Goal: Task Accomplishment & Management: Manage account settings

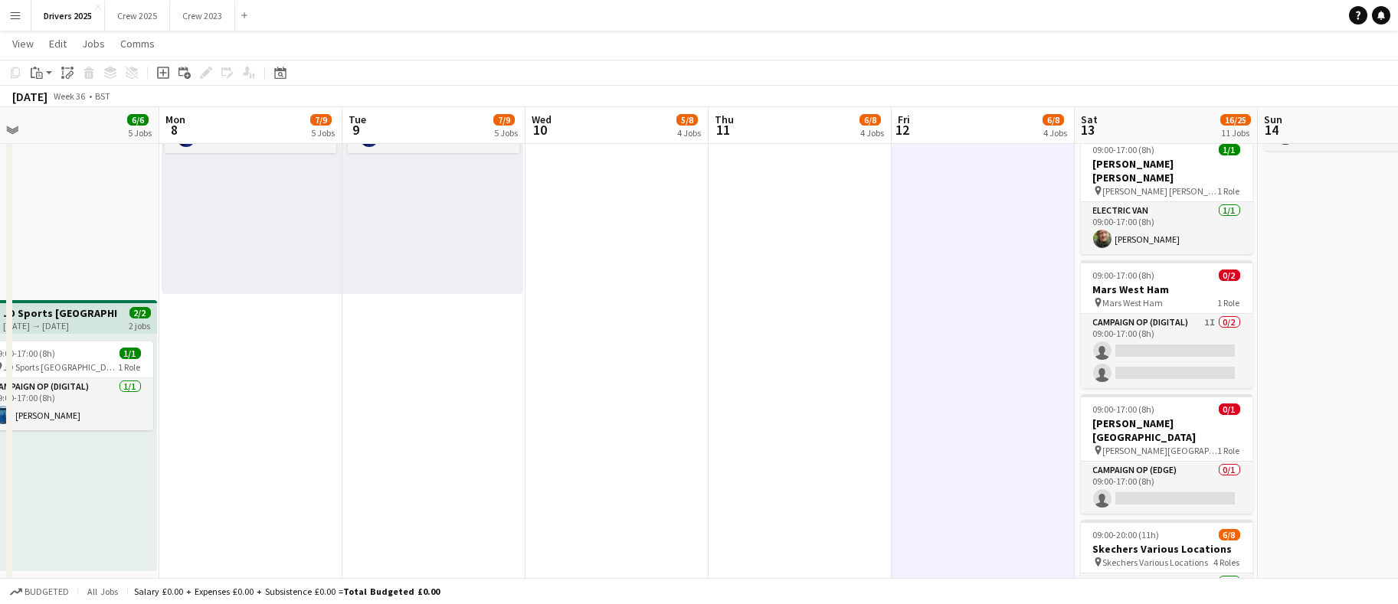
scroll to position [0, 365]
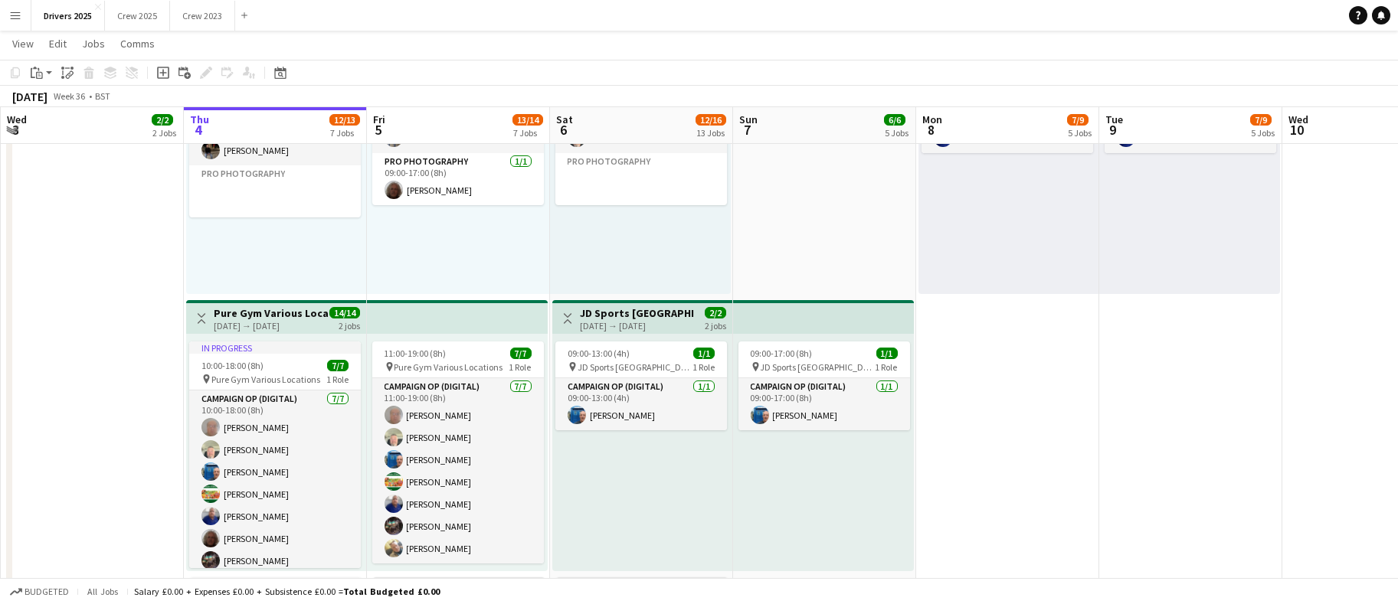
drag, startPoint x: 369, startPoint y: 484, endPoint x: 1401, endPoint y: 488, distance: 1032.2
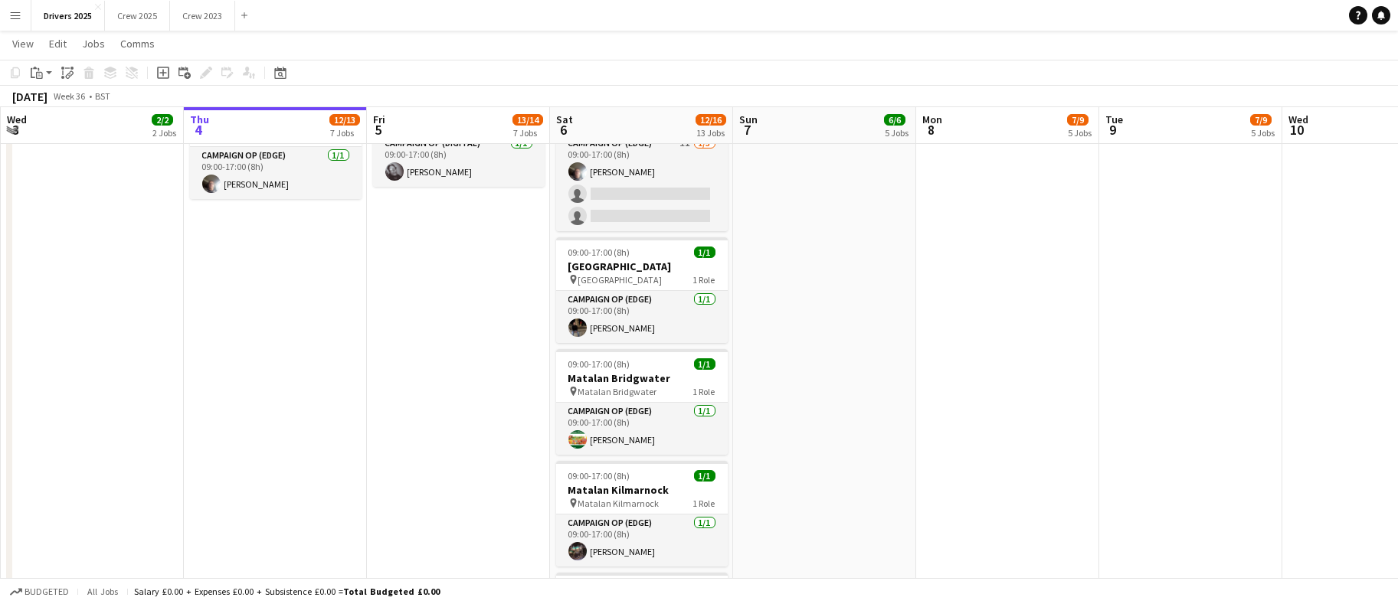
scroll to position [1723, 0]
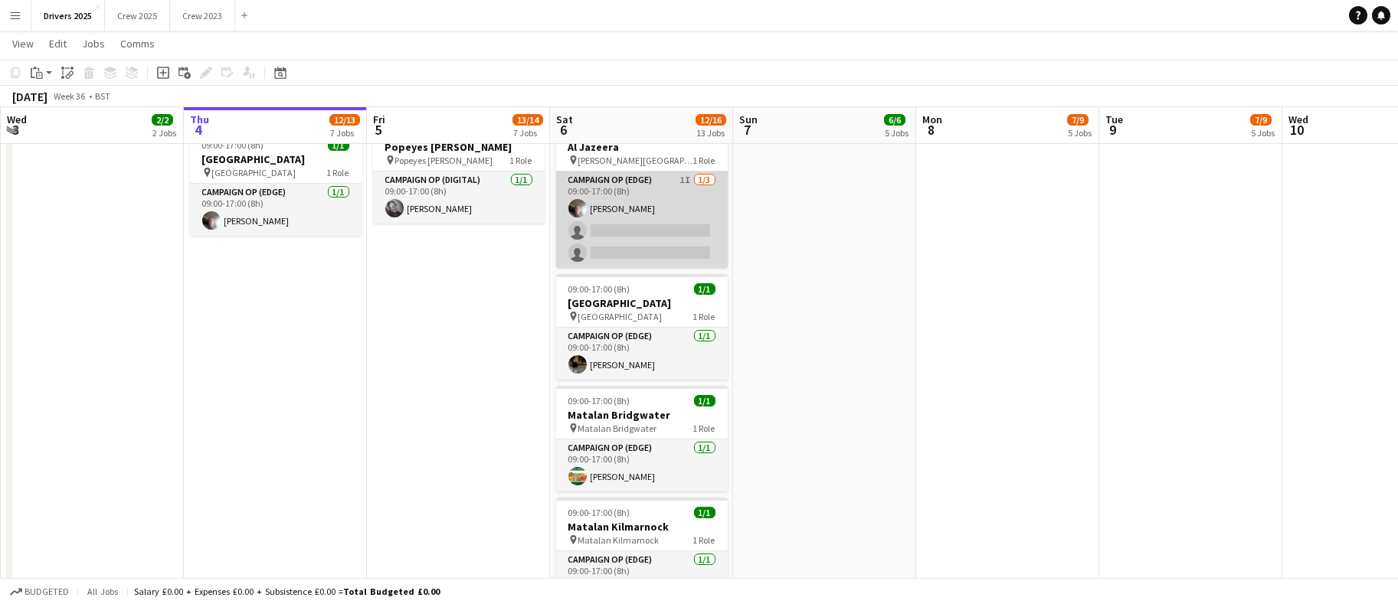
click at [634, 215] on app-card-role "Campaign Op (Edge) 1I [DATE] 09:00-17:00 (8h) [PERSON_NAME] single-neutral-acti…" at bounding box center [642, 220] width 172 height 96
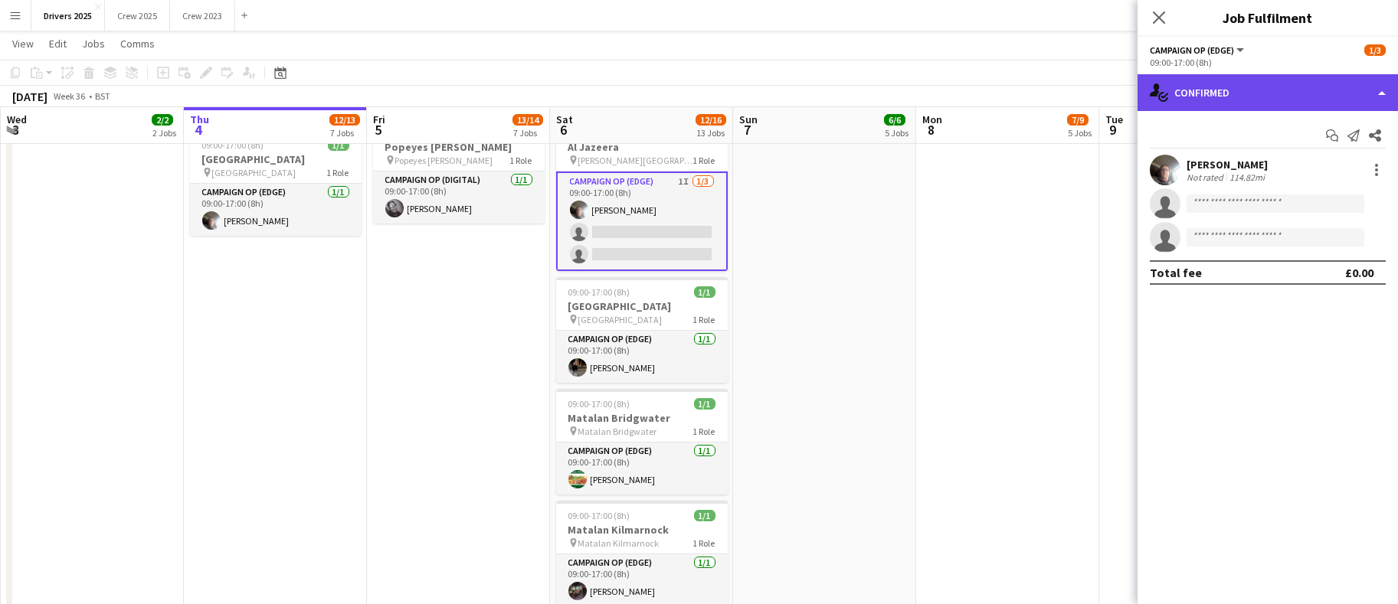
click at [1273, 93] on div "single-neutral-actions-check-2 Confirmed" at bounding box center [1267, 92] width 260 height 37
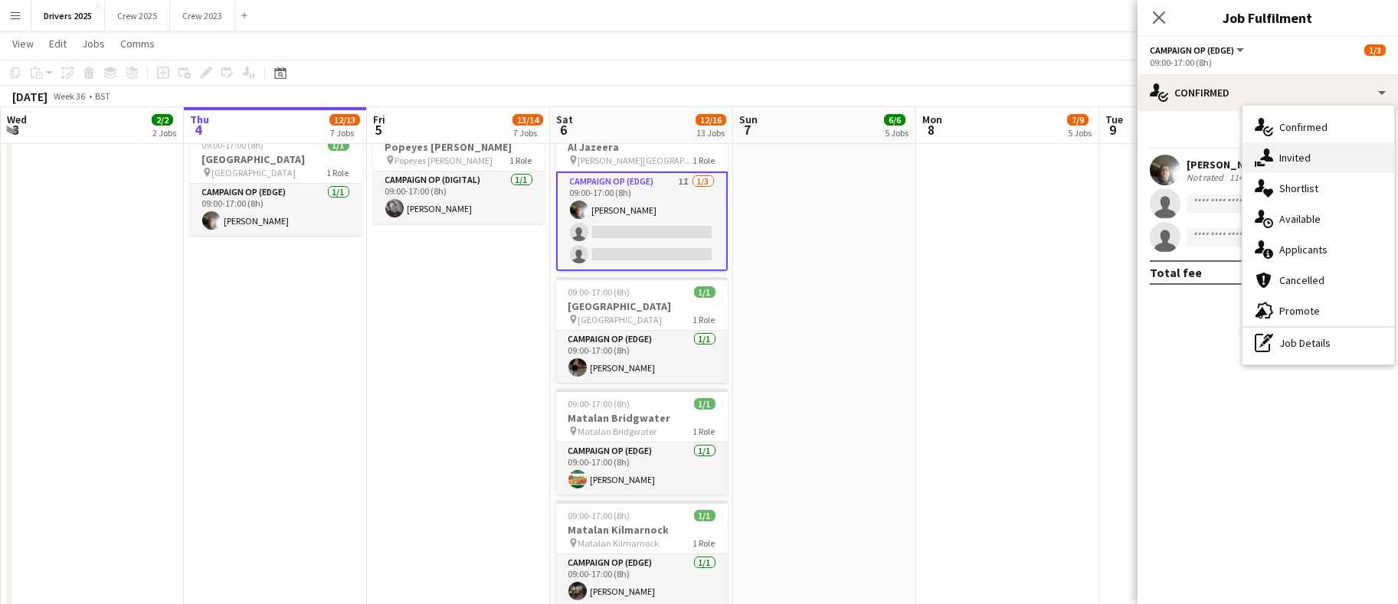
click at [1277, 151] on div "single-neutral-actions-share-1 Invited" at bounding box center [1318, 157] width 152 height 31
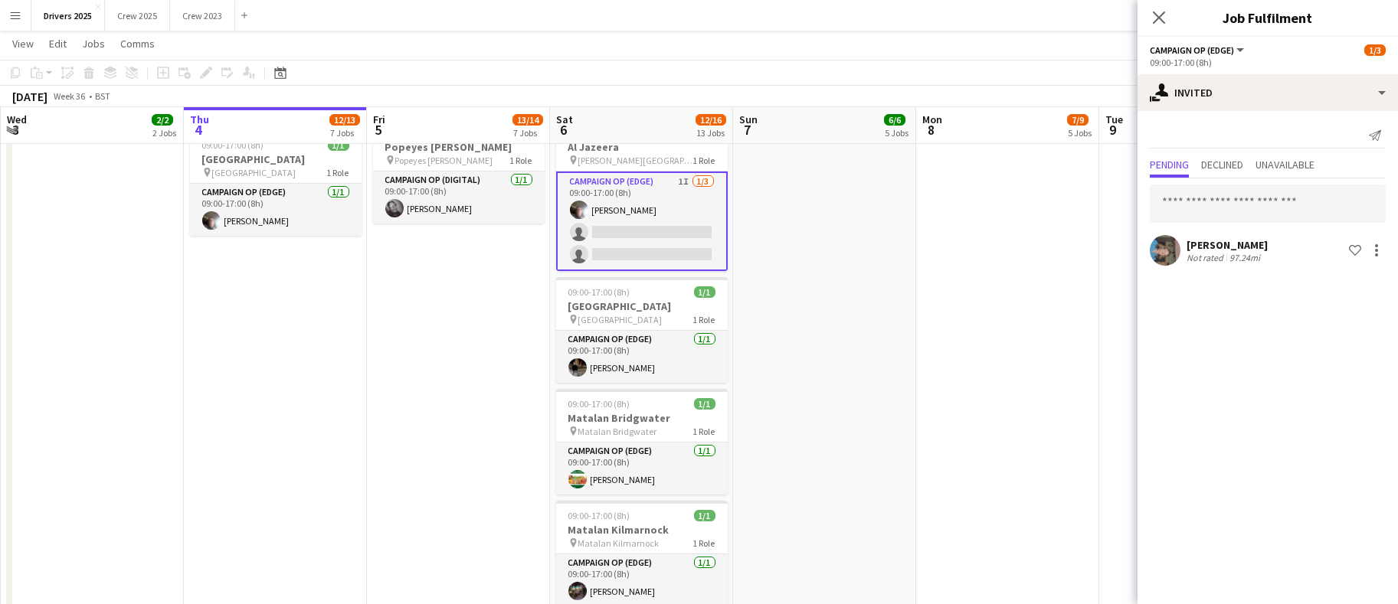
click at [820, 395] on app-date-cell "09:00-17:00 (8h) 1/1 pin Sky Various Locations 1 Role Campaign Op (Digital) [DA…" at bounding box center [824, 505] width 183 height 4112
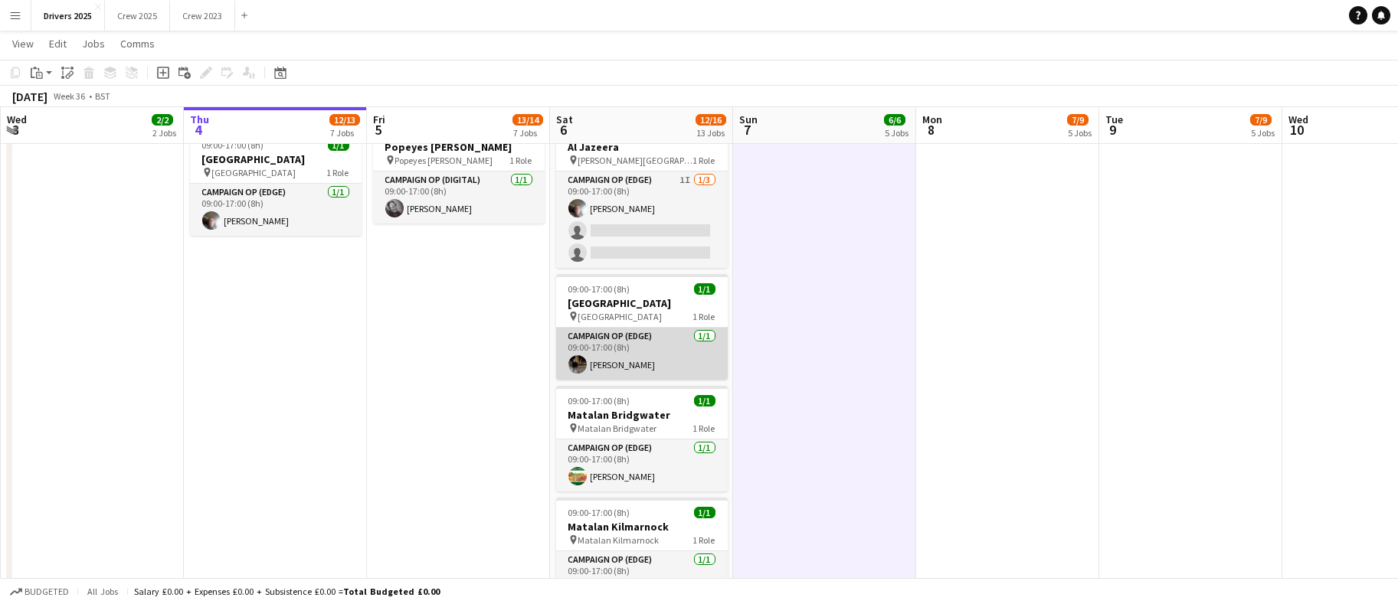
click at [614, 361] on app-card-role "Campaign Op (Edge) [DATE] 09:00-17:00 (8h) [PERSON_NAME]" at bounding box center [642, 354] width 172 height 52
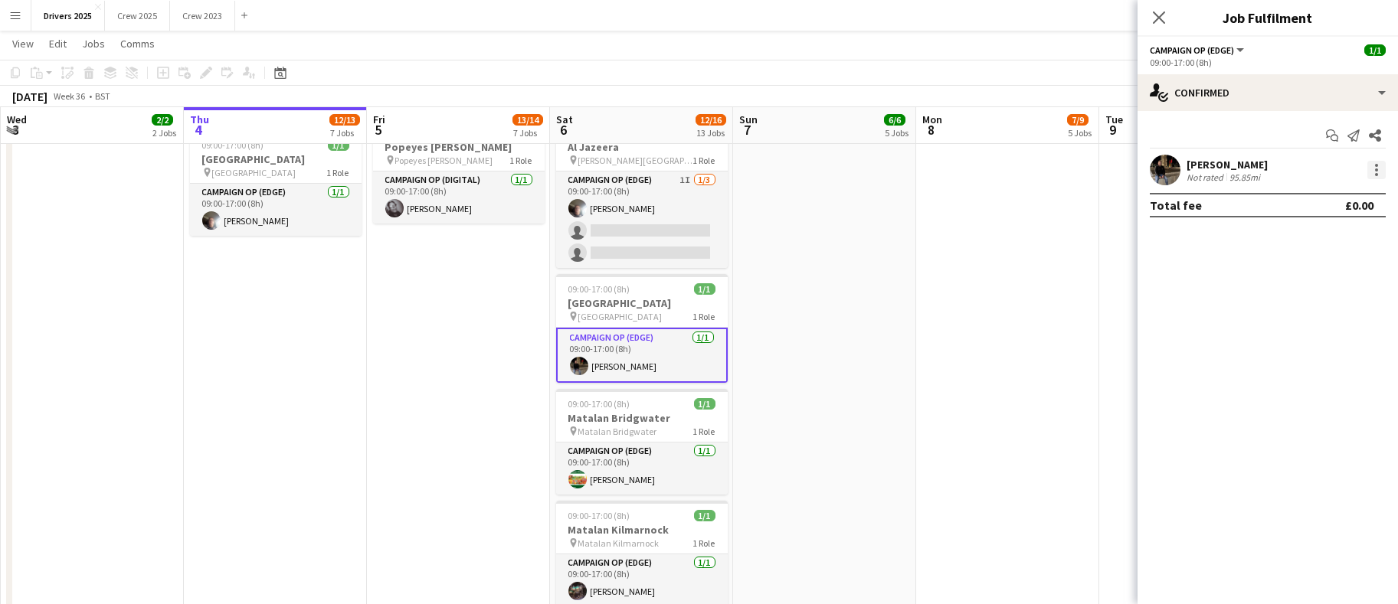
click at [1375, 175] on div at bounding box center [1376, 174] width 3 height 3
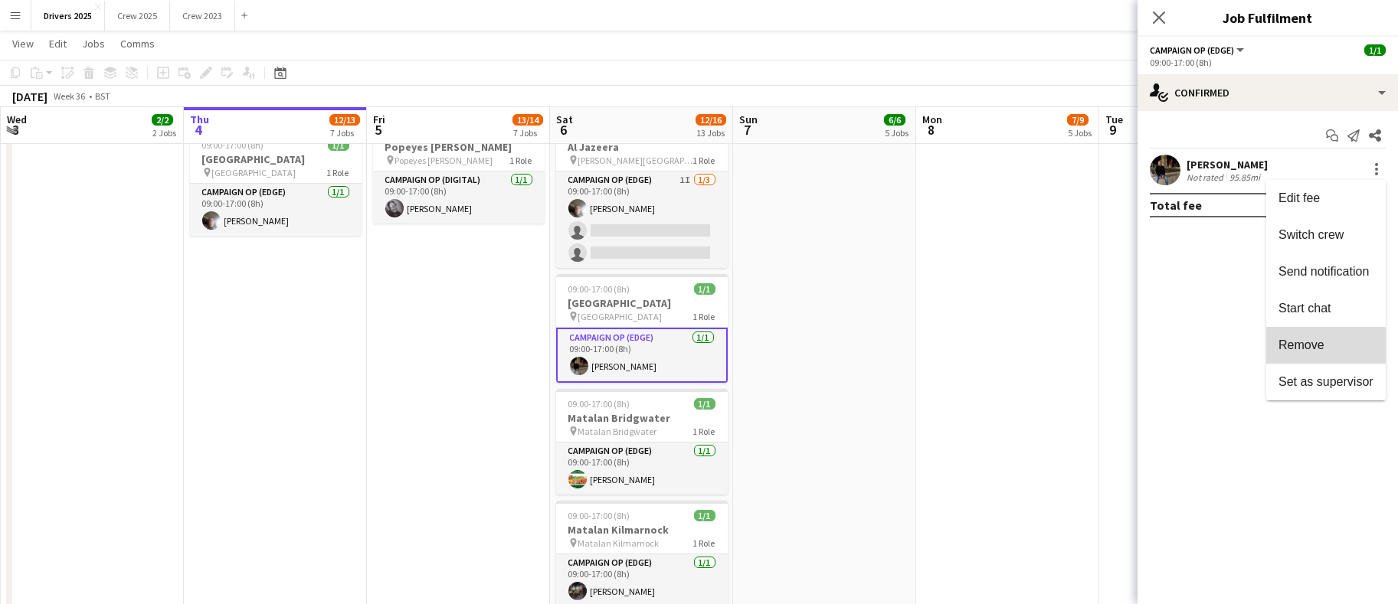
click at [1300, 351] on button "Remove" at bounding box center [1325, 345] width 119 height 37
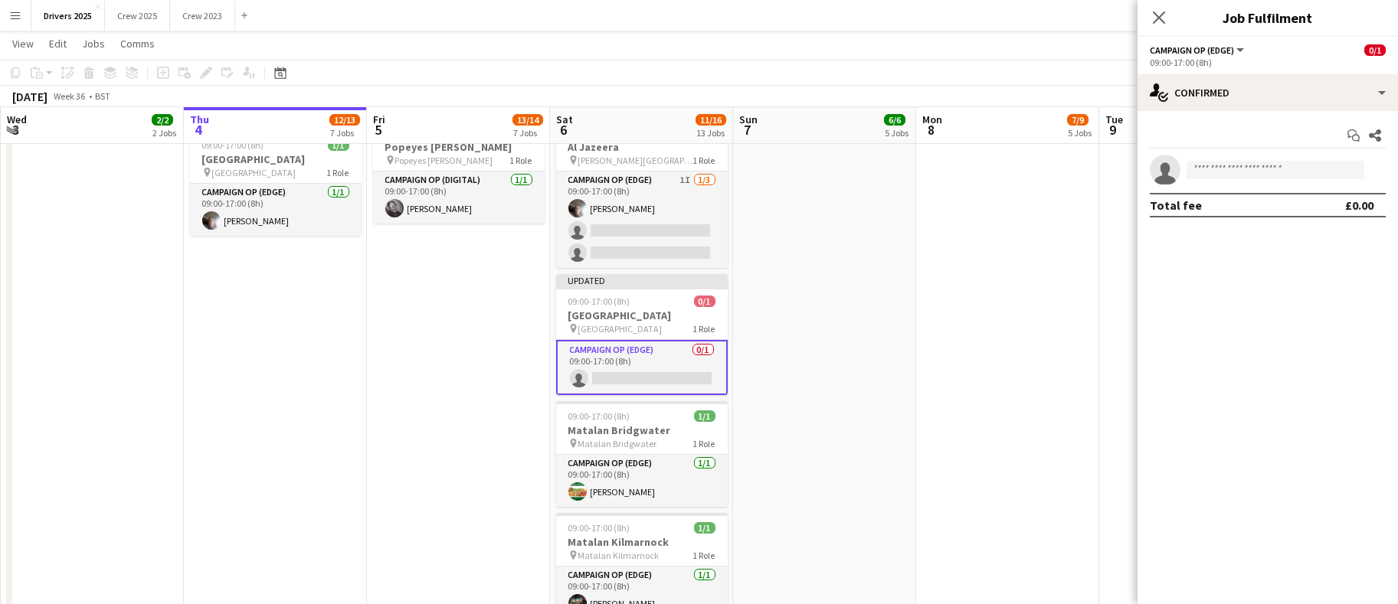
click at [952, 307] on app-date-cell "09:00-17:00 (8h) 1/1 pin Sky Various Locations 1 Role Campaign Op (Digital) [DA…" at bounding box center [1007, 505] width 183 height 4112
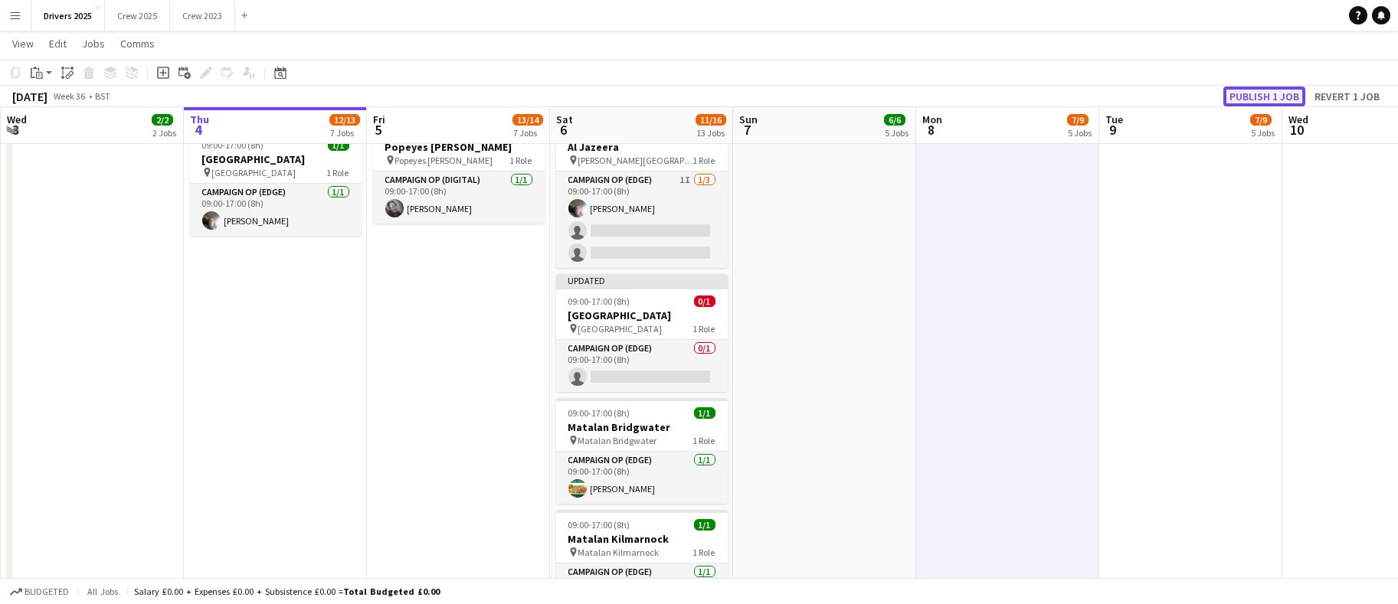
click at [1266, 95] on button "Publish 1 job" at bounding box center [1264, 97] width 82 height 20
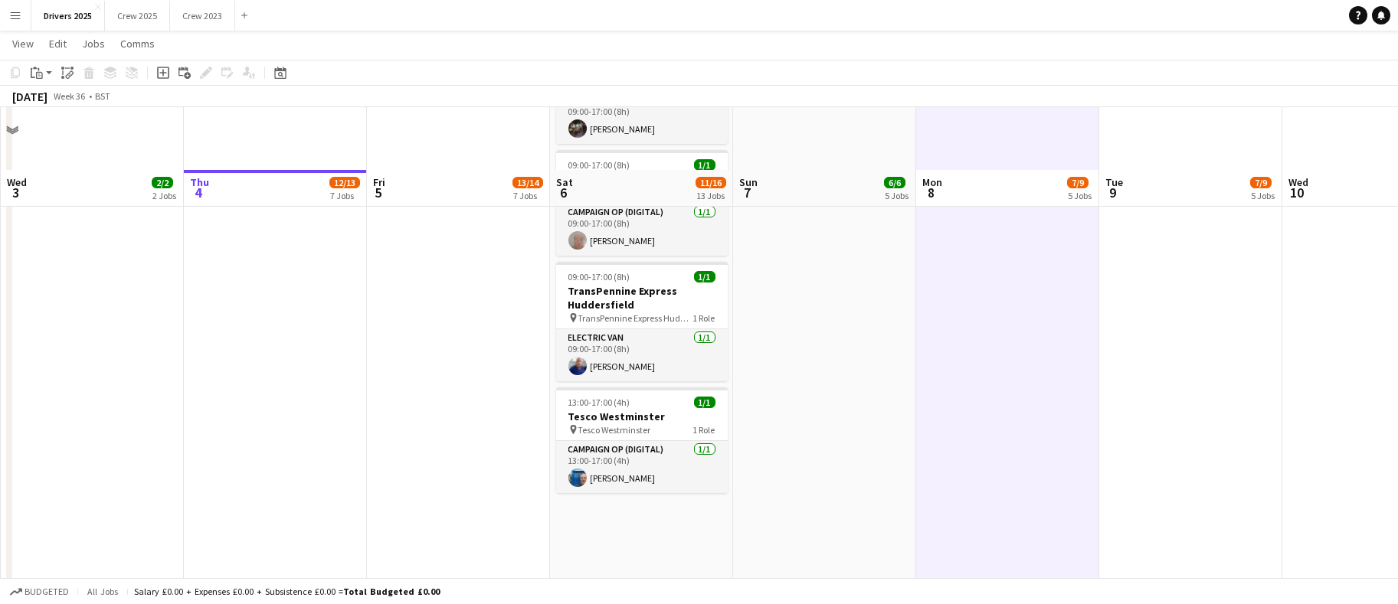
scroll to position [2297, 0]
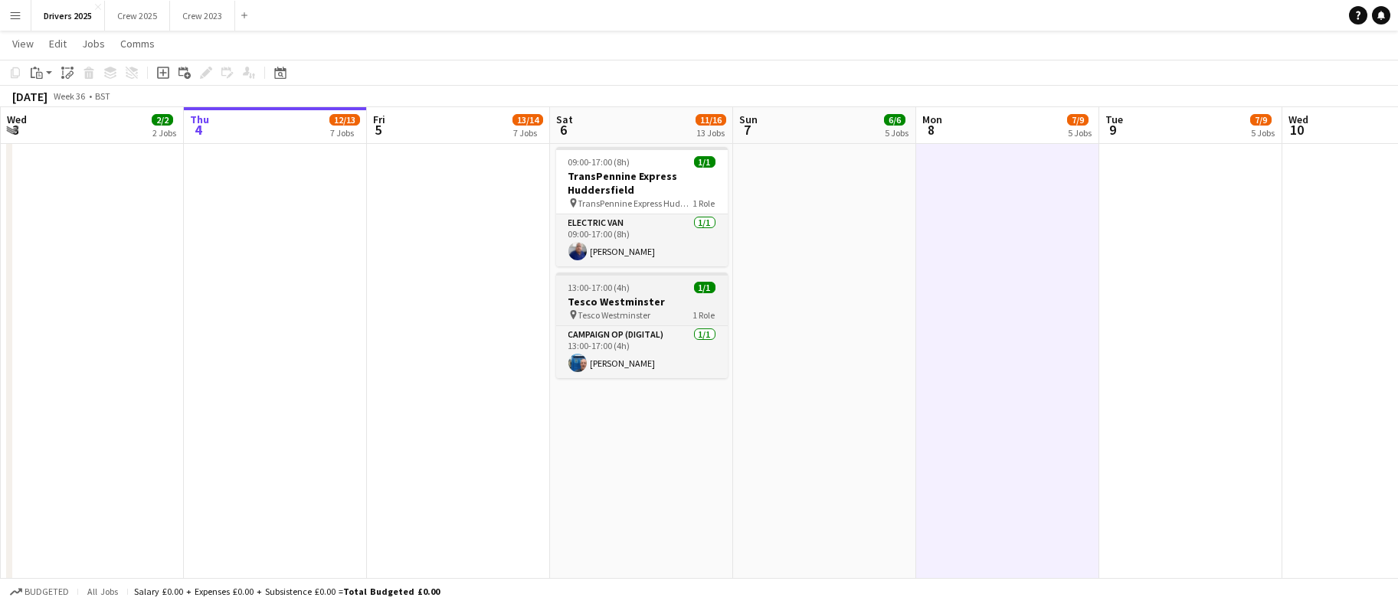
click at [592, 295] on h3 "Tesco Westminster" at bounding box center [642, 302] width 172 height 14
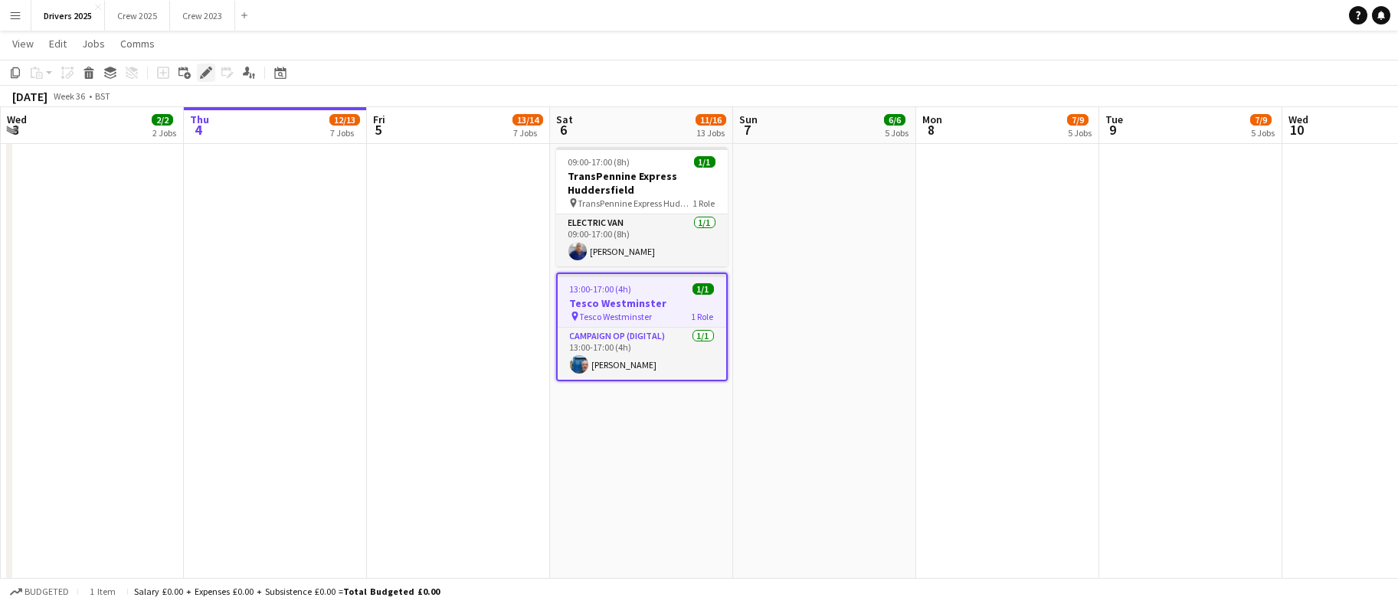
click at [212, 70] on div "Edit" at bounding box center [206, 73] width 18 height 18
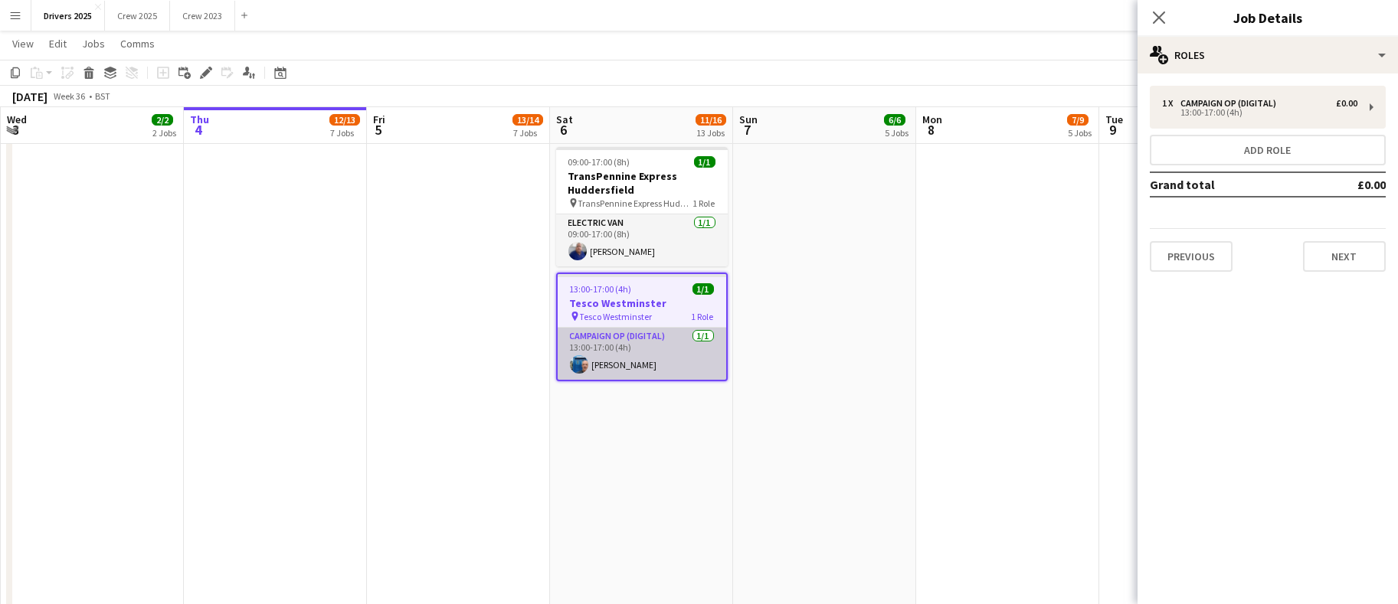
click at [625, 360] on app-card-role "Campaign Op (Digital) [DATE] 13:00-17:00 (4h) [PERSON_NAME]" at bounding box center [641, 354] width 168 height 52
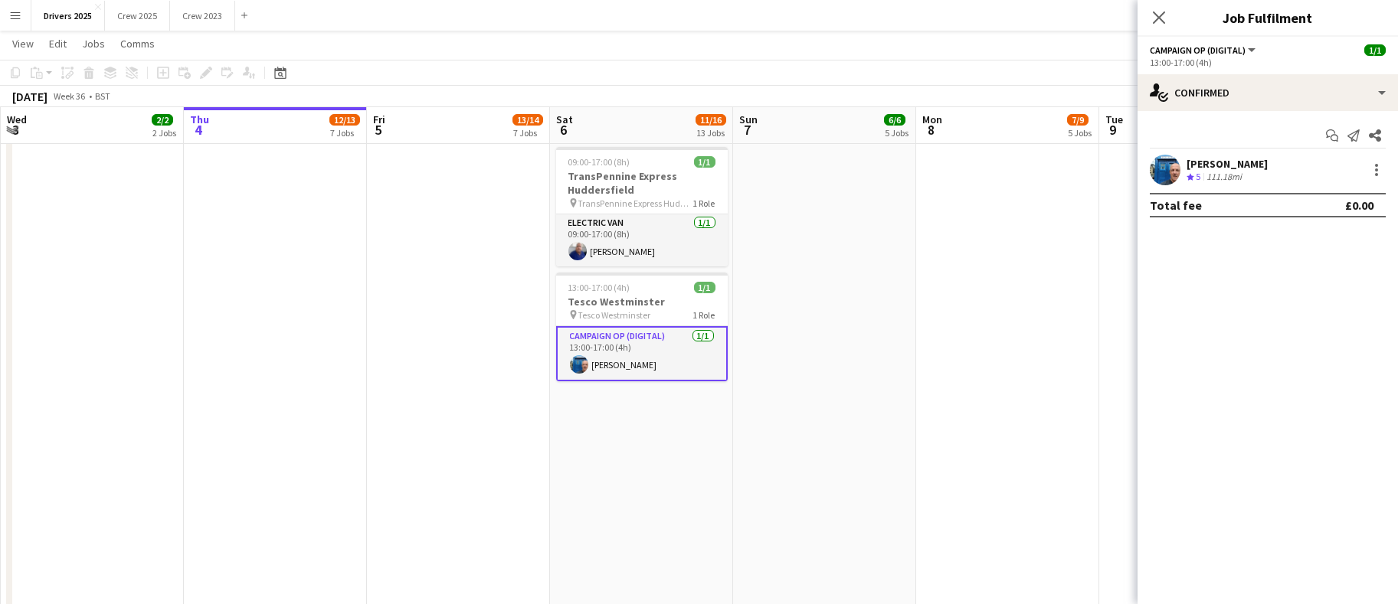
click at [1389, 165] on div "[PERSON_NAME] Crew rating 5 111.18mi" at bounding box center [1267, 170] width 260 height 31
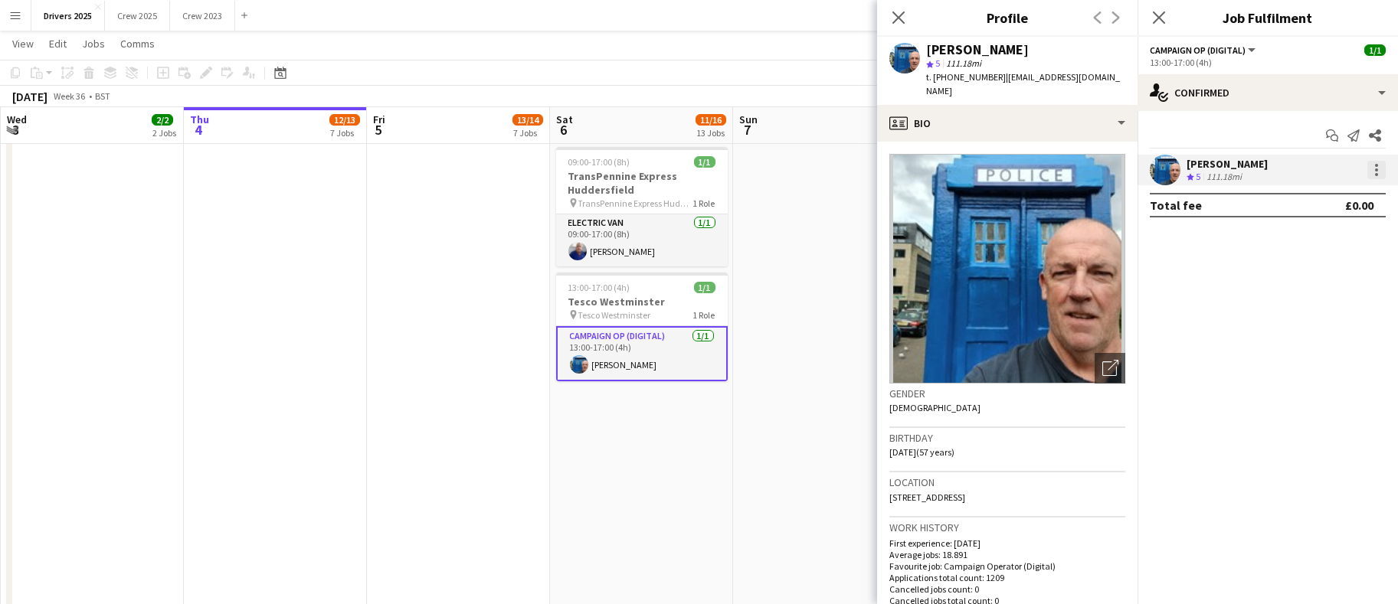
click at [1381, 171] on div at bounding box center [1376, 170] width 18 height 18
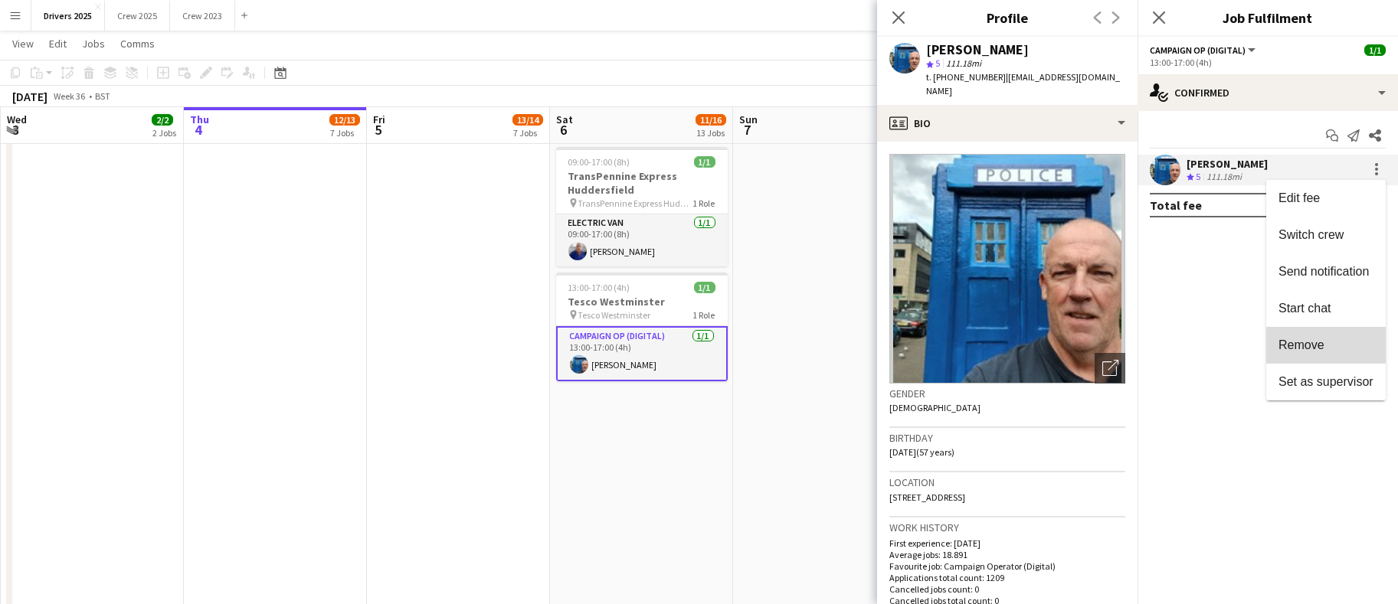
click at [1307, 341] on span "Remove" at bounding box center [1301, 344] width 46 height 13
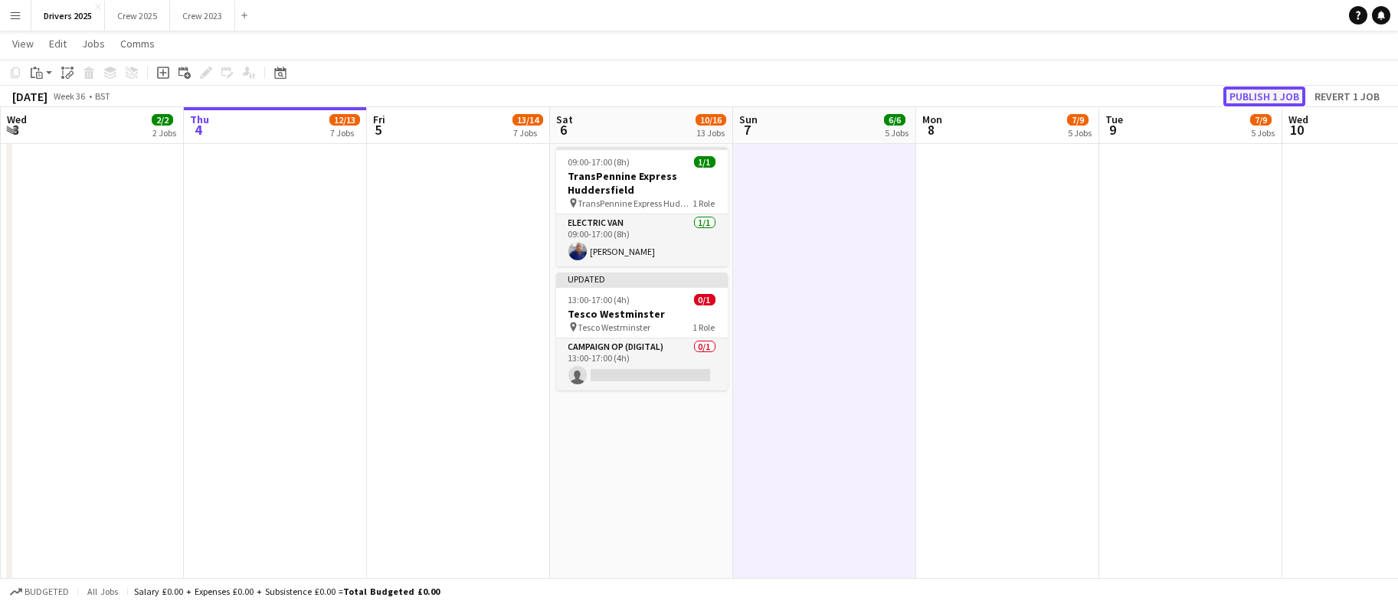
click at [1265, 99] on button "Publish 1 job" at bounding box center [1264, 97] width 82 height 20
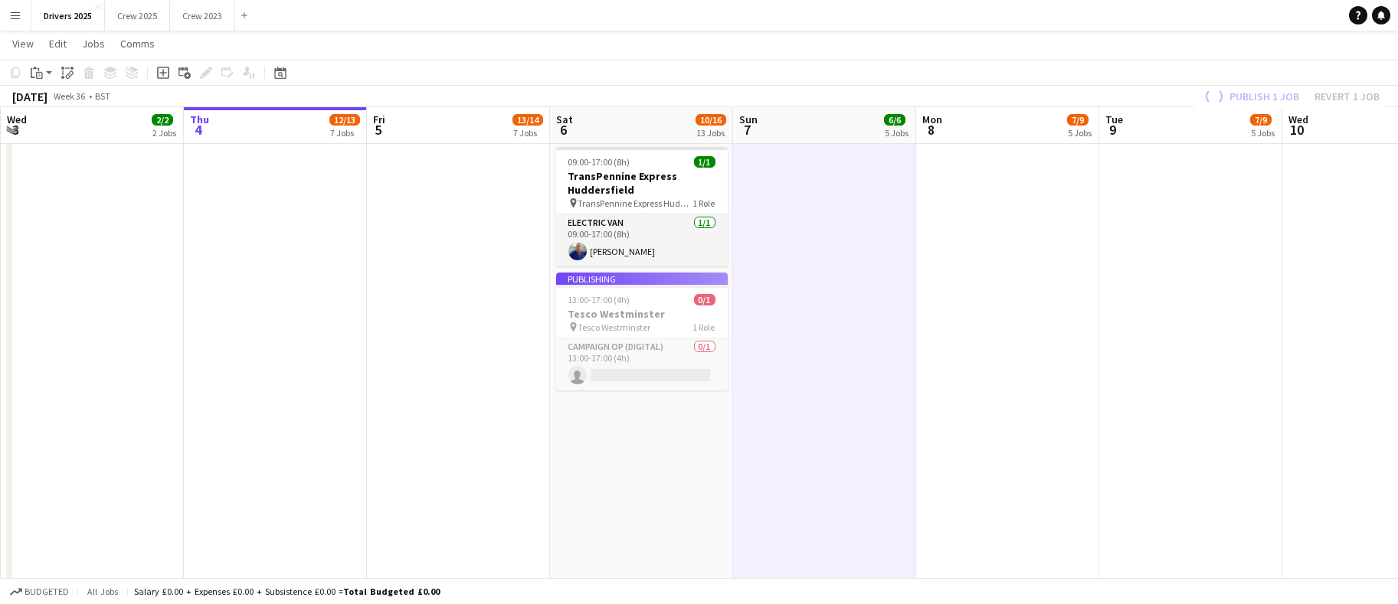
click at [571, 307] on h3 "Tesco Westminster" at bounding box center [642, 314] width 172 height 14
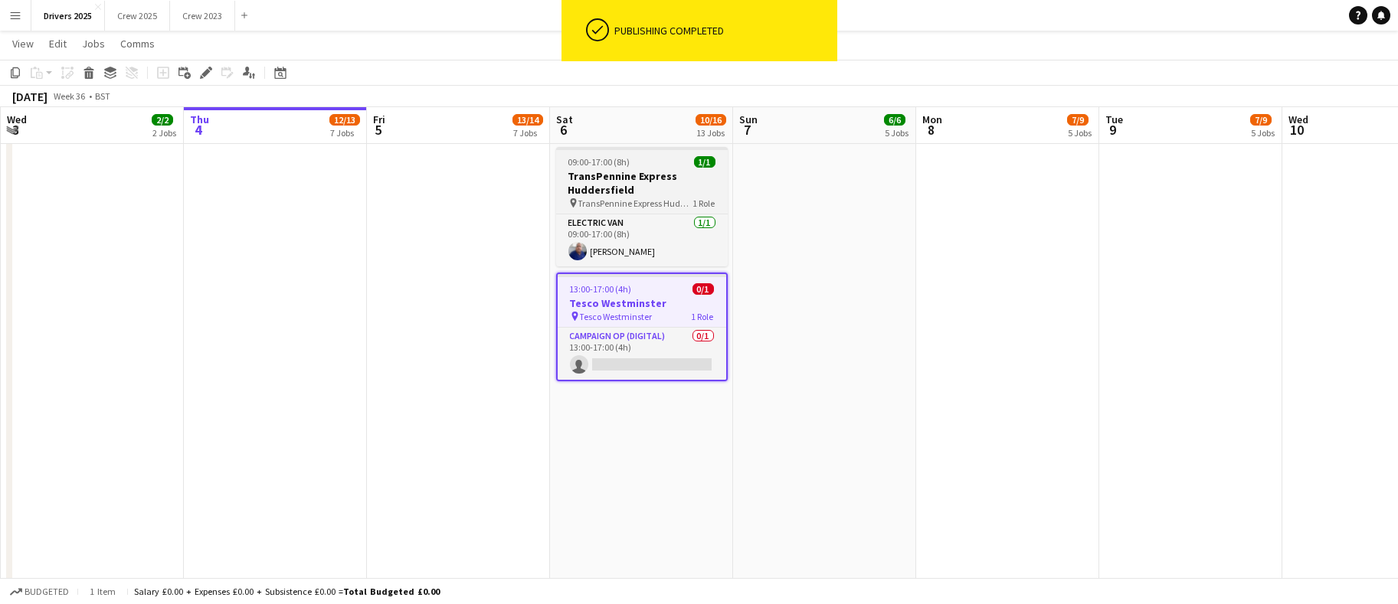
click at [208, 64] on div "Edit" at bounding box center [206, 73] width 18 height 18
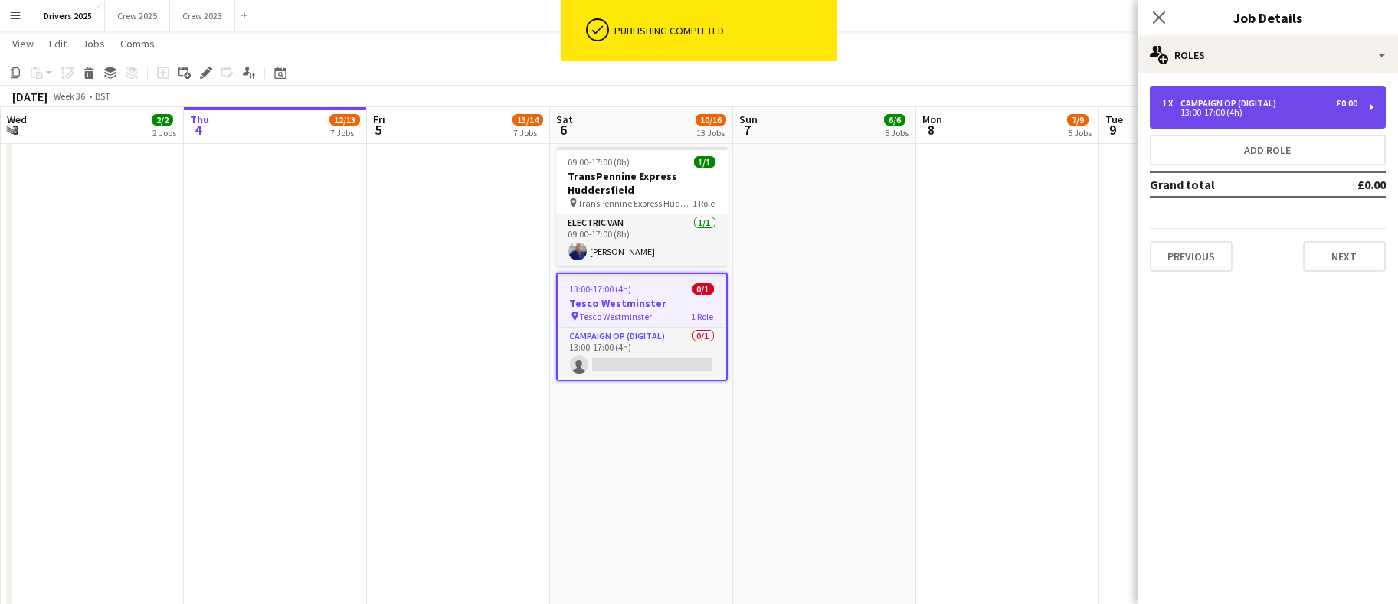
click at [1192, 111] on div "13:00-17:00 (4h)" at bounding box center [1259, 113] width 195 height 8
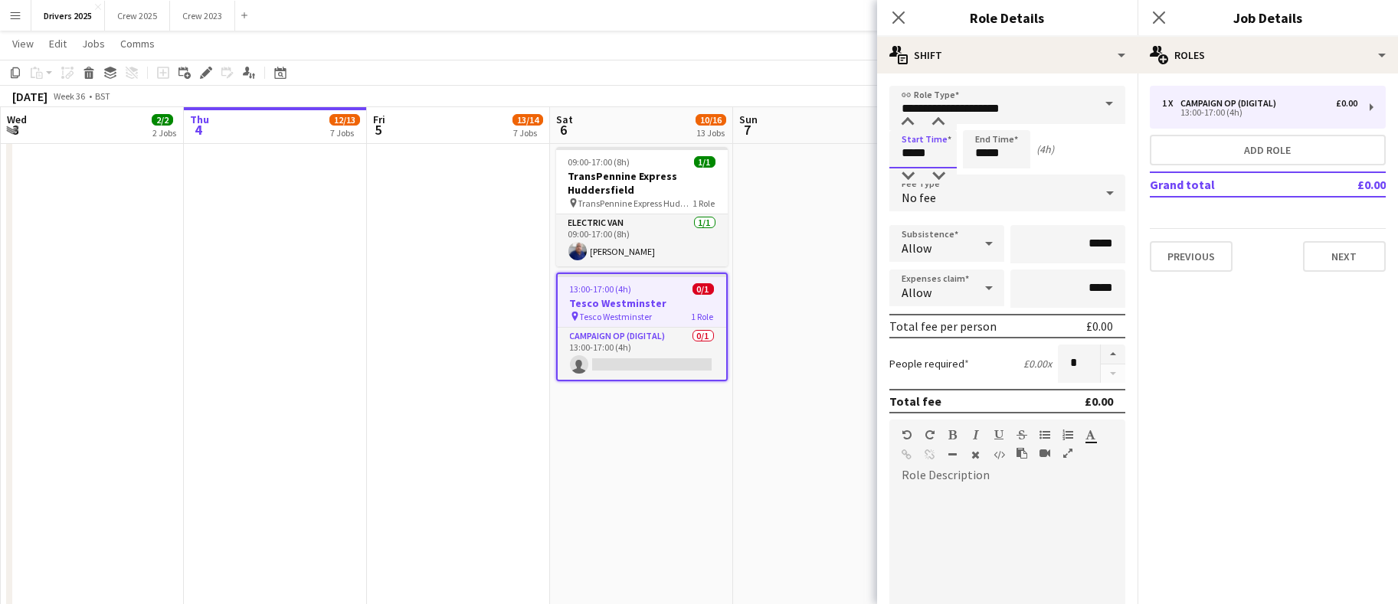
drag, startPoint x: 925, startPoint y: 149, endPoint x: 845, endPoint y: 144, distance: 79.8
type input "*****"
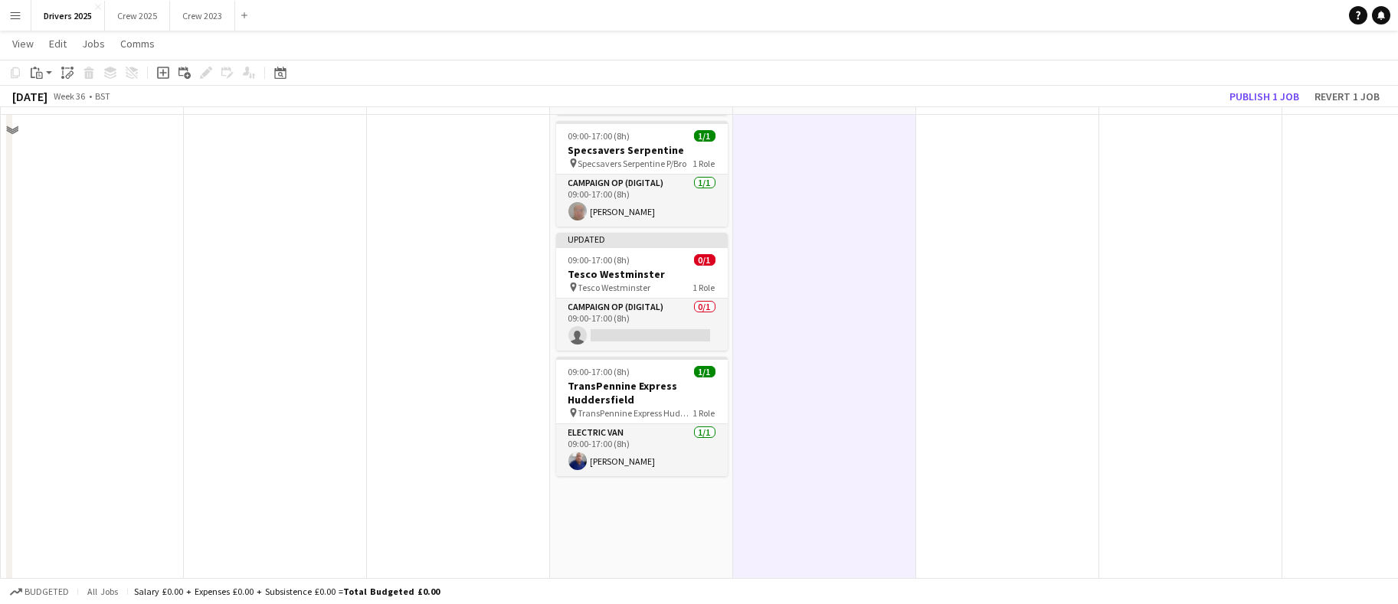
scroll to position [2182, 0]
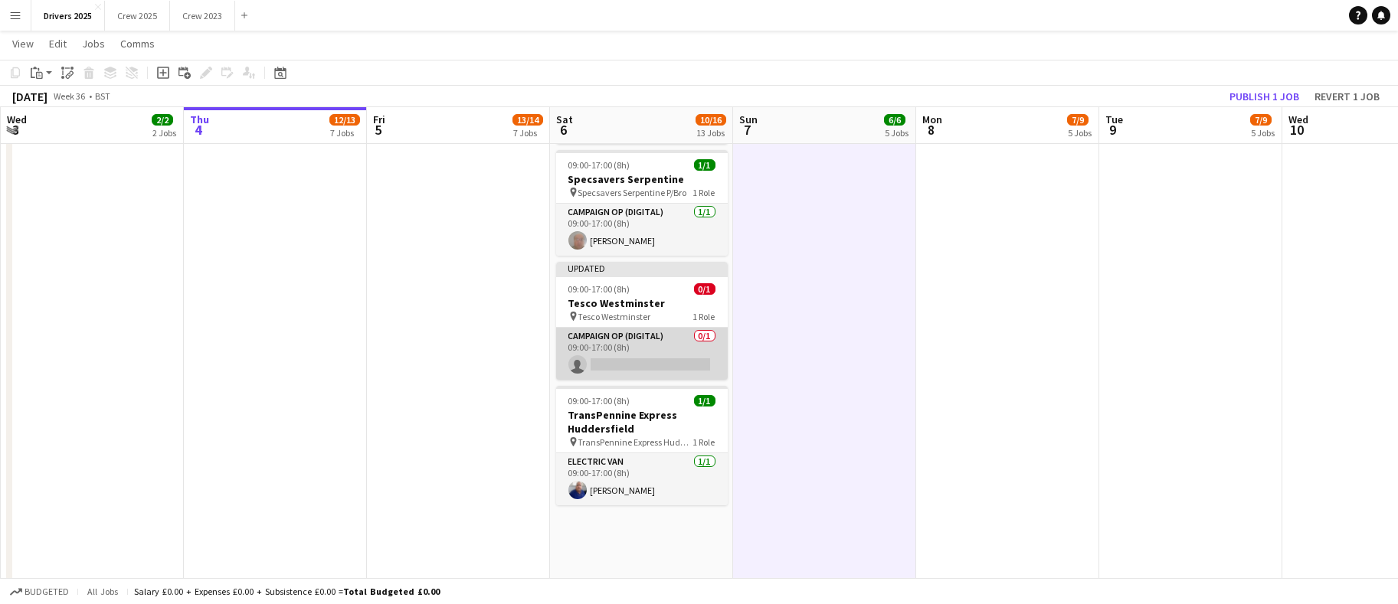
click at [619, 355] on app-card-role "Campaign Op (Digital) 0/1 09:00-17:00 (8h) single-neutral-actions" at bounding box center [642, 354] width 172 height 52
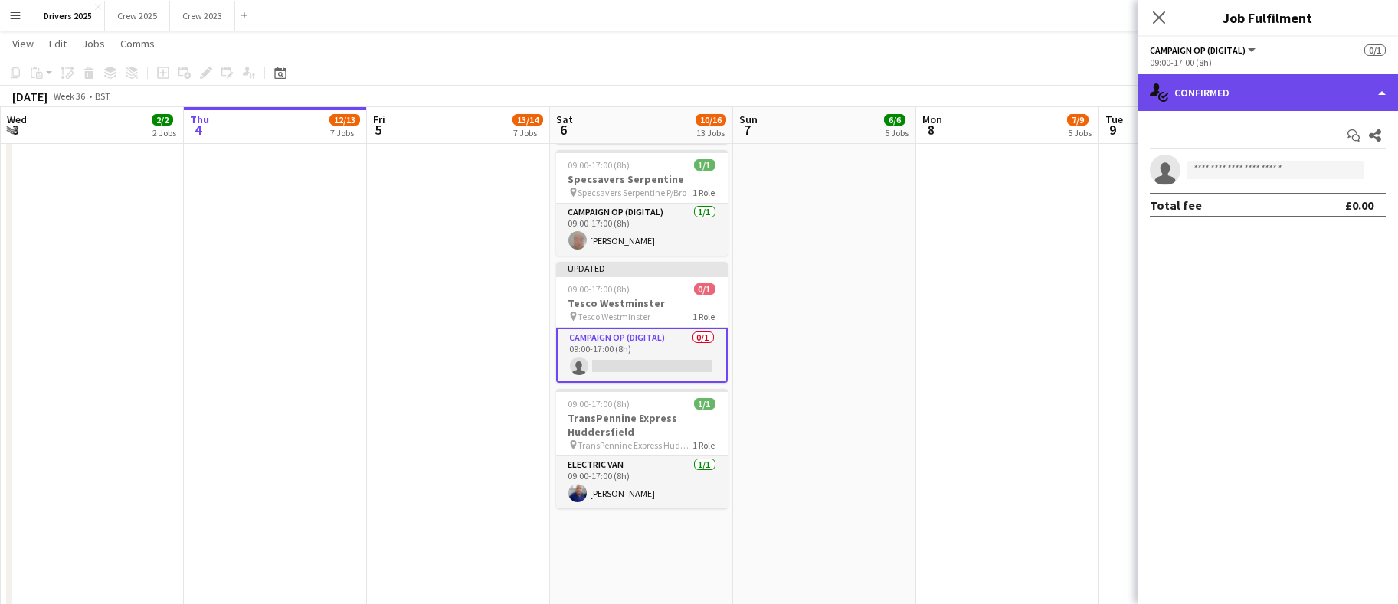
click at [1261, 74] on div "single-neutral-actions-check-2 Confirmed" at bounding box center [1267, 92] width 260 height 37
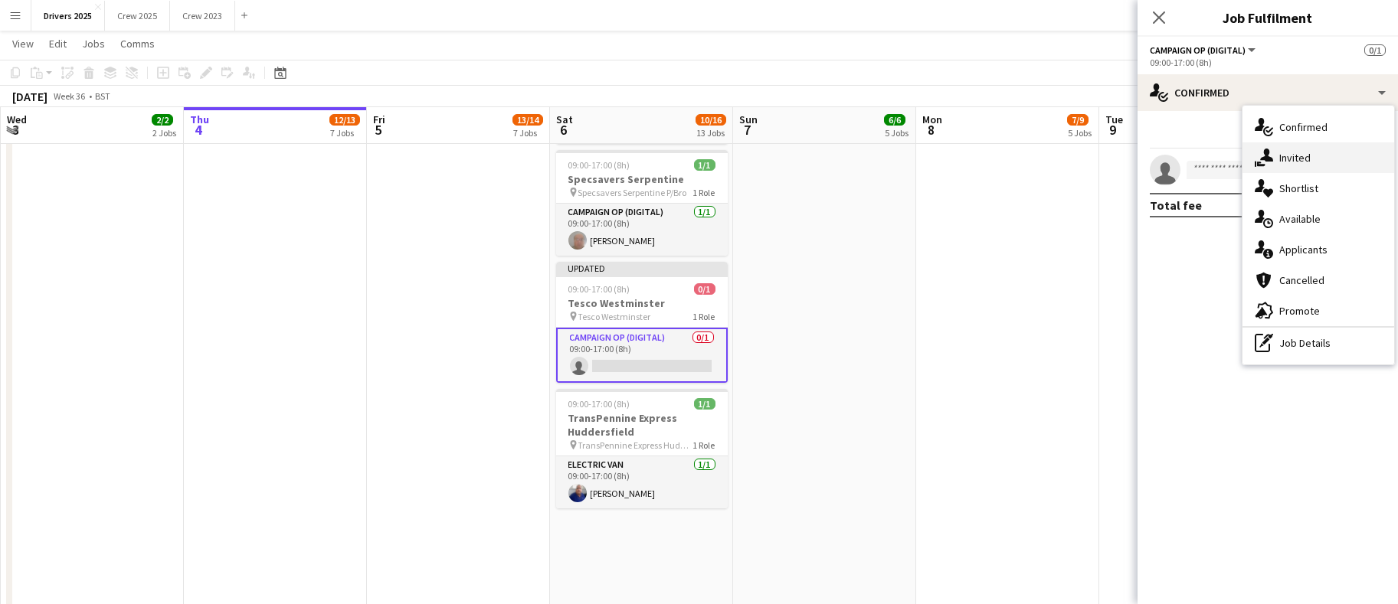
click at [1299, 159] on span "Invited" at bounding box center [1294, 158] width 31 height 14
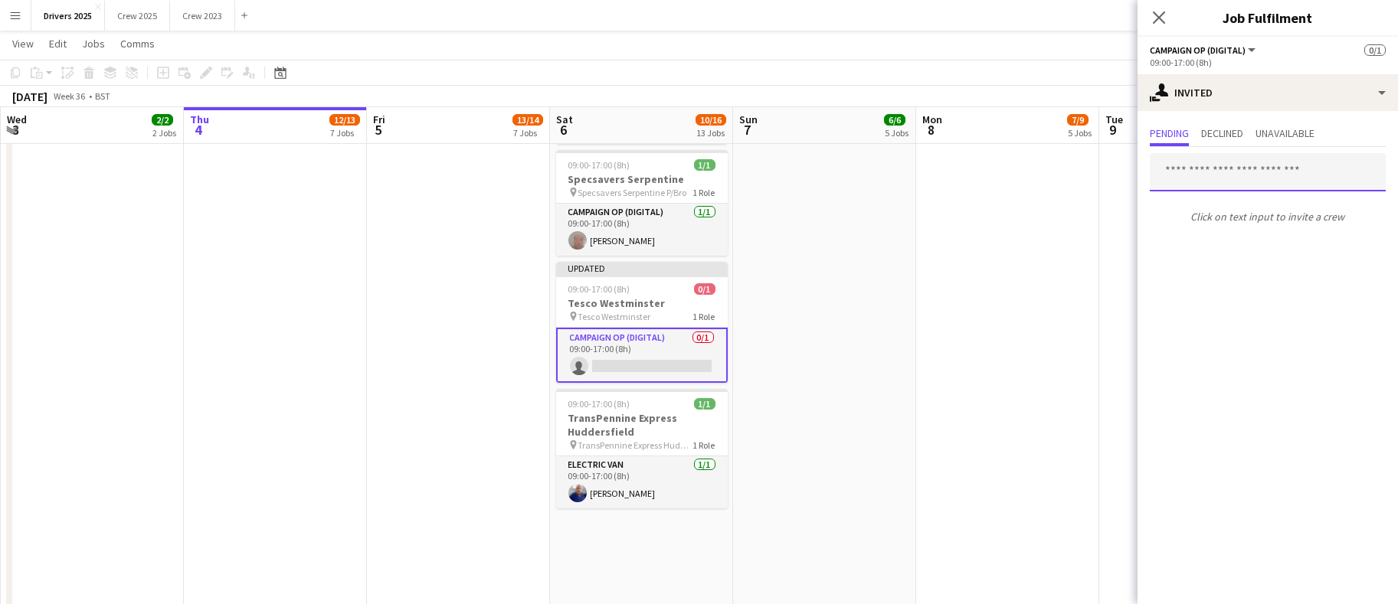
click at [1220, 175] on input "text" at bounding box center [1267, 172] width 236 height 38
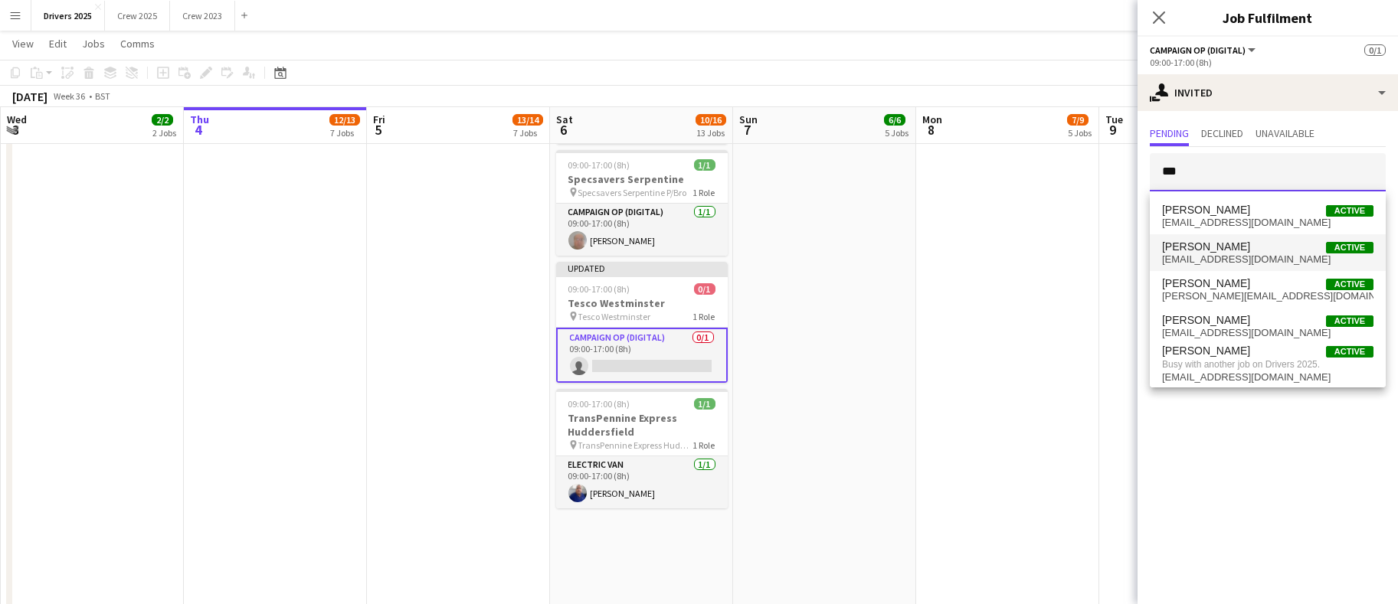
type input "***"
click at [1207, 254] on span "[EMAIL_ADDRESS][DOMAIN_NAME]" at bounding box center [1267, 259] width 211 height 12
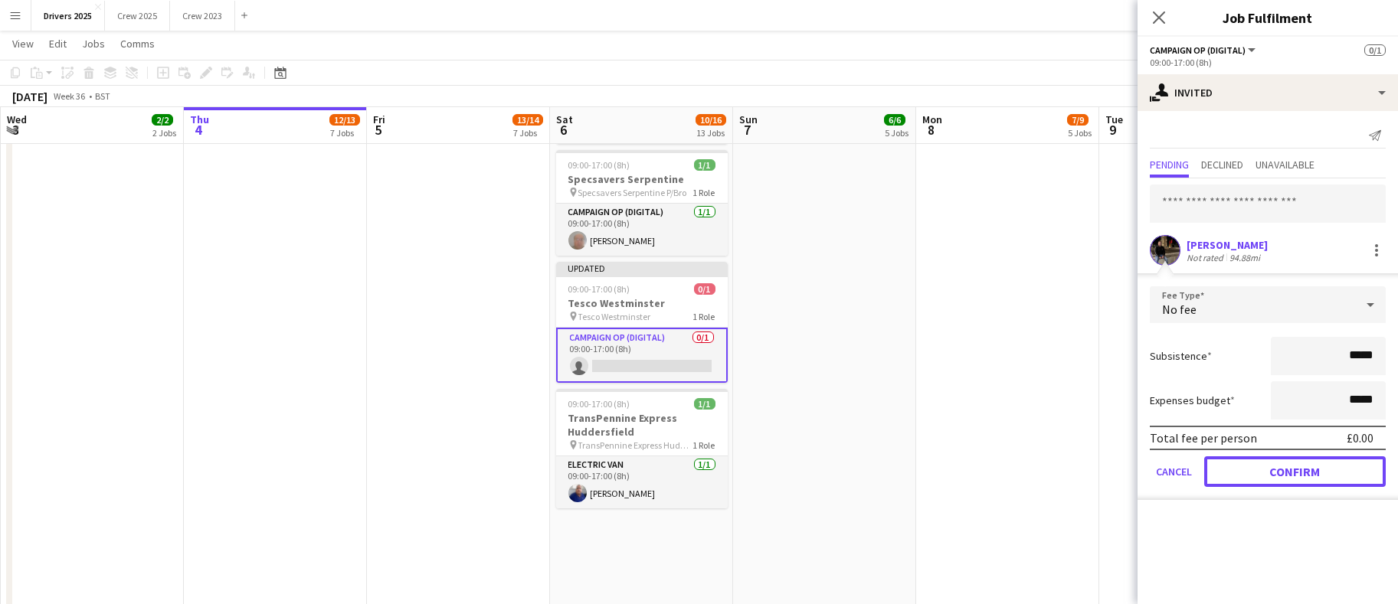
click at [1241, 467] on button "Confirm" at bounding box center [1294, 471] width 181 height 31
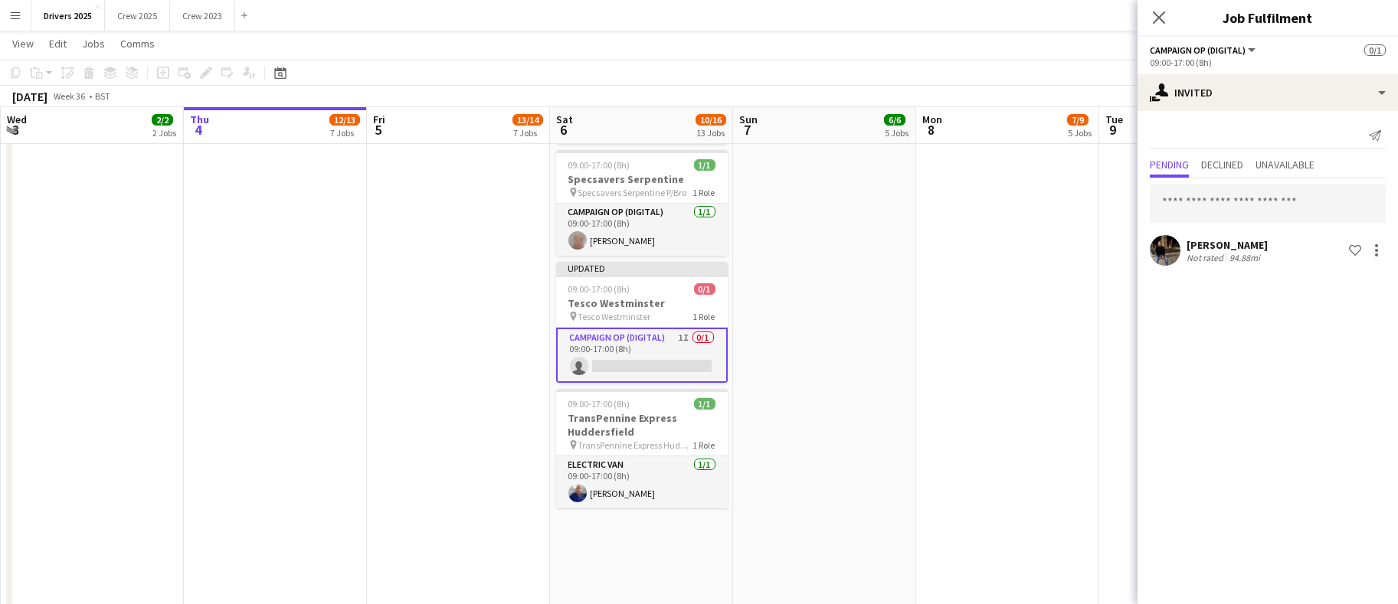
click at [952, 333] on app-date-cell "09:00-17:00 (8h) 1/1 pin Sky Various Locations 1 Role Campaign Op (Digital) [DA…" at bounding box center [1007, 45] width 183 height 4112
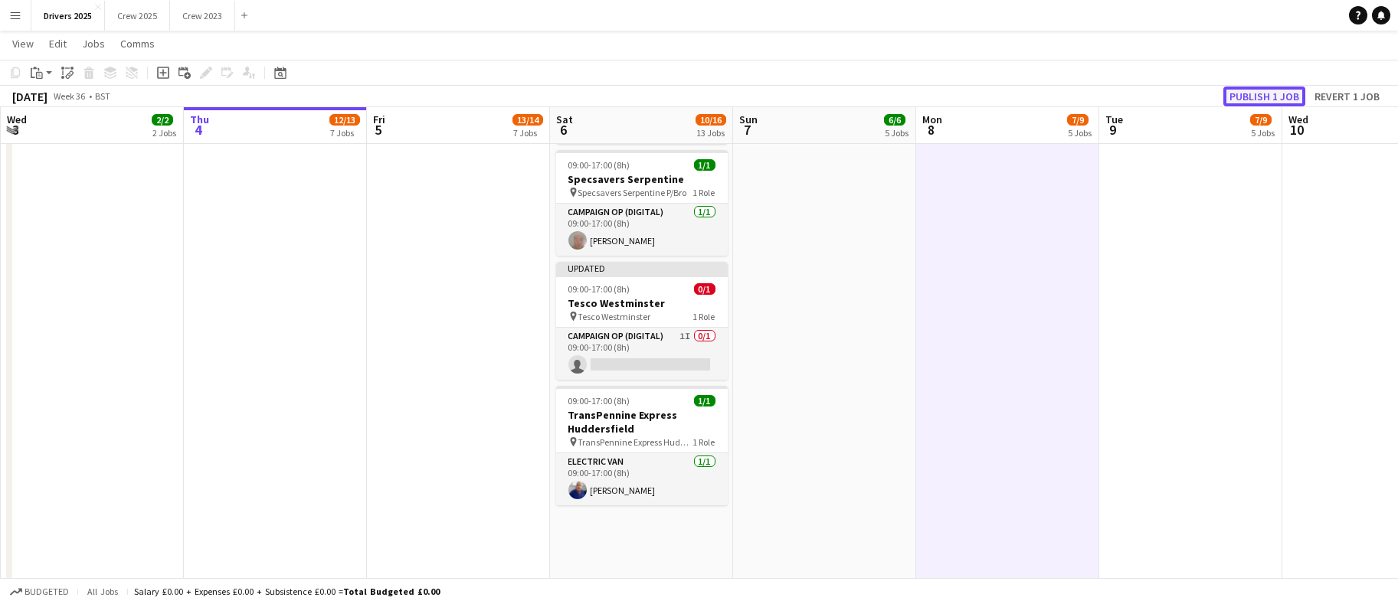
click at [1256, 96] on button "Publish 1 job" at bounding box center [1264, 97] width 82 height 20
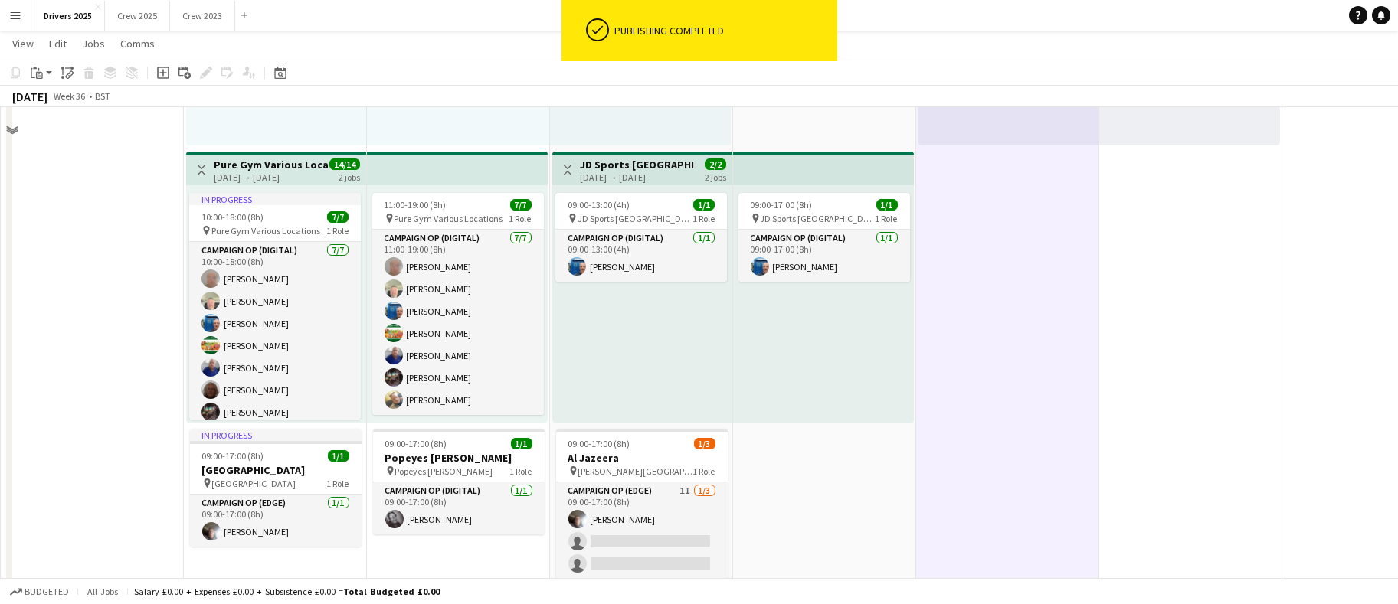
scroll to position [1263, 0]
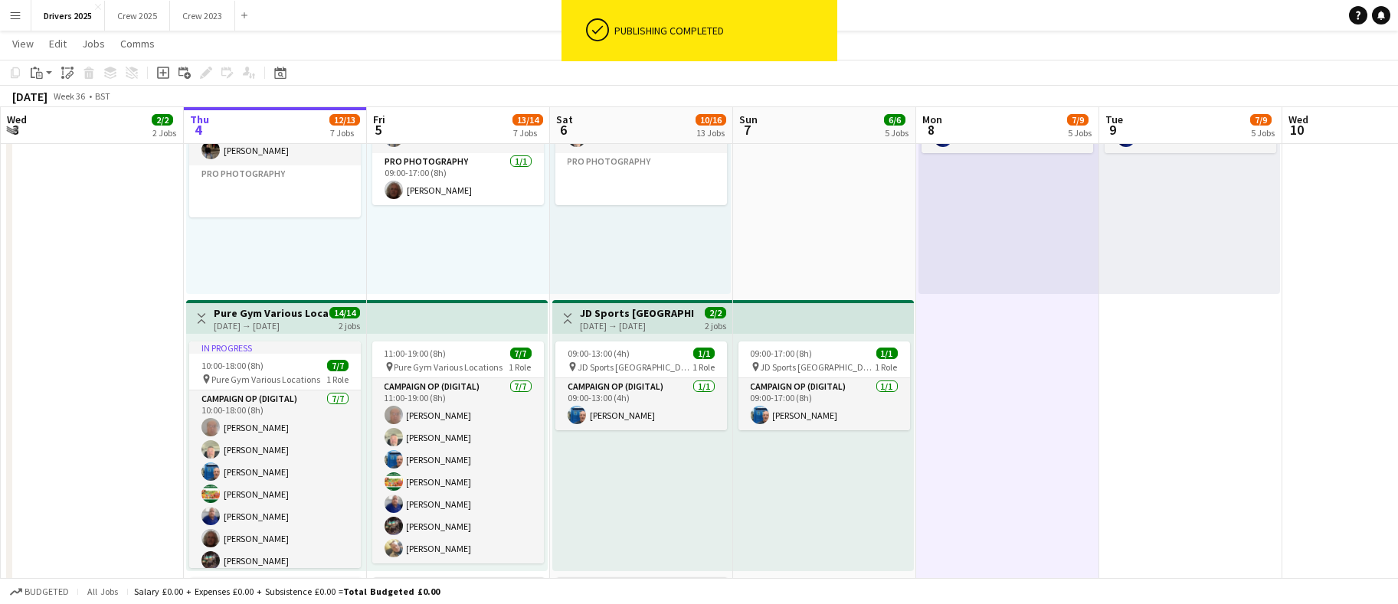
click at [618, 312] on h3 "JD Sports [GEOGRAPHIC_DATA]" at bounding box center [637, 313] width 114 height 14
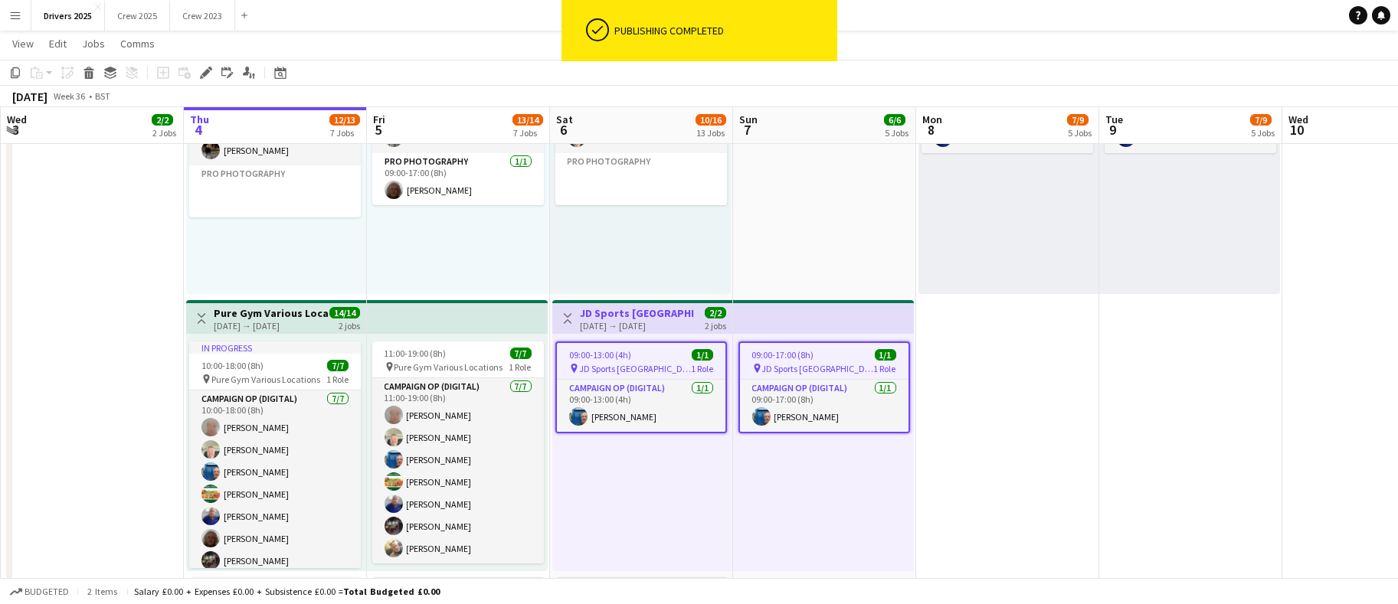
click at [617, 349] on span "09:00-13:00 (4h)" at bounding box center [600, 354] width 62 height 11
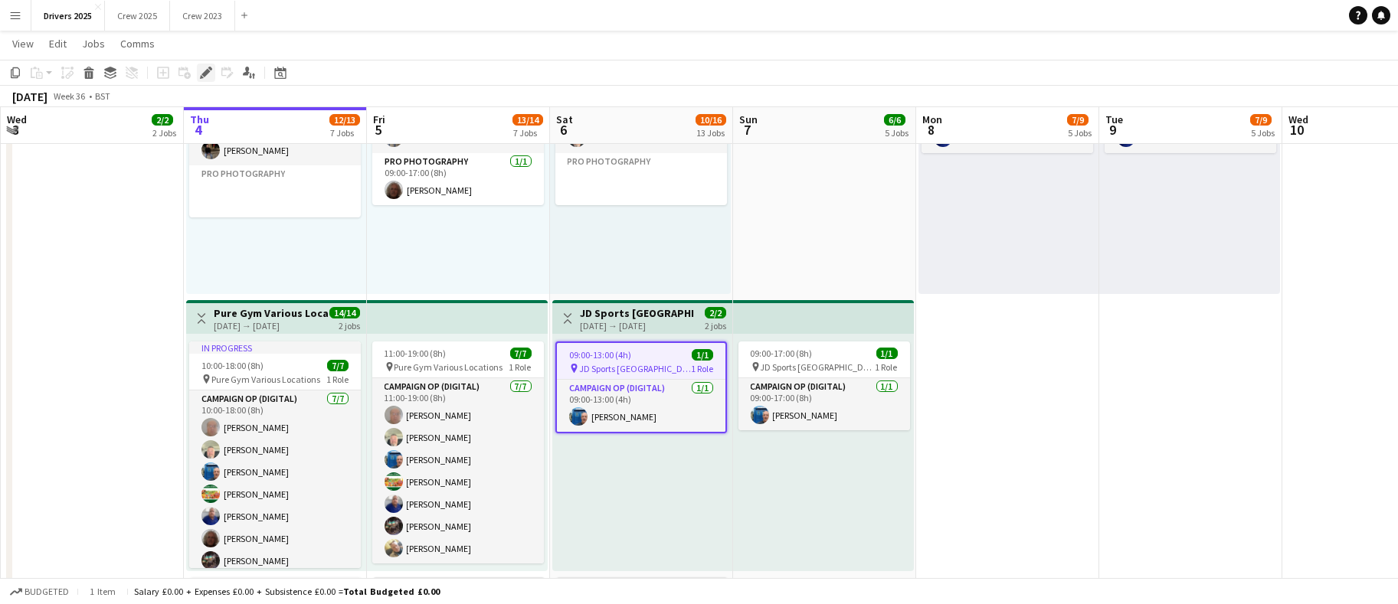
click at [201, 67] on icon "Edit" at bounding box center [206, 73] width 12 height 12
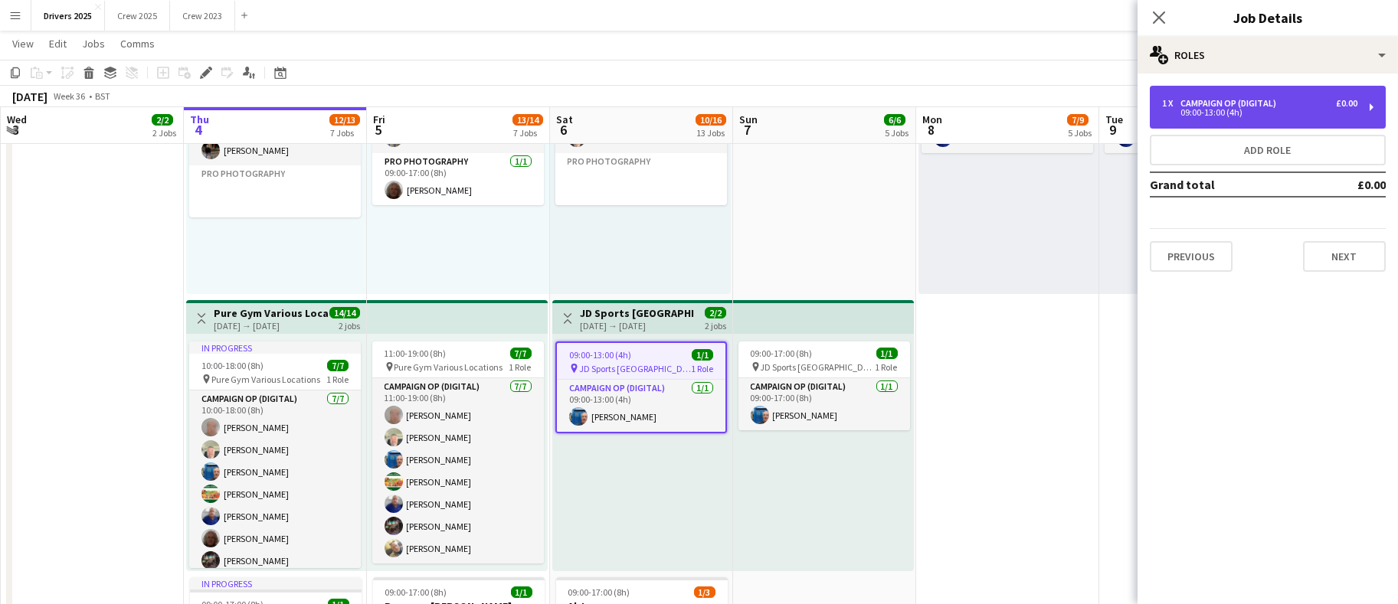
click at [1263, 112] on div "09:00-13:00 (4h)" at bounding box center [1259, 113] width 195 height 8
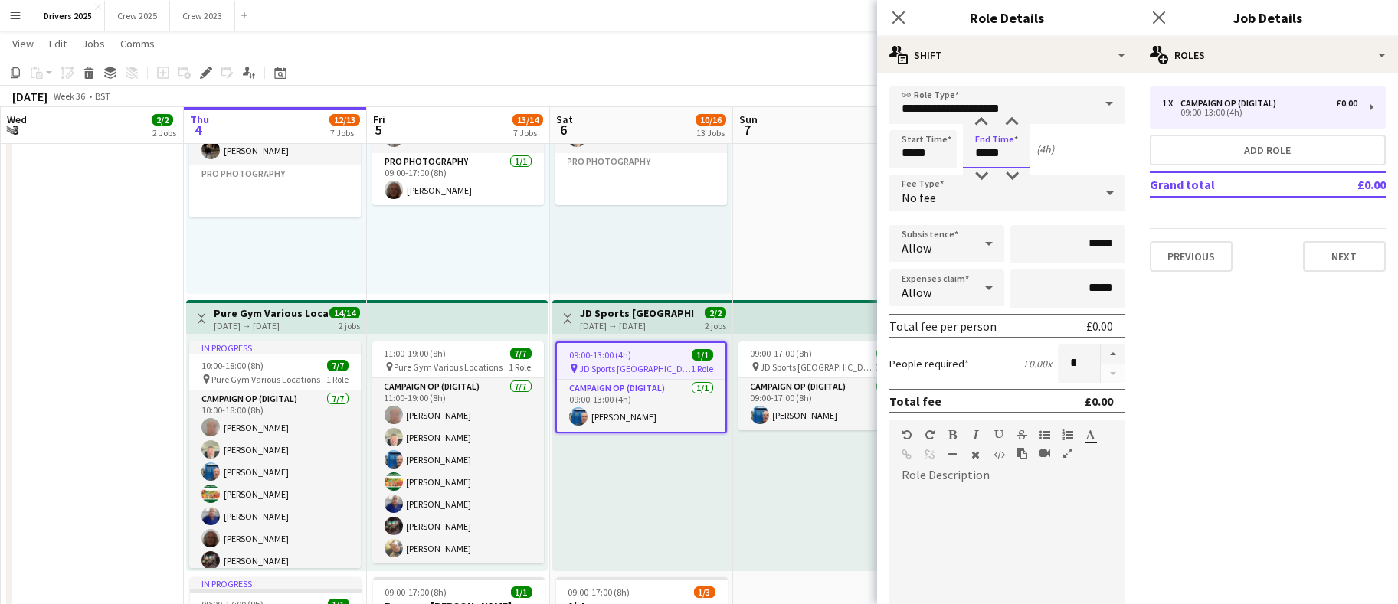
drag, startPoint x: 1013, startPoint y: 150, endPoint x: 750, endPoint y: 129, distance: 263.5
type input "*****"
click at [1364, 257] on button "Next" at bounding box center [1344, 256] width 83 height 31
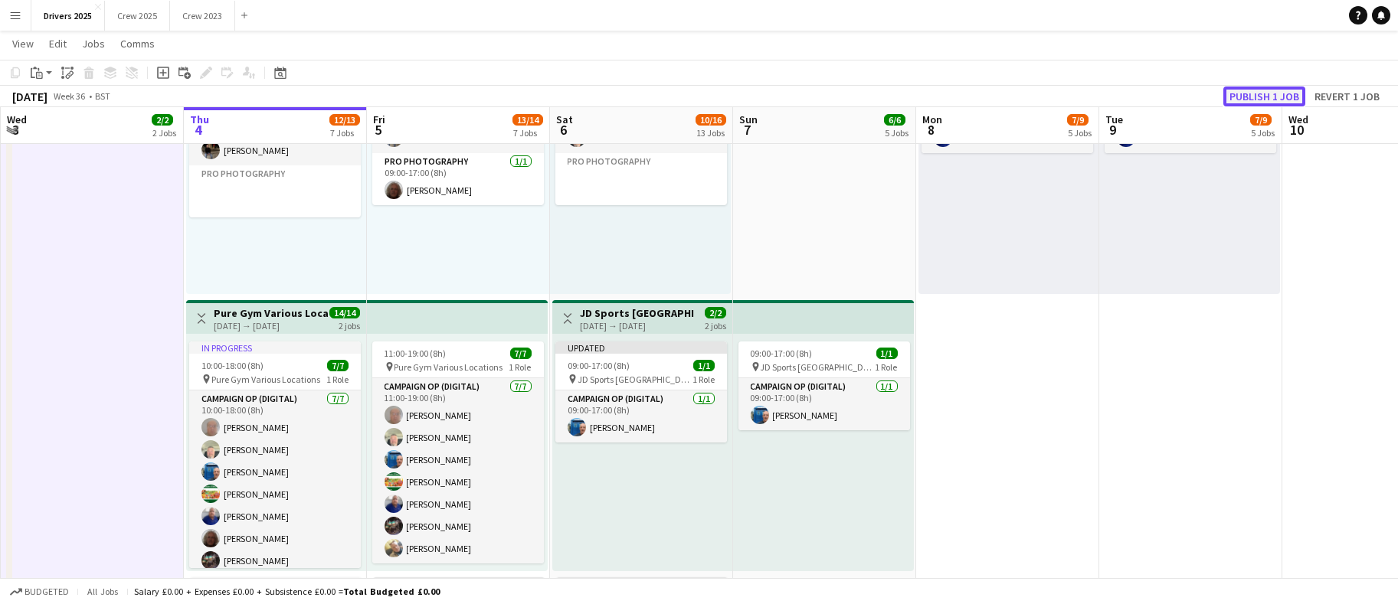
click at [1282, 97] on button "Publish 1 job" at bounding box center [1264, 97] width 82 height 20
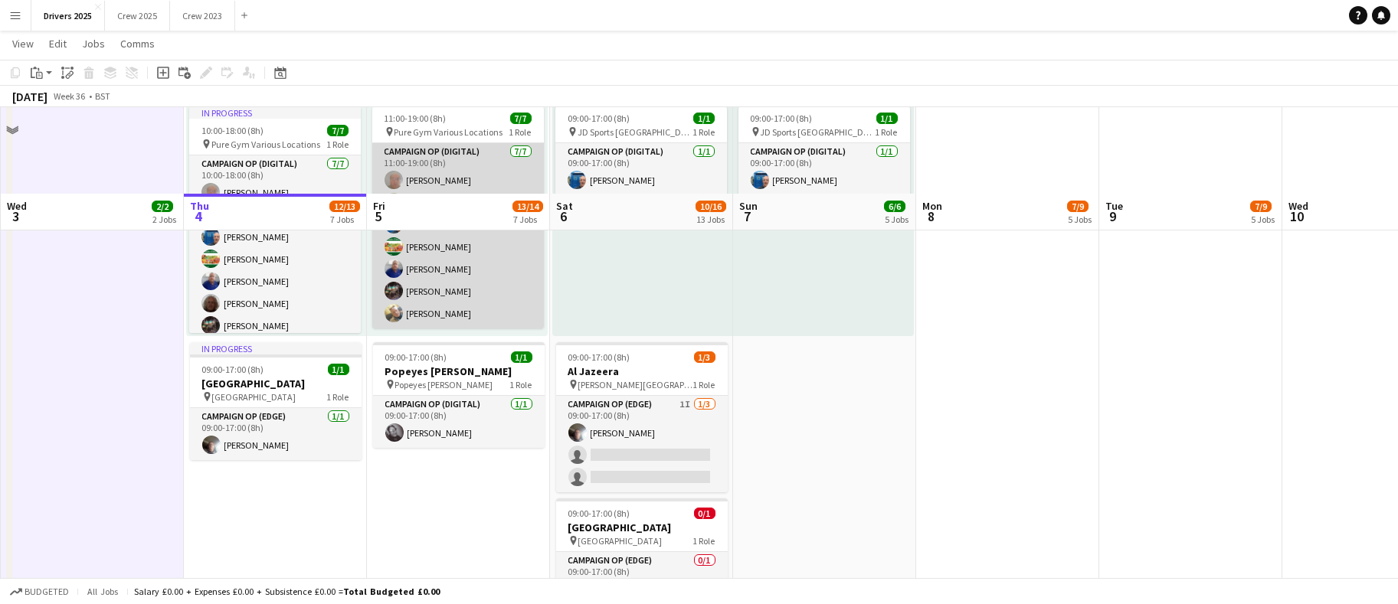
scroll to position [1608, 0]
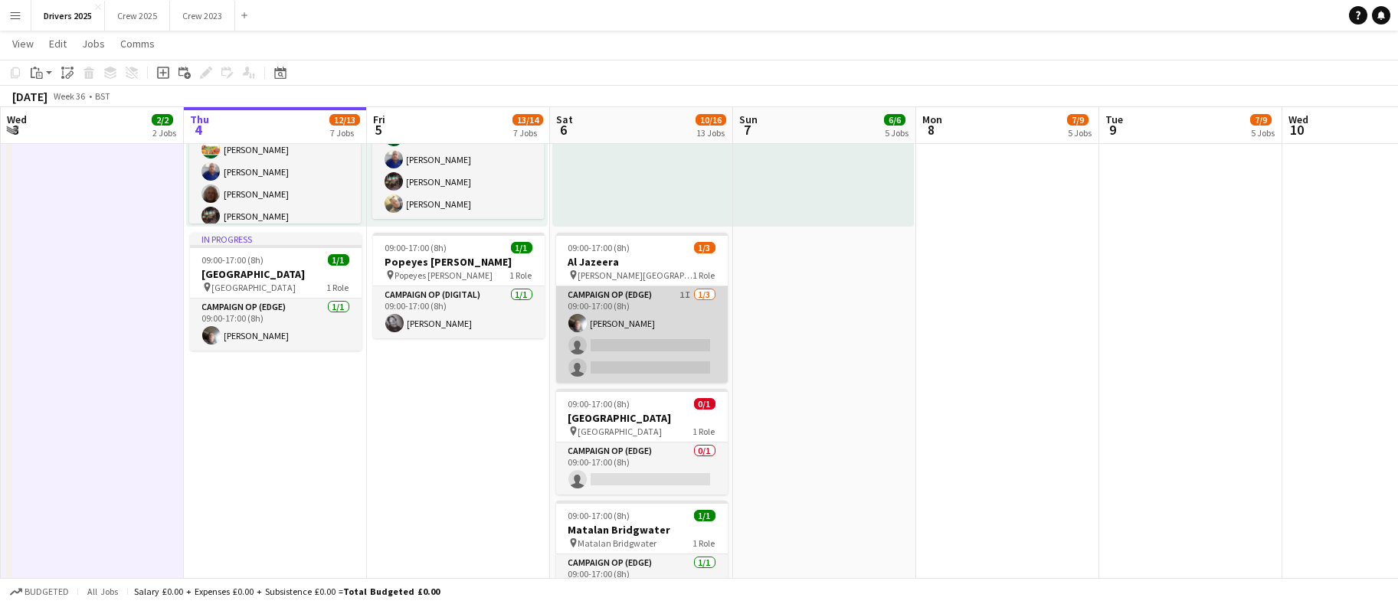
drag, startPoint x: 592, startPoint y: 319, endPoint x: 654, endPoint y: 335, distance: 64.1
click at [592, 319] on app-card-role "Campaign Op (Edge) 1I [DATE] 09:00-17:00 (8h) [PERSON_NAME] single-neutral-acti…" at bounding box center [642, 334] width 172 height 96
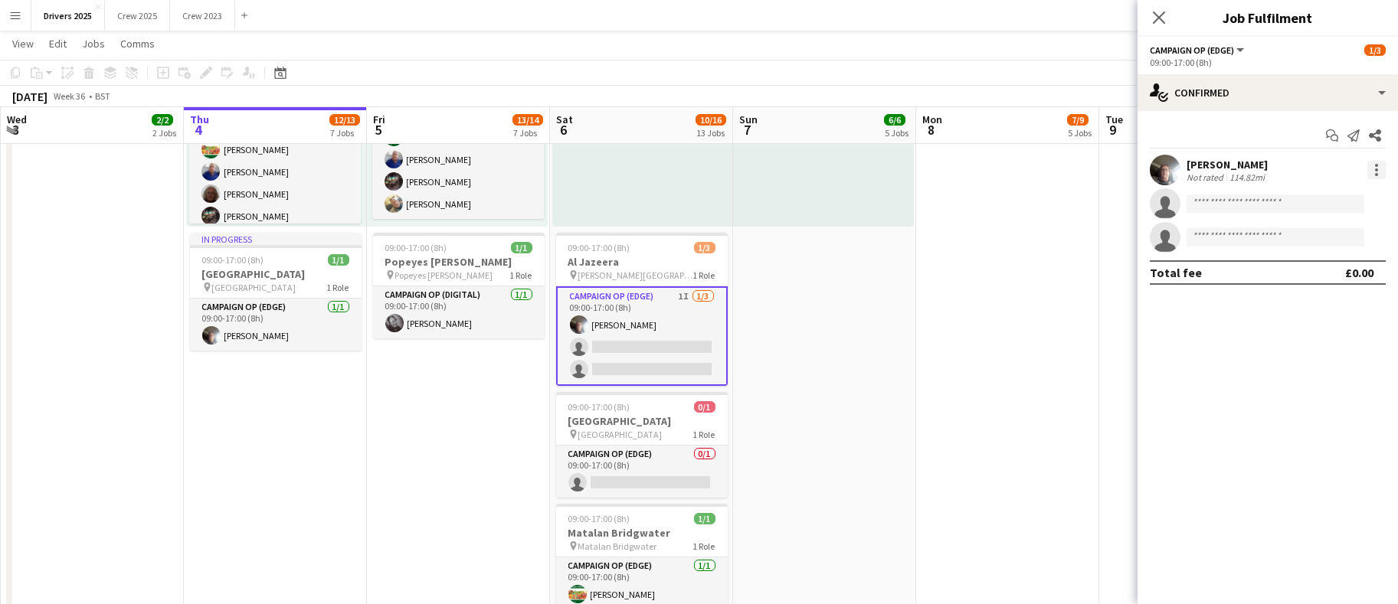
click at [1373, 168] on div at bounding box center [1376, 170] width 18 height 18
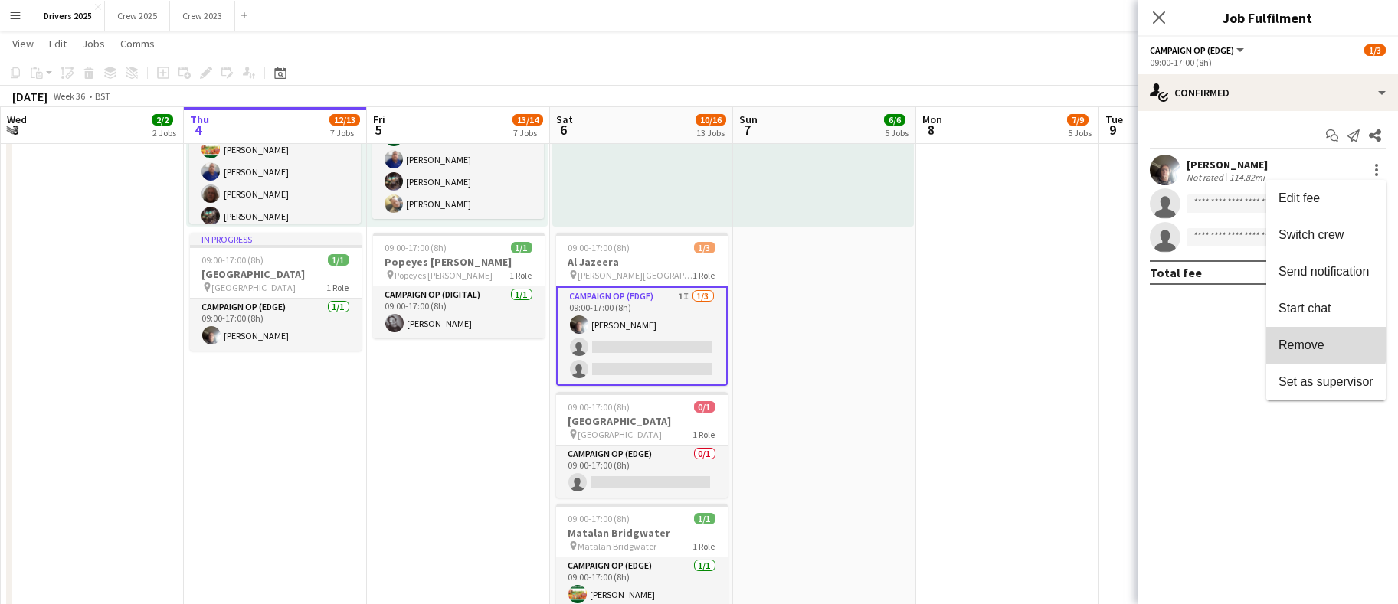
click at [1306, 342] on span "Remove" at bounding box center [1301, 344] width 46 height 13
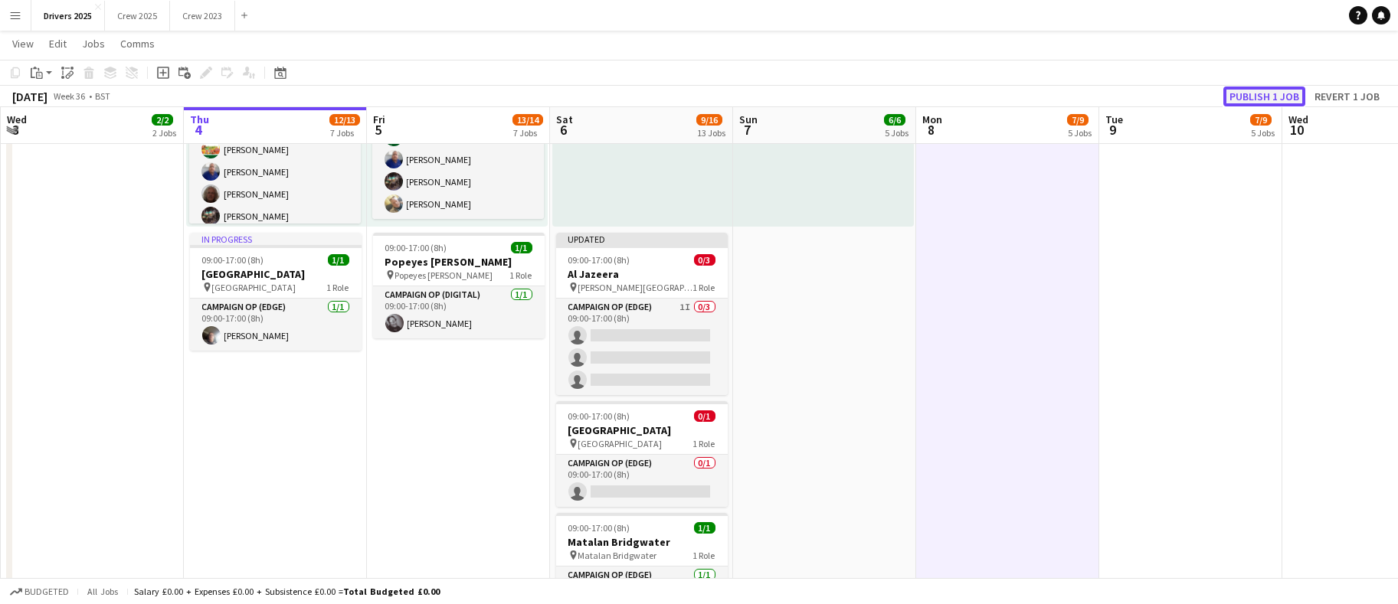
click at [1260, 96] on button "Publish 1 job" at bounding box center [1264, 97] width 82 height 20
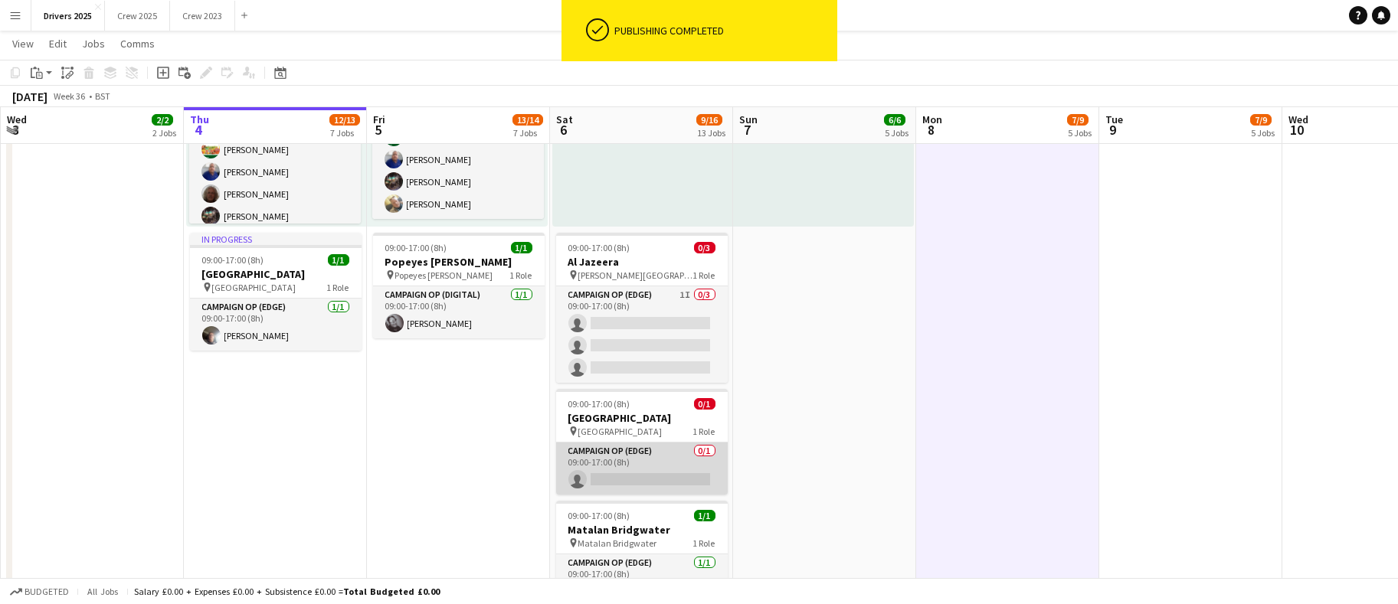
click at [642, 480] on app-card-role "Campaign Op (Edge) 0/1 09:00-17:00 (8h) single-neutral-actions" at bounding box center [642, 469] width 172 height 52
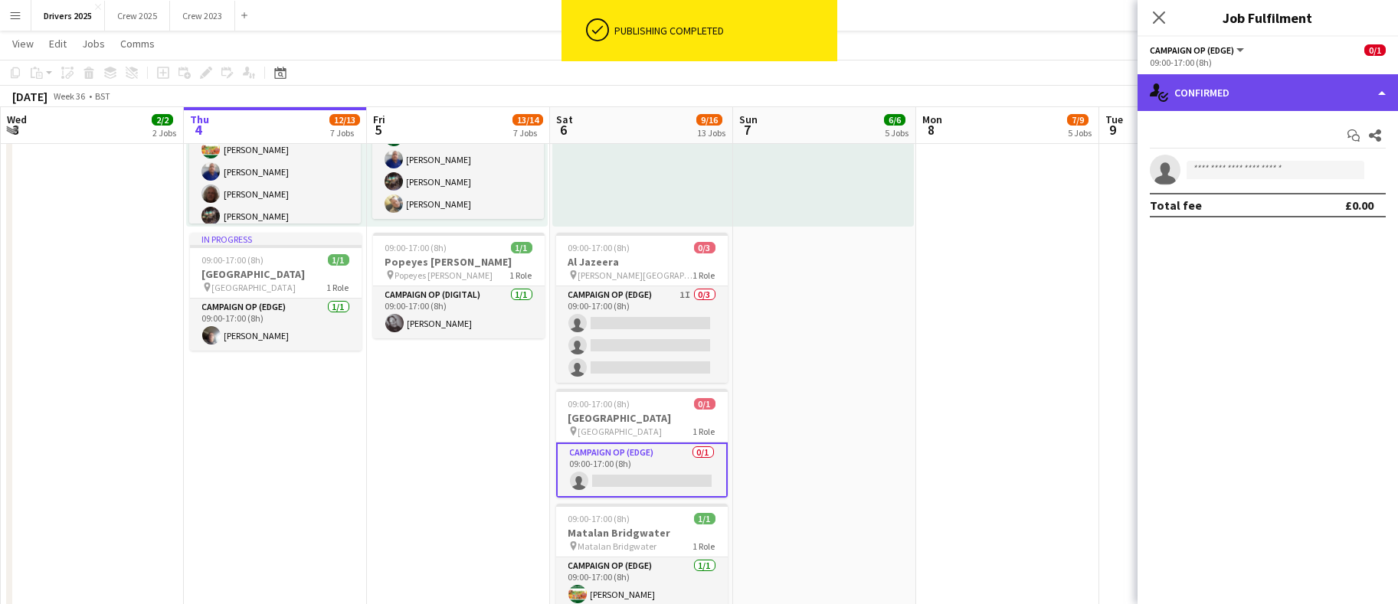
click at [1254, 96] on div "single-neutral-actions-check-2 Confirmed" at bounding box center [1267, 92] width 260 height 37
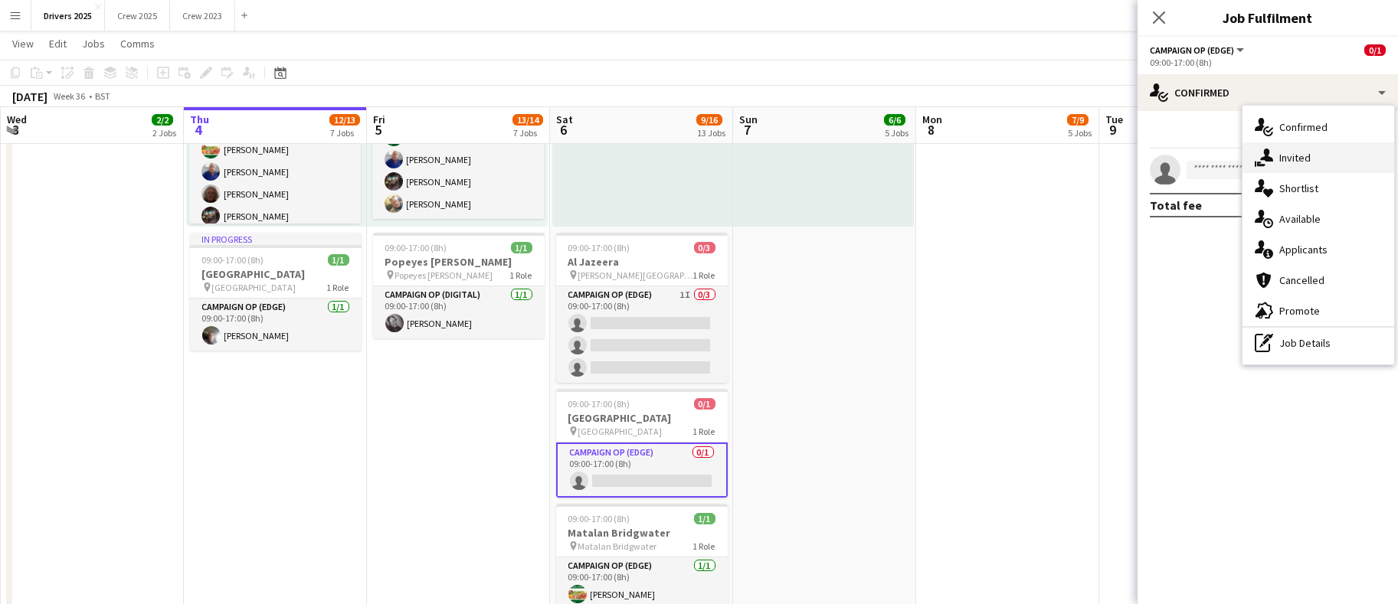
click at [1285, 170] on div "single-neutral-actions-share-1 Invited" at bounding box center [1318, 157] width 152 height 31
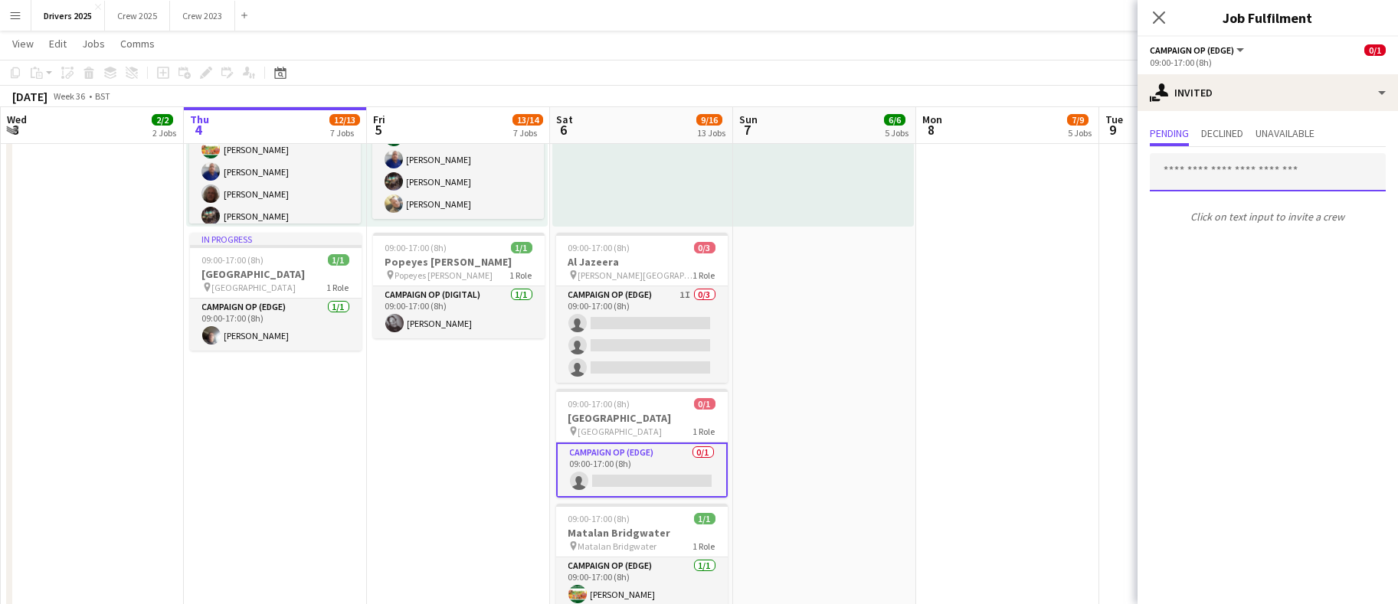
click at [1272, 169] on input "text" at bounding box center [1267, 172] width 236 height 38
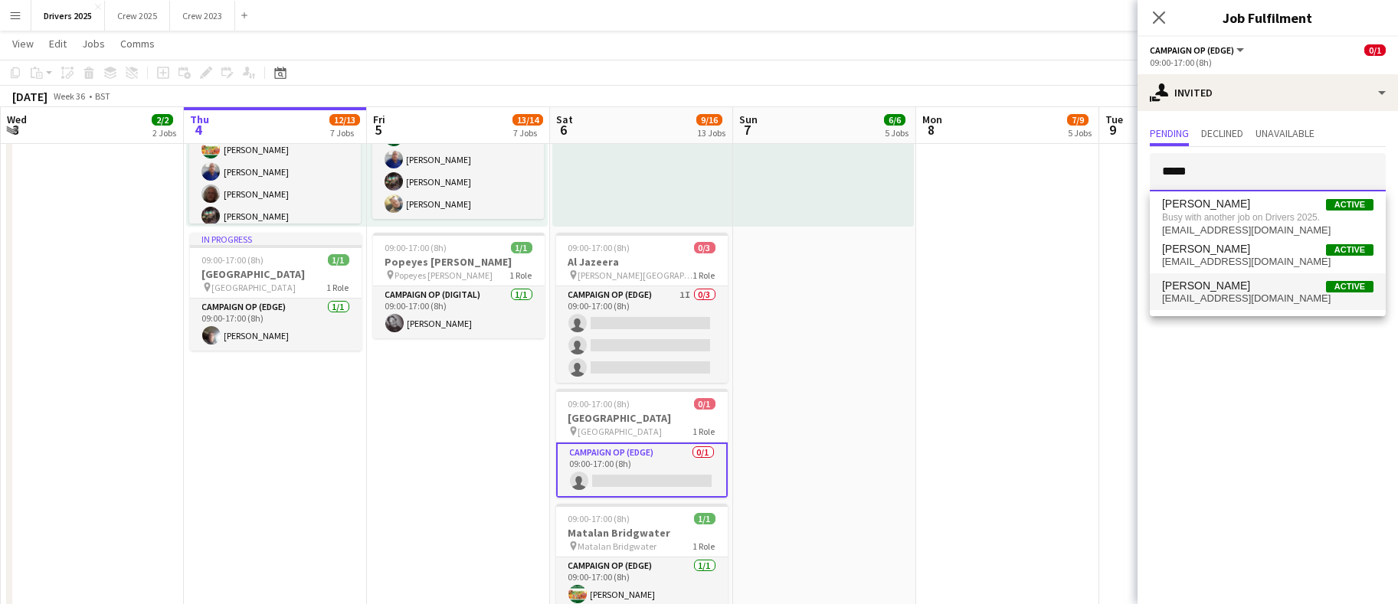
type input "*****"
click at [1230, 298] on span "[EMAIL_ADDRESS][DOMAIN_NAME]" at bounding box center [1267, 299] width 211 height 12
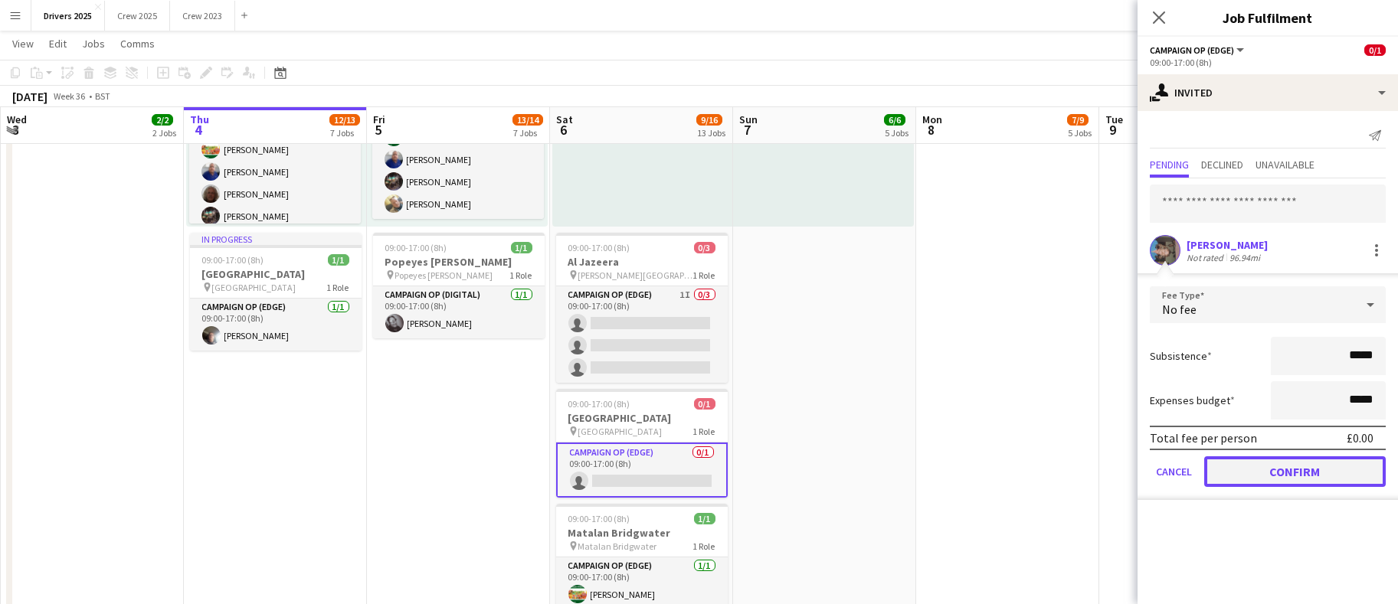
click at [1295, 469] on button "Confirm" at bounding box center [1294, 471] width 181 height 31
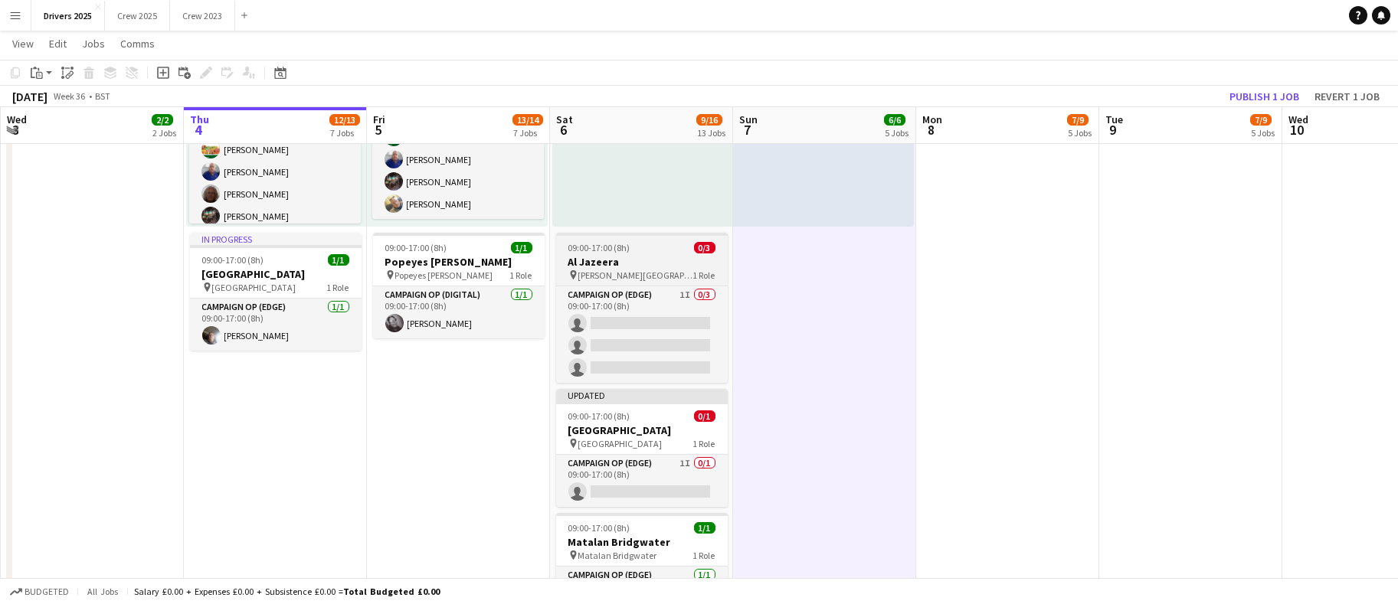
click at [606, 255] on h3 "Al Jazeera" at bounding box center [642, 262] width 172 height 14
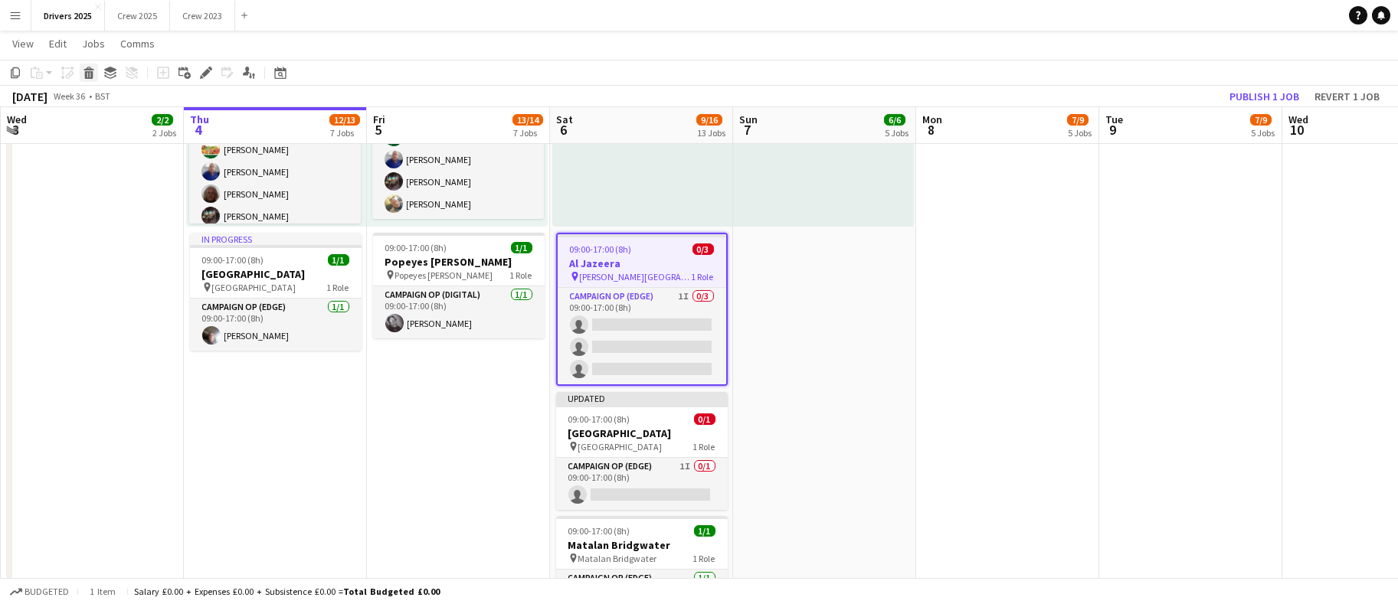
click at [87, 70] on icon "Delete" at bounding box center [89, 73] width 12 height 12
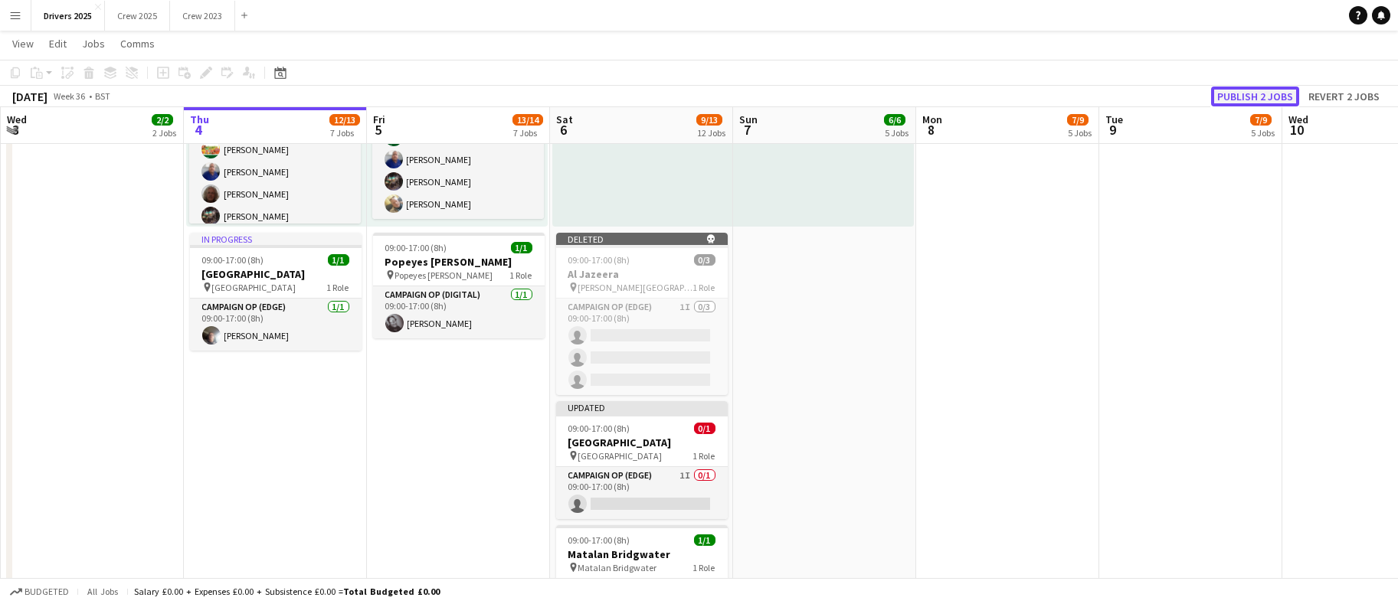
click at [1231, 92] on button "Publish 2 jobs" at bounding box center [1255, 97] width 88 height 20
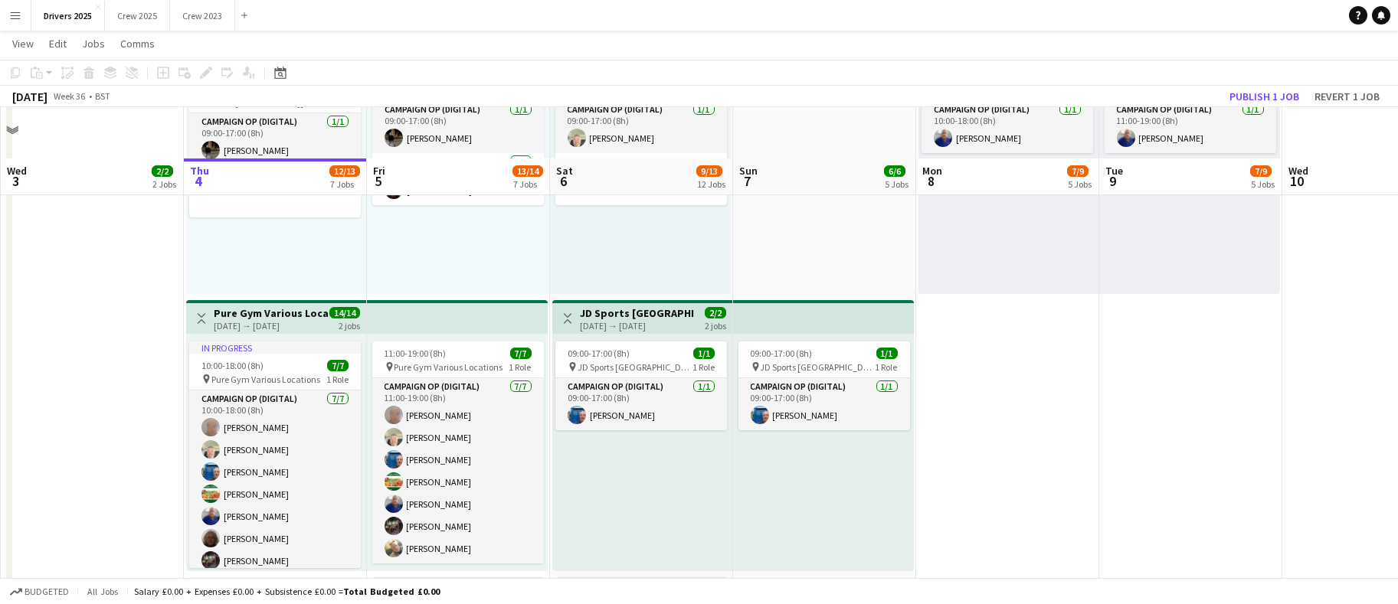
scroll to position [1493, 0]
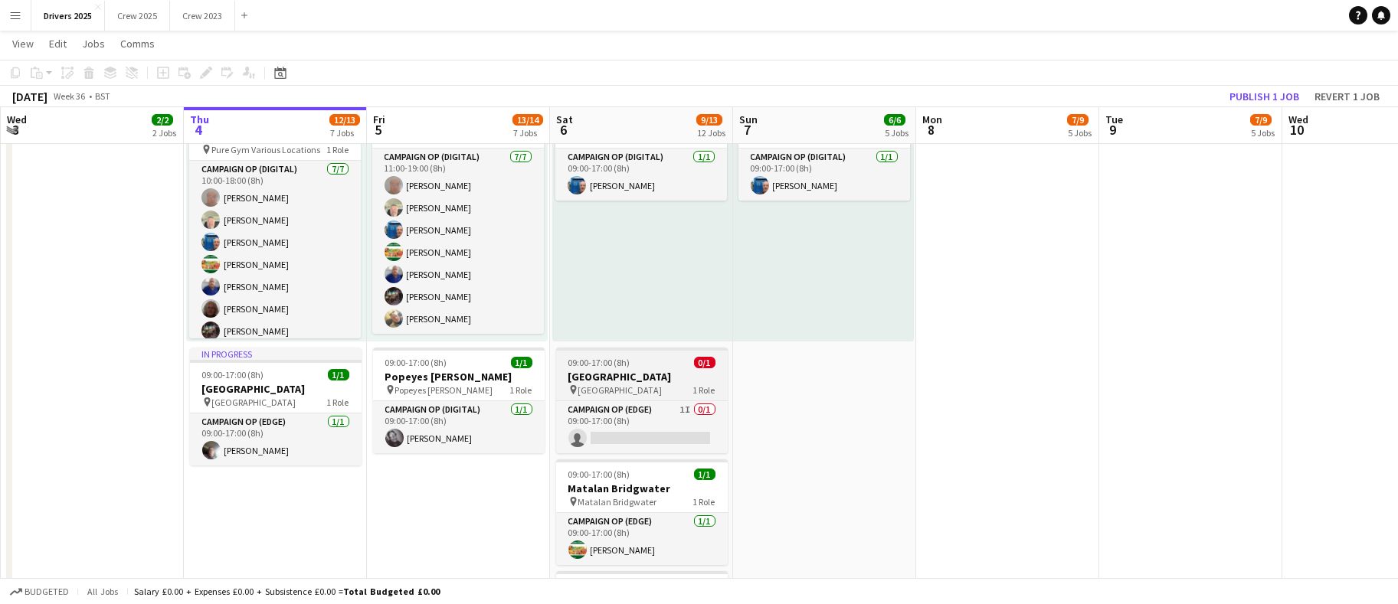
click at [646, 374] on h3 "[GEOGRAPHIC_DATA]" at bounding box center [642, 377] width 172 height 14
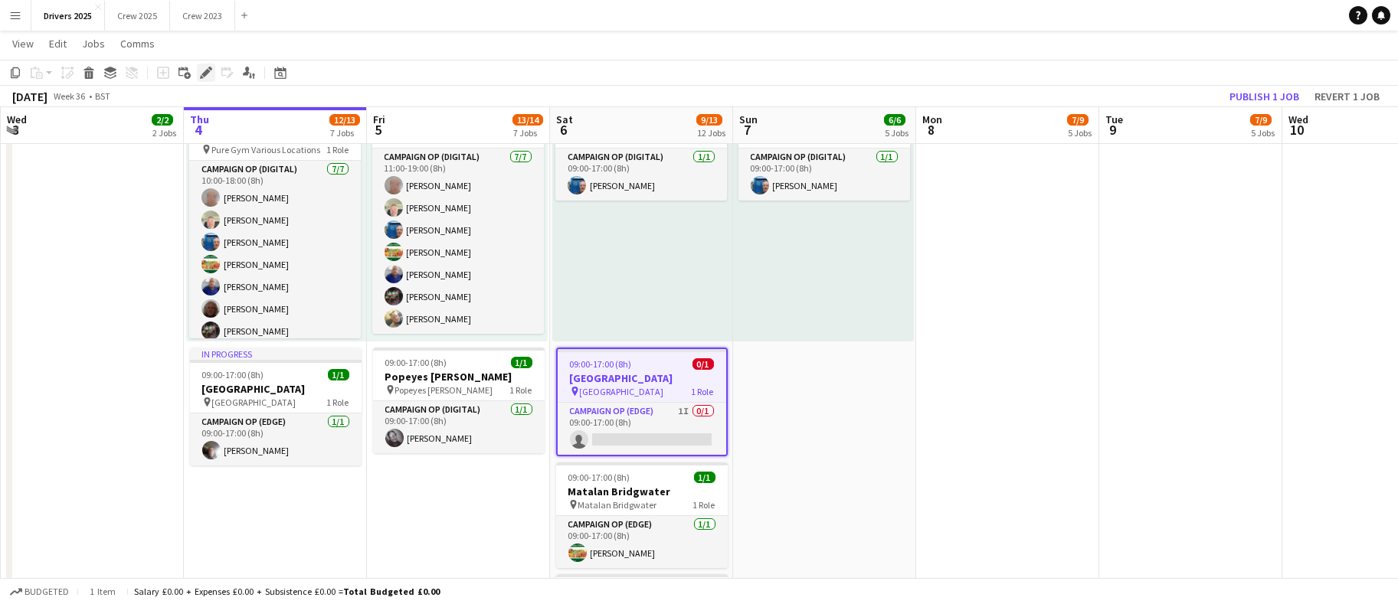
click at [204, 68] on icon "Edit" at bounding box center [206, 73] width 12 height 12
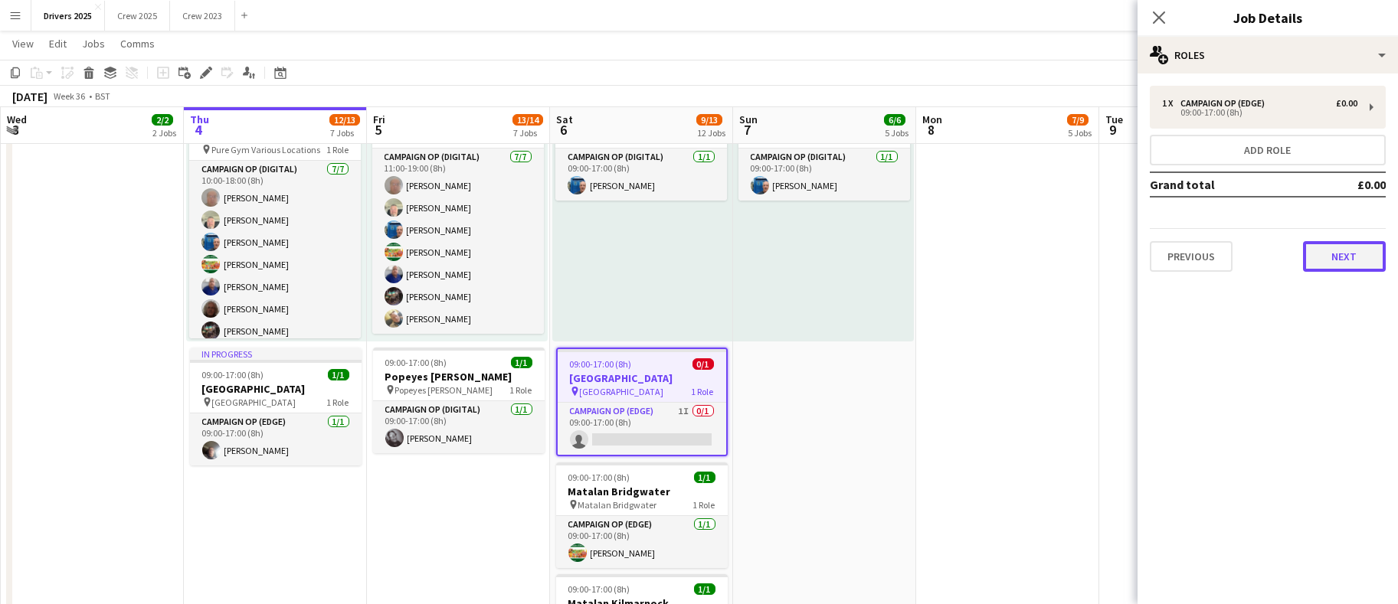
click at [1345, 253] on button "Next" at bounding box center [1344, 256] width 83 height 31
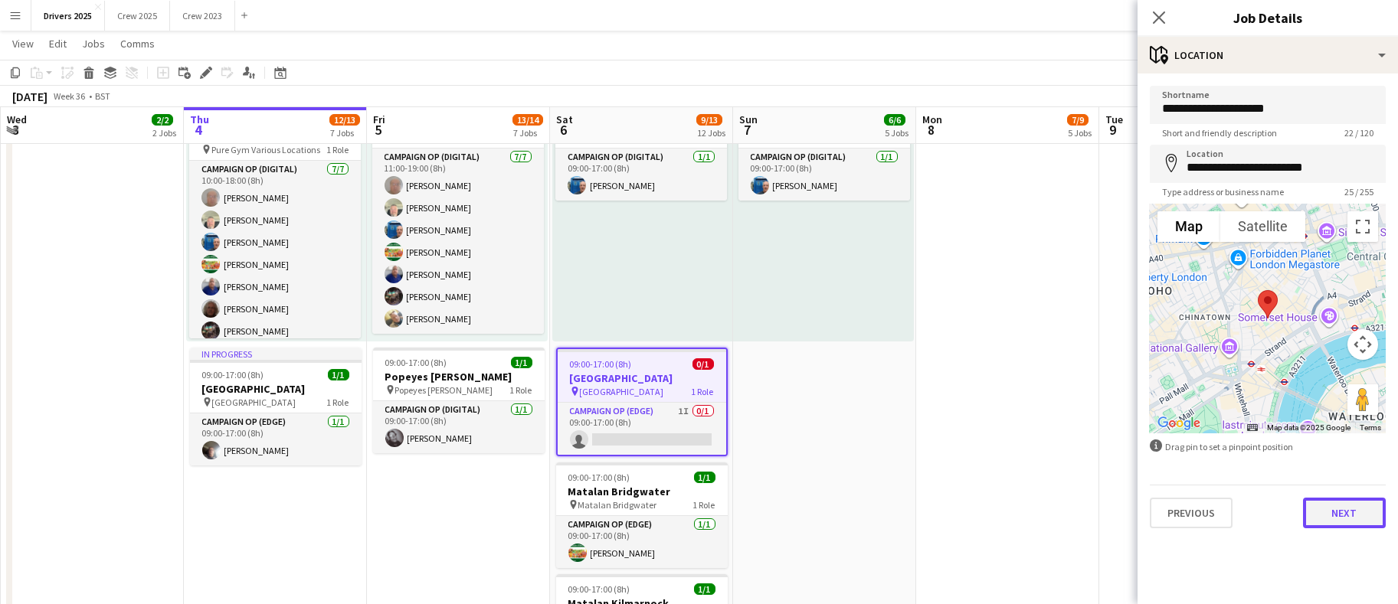
click at [1326, 511] on button "Next" at bounding box center [1344, 513] width 83 height 31
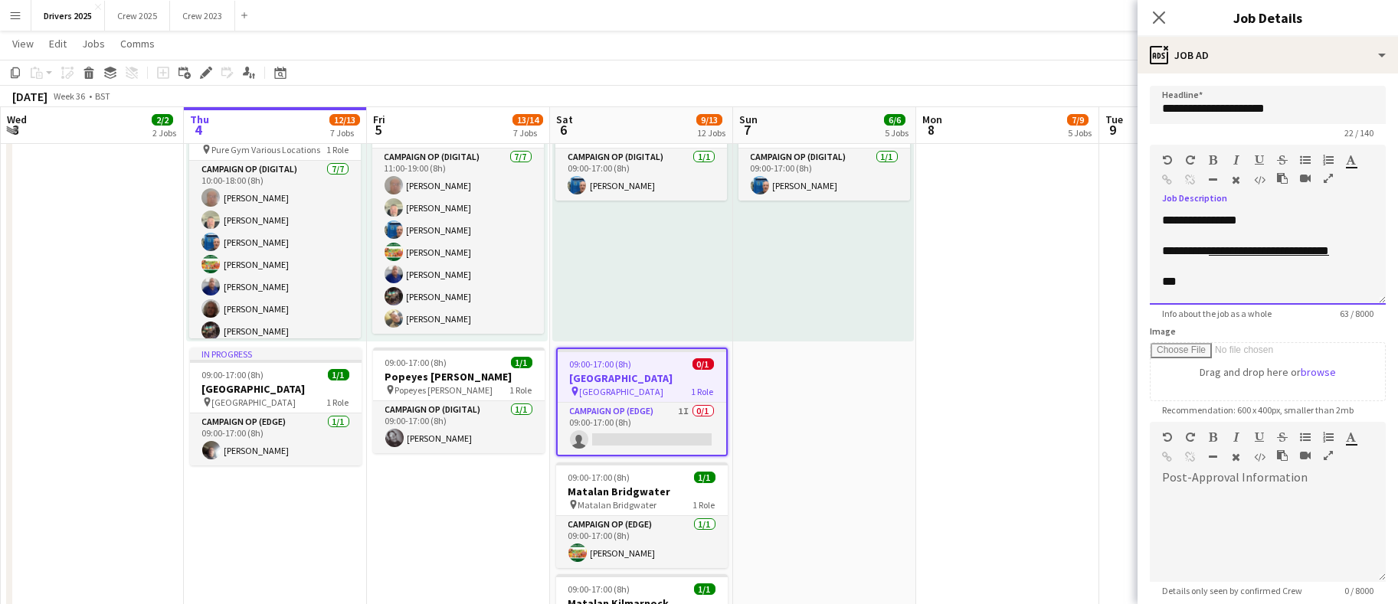
click at [1244, 281] on div "***" at bounding box center [1259, 281] width 195 height 15
click at [1175, 282] on div "****" at bounding box center [1259, 281] width 195 height 15
drag, startPoint x: 1245, startPoint y: 217, endPoint x: 1107, endPoint y: 214, distance: 138.6
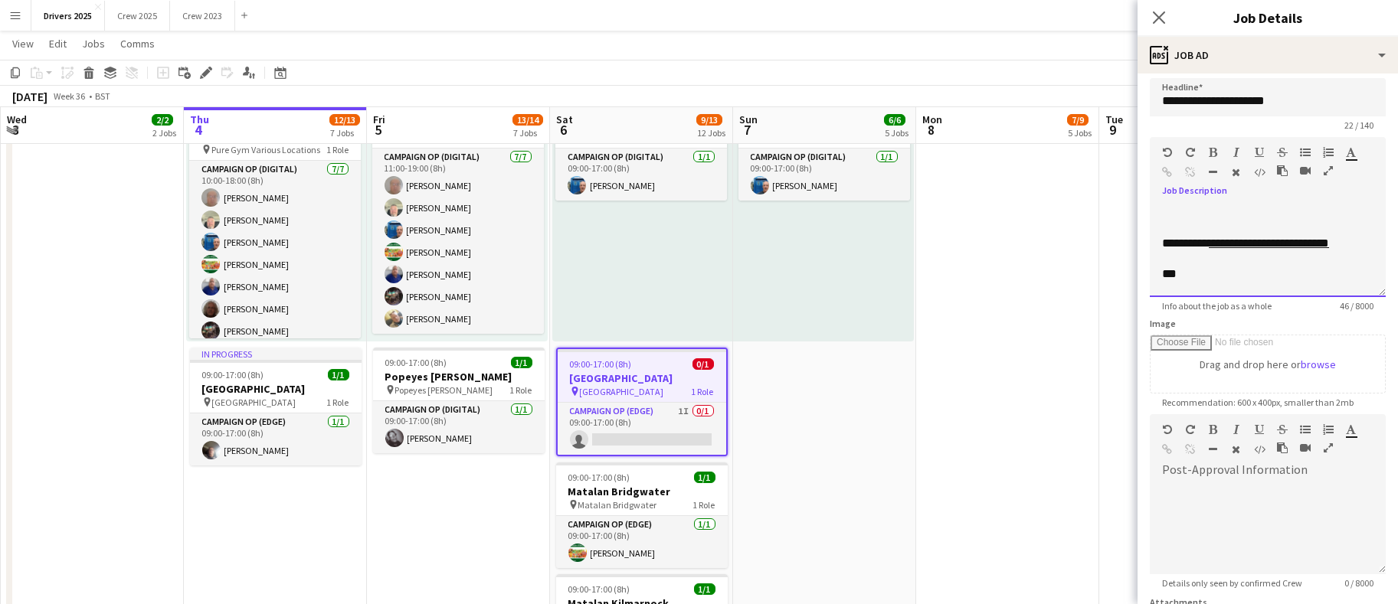
scroll to position [0, 0]
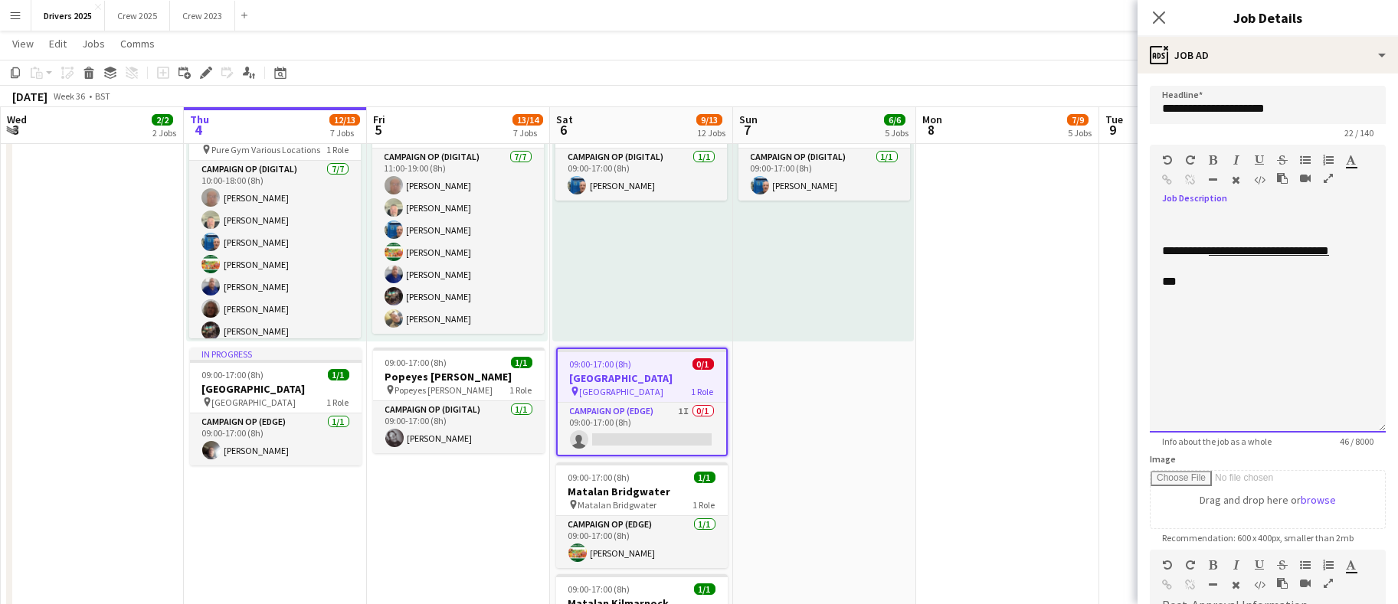
drag, startPoint x: 1363, startPoint y: 293, endPoint x: 1329, endPoint y: 380, distance: 92.9
click at [1368, 430] on form "**********" at bounding box center [1267, 497] width 260 height 822
click at [1274, 332] on div "**********" at bounding box center [1267, 327] width 236 height 228
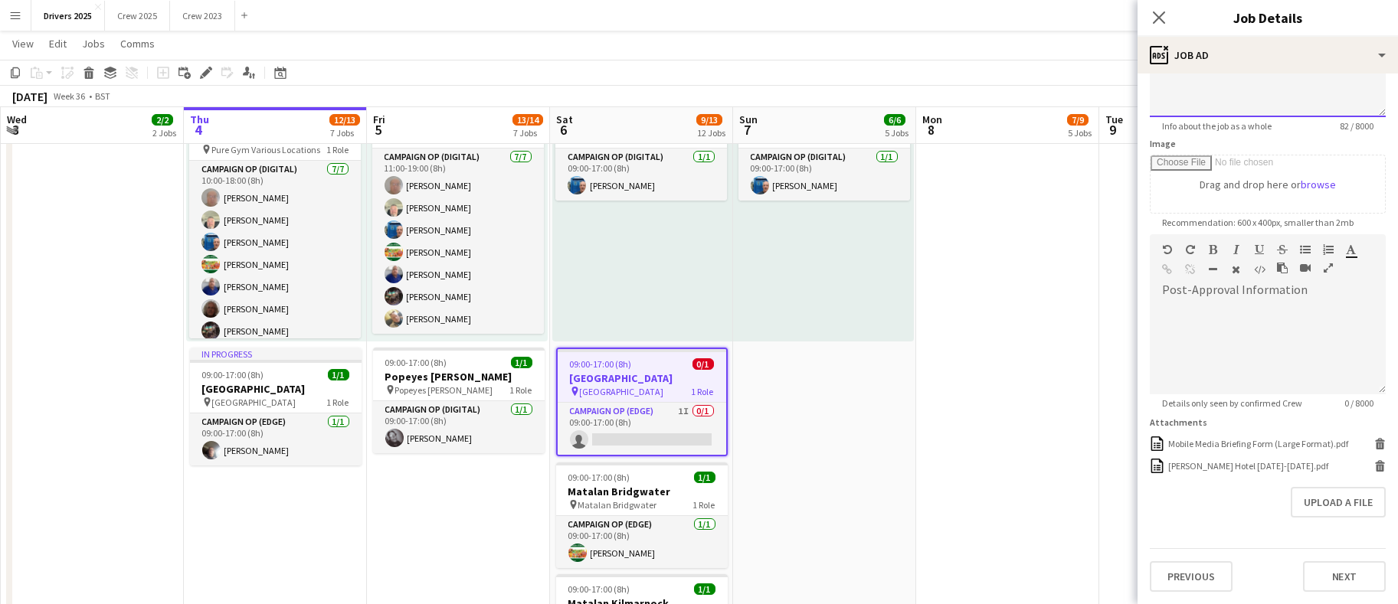
scroll to position [354, 0]
click at [1304, 580] on button "Next" at bounding box center [1344, 576] width 83 height 31
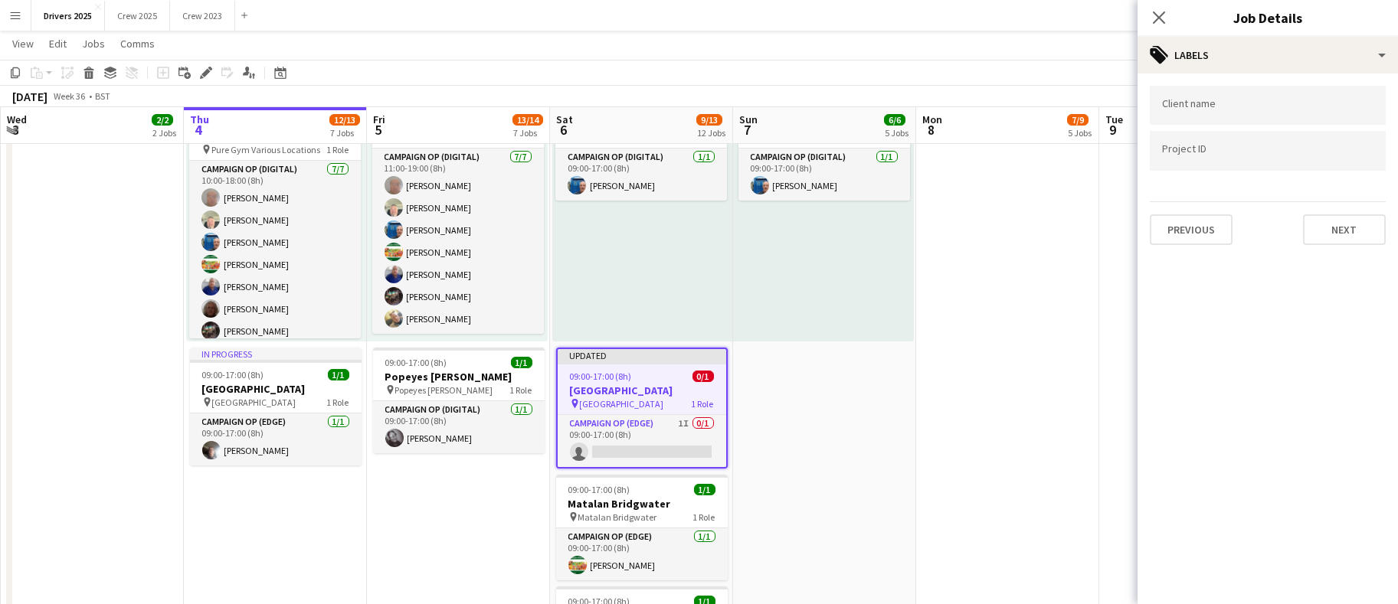
scroll to position [0, 0]
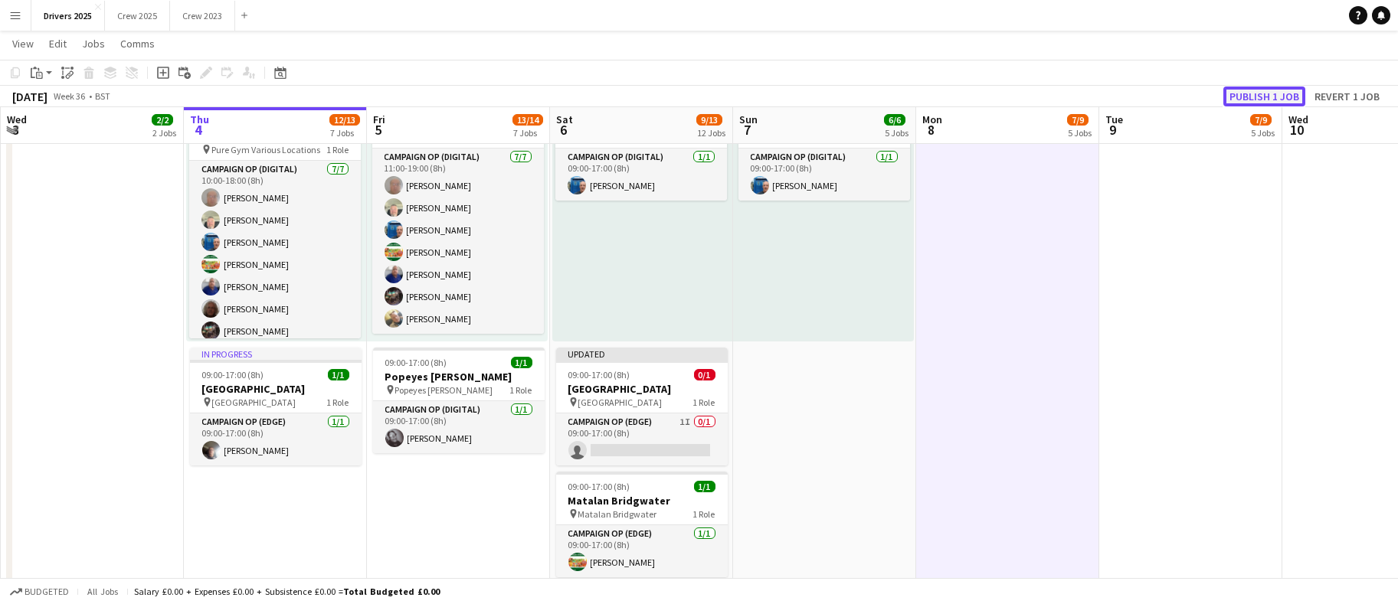
click at [1274, 96] on button "Publish 1 job" at bounding box center [1264, 97] width 82 height 20
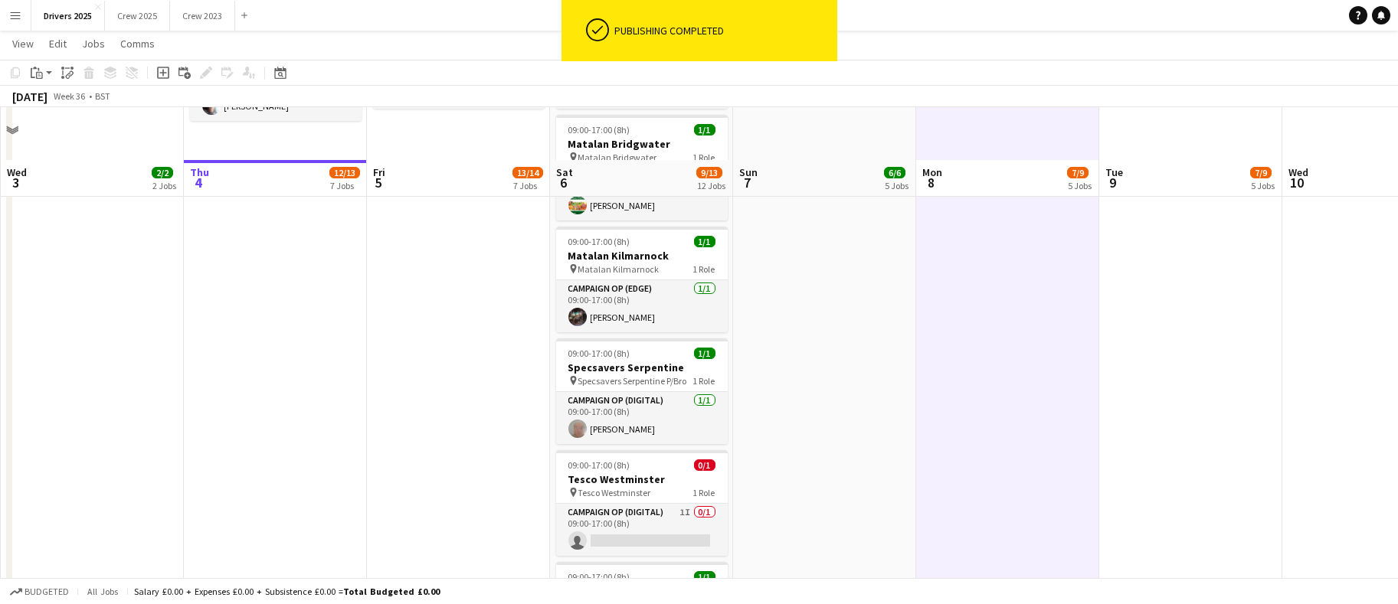
scroll to position [1953, 0]
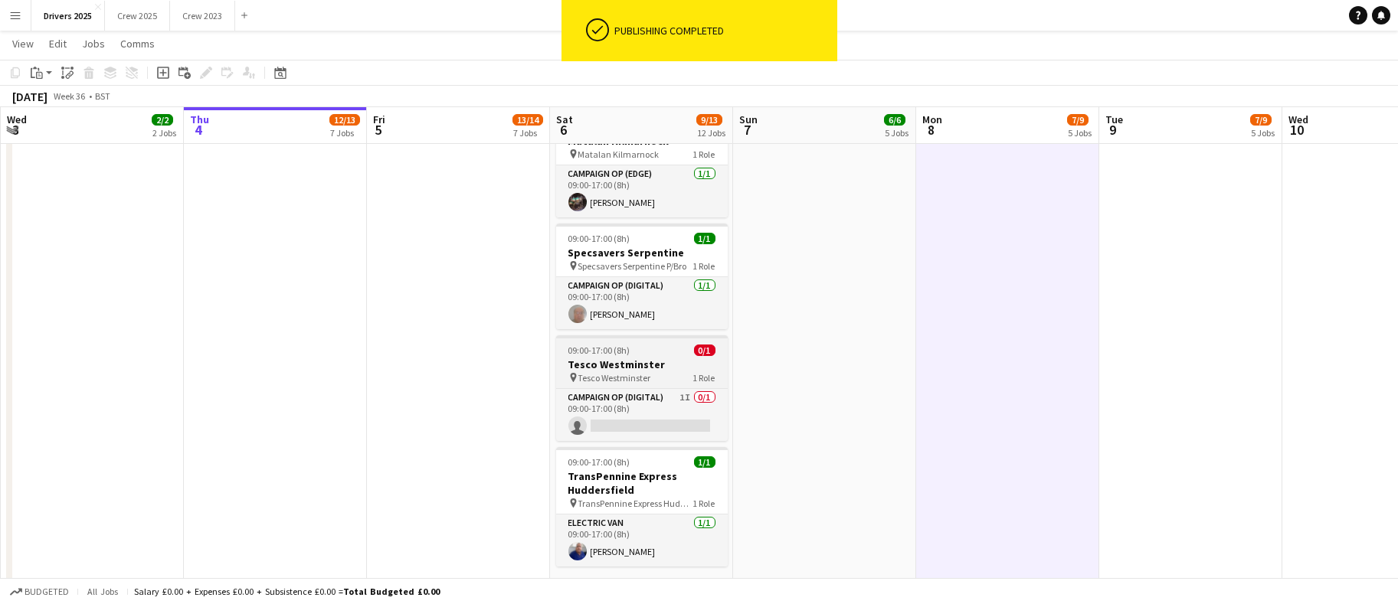
click at [619, 340] on app-job-card "09:00-17:00 (8h) 0/1 Tesco Westminster pin Tesco Westminster 1 Role Campaign Op…" at bounding box center [642, 388] width 172 height 106
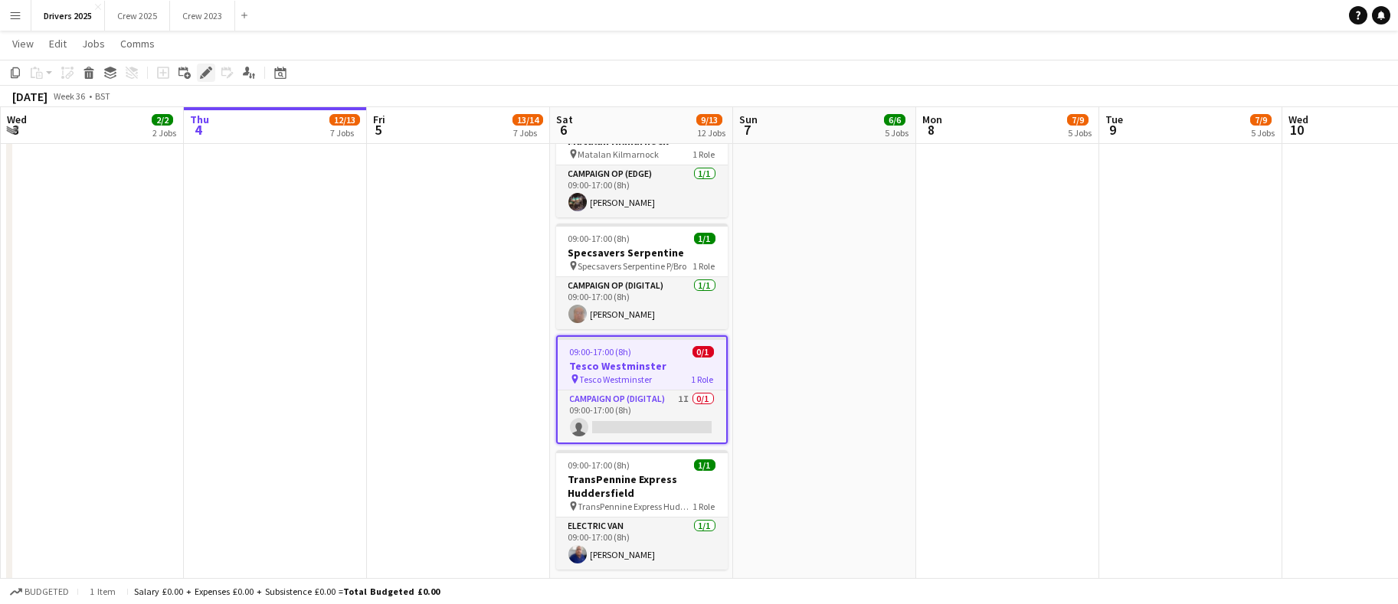
click at [201, 68] on icon "Edit" at bounding box center [206, 73] width 12 height 12
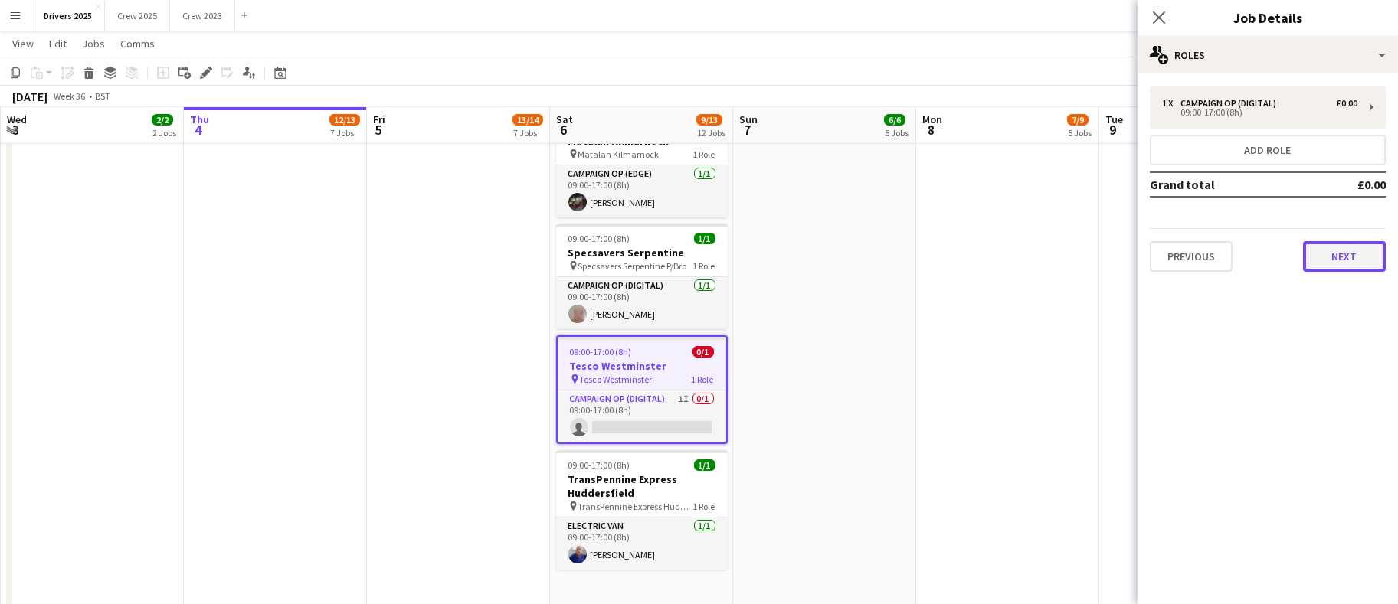
click at [1319, 247] on button "Next" at bounding box center [1344, 256] width 83 height 31
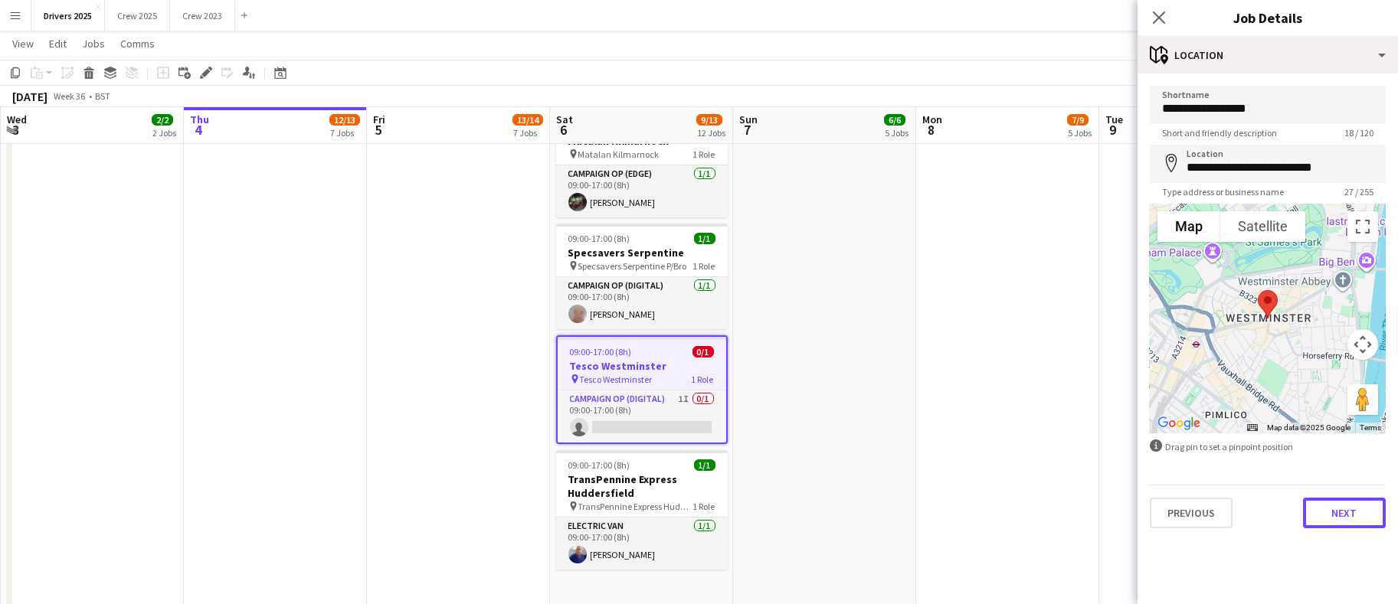
drag, startPoint x: 1335, startPoint y: 506, endPoint x: 1330, endPoint y: 490, distance: 16.7
click at [1335, 508] on button "Next" at bounding box center [1344, 513] width 83 height 31
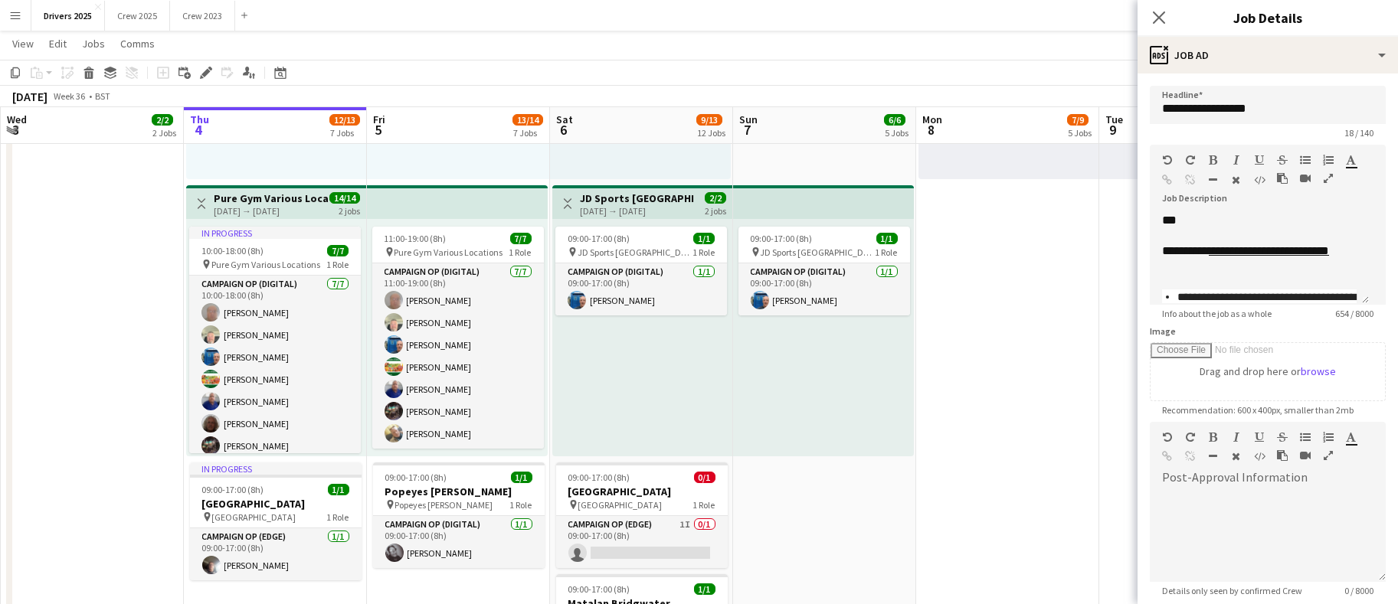
scroll to position [115, 0]
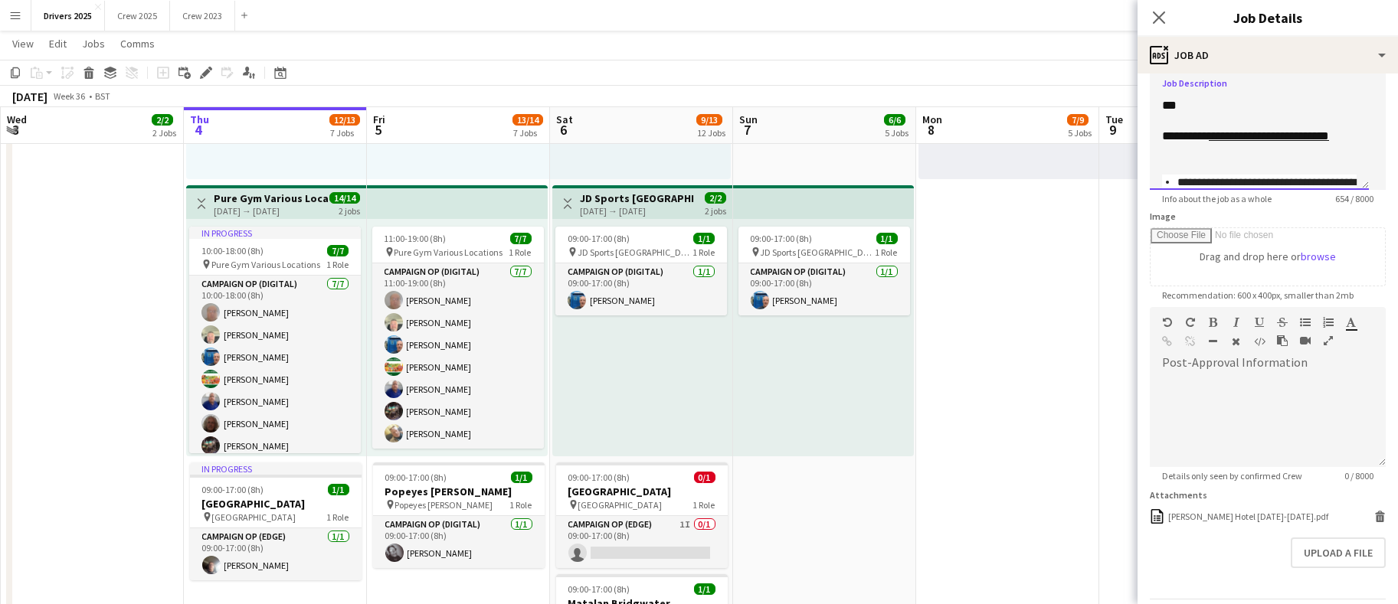
click at [1244, 158] on div at bounding box center [1259, 151] width 195 height 15
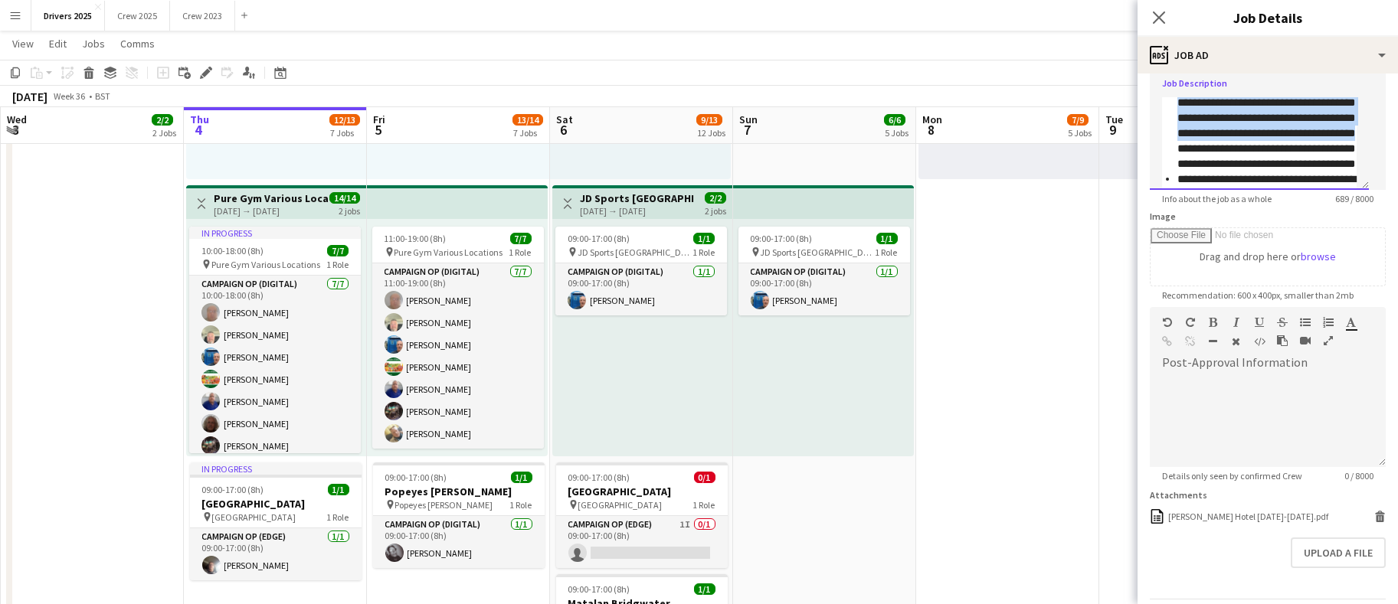
scroll to position [113, 0]
drag, startPoint x: 1335, startPoint y: 177, endPoint x: 1162, endPoint y: 174, distance: 172.3
click at [1162, 174] on div "**********" at bounding box center [1258, 144] width 219 height 92
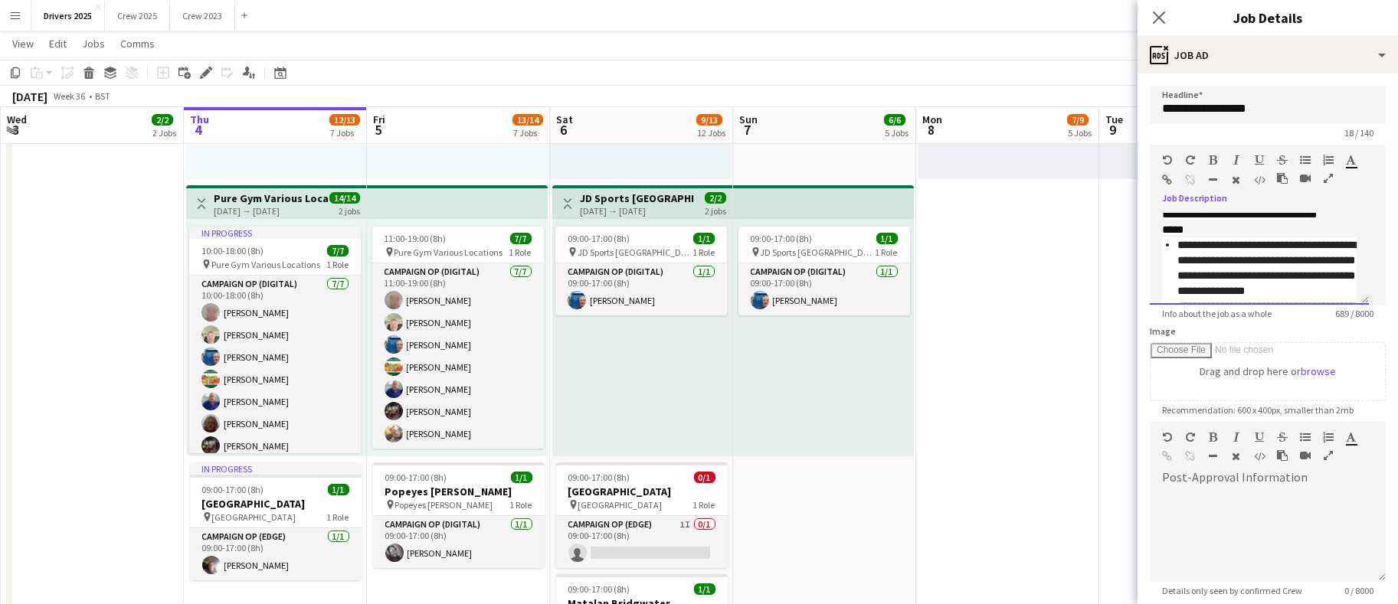
scroll to position [0, 0]
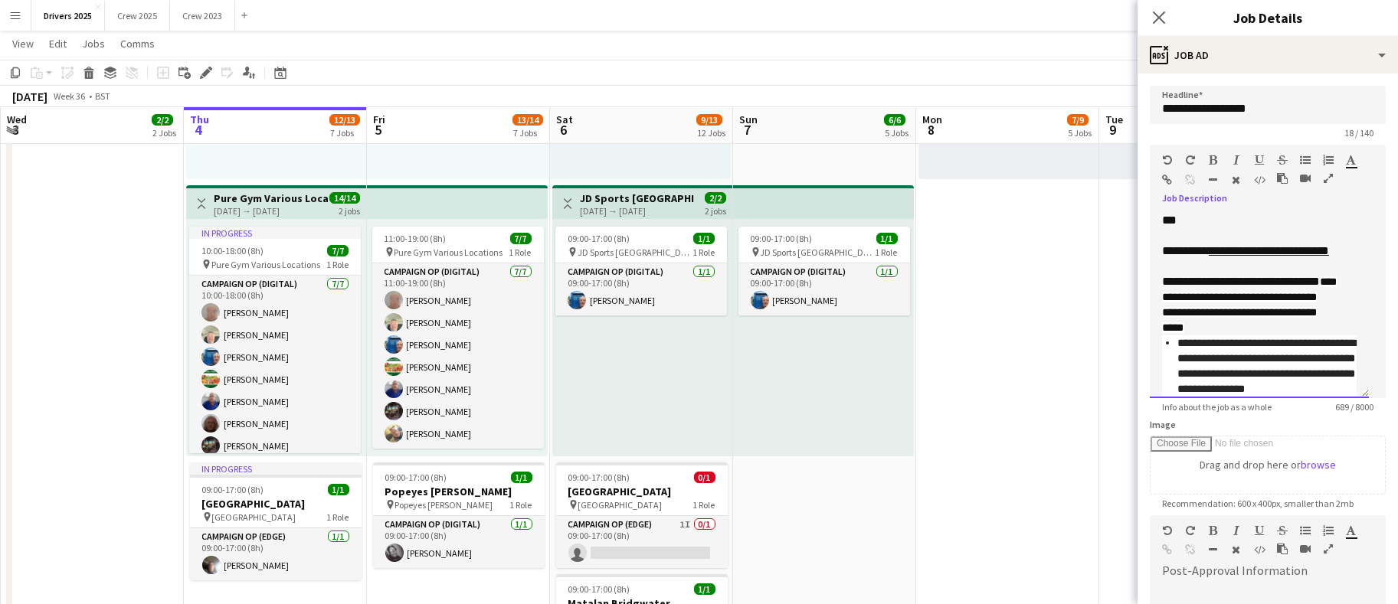
drag, startPoint x: 1363, startPoint y: 297, endPoint x: 1357, endPoint y: 391, distance: 94.4
click at [1357, 391] on div "**********" at bounding box center [1258, 305] width 219 height 185
drag, startPoint x: 1328, startPoint y: 294, endPoint x: 1154, endPoint y: 292, distance: 173.8
click at [1154, 292] on div "**********" at bounding box center [1258, 305] width 219 height 185
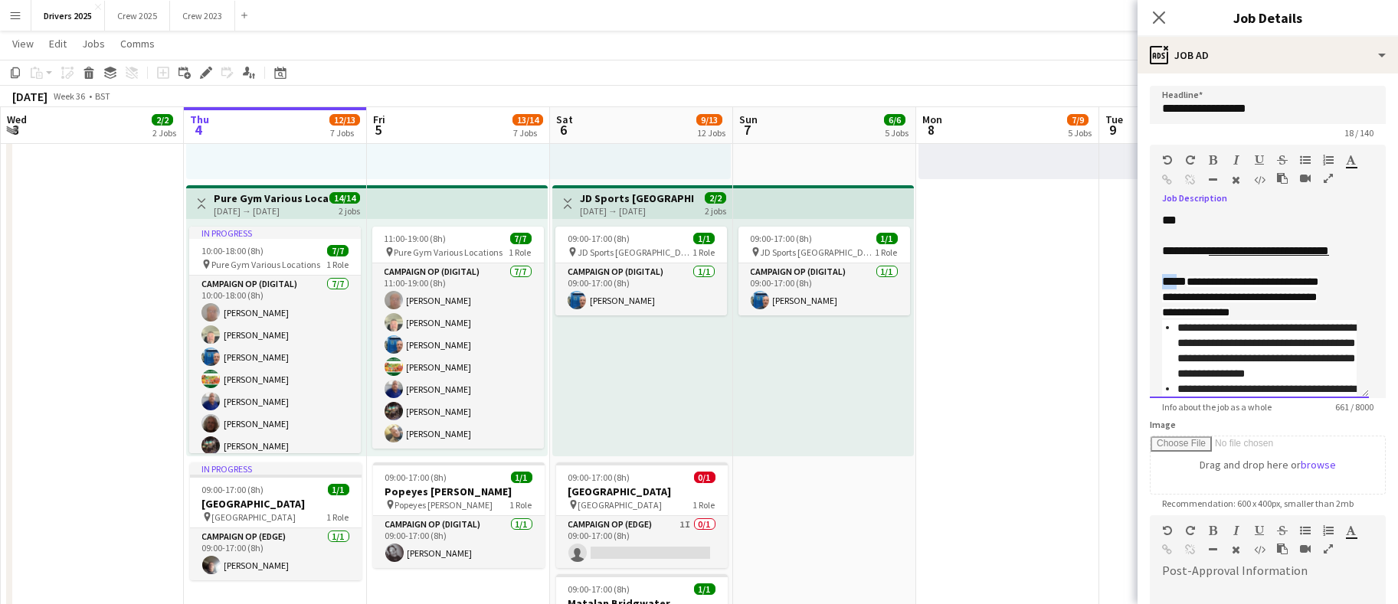
drag, startPoint x: 1190, startPoint y: 294, endPoint x: 1162, endPoint y: 294, distance: 27.6
click at [1162, 294] on div "**********" at bounding box center [1251, 297] width 178 height 46
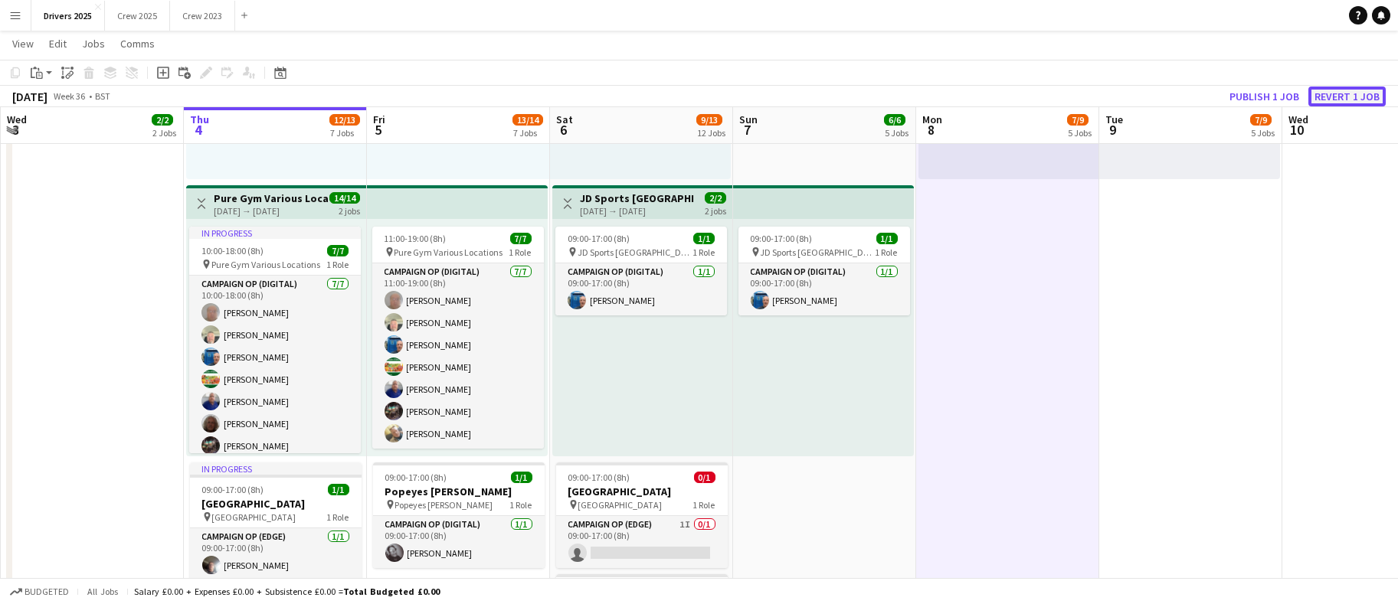
click at [1339, 90] on button "Revert 1 job" at bounding box center [1346, 97] width 77 height 20
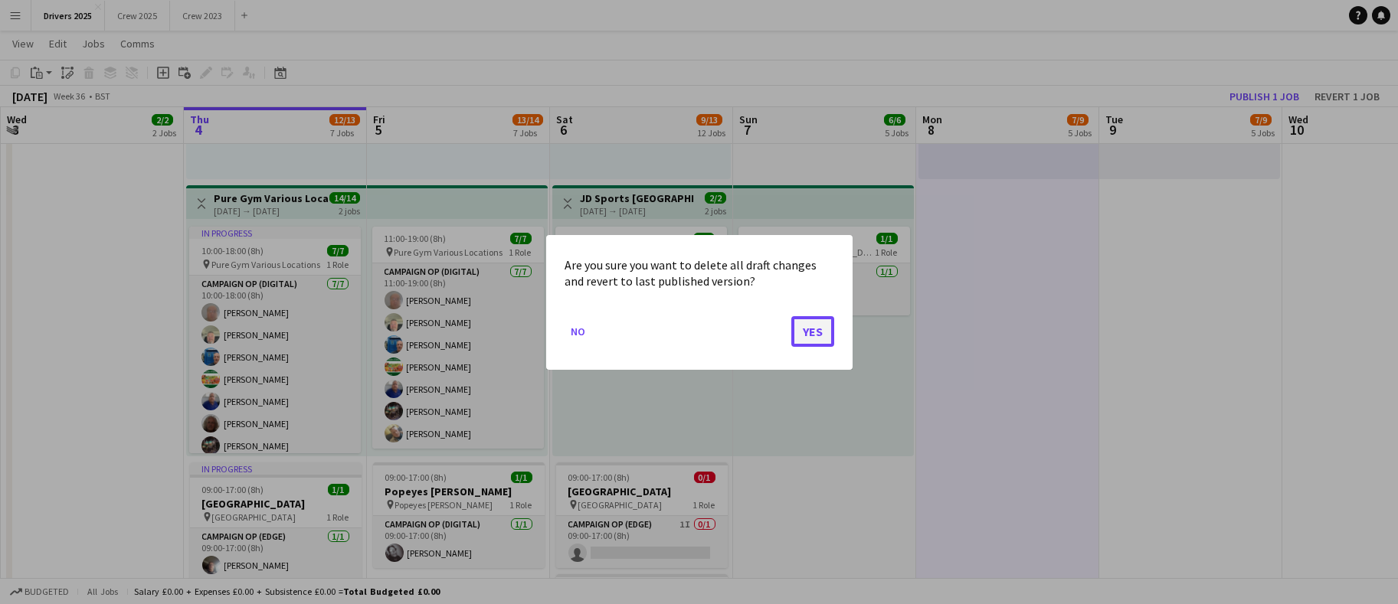
click at [817, 328] on button "Yes" at bounding box center [812, 330] width 43 height 31
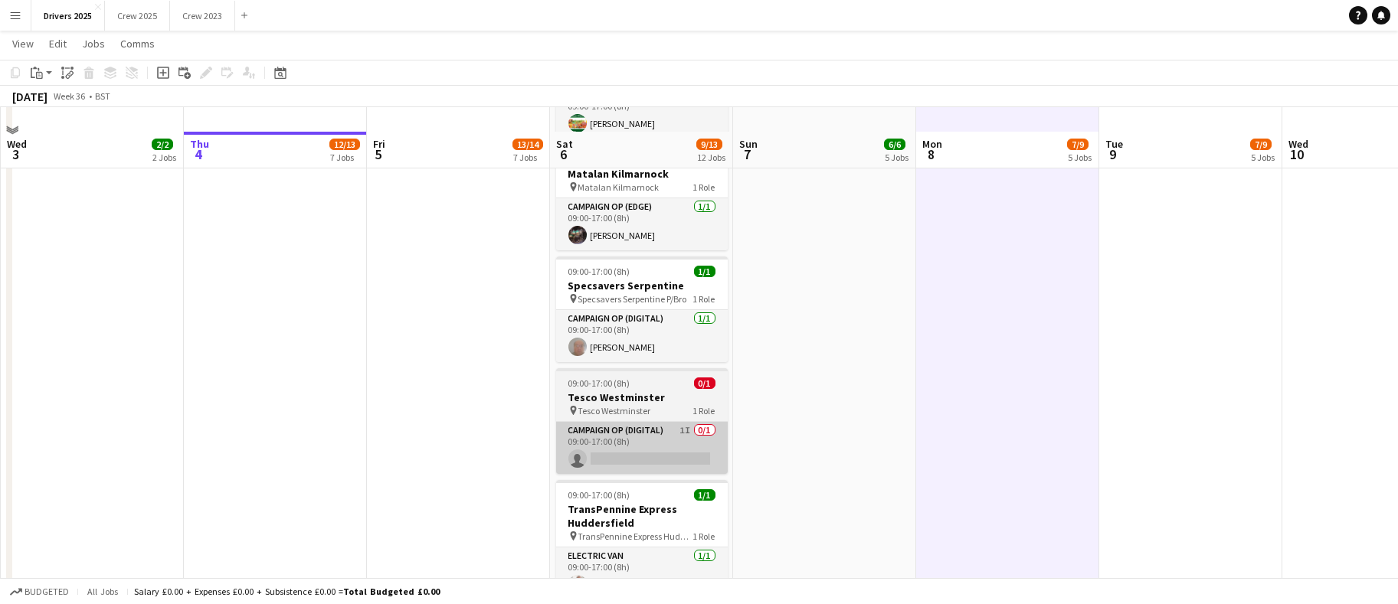
scroll to position [1953, 0]
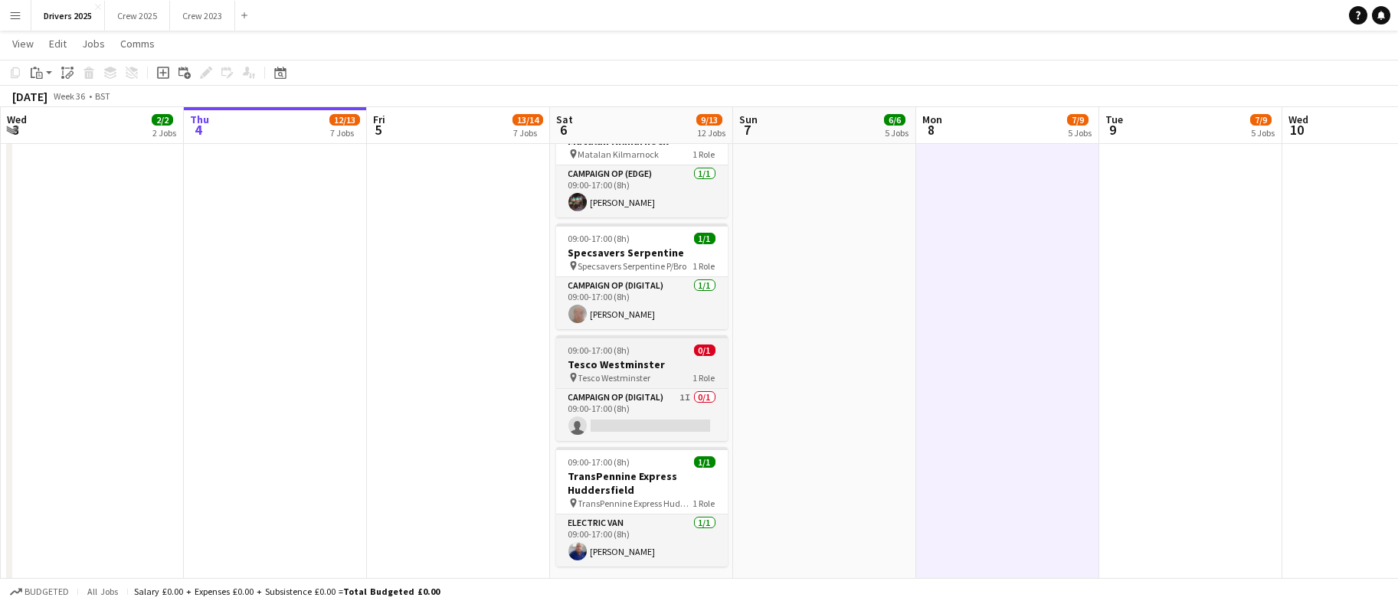
click at [613, 368] on h3 "Tesco Westminster" at bounding box center [642, 365] width 172 height 14
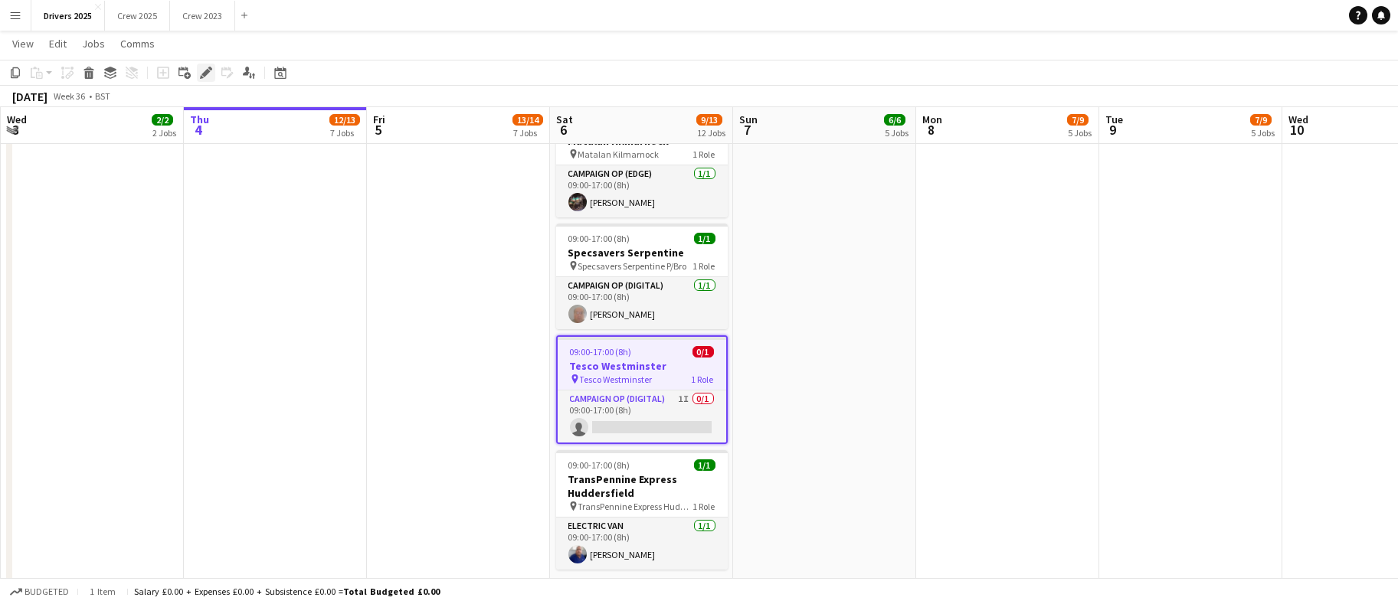
click at [198, 71] on div "Edit" at bounding box center [206, 73] width 18 height 18
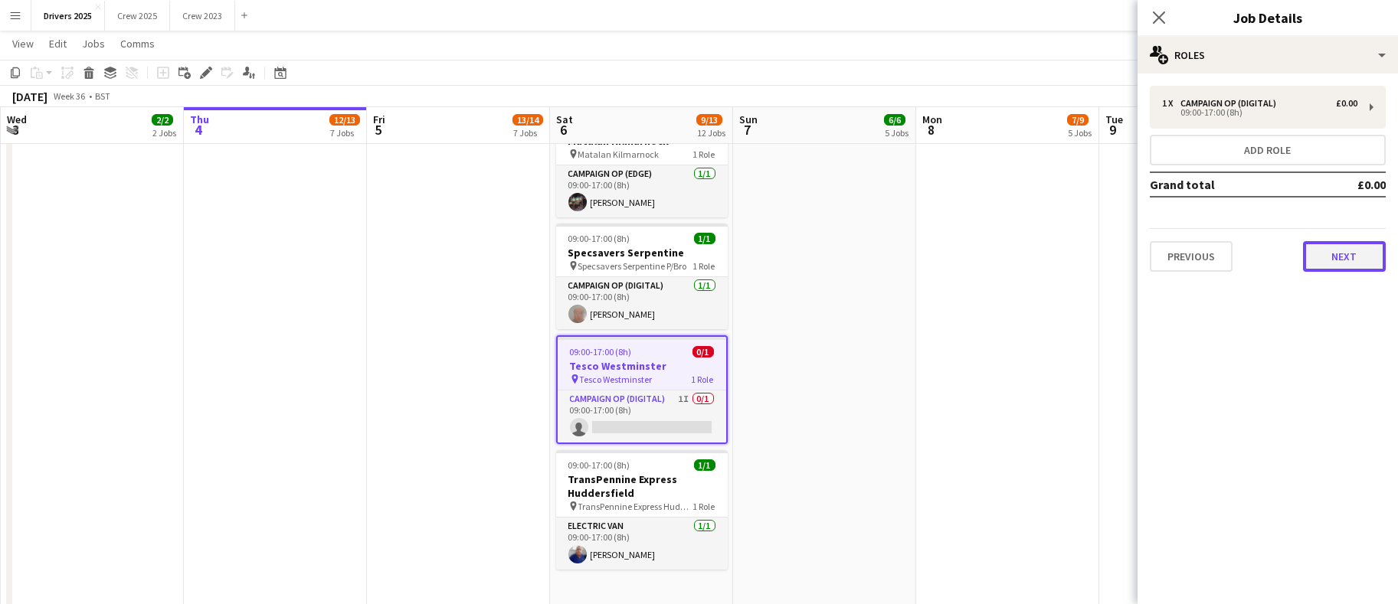
click at [1342, 262] on button "Next" at bounding box center [1344, 256] width 83 height 31
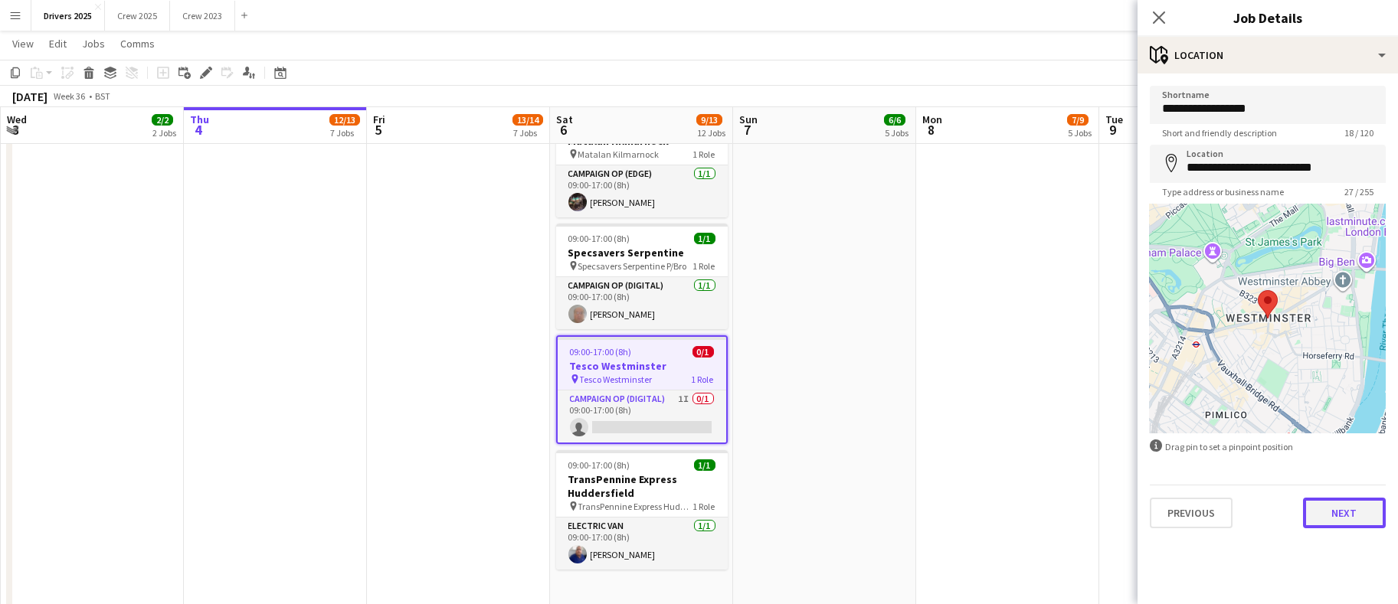
click at [1332, 508] on button "Next" at bounding box center [1344, 513] width 83 height 31
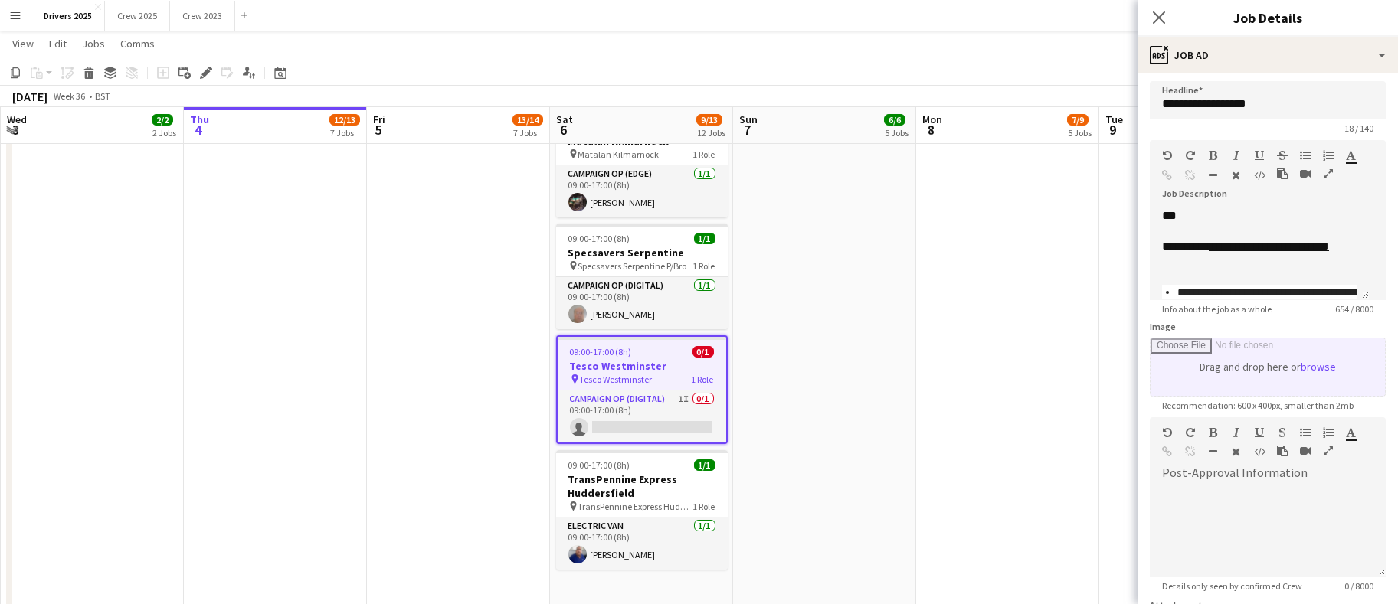
scroll to position [0, 0]
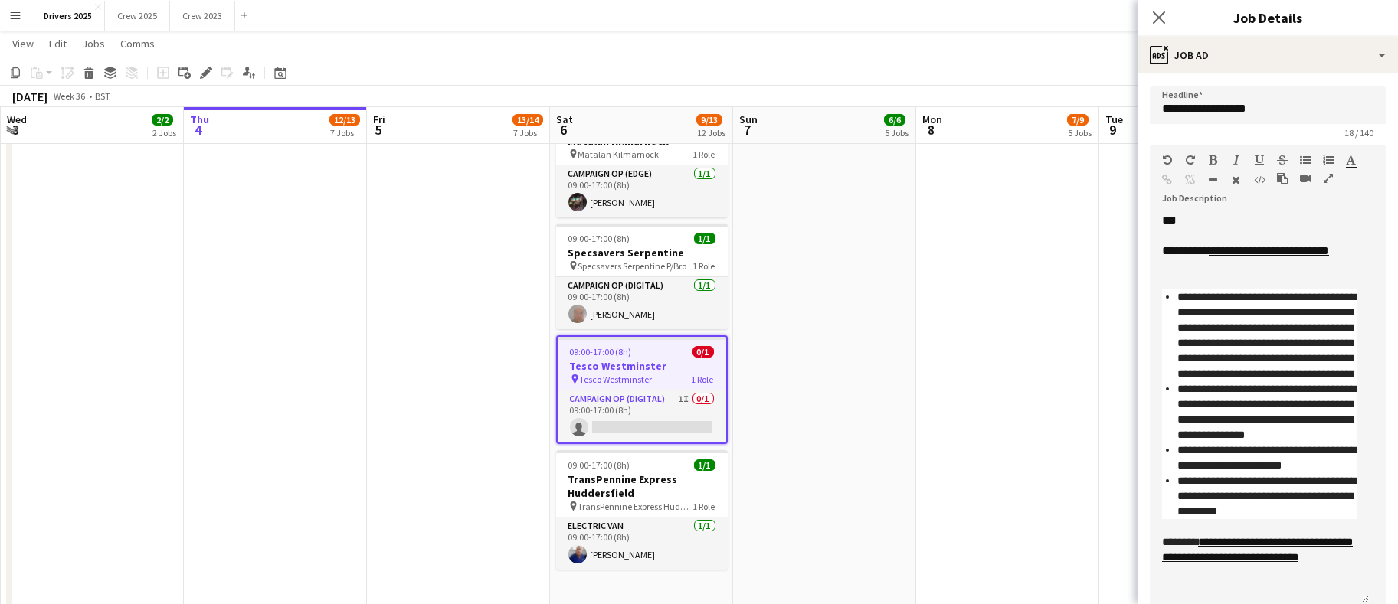
drag, startPoint x: 1355, startPoint y: 296, endPoint x: 1338, endPoint y: 597, distance: 301.4
click at [1338, 597] on div "**********" at bounding box center [1258, 408] width 219 height 391
drag, startPoint x: 1219, startPoint y: 223, endPoint x: 1098, endPoint y: 217, distance: 121.1
click at [1098, 217] on body "Menu Boards Boards Boards All jobs Status Workforce Workforce My Workforce Recr…" at bounding box center [699, 202] width 1398 height 4310
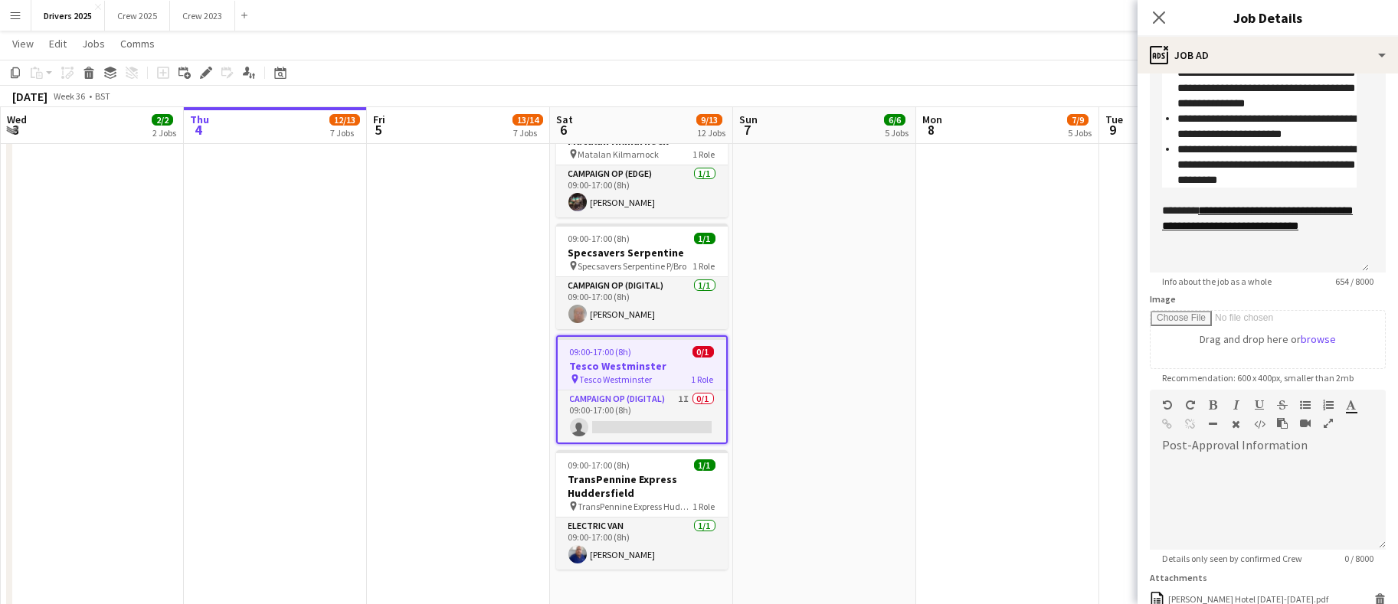
click at [817, 351] on app-date-cell "09:00-17:00 (8h) 1/1 pin Sky Various Locations 1 Role Campaign Op (Digital) [DA…" at bounding box center [824, 275] width 183 height 4112
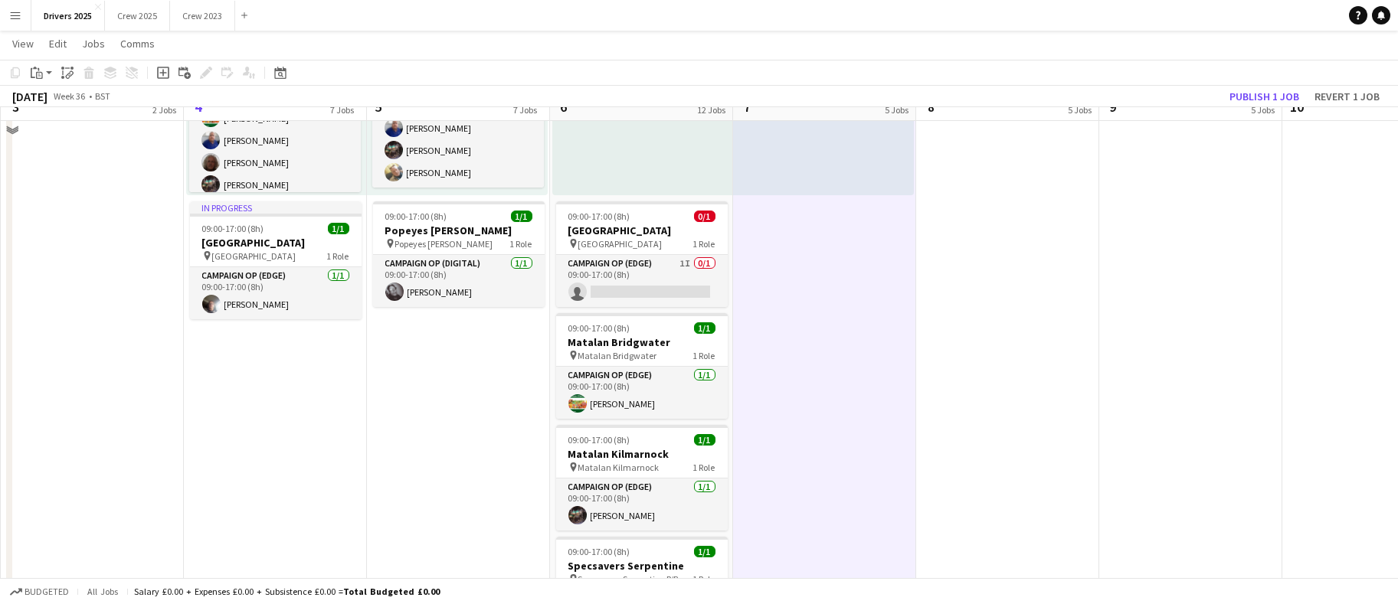
scroll to position [1608, 0]
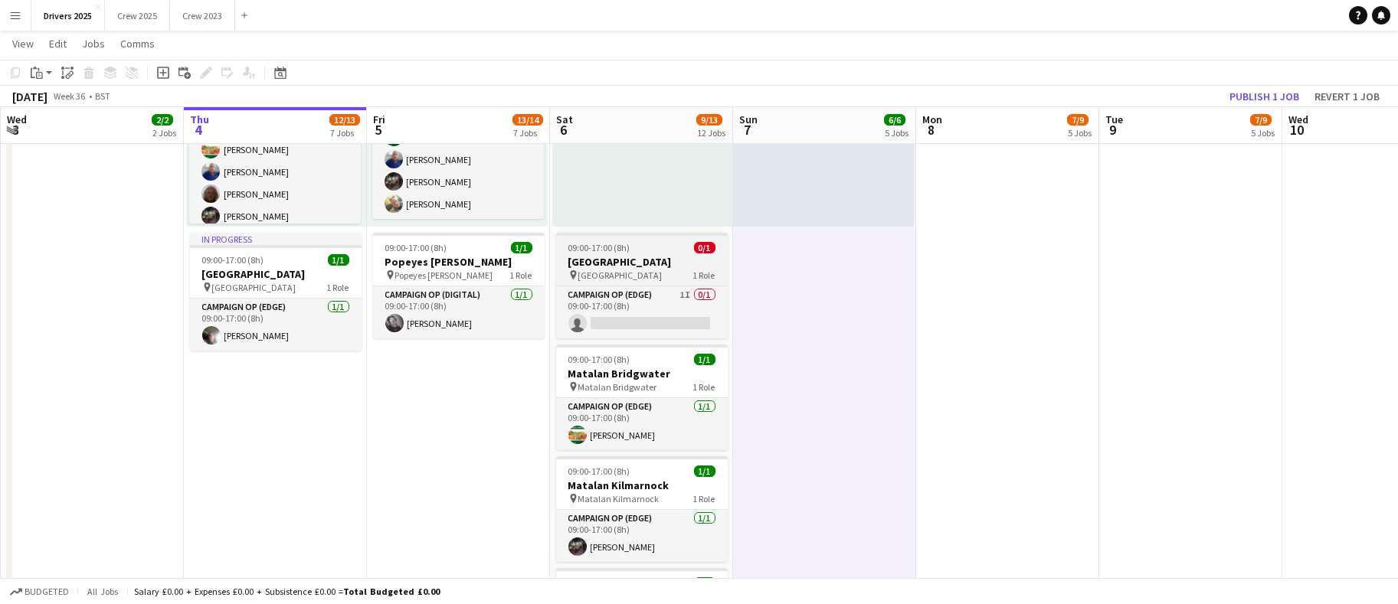
click at [629, 250] on span "09:00-17:00 (8h)" at bounding box center [599, 247] width 62 height 11
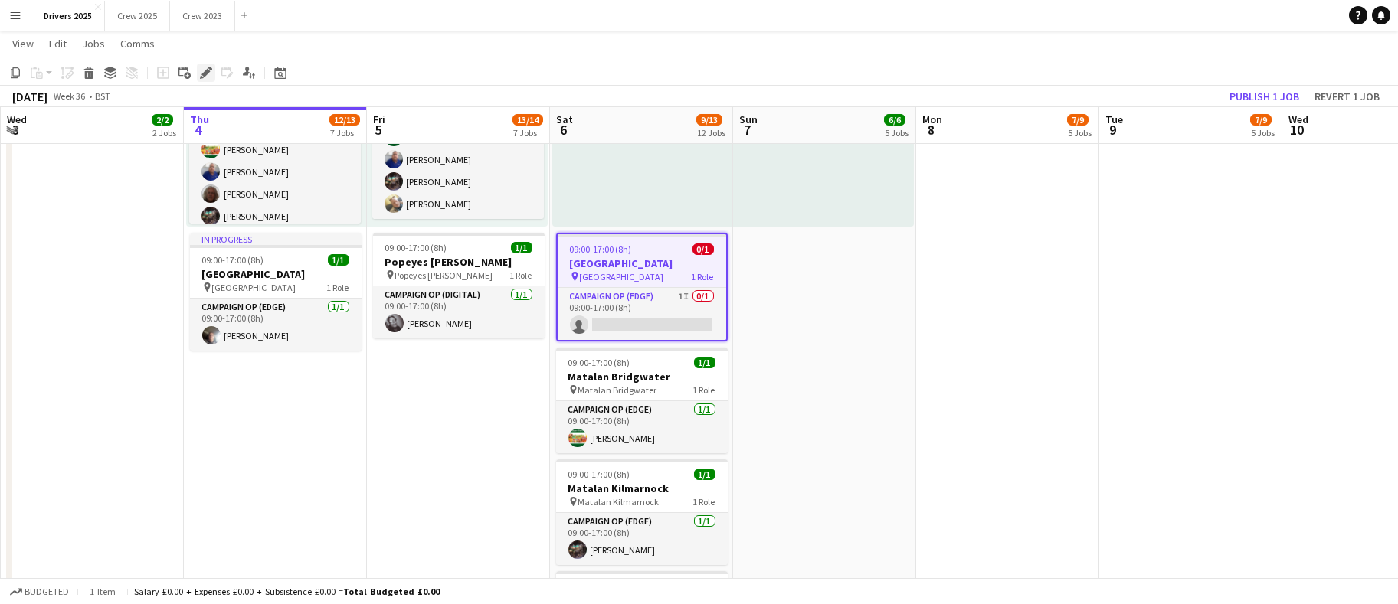
click at [204, 67] on icon "Edit" at bounding box center [206, 73] width 12 height 12
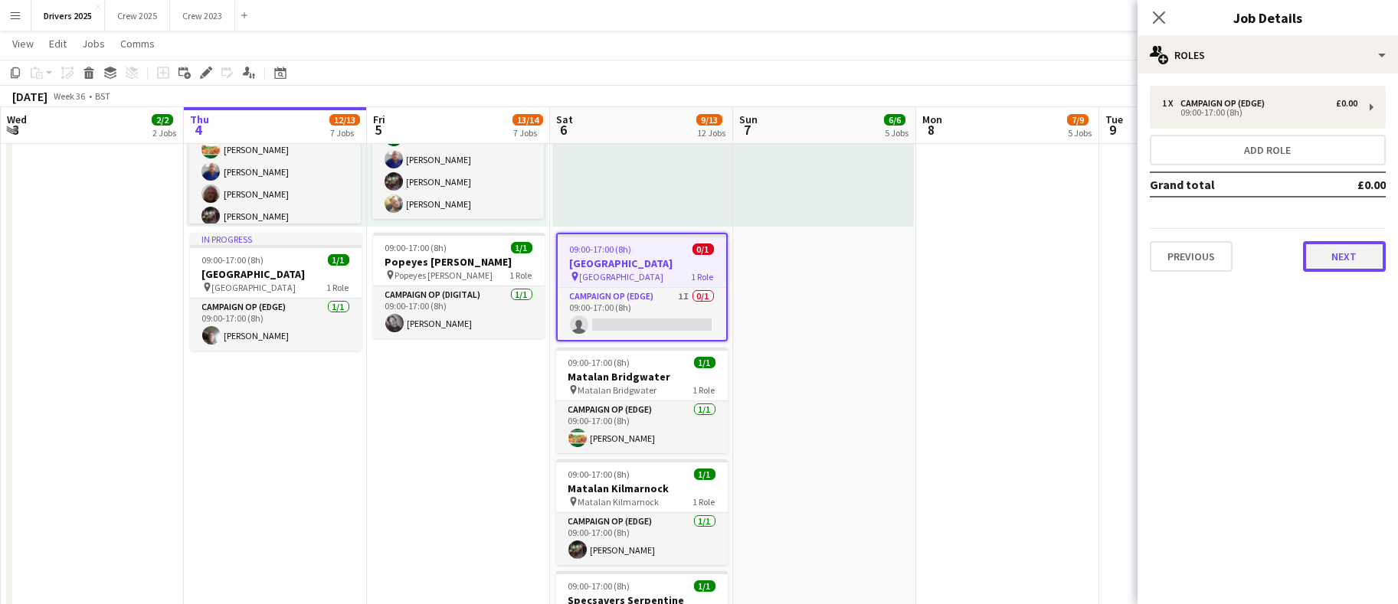
click at [1328, 250] on button "Next" at bounding box center [1344, 256] width 83 height 31
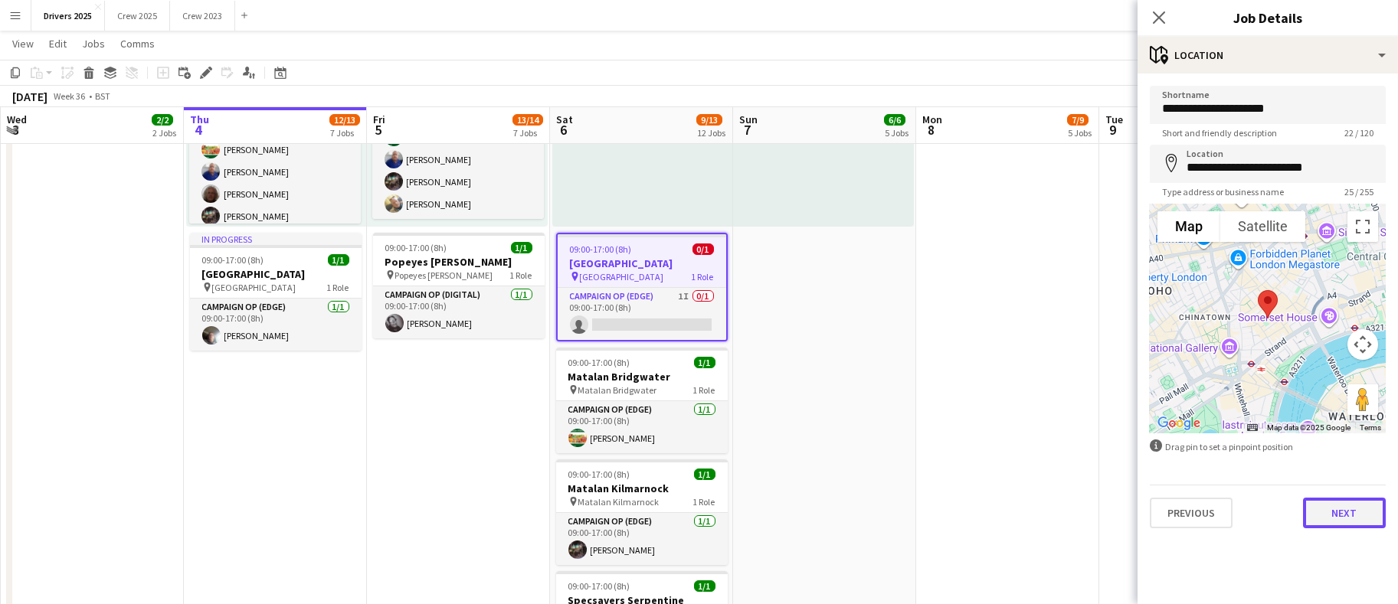
click at [1310, 512] on button "Next" at bounding box center [1344, 513] width 83 height 31
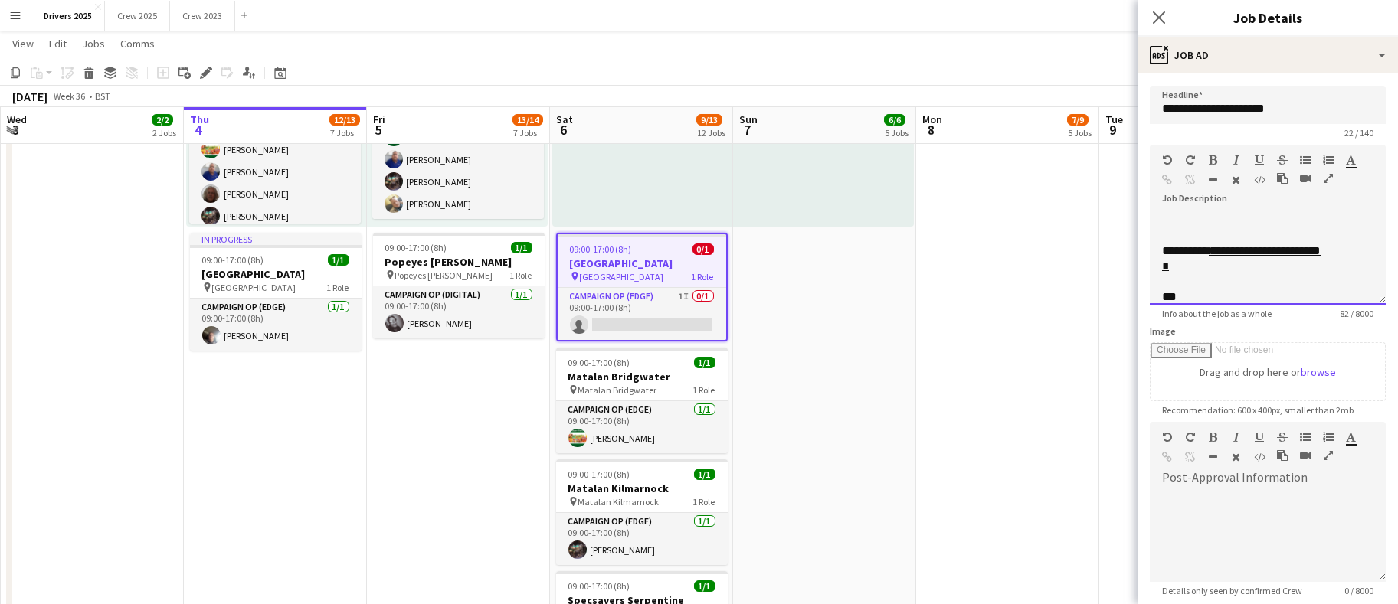
click at [1243, 227] on div "**********" at bounding box center [1267, 253] width 236 height 103
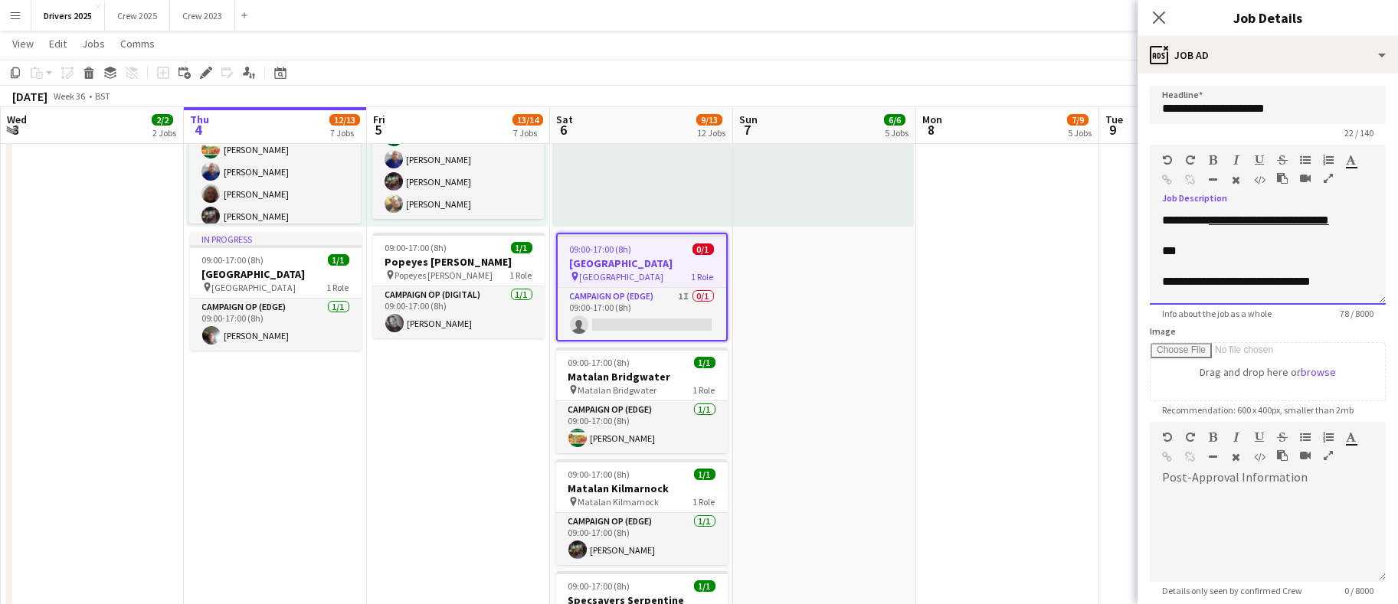
click at [1366, 298] on div "**********" at bounding box center [1267, 259] width 236 height 92
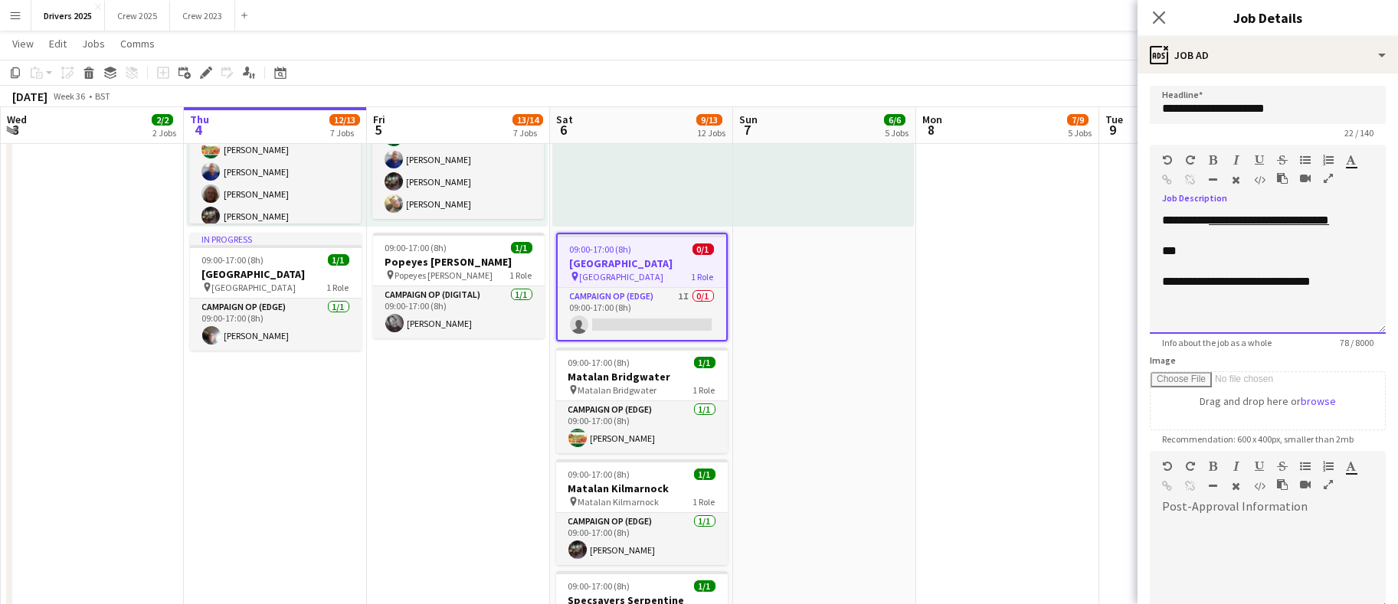
drag, startPoint x: 1361, startPoint y: 299, endPoint x: 1354, endPoint y: 329, distance: 31.4
click at [1354, 329] on div "**********" at bounding box center [1267, 273] width 236 height 121
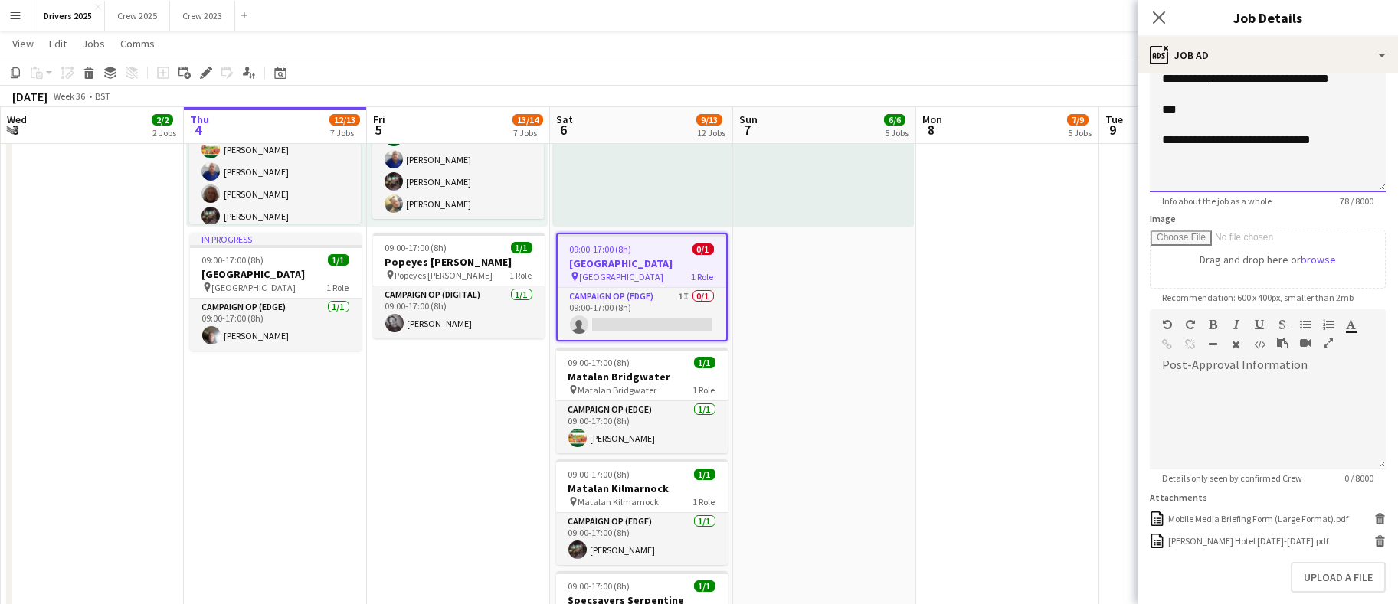
scroll to position [17, 0]
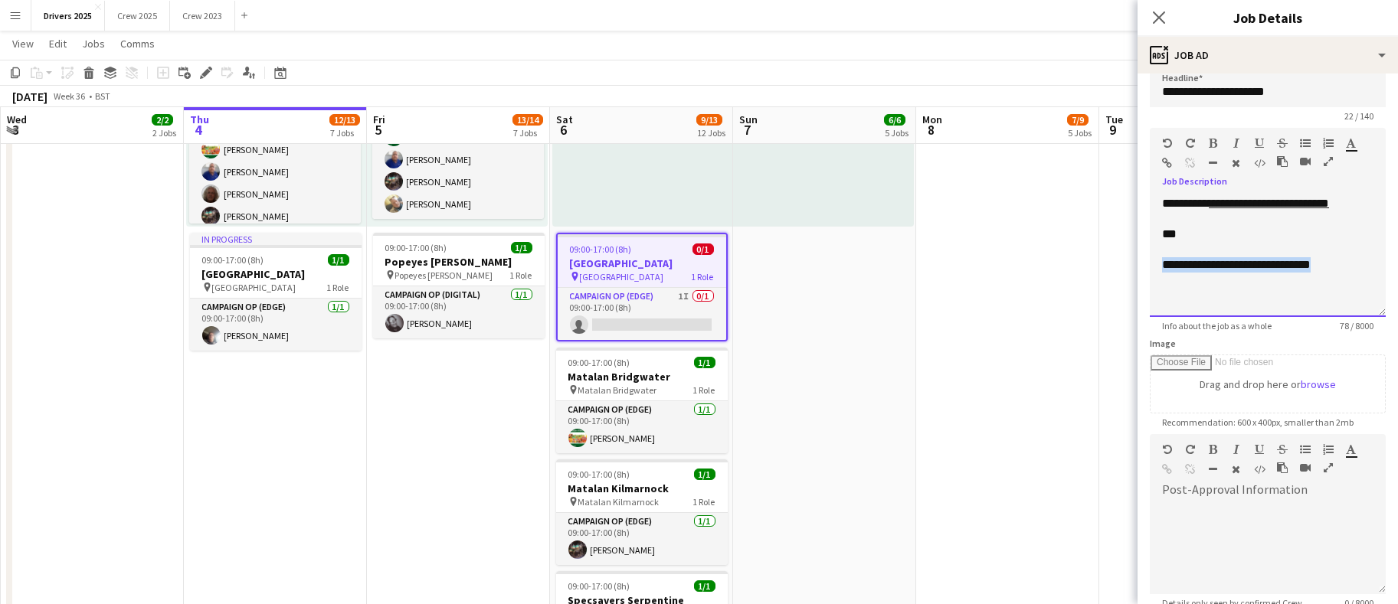
drag, startPoint x: 1345, startPoint y: 260, endPoint x: 1129, endPoint y: 274, distance: 215.6
click at [1129, 274] on body "Menu Boards Boards Boards All jobs Status Workforce Workforce My Workforce Recr…" at bounding box center [699, 547] width 1398 height 4310
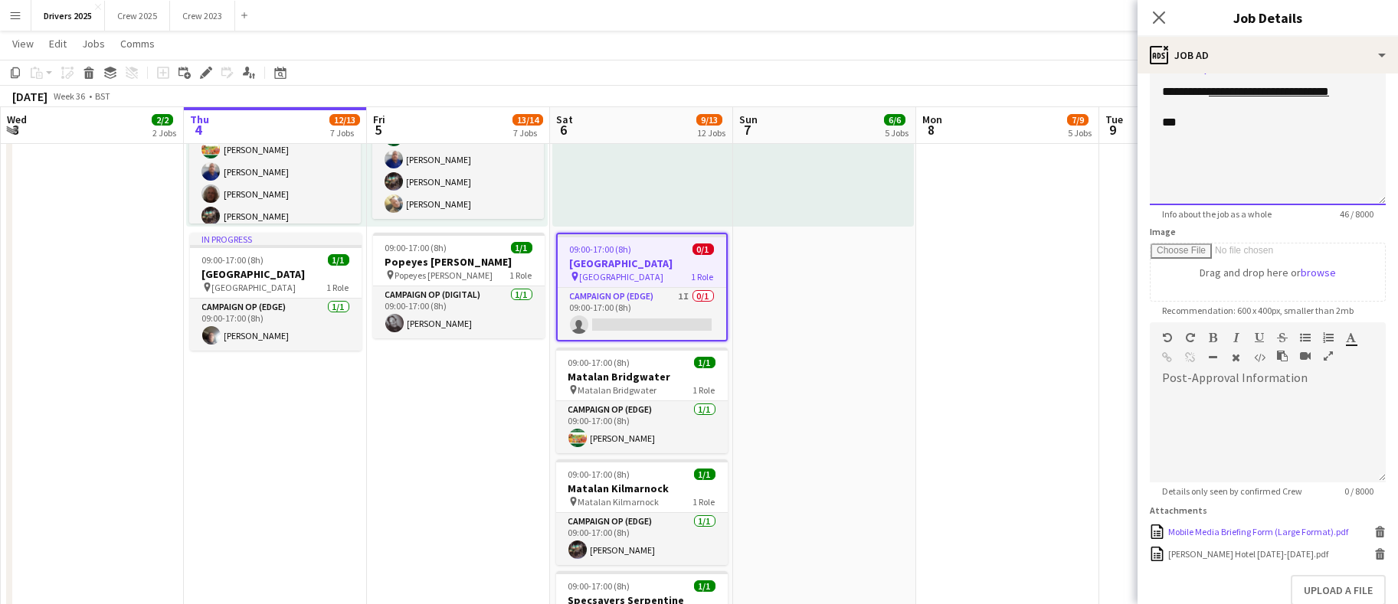
scroll to position [247, 0]
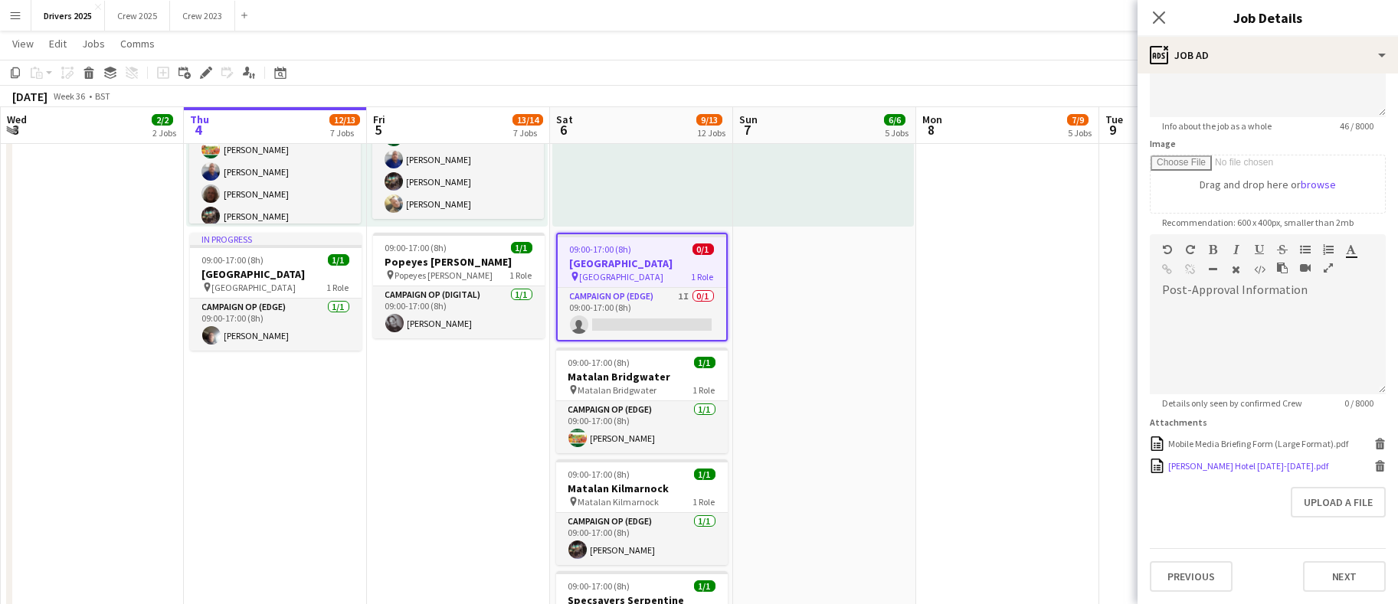
click at [1376, 469] on icon at bounding box center [1380, 468] width 8 height 7
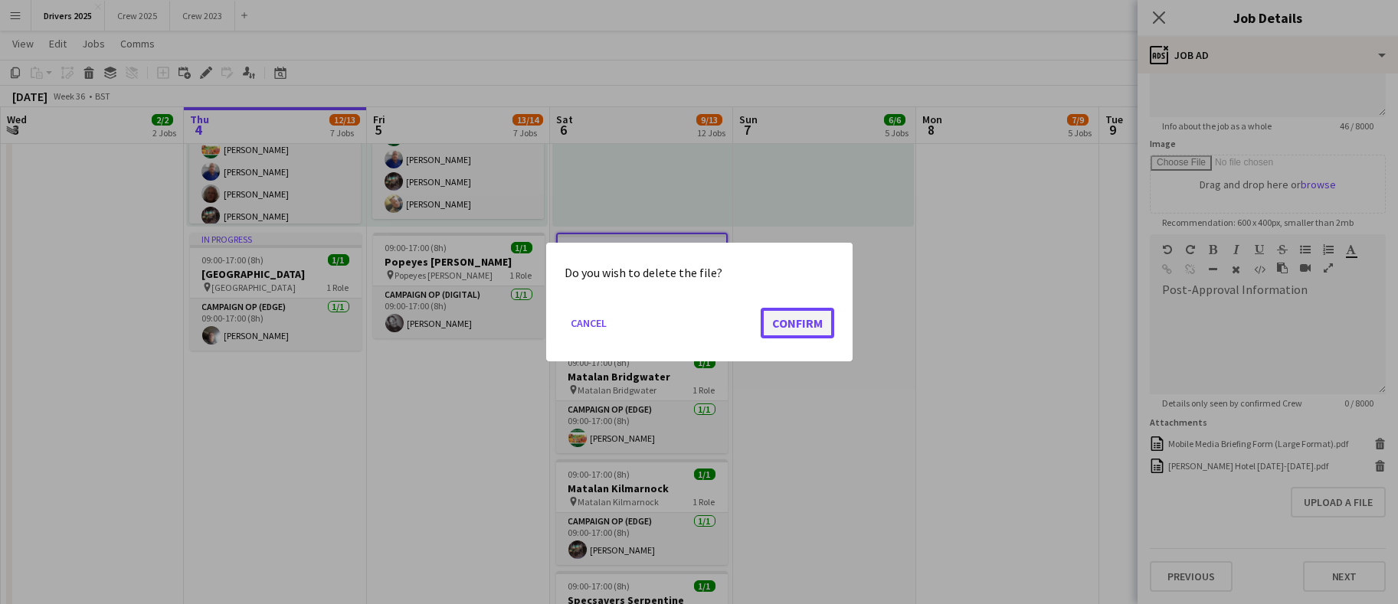
click at [801, 319] on button "Confirm" at bounding box center [797, 323] width 74 height 31
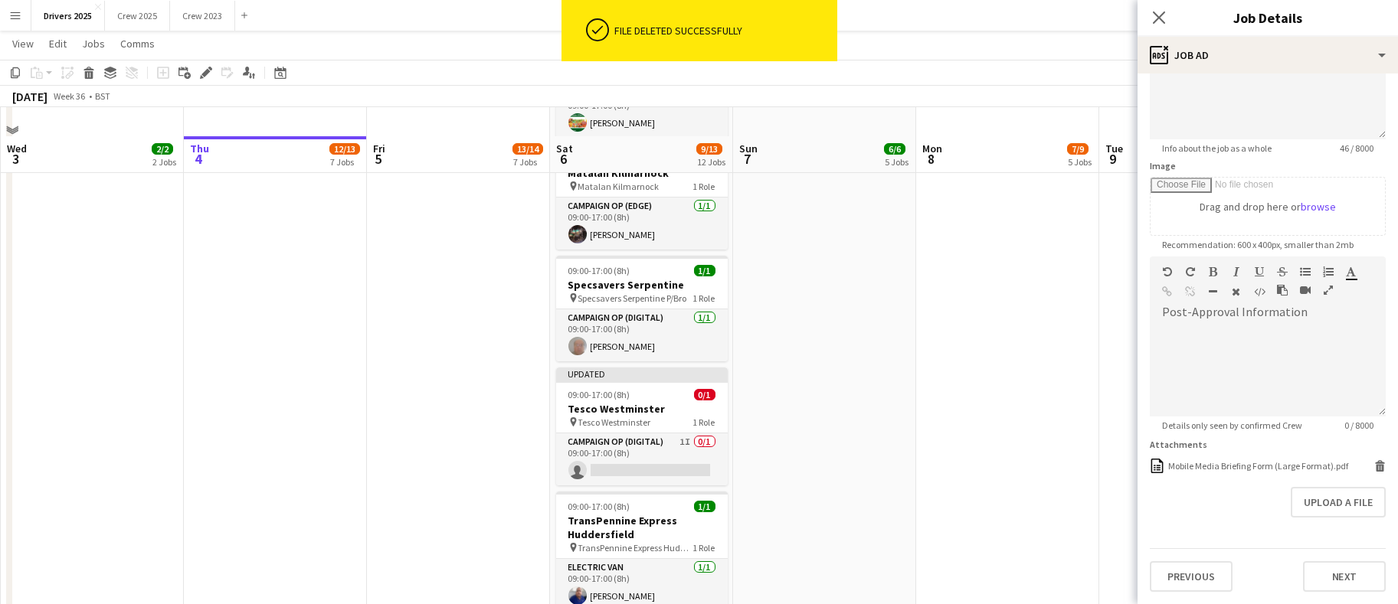
scroll to position [1953, 0]
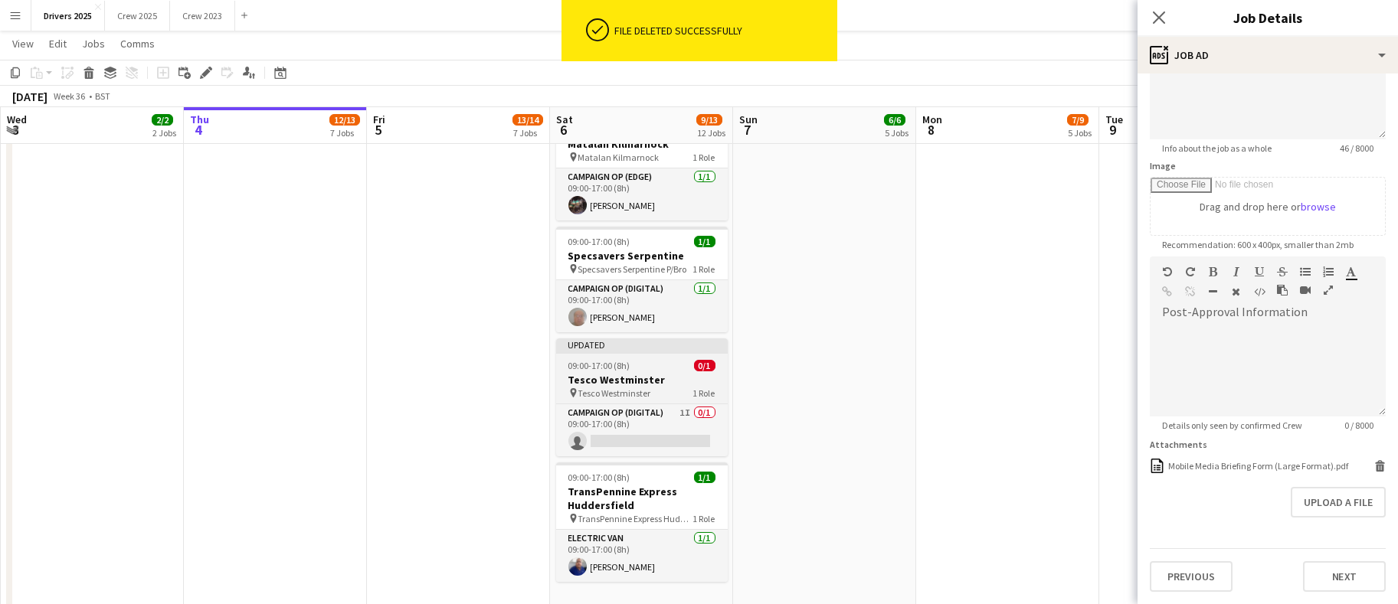
click at [577, 368] on span "09:00-17:00 (8h)" at bounding box center [599, 365] width 62 height 11
type input "**********"
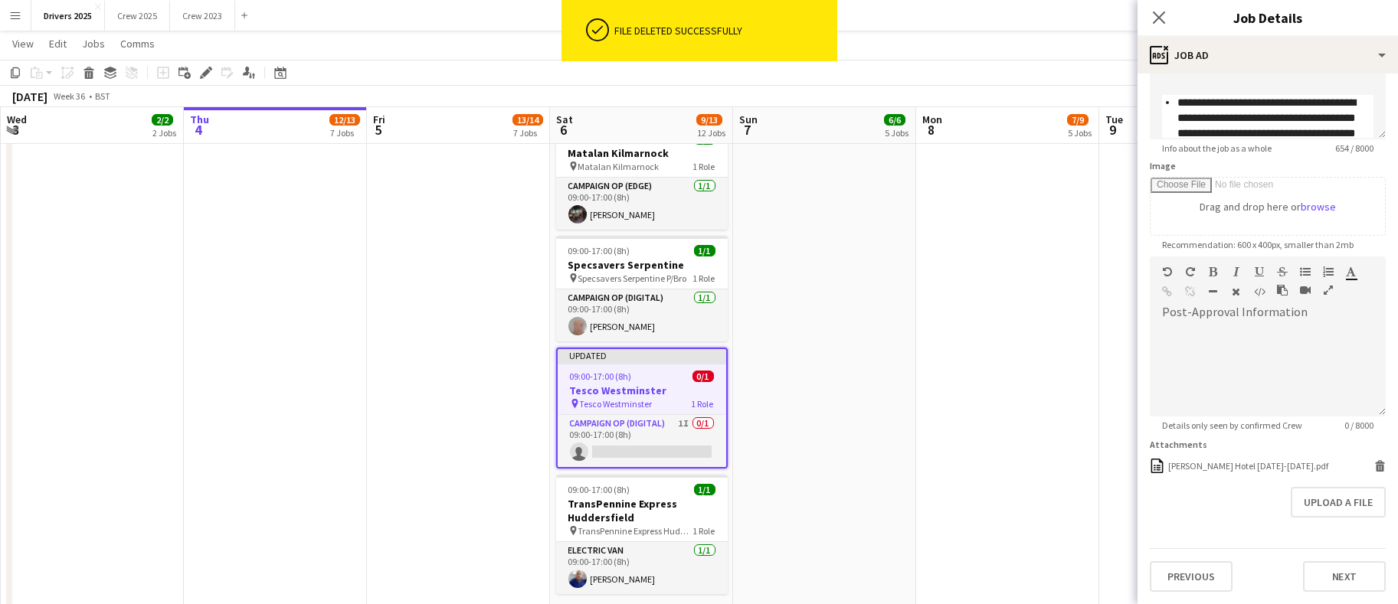
scroll to position [216, 0]
click at [1281, 463] on div "[PERSON_NAME] Hotel [DATE]-[DATE].pdf" at bounding box center [1248, 465] width 160 height 11
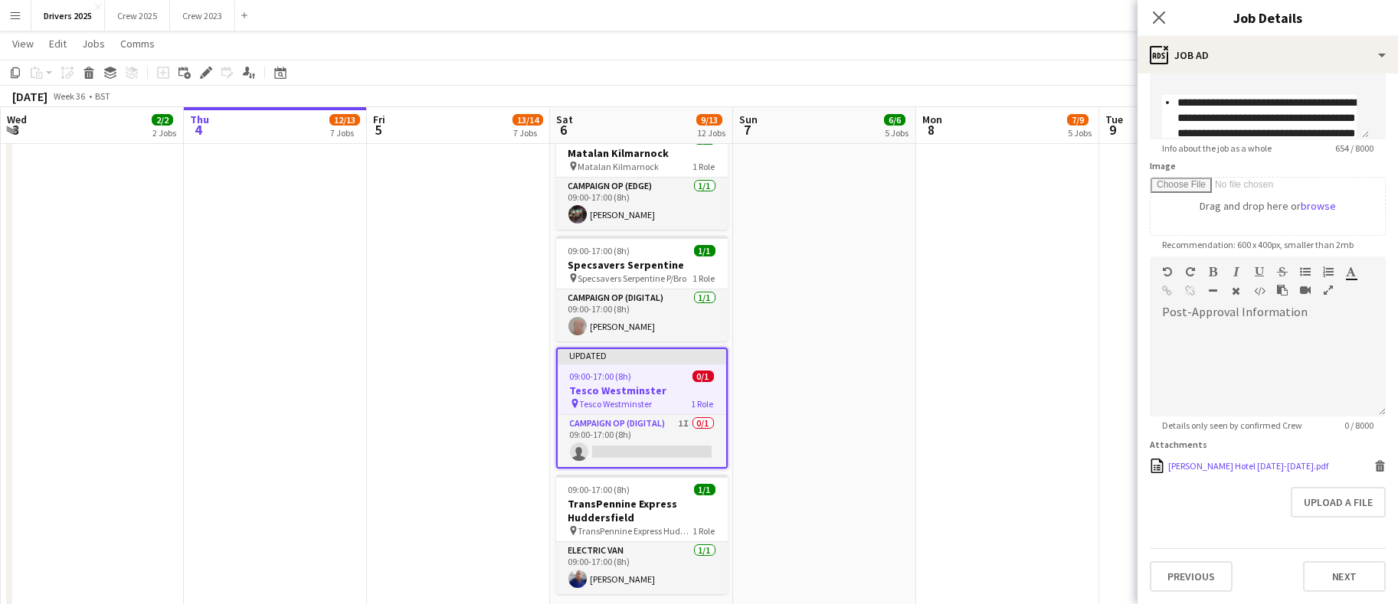
click at [1375, 463] on icon at bounding box center [1380, 462] width 10 height 4
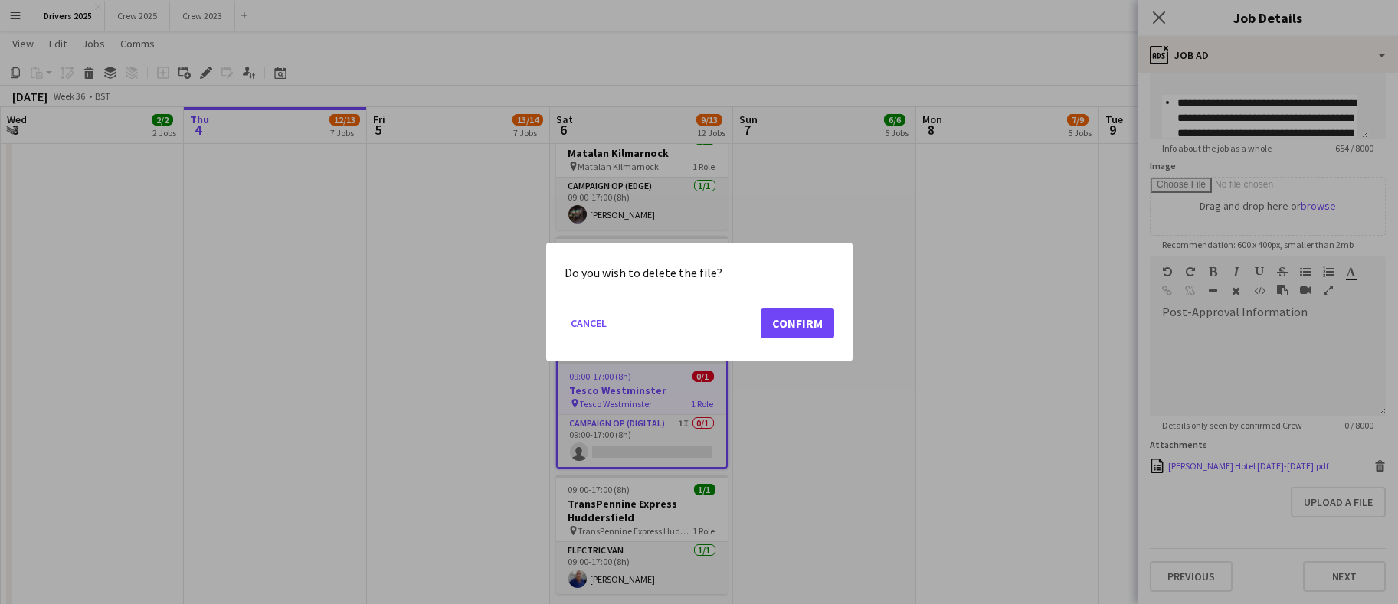
scroll to position [0, 0]
click at [789, 317] on button "Confirm" at bounding box center [797, 323] width 74 height 31
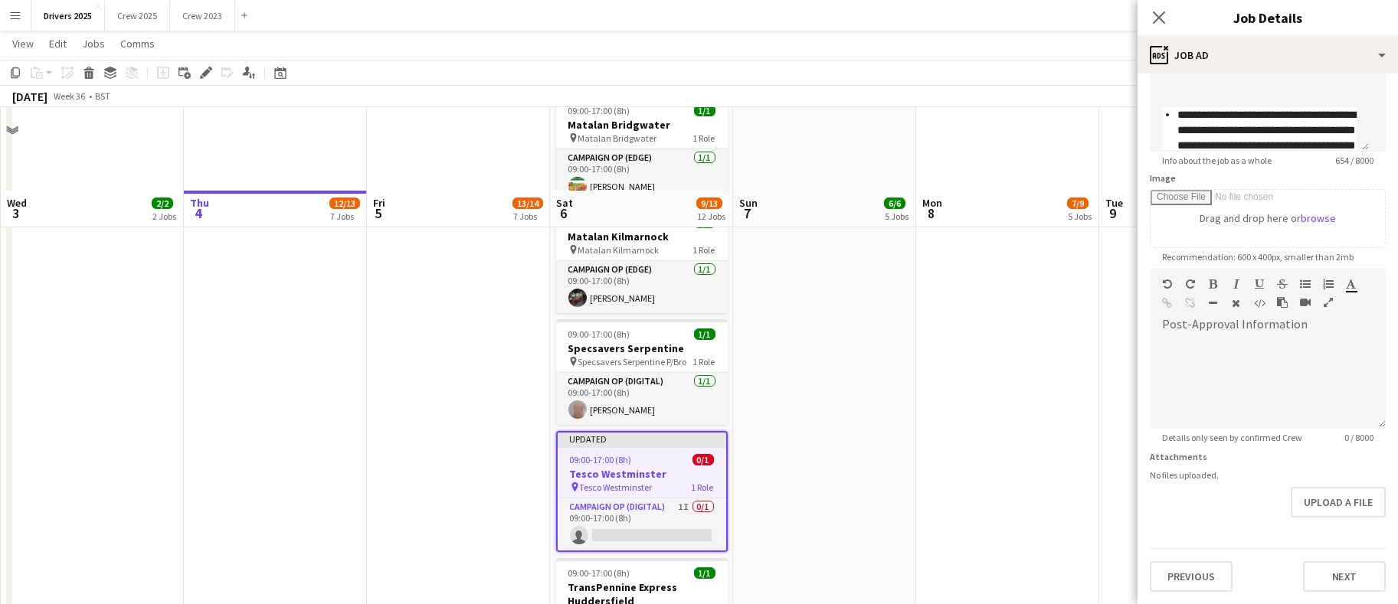
scroll to position [1838, 0]
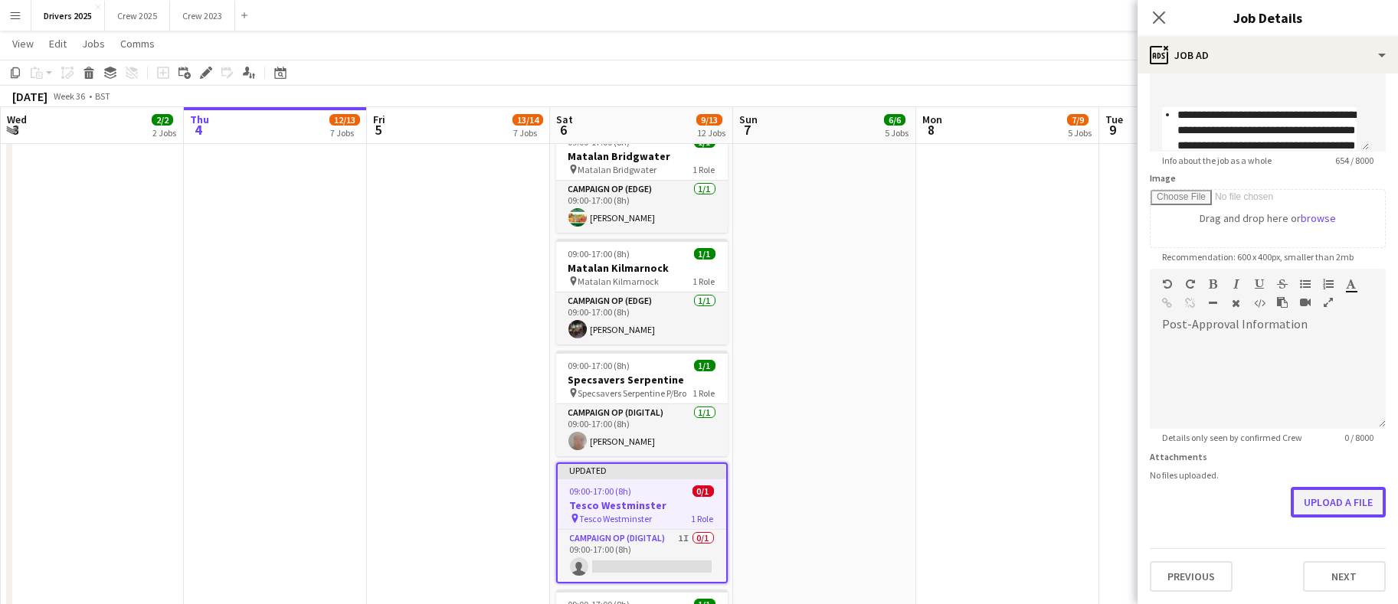
click at [1318, 496] on button "Upload a file" at bounding box center [1337, 502] width 95 height 31
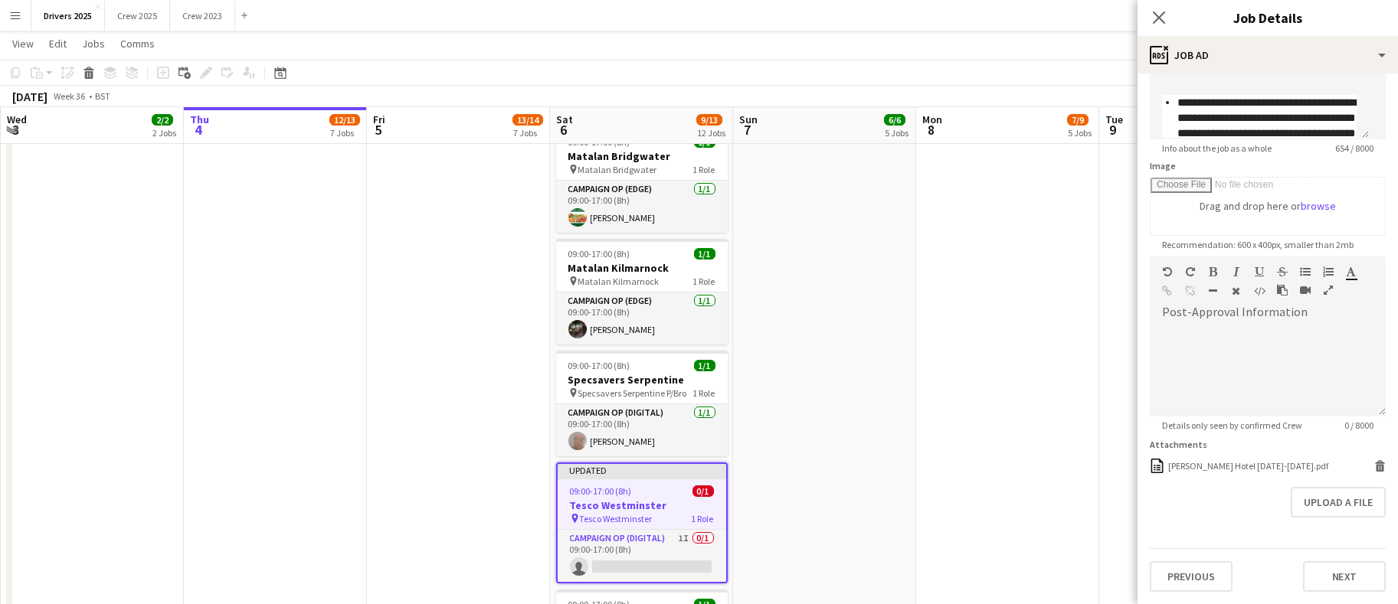
click at [1001, 425] on app-date-cell "09:00-17:00 (8h) 1/1 pin Sky Various Locations 1 Role Campaign Op (Digital) [DA…" at bounding box center [1007, 390] width 183 height 4112
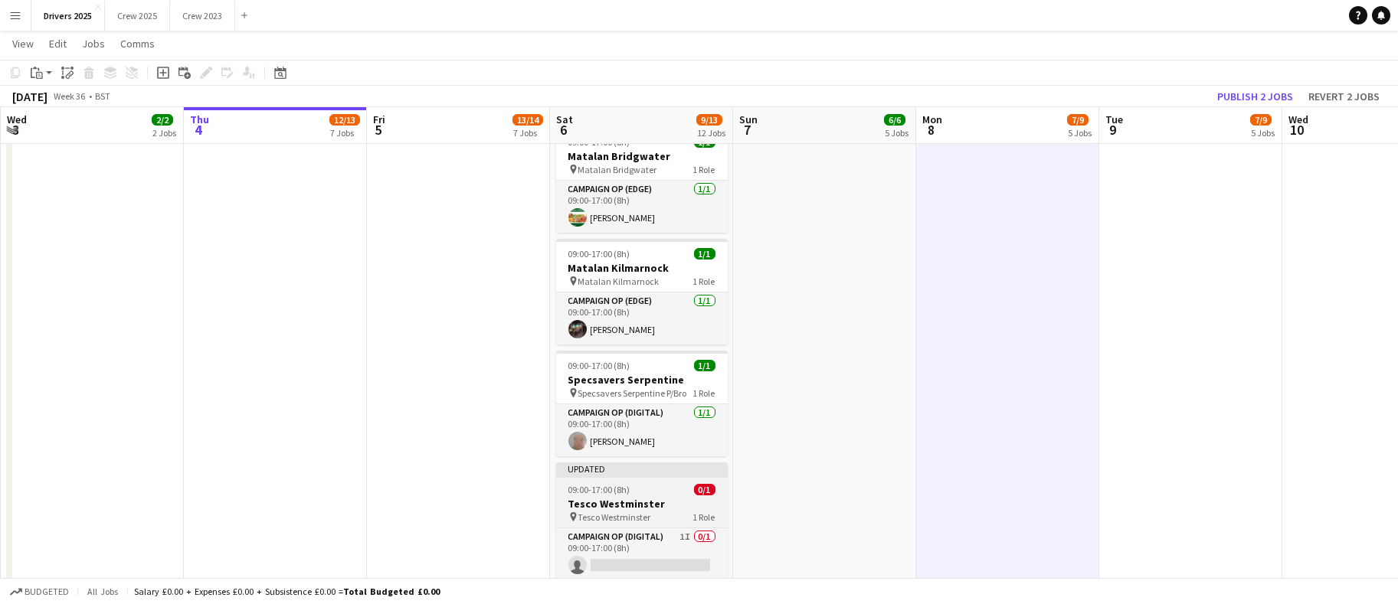
click at [587, 489] on span "09:00-17:00 (8h)" at bounding box center [599, 489] width 62 height 11
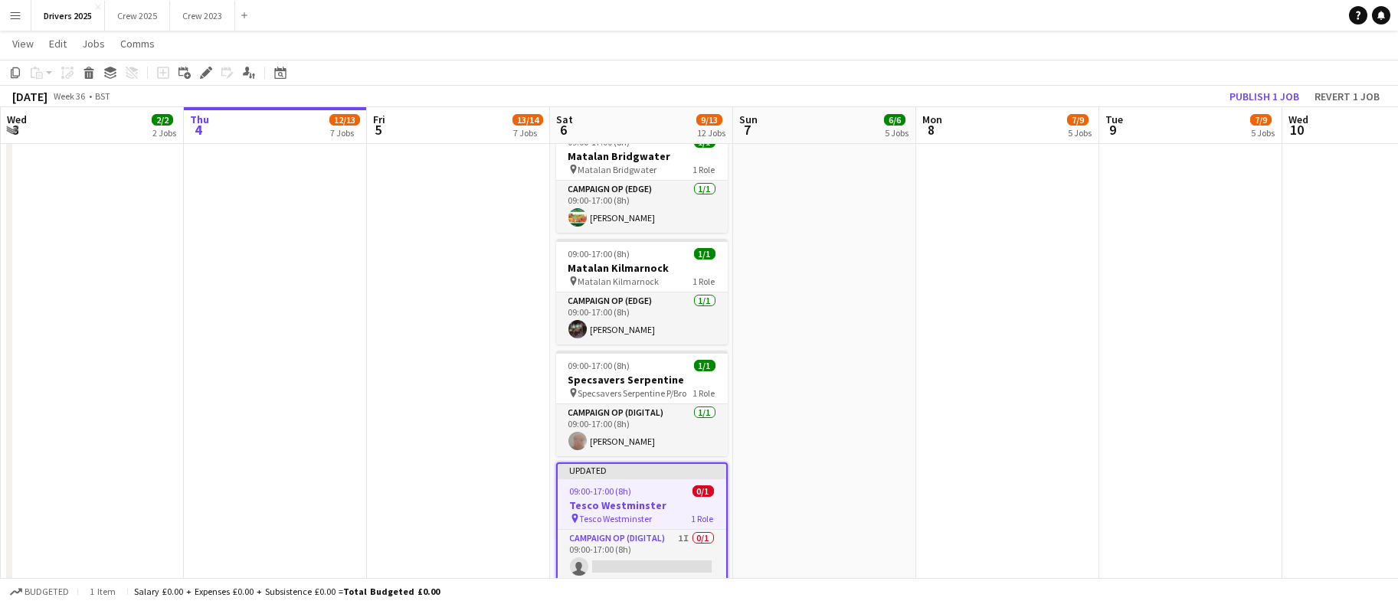
click at [198, 70] on div "Edit" at bounding box center [206, 73] width 18 height 18
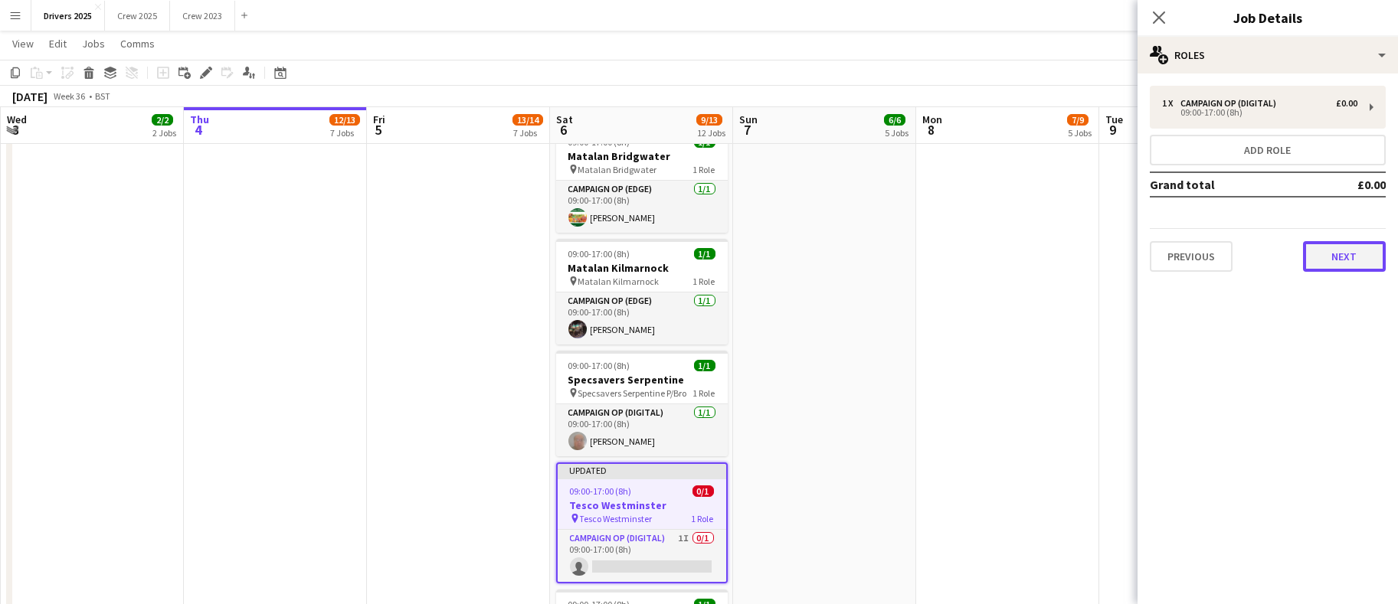
click at [1340, 253] on button "Next" at bounding box center [1344, 256] width 83 height 31
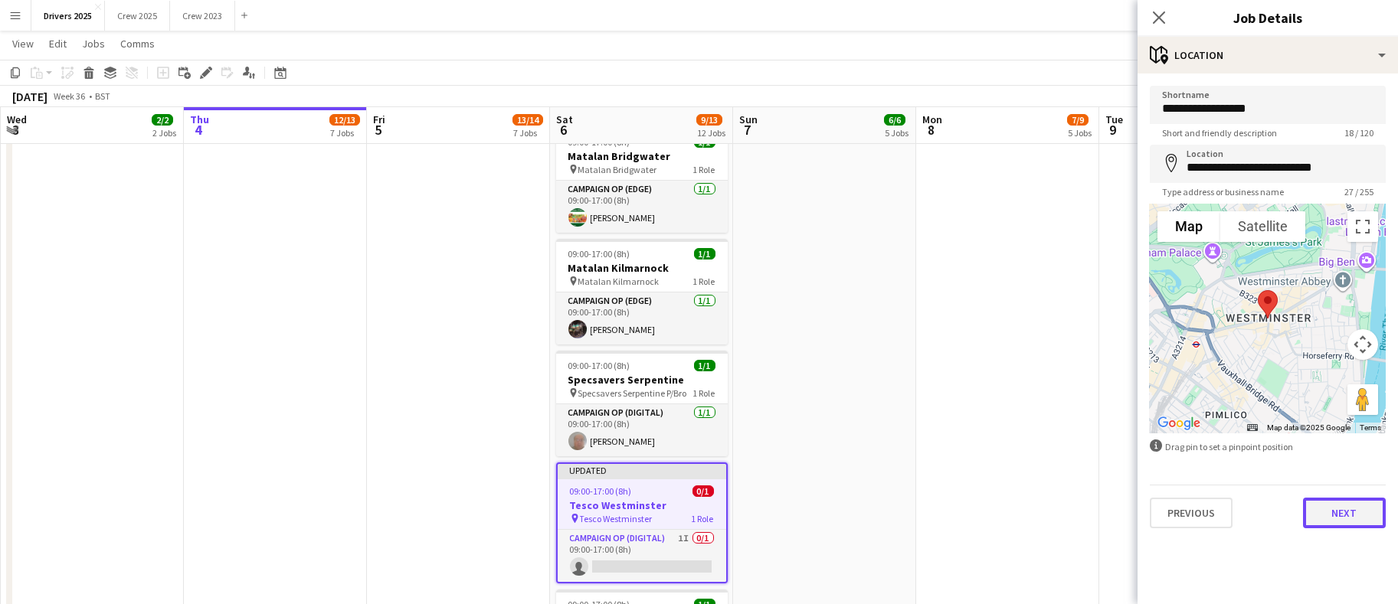
click at [1352, 502] on button "Next" at bounding box center [1344, 513] width 83 height 31
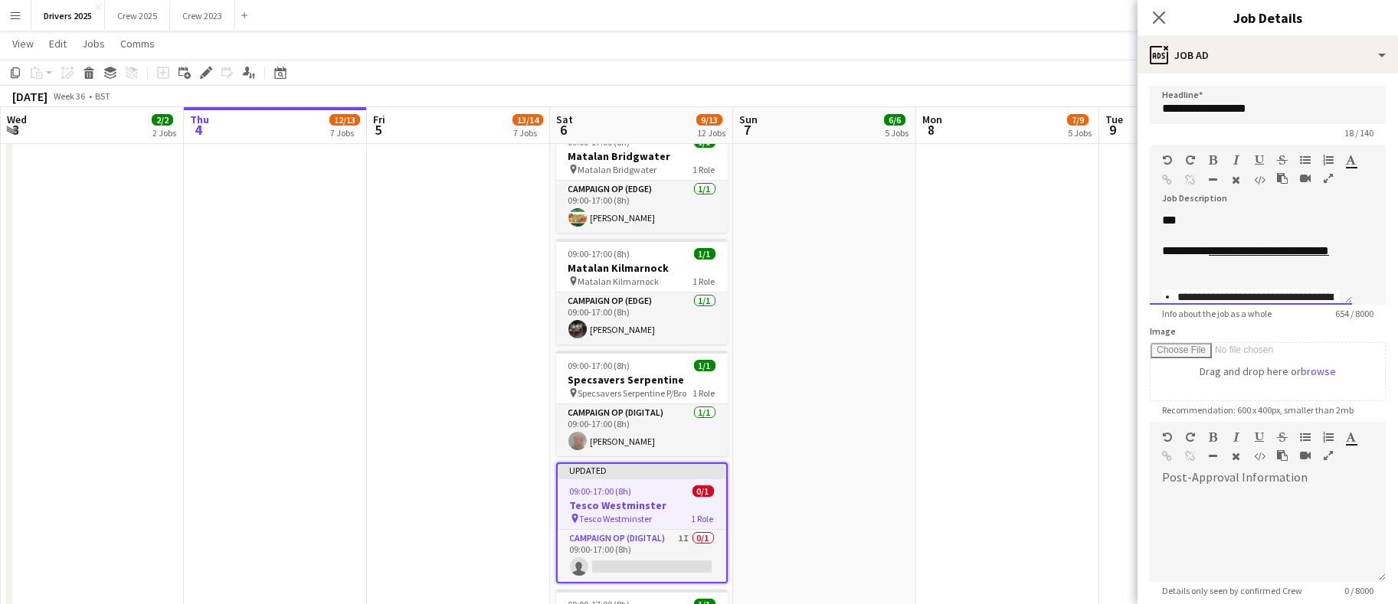
click at [1234, 244] on div "**********" at bounding box center [1250, 259] width 202 height 92
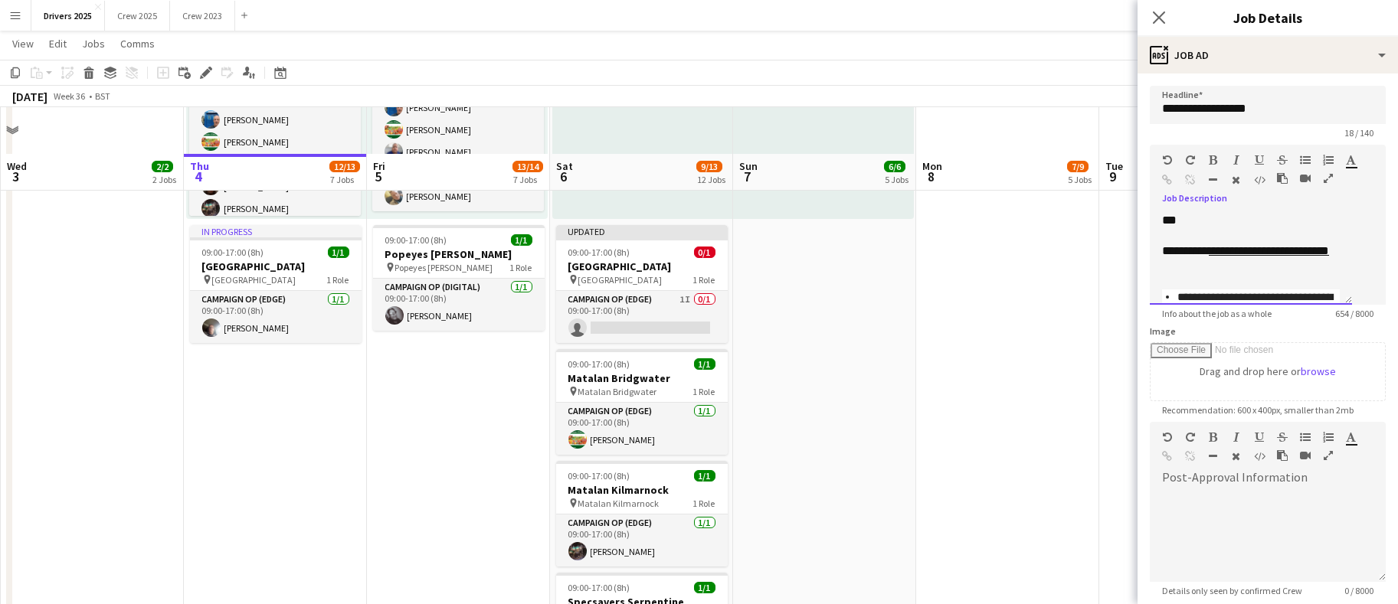
scroll to position [1608, 0]
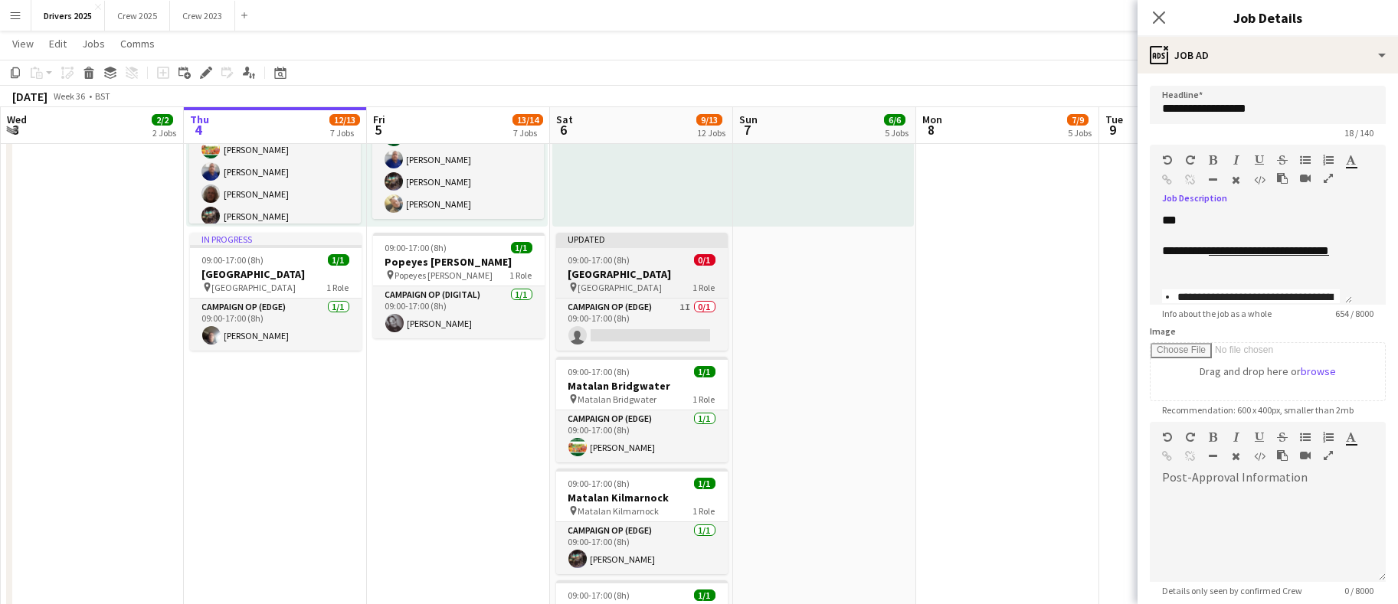
click at [636, 242] on div "Updated" at bounding box center [642, 239] width 172 height 12
type input "**********"
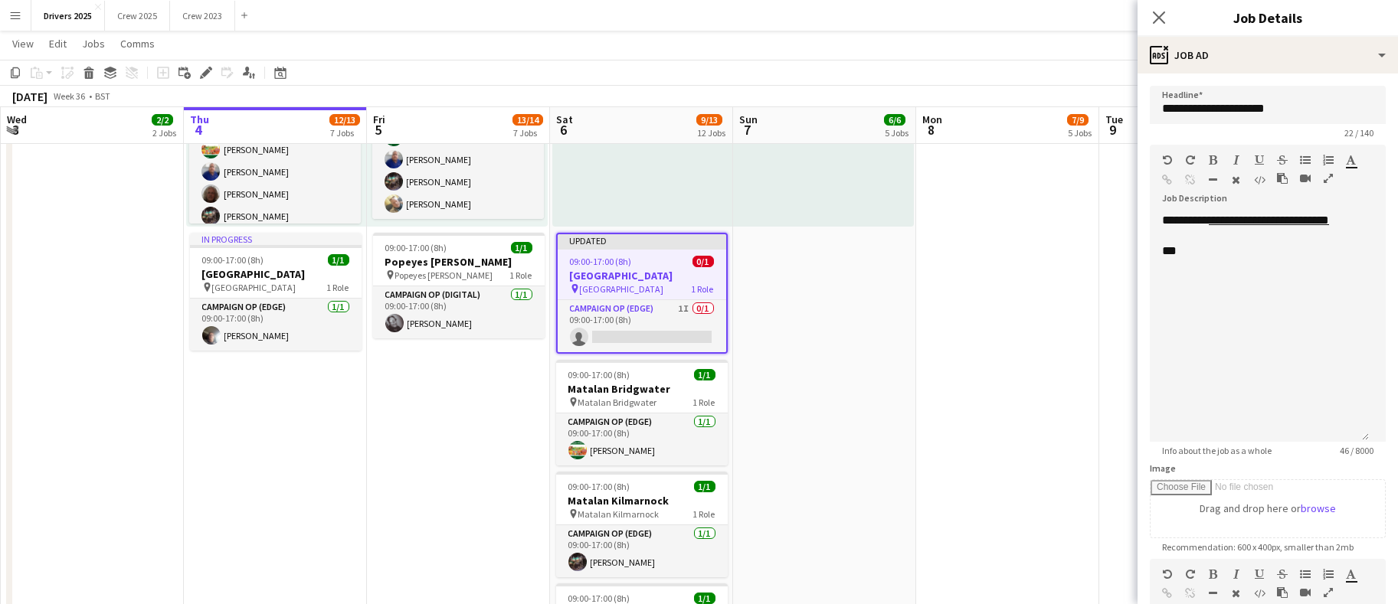
drag, startPoint x: 1357, startPoint y: 296, endPoint x: 1380, endPoint y: 411, distance: 117.9
click at [1380, 411] on mat-expansion-panel "**********" at bounding box center [1267, 339] width 260 height 531
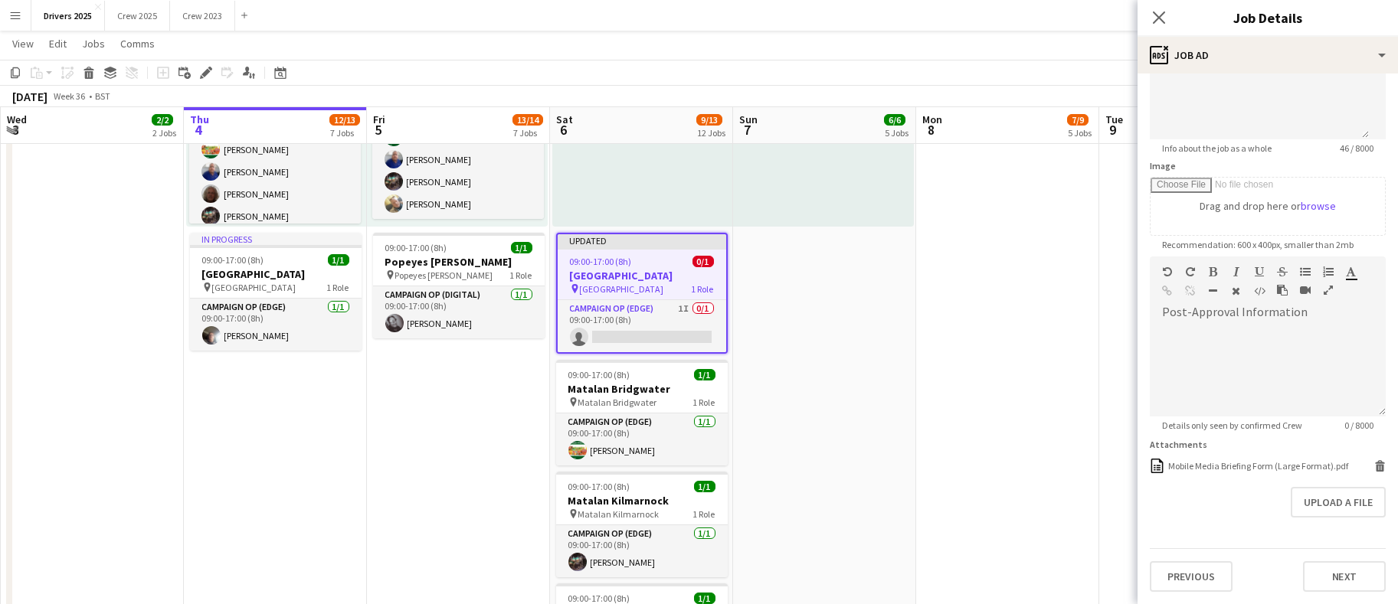
scroll to position [311, 0]
click at [1333, 495] on button "Upload a file" at bounding box center [1337, 502] width 95 height 31
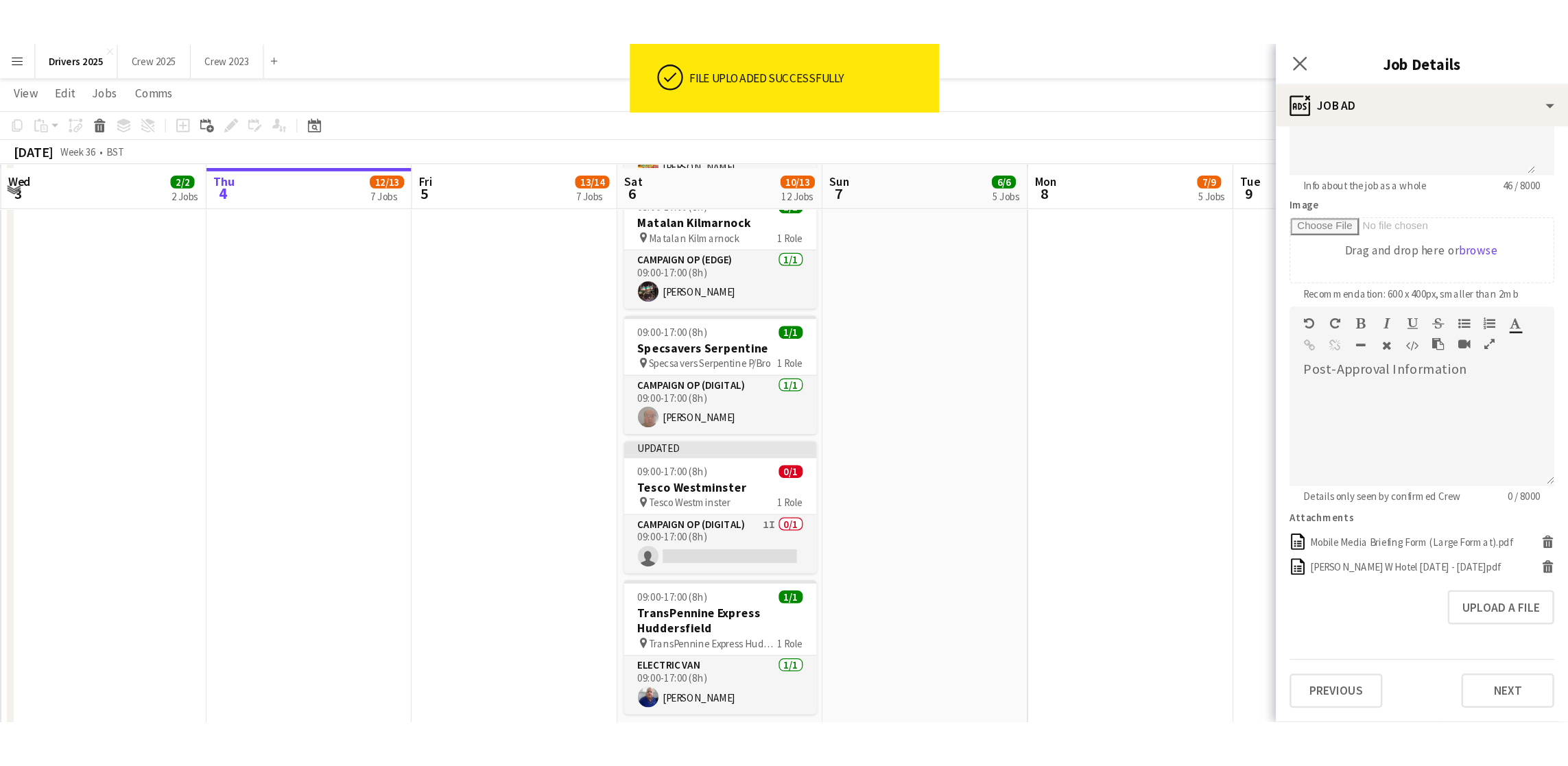
scroll to position [1750, 0]
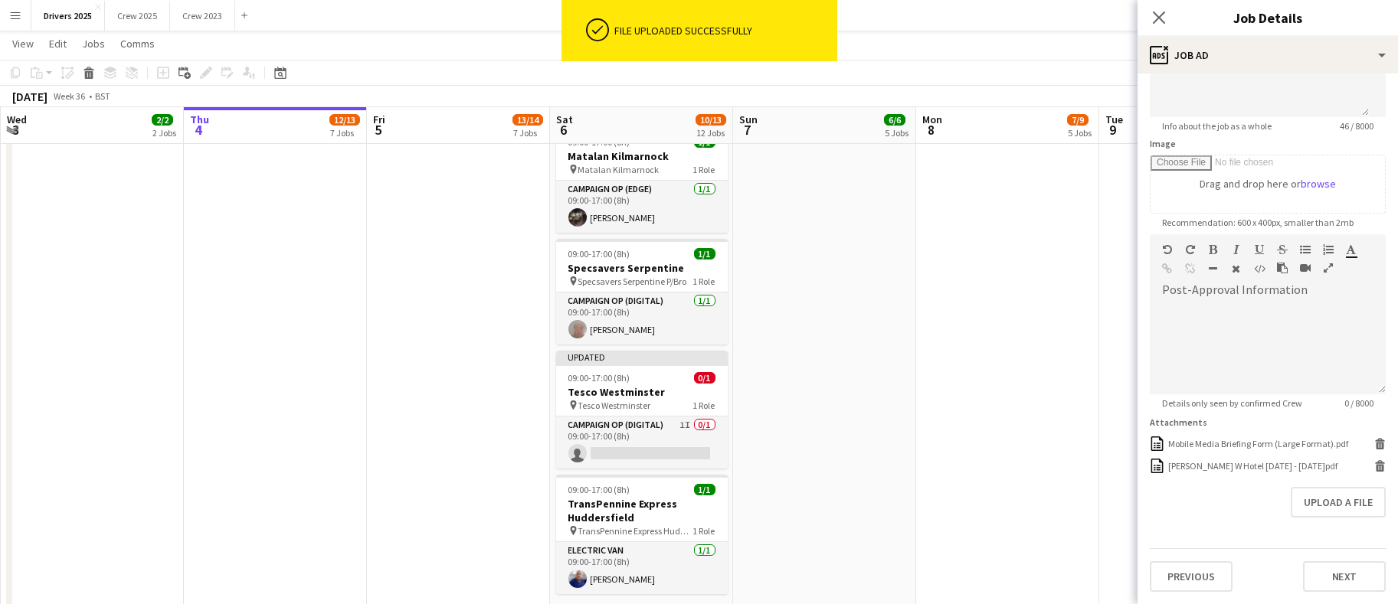
click at [895, 361] on app-date-cell "09:00-17:00 (8h) 1/1 pin Sky Various Locations 1 Role Campaign Op (Digital) [DA…" at bounding box center [824, 275] width 183 height 4112
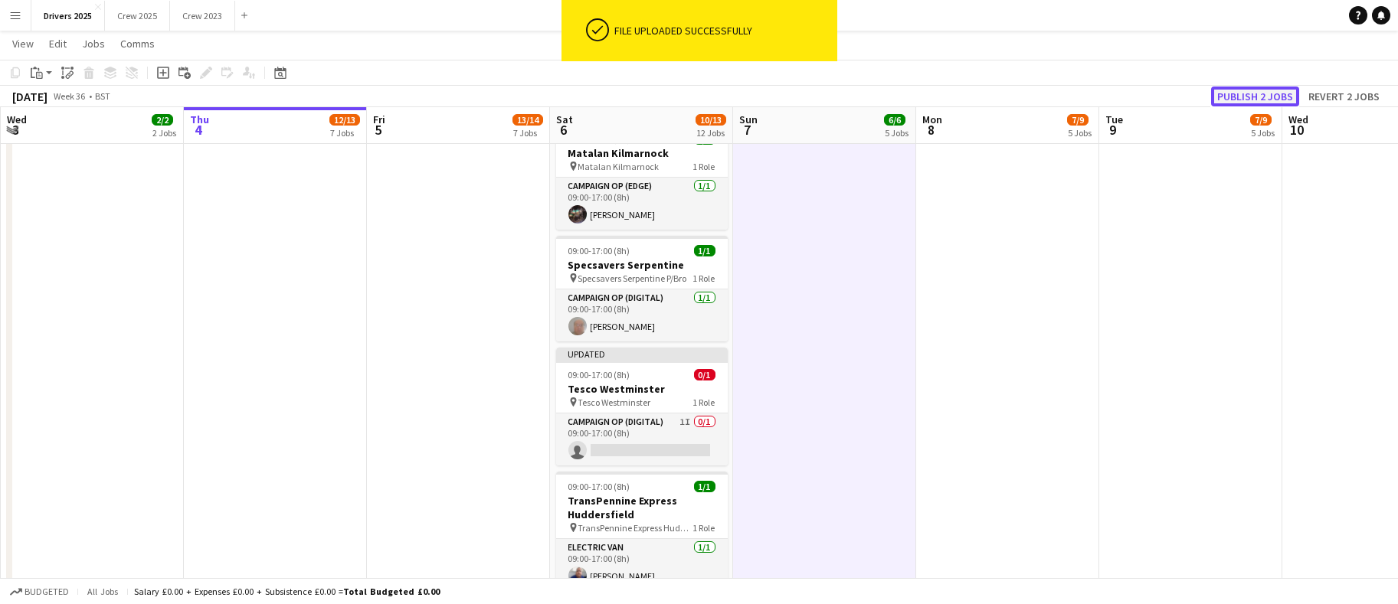
click at [1254, 88] on button "Publish 2 jobs" at bounding box center [1255, 97] width 88 height 20
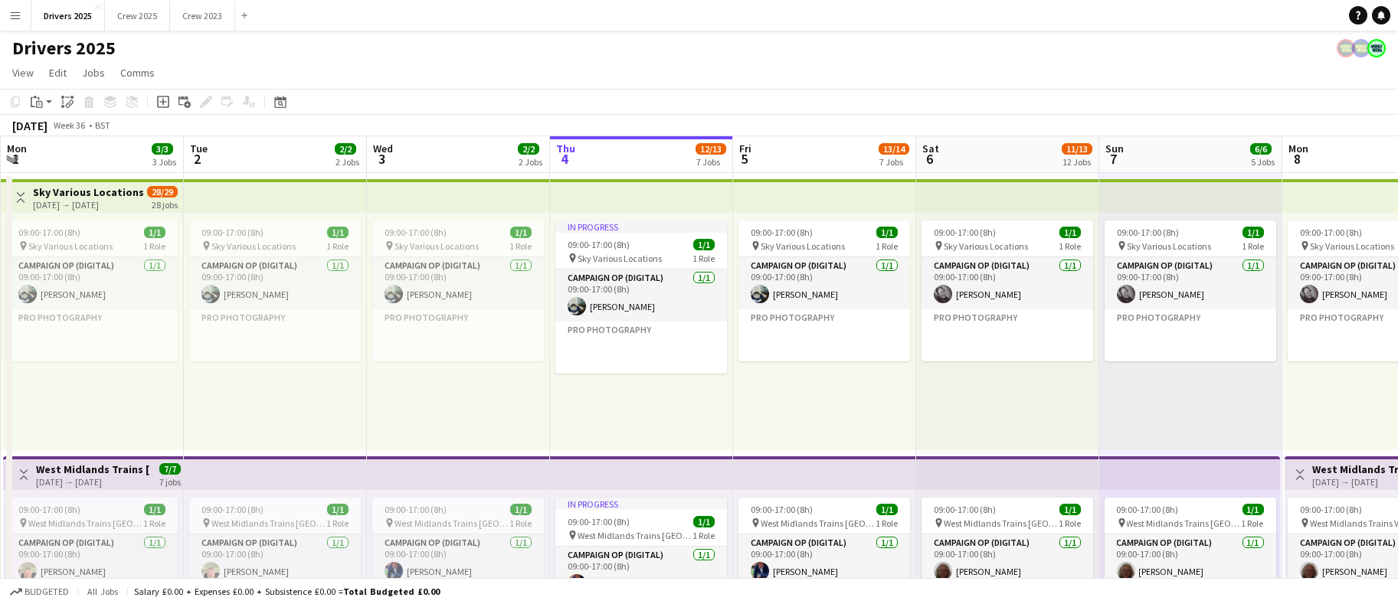
scroll to position [0, 672]
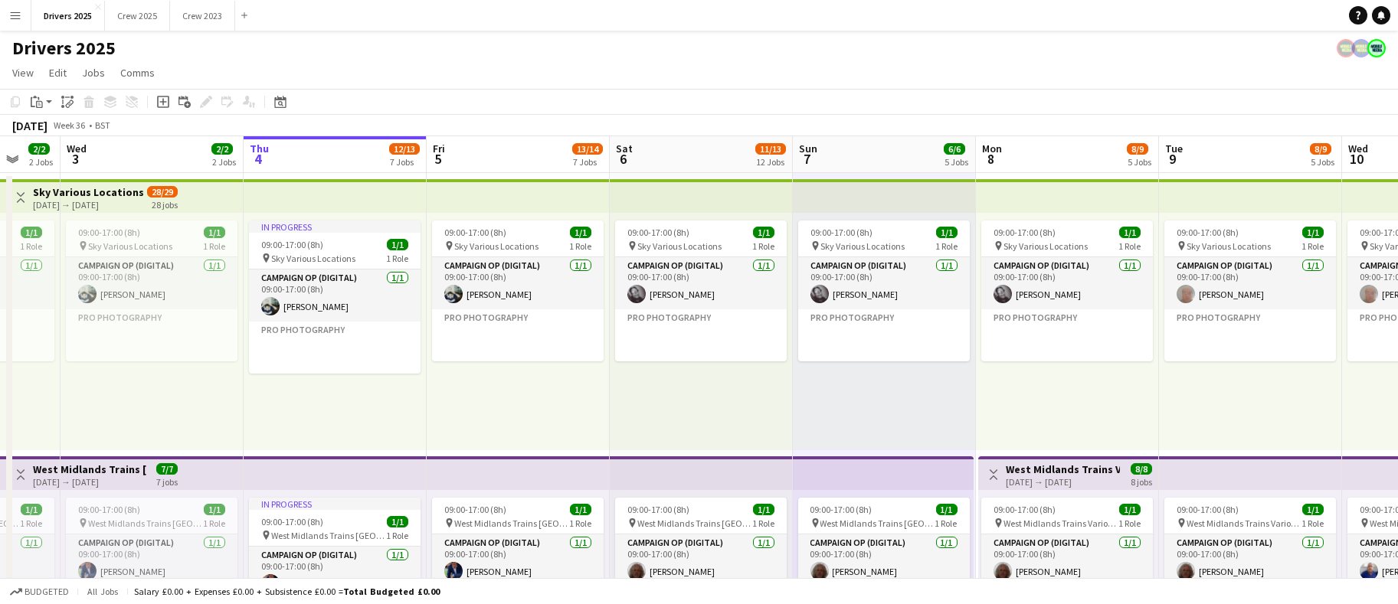
drag, startPoint x: 687, startPoint y: 488, endPoint x: -111, endPoint y: 383, distance: 804.8
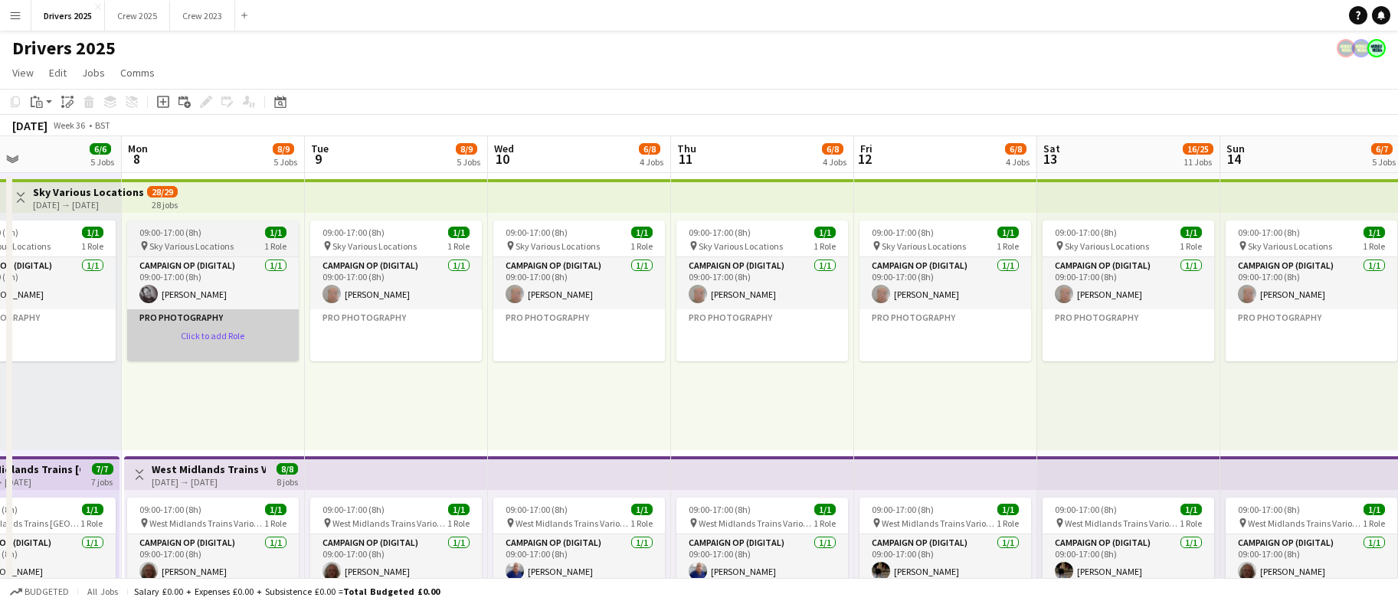
scroll to position [0, 630]
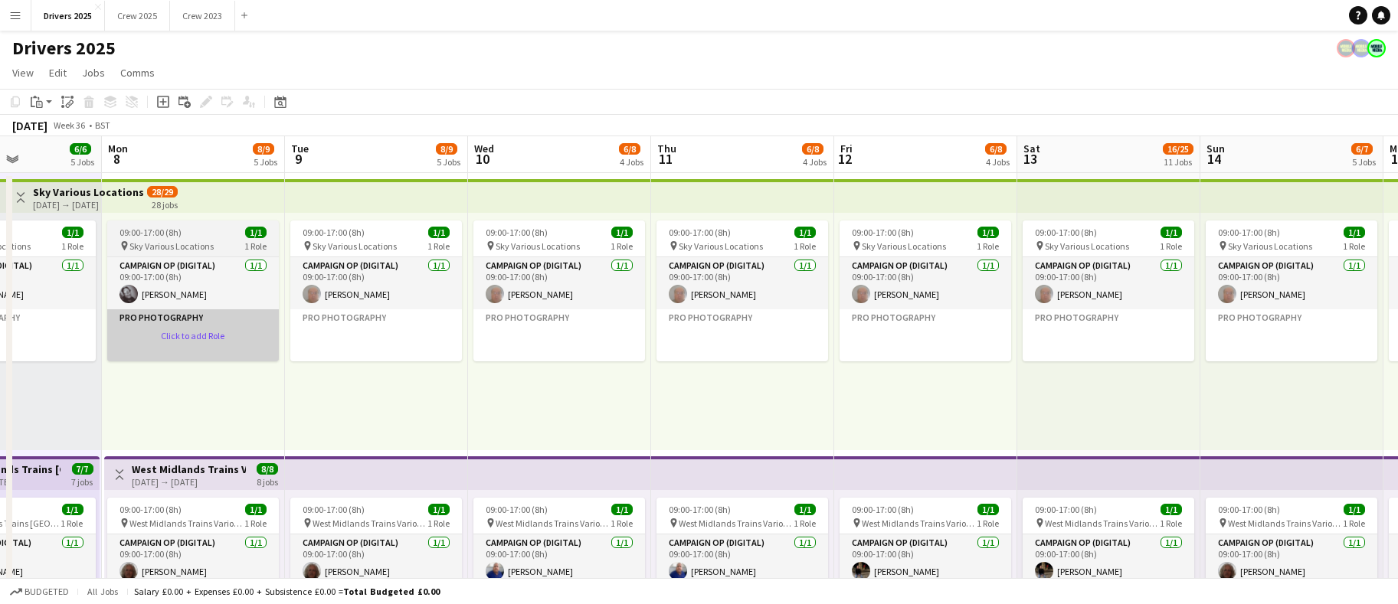
drag, startPoint x: 1002, startPoint y: 358, endPoint x: 129, endPoint y: 328, distance: 874.2
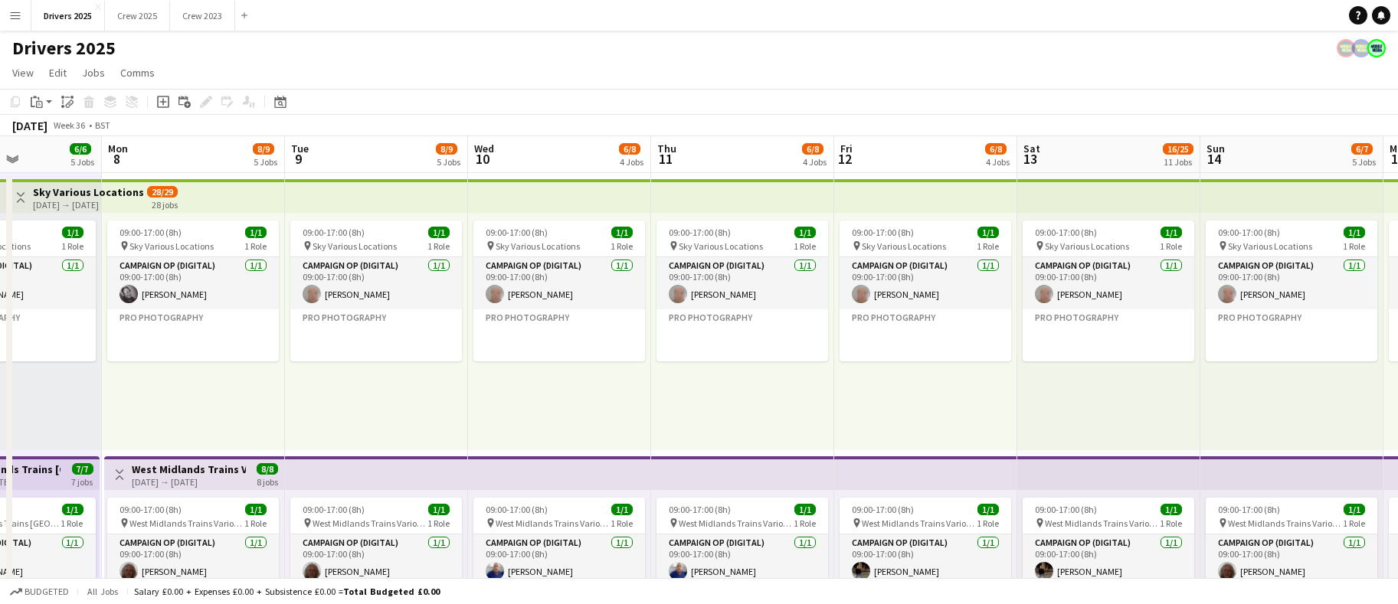
click at [152, 159] on app-board-header-date "Mon 8 8/9 5 Jobs" at bounding box center [193, 154] width 183 height 37
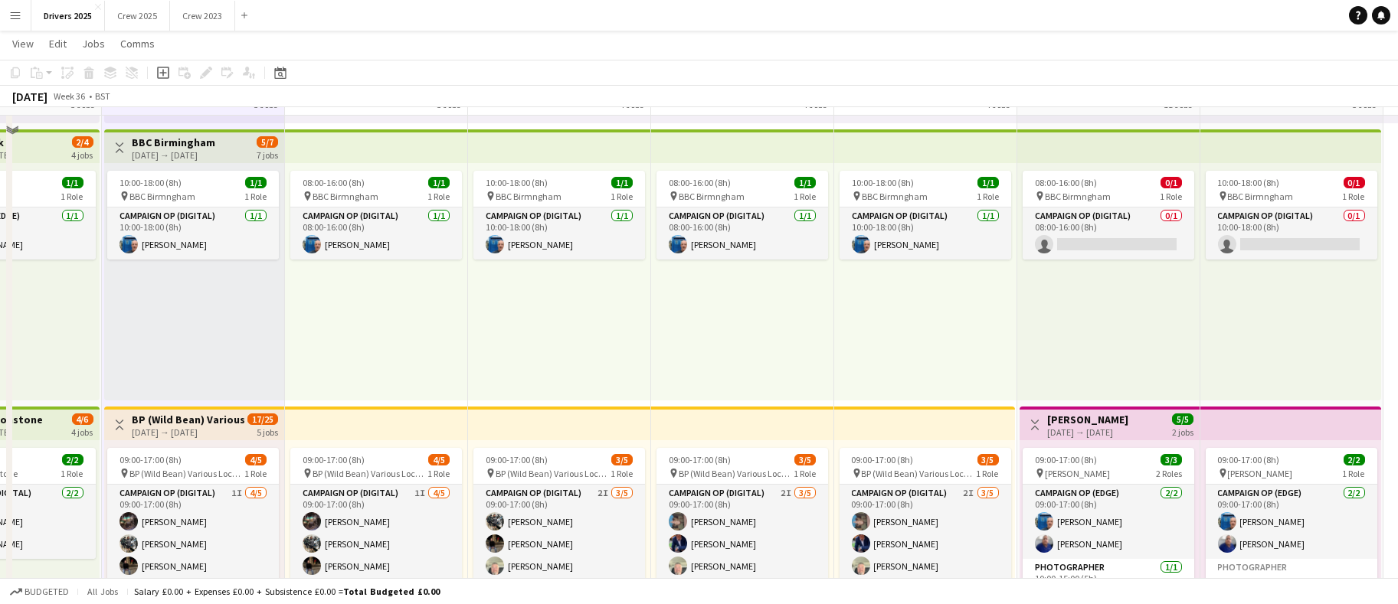
scroll to position [574, 0]
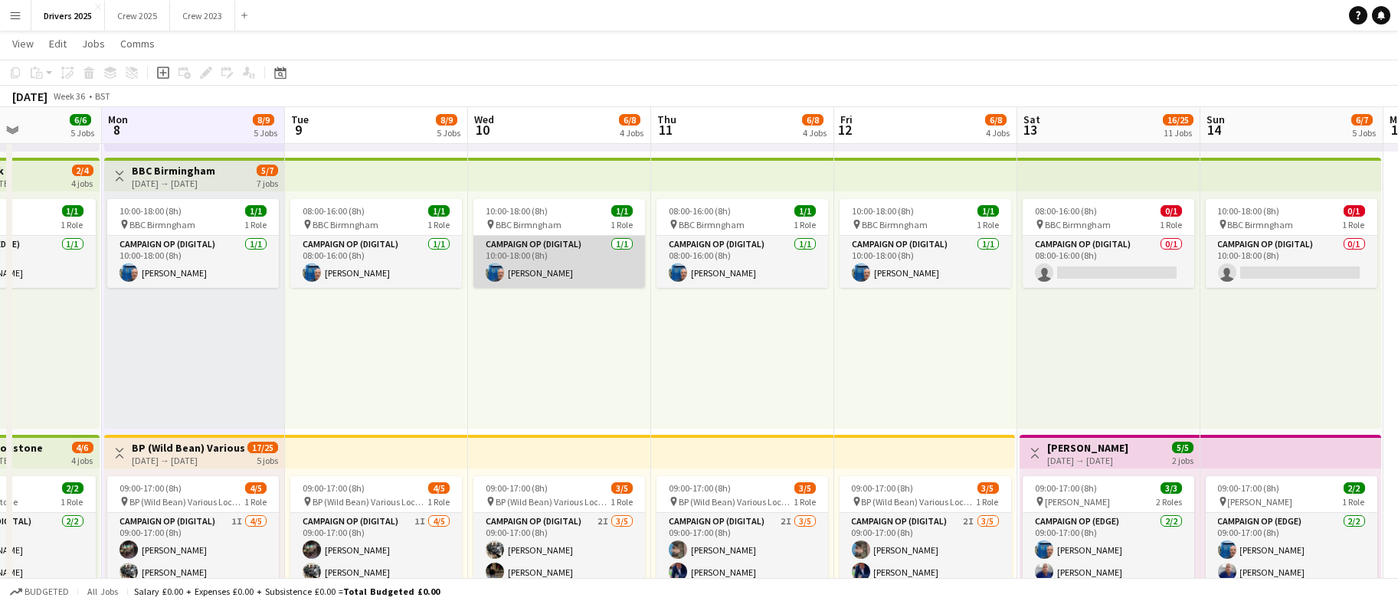
click at [540, 273] on app-card-role "Campaign Op (Digital) [DATE] 10:00-18:00 (8h) [PERSON_NAME]" at bounding box center [559, 262] width 172 height 52
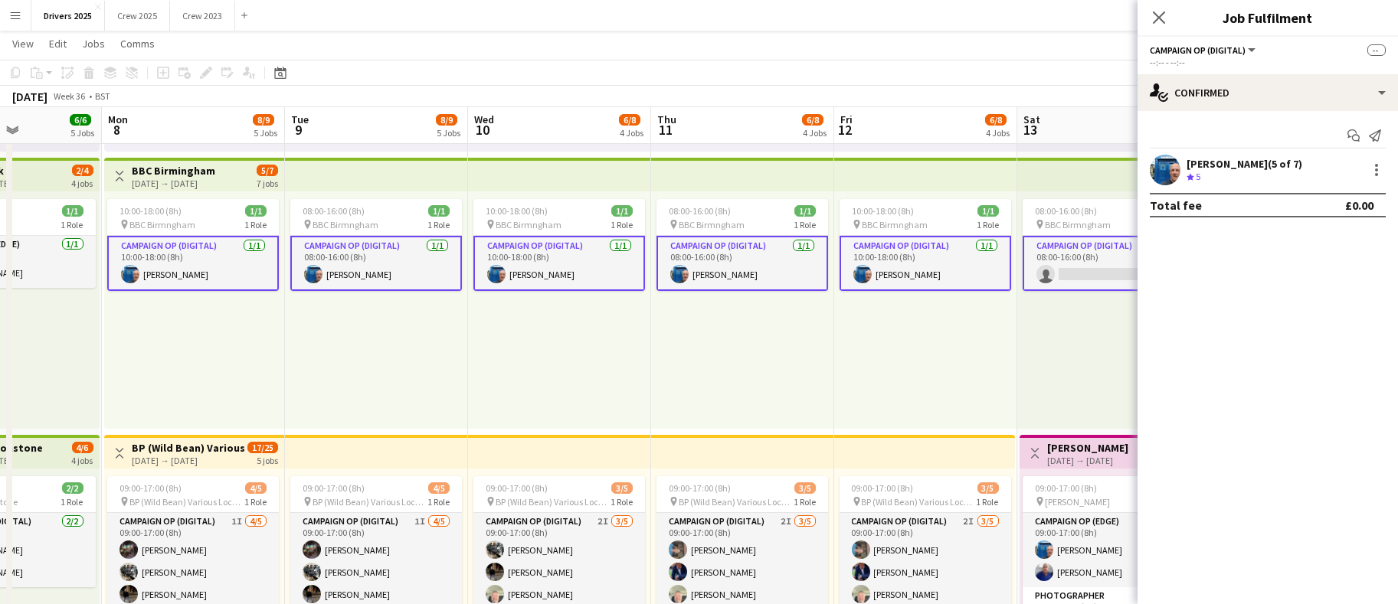
click at [534, 273] on app-card-role "Campaign Op (Digital) [DATE] 10:00-18:00 (8h) [PERSON_NAME]" at bounding box center [559, 263] width 172 height 55
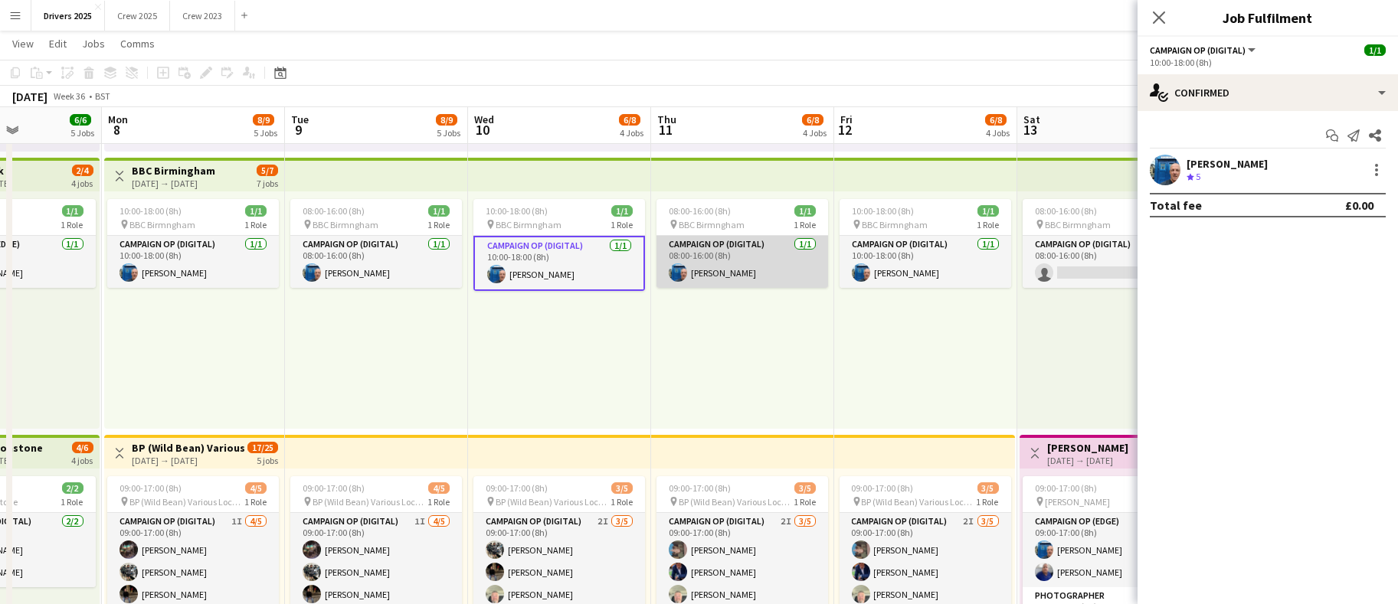
click at [712, 269] on app-card-role "Campaign Op (Digital) [DATE] 08:00-16:00 (8h) [PERSON_NAME]" at bounding box center [742, 262] width 172 height 52
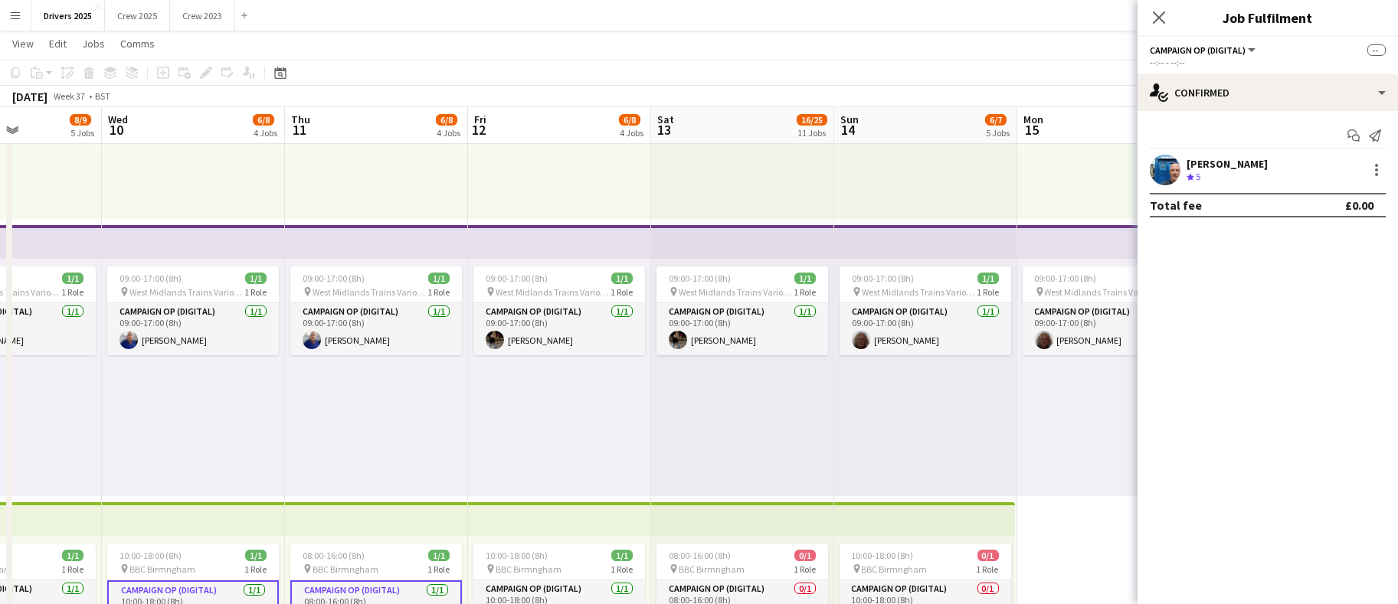
scroll to position [0, 528]
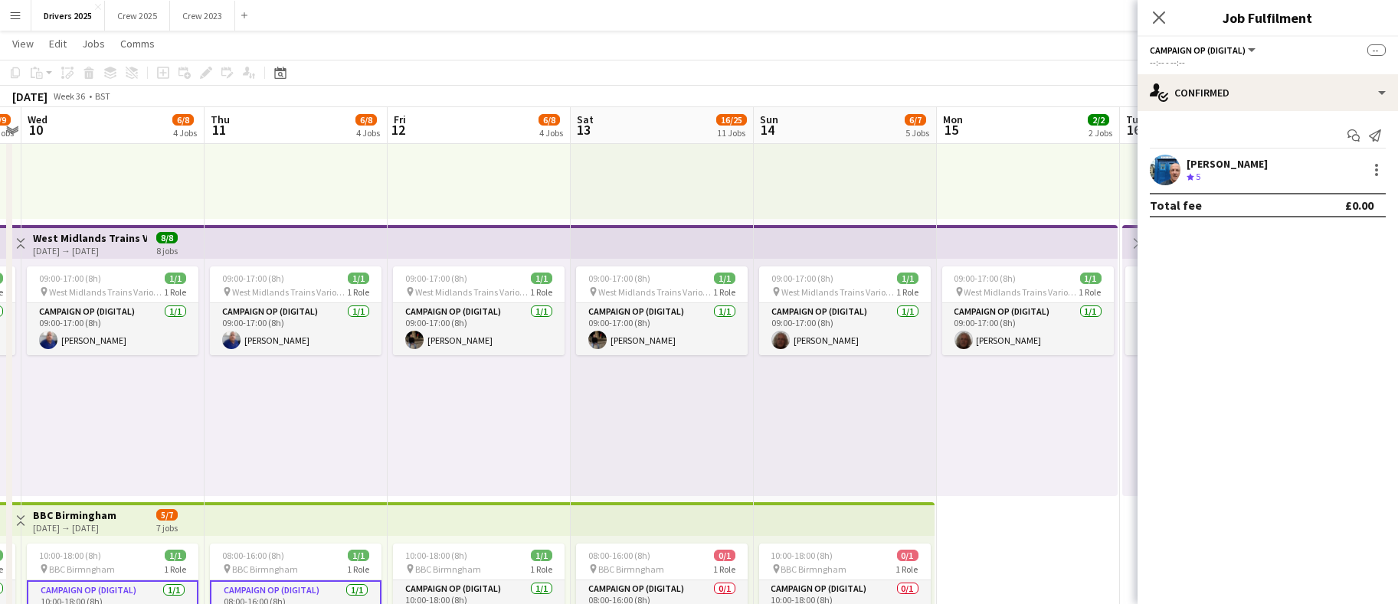
drag, startPoint x: 926, startPoint y: 460, endPoint x: 479, endPoint y: 444, distance: 446.7
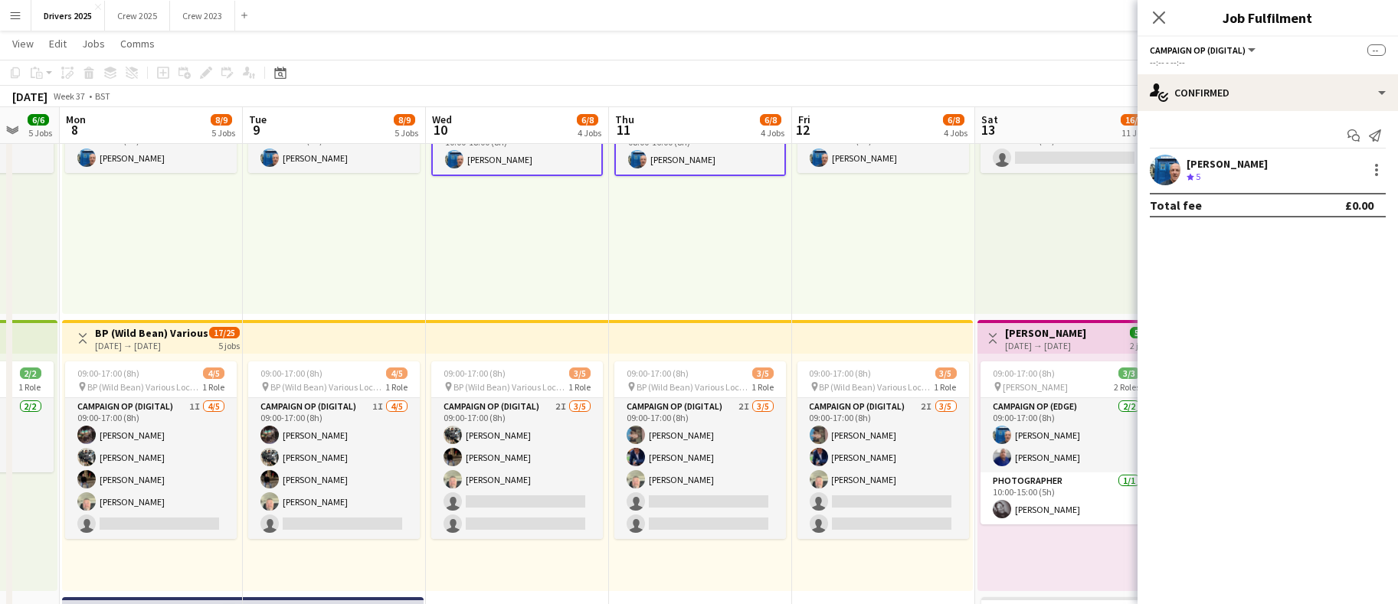
scroll to position [0, 487]
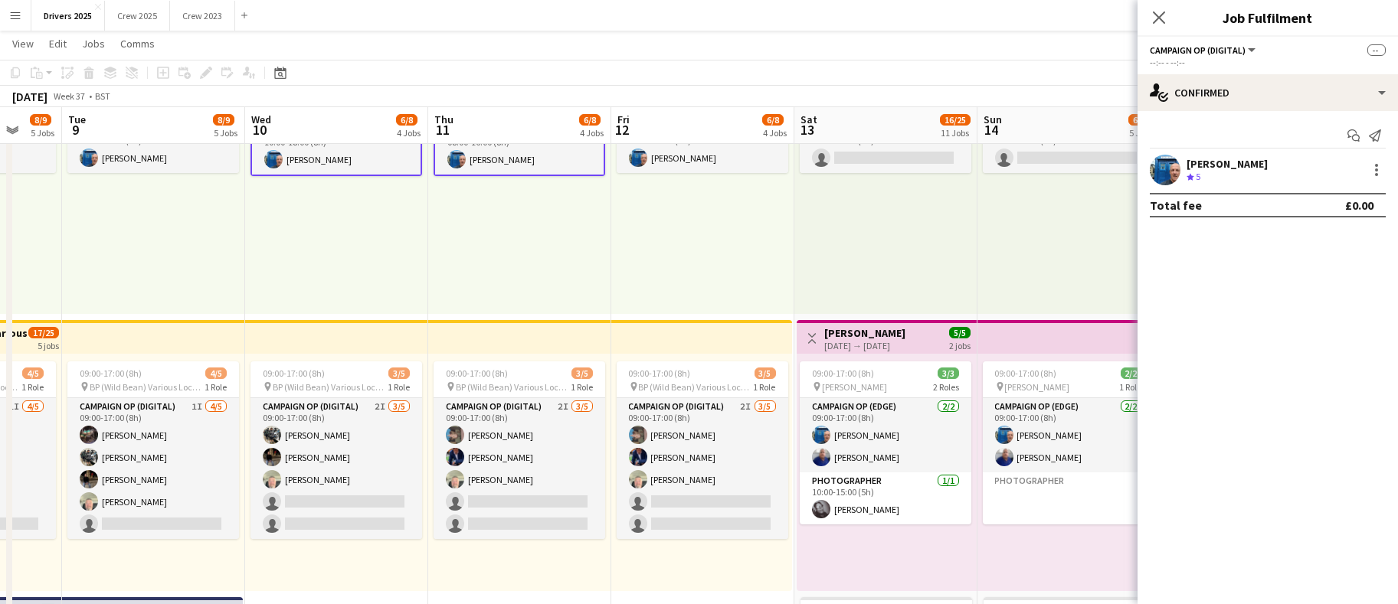
drag, startPoint x: 479, startPoint y: 535, endPoint x: 703, endPoint y: 524, distance: 223.9
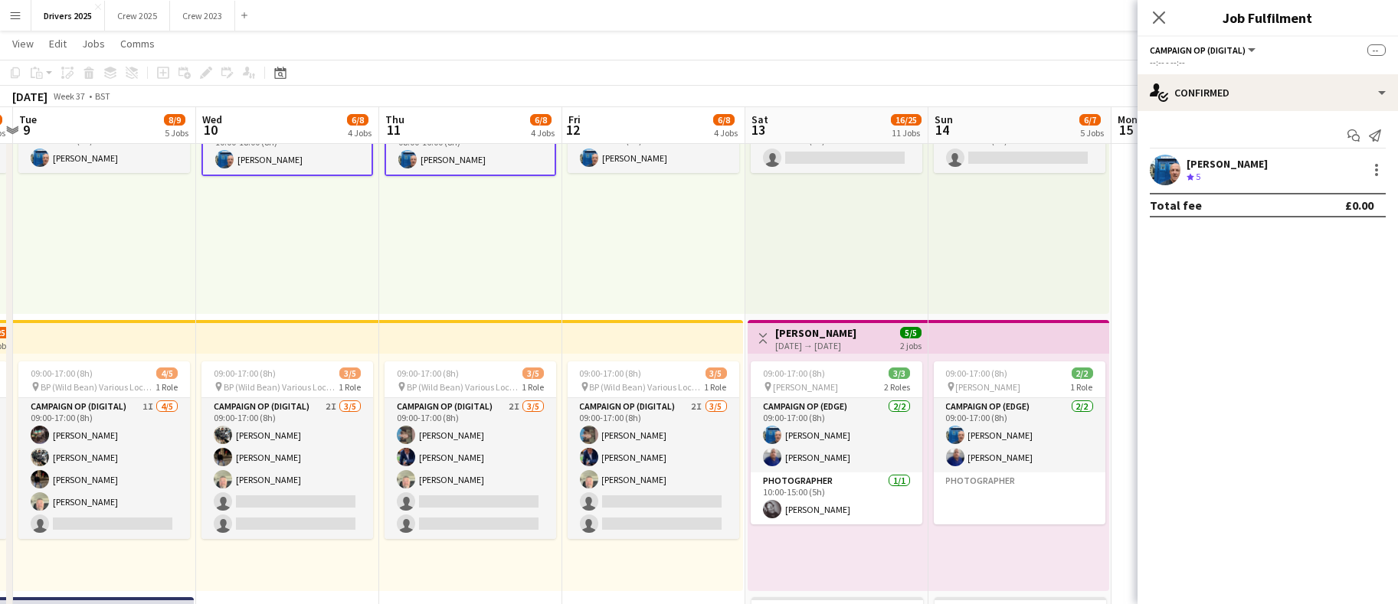
drag, startPoint x: 858, startPoint y: 530, endPoint x: 810, endPoint y: 525, distance: 48.5
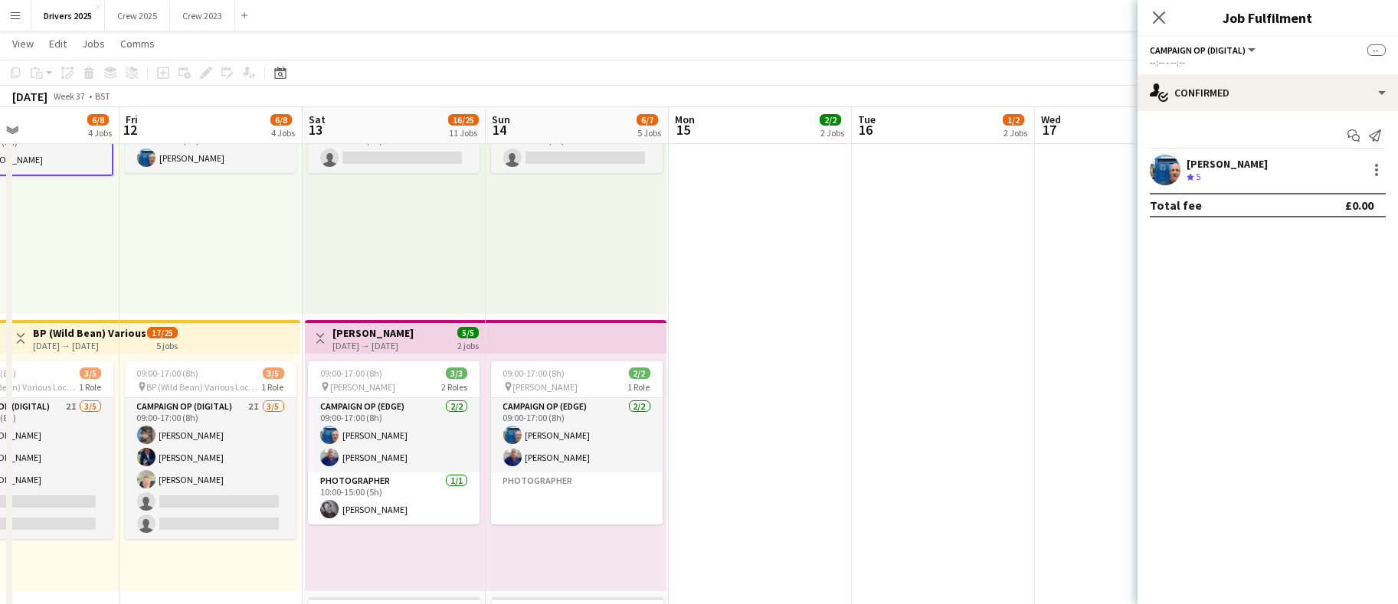
drag, startPoint x: 864, startPoint y: 439, endPoint x: 421, endPoint y: 436, distance: 442.6
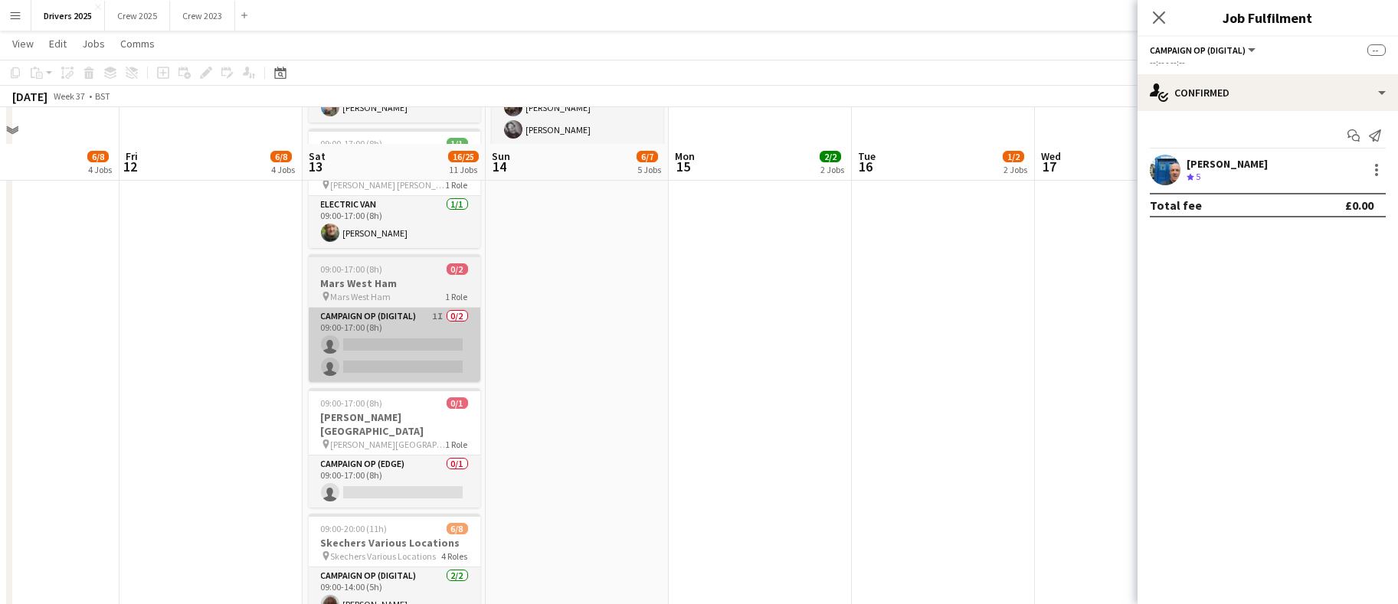
scroll to position [1378, 0]
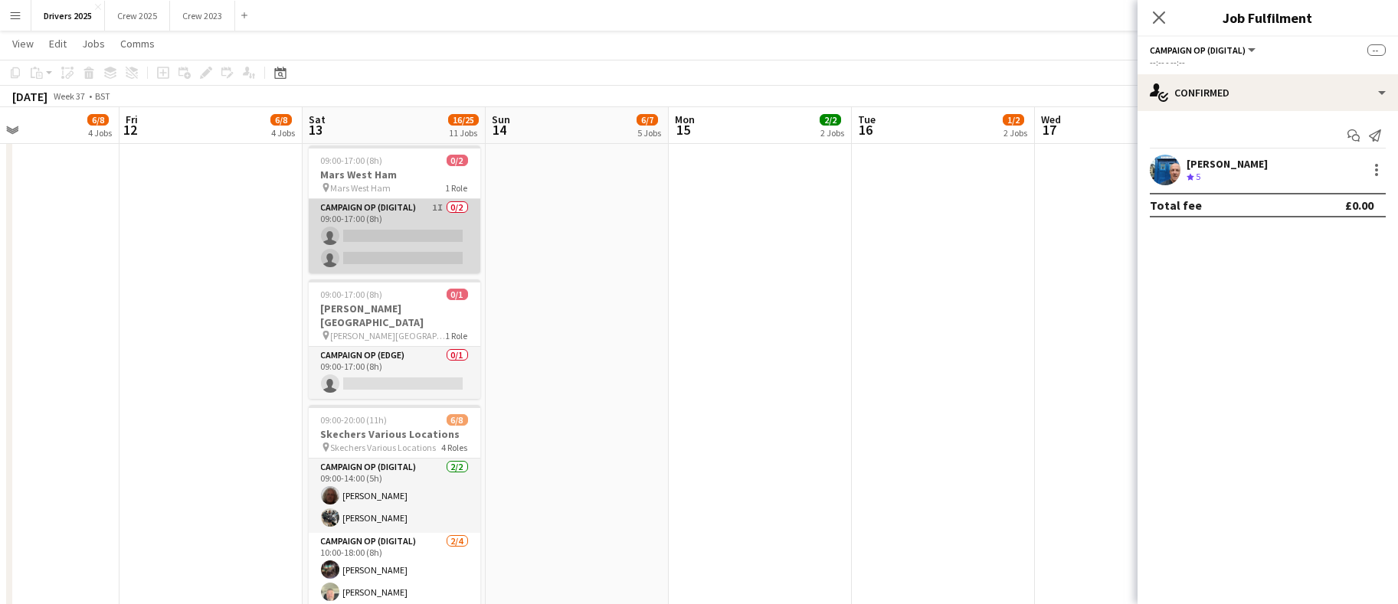
click at [360, 224] on app-card-role "Campaign Op (Digital) 1I 0/2 09:00-17:00 (8h) single-neutral-actions single-neu…" at bounding box center [395, 236] width 172 height 74
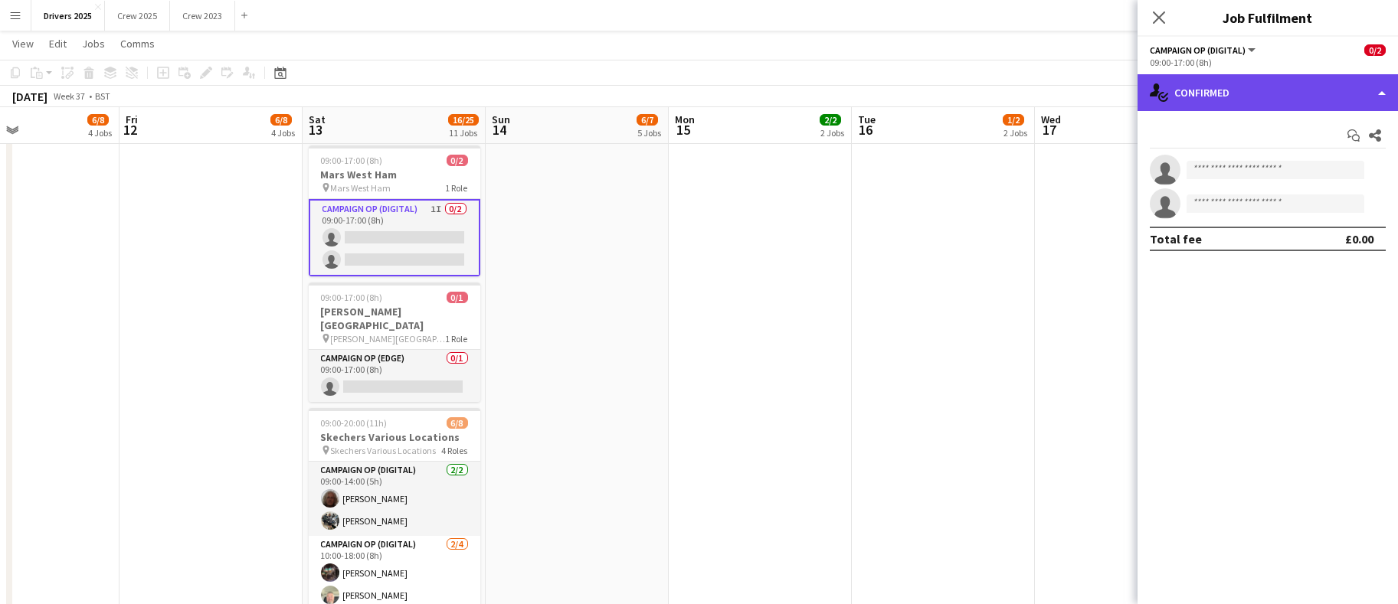
click at [1267, 108] on div "single-neutral-actions-check-2 Confirmed" at bounding box center [1267, 92] width 260 height 37
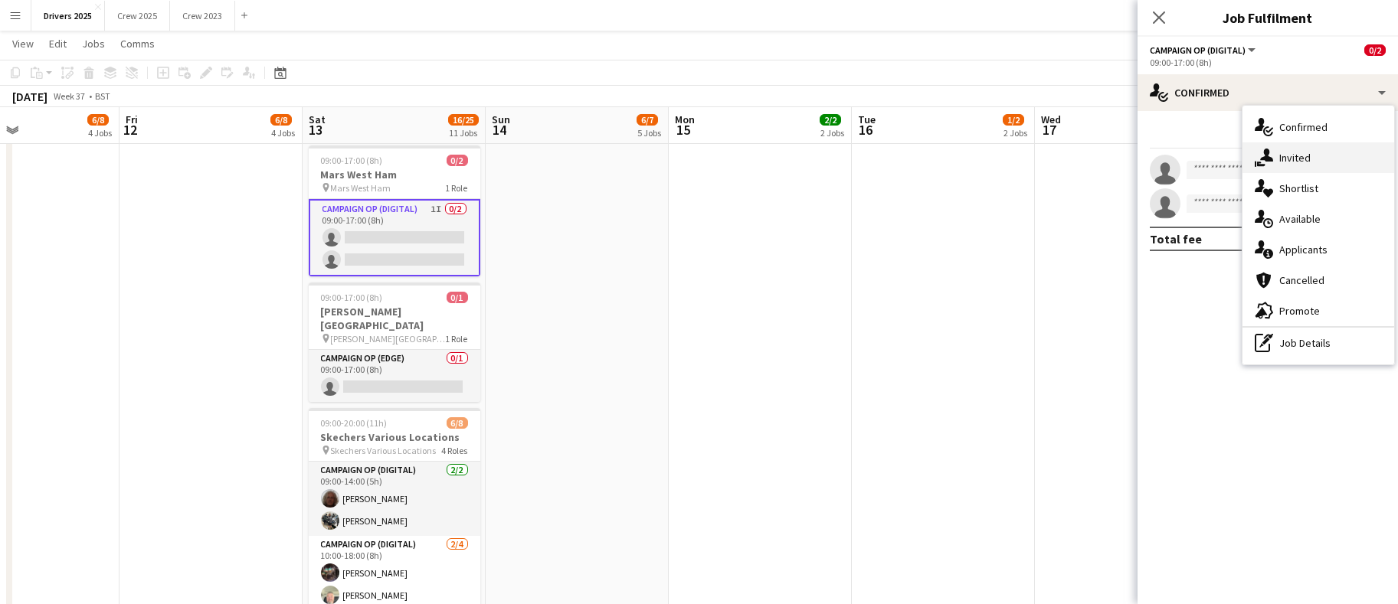
click at [1273, 159] on div "single-neutral-actions-share-1 Invited" at bounding box center [1318, 157] width 152 height 31
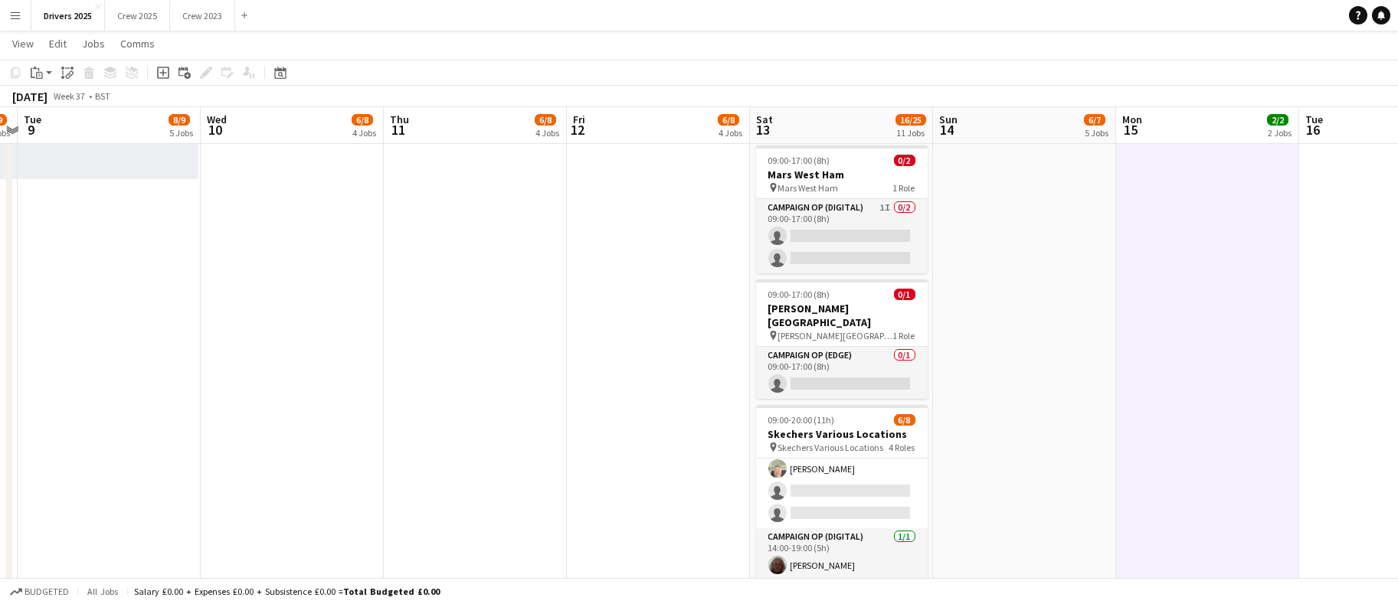
drag, startPoint x: 237, startPoint y: 485, endPoint x: 672, endPoint y: 456, distance: 435.2
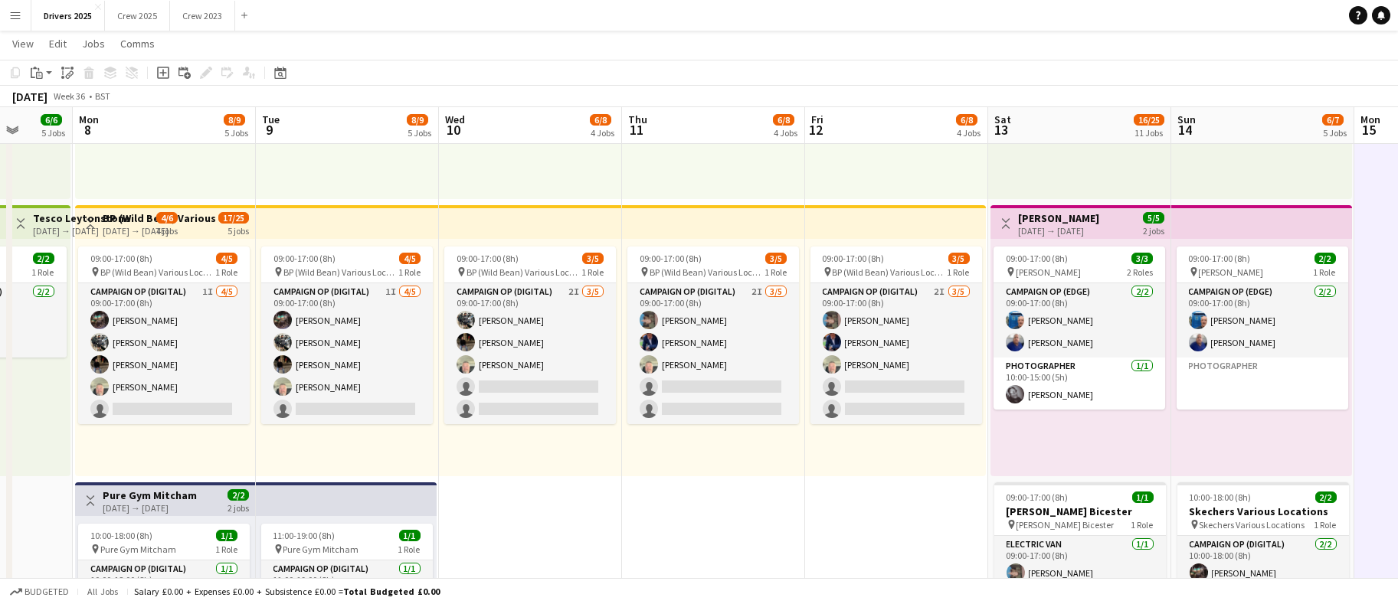
scroll to position [0, 661]
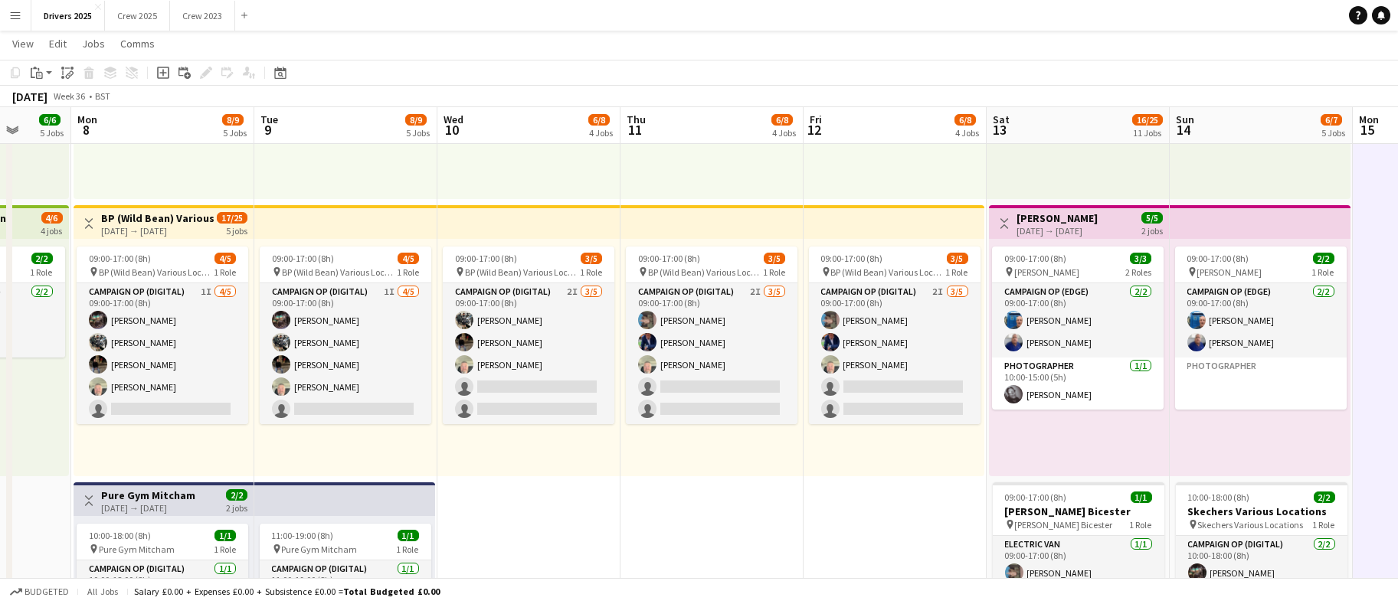
drag, startPoint x: 413, startPoint y: 539, endPoint x: 600, endPoint y: 511, distance: 189.7
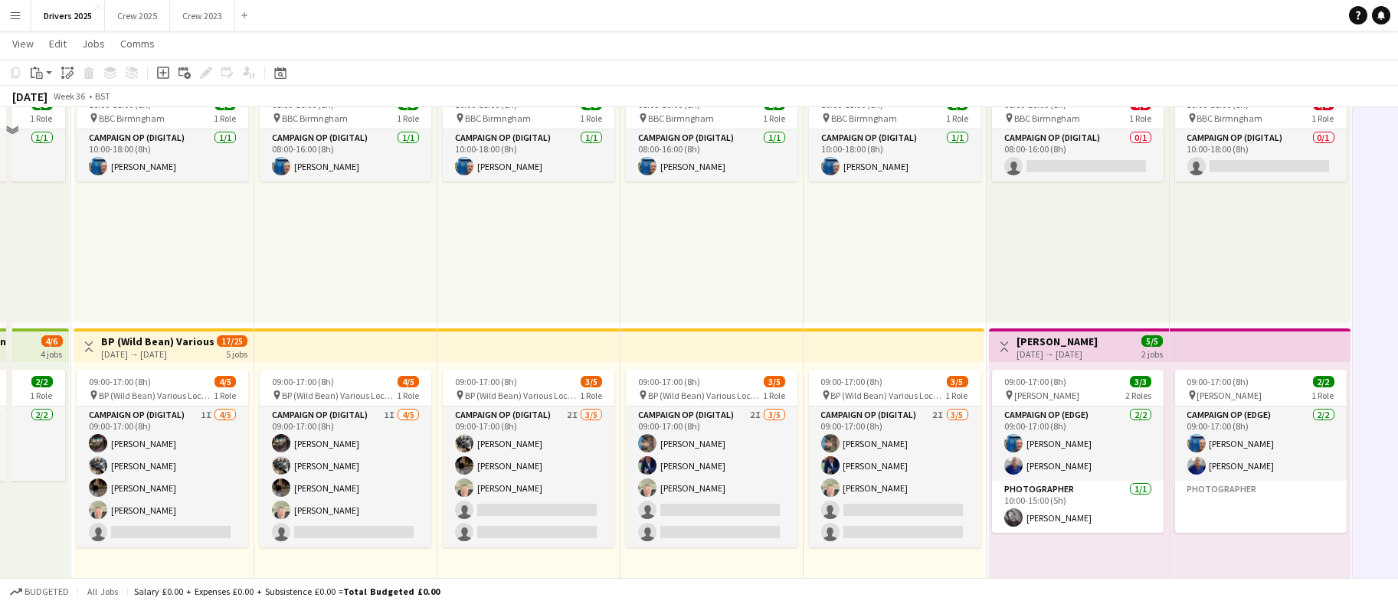
scroll to position [689, 0]
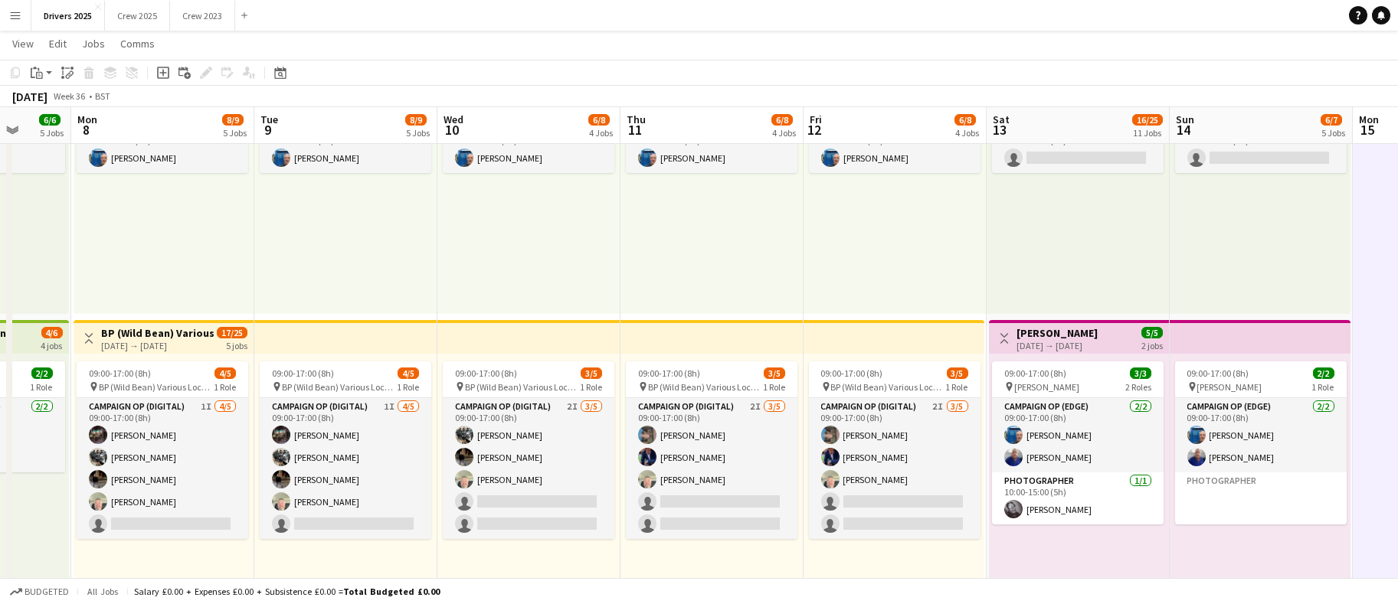
click at [116, 335] on h3 "BP (Wild Bean) Various Locations" at bounding box center [158, 333] width 114 height 14
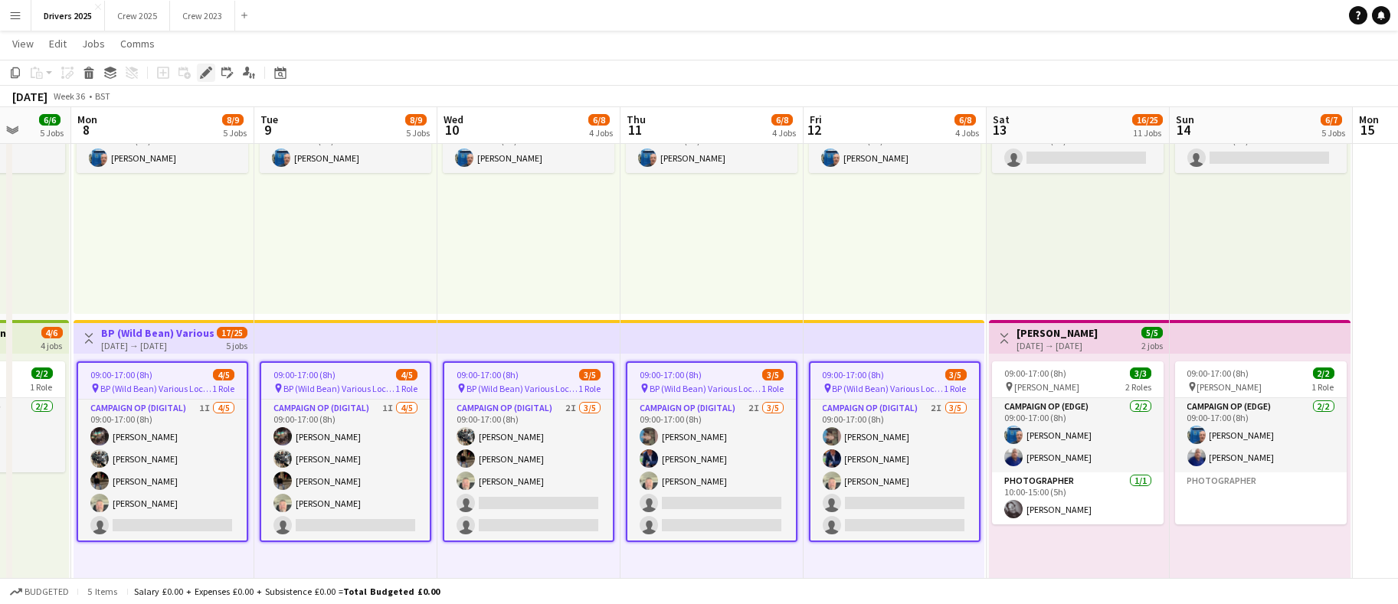
click at [201, 70] on icon "Edit" at bounding box center [206, 73] width 12 height 12
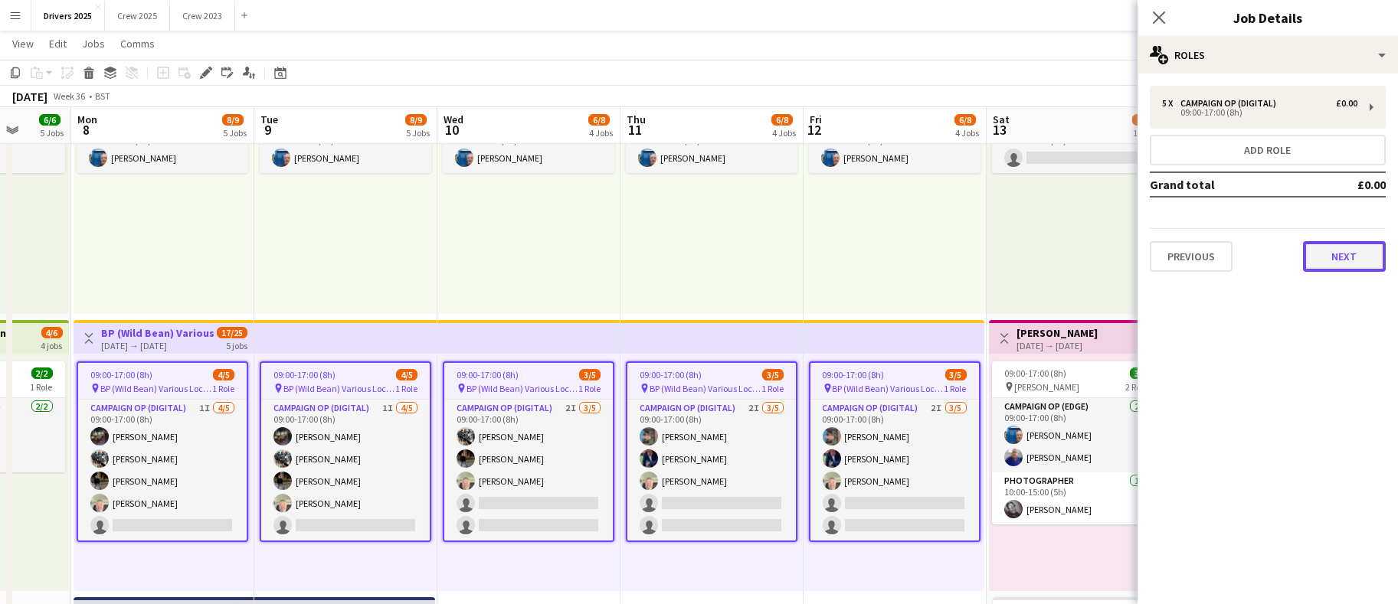
click at [1350, 269] on button "Next" at bounding box center [1344, 256] width 83 height 31
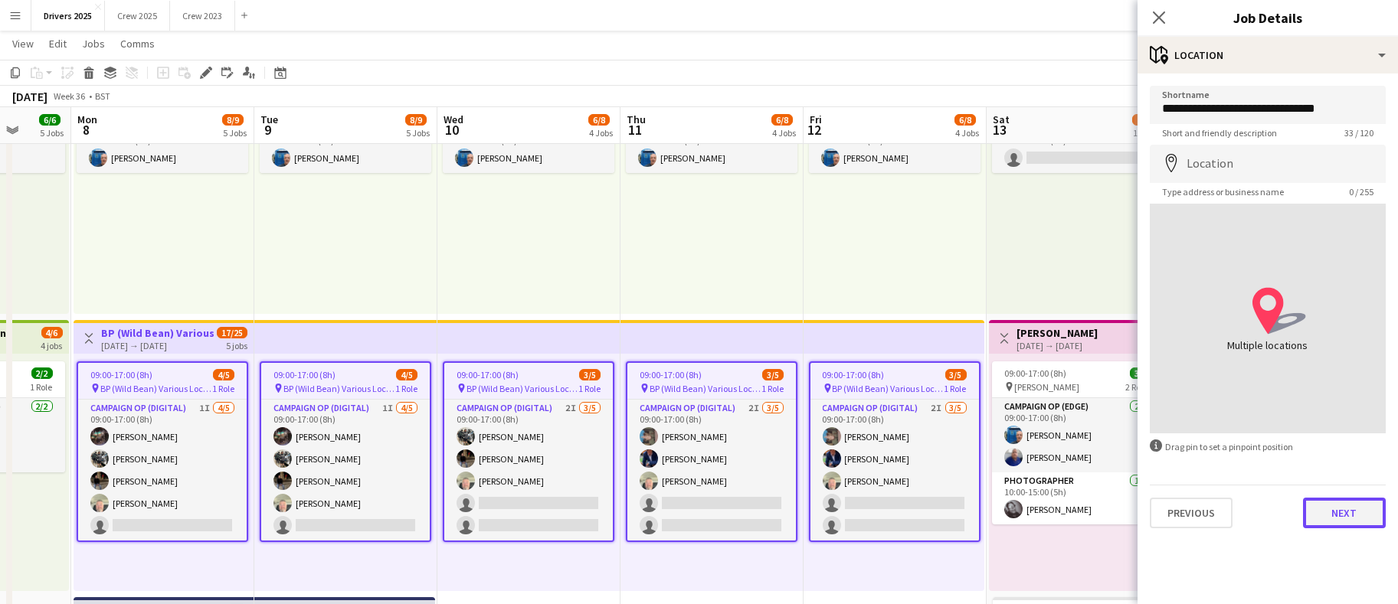
click at [1319, 521] on button "Next" at bounding box center [1344, 513] width 83 height 31
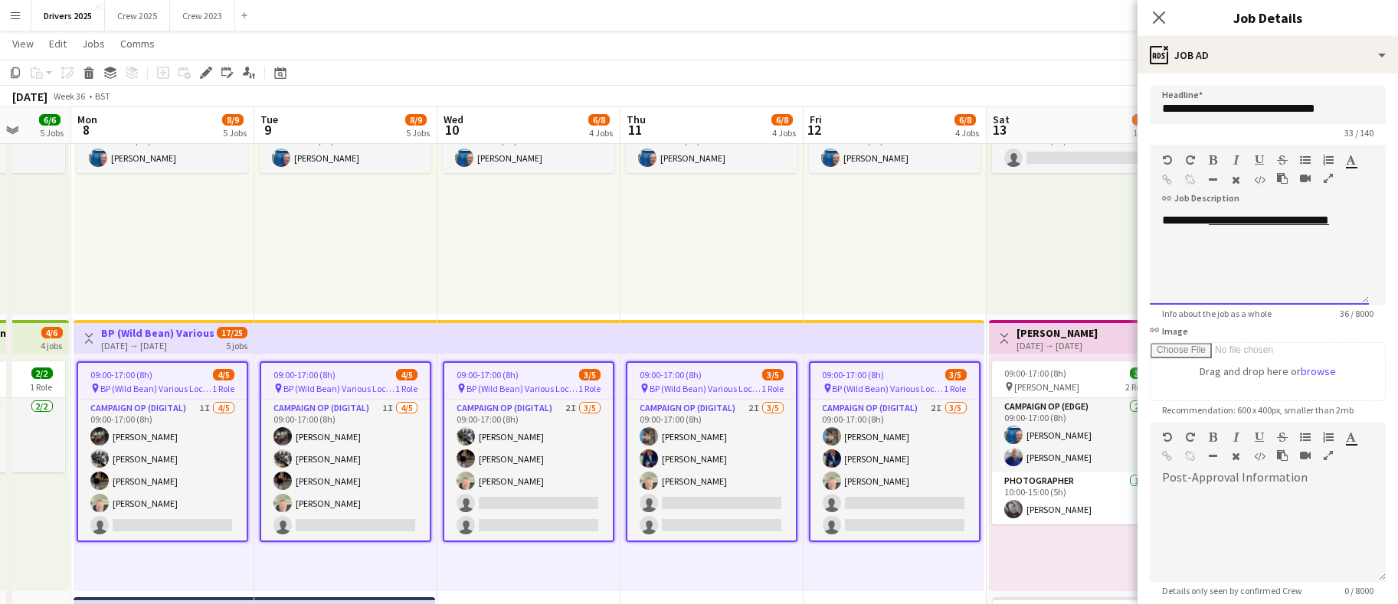
click at [1294, 273] on div "**********" at bounding box center [1258, 259] width 219 height 92
click at [1357, 219] on div "**********" at bounding box center [1258, 259] width 219 height 92
click at [901, 253] on div "10:00-18:00 (8h) 1/1 pin BBC Birmngham 1 Role Campaign Op (Digital) [DATE] 10:0…" at bounding box center [894, 195] width 183 height 237
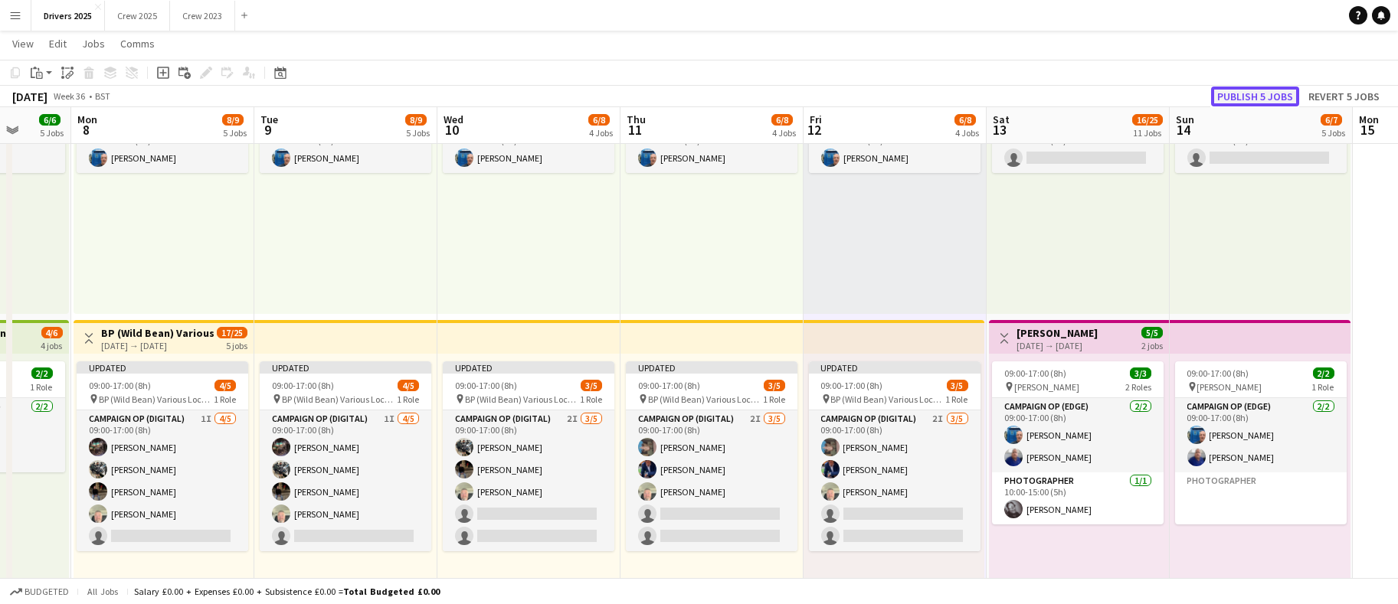
click at [1241, 91] on button "Publish 5 jobs" at bounding box center [1255, 97] width 88 height 20
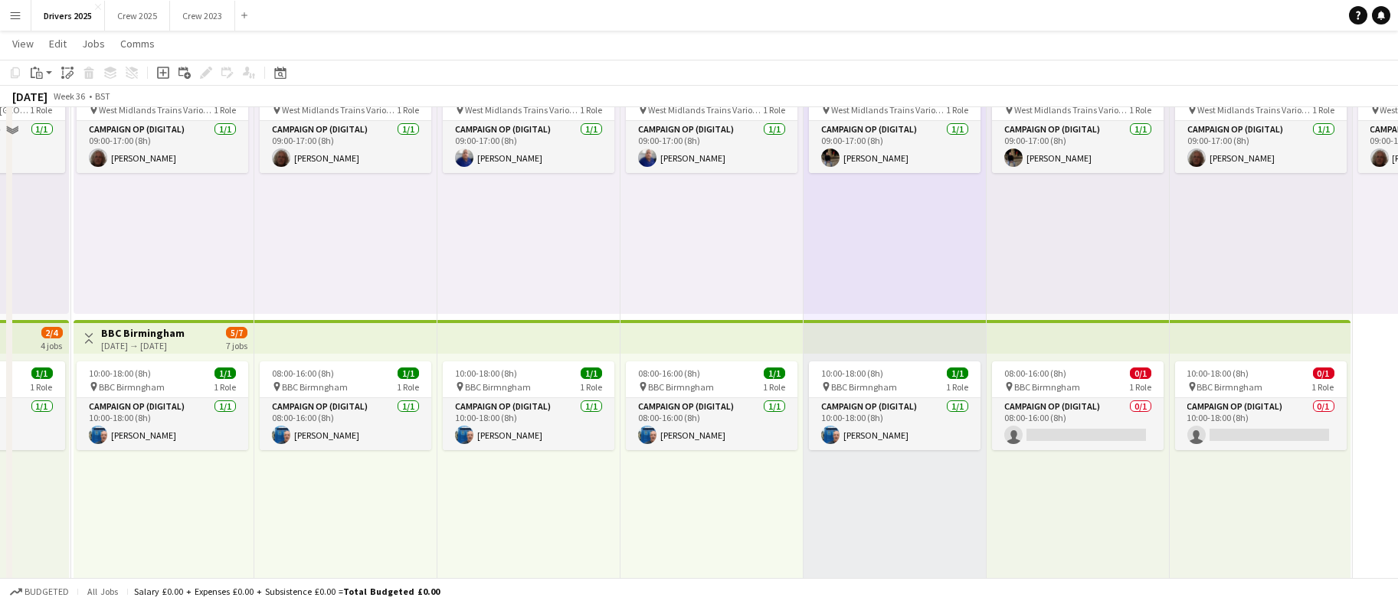
scroll to position [0, 0]
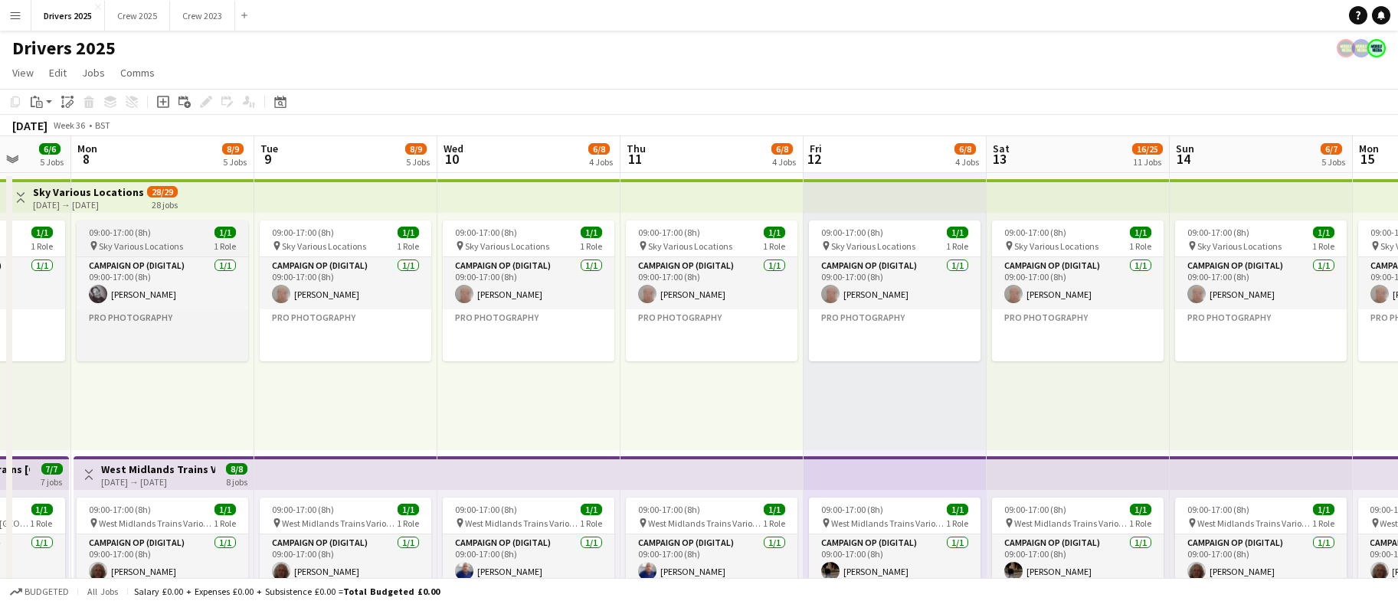
click at [151, 238] on app-job-card "09:00-17:00 (8h) 1/1 pin Sky Various Locations 1 Role Campaign Op (Digital) [DA…" at bounding box center [163, 291] width 172 height 141
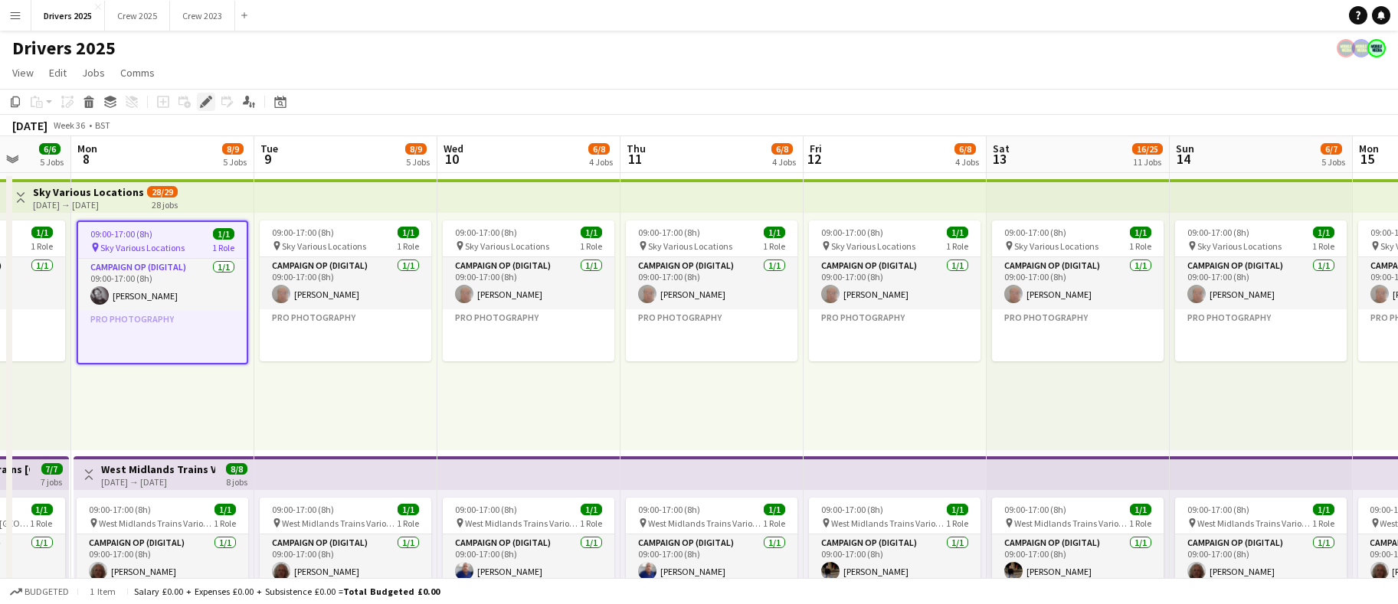
click at [208, 101] on icon at bounding box center [205, 102] width 8 height 8
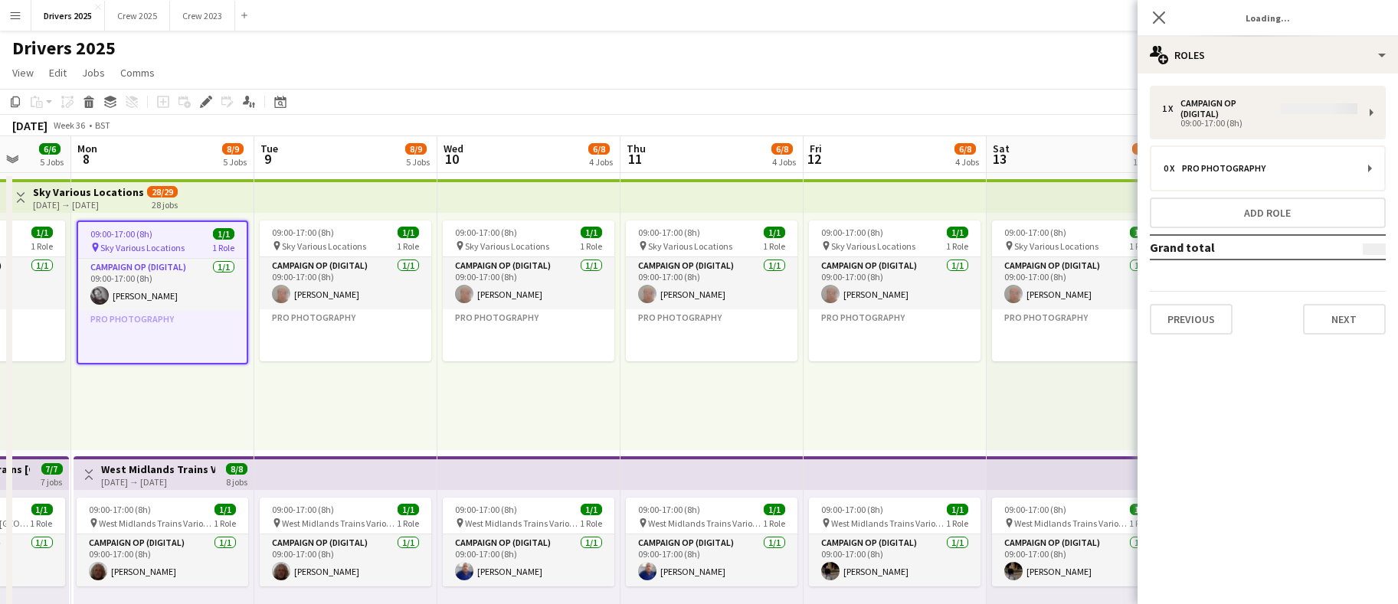
type input "**********"
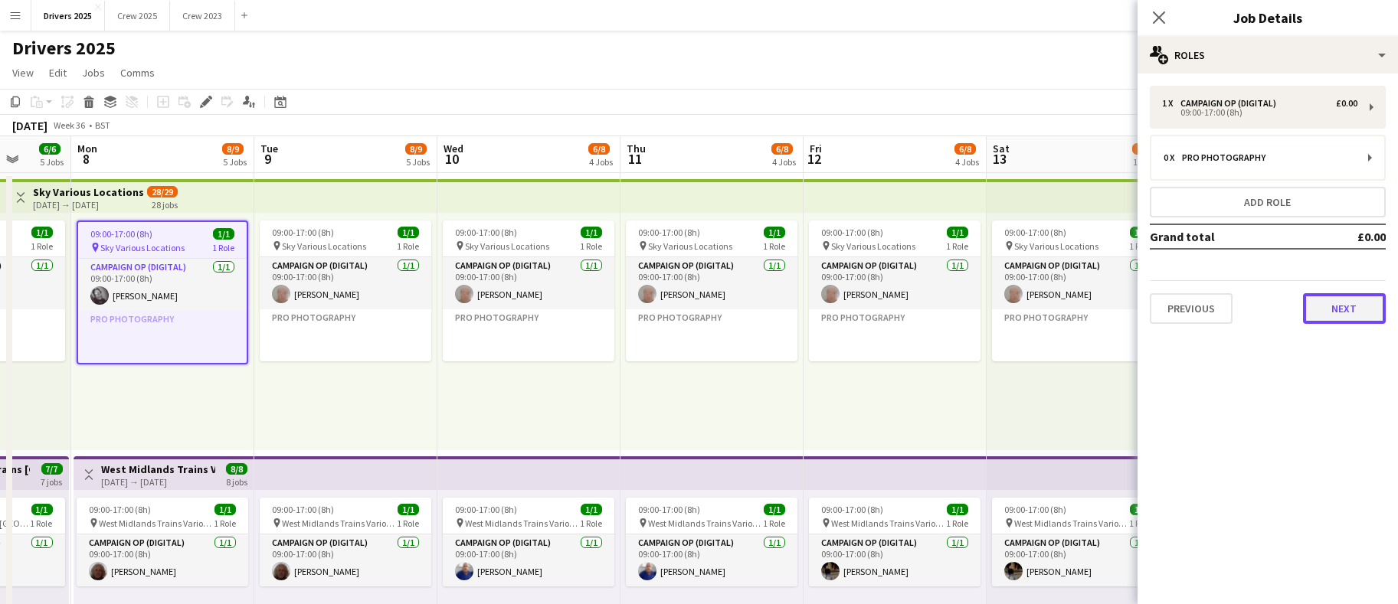
click at [1355, 303] on button "Next" at bounding box center [1344, 308] width 83 height 31
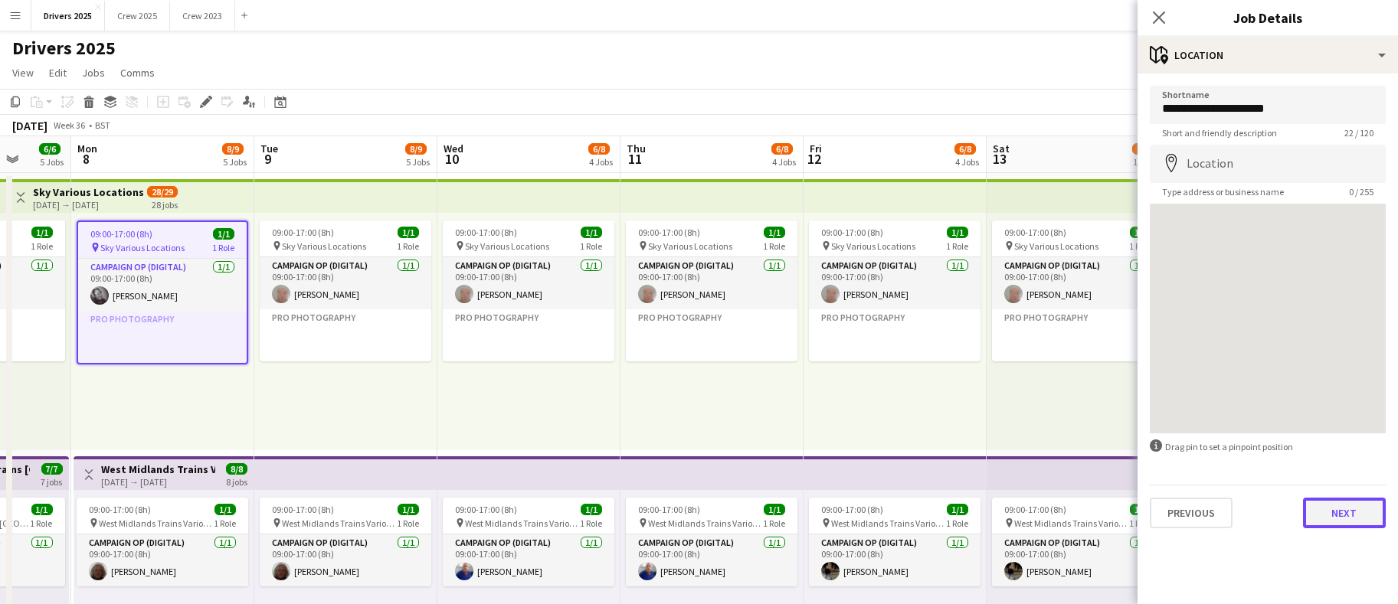
click at [1352, 518] on button "Next" at bounding box center [1344, 513] width 83 height 31
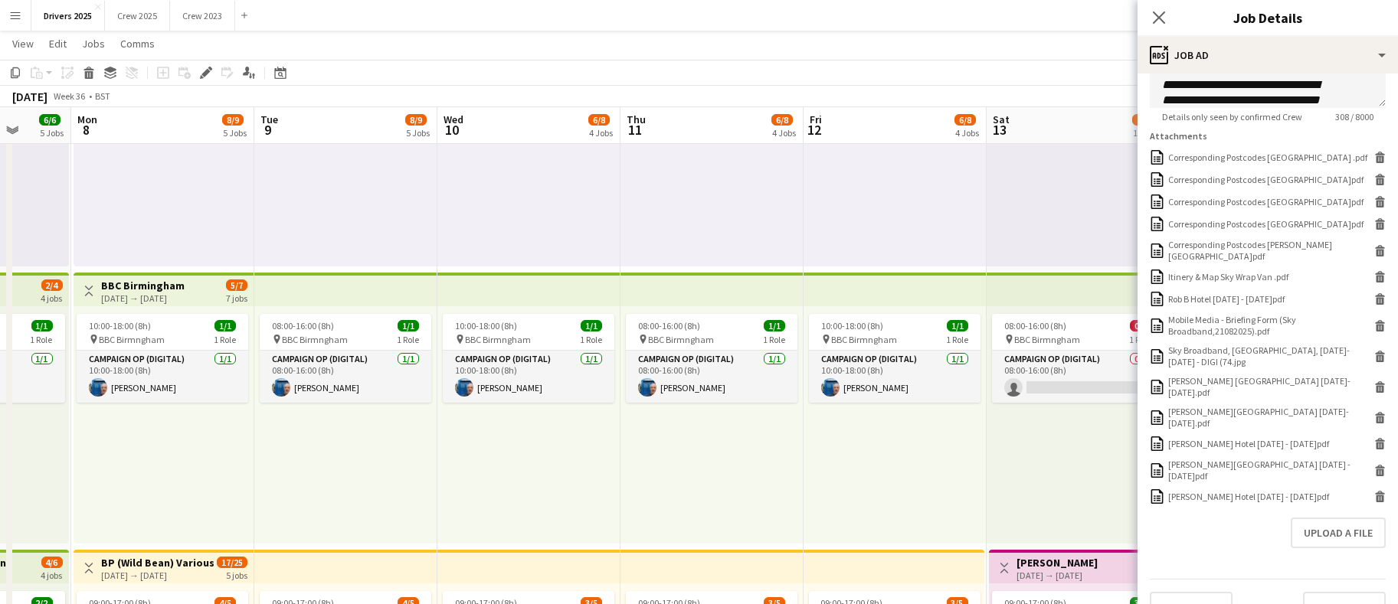
scroll to position [501, 0]
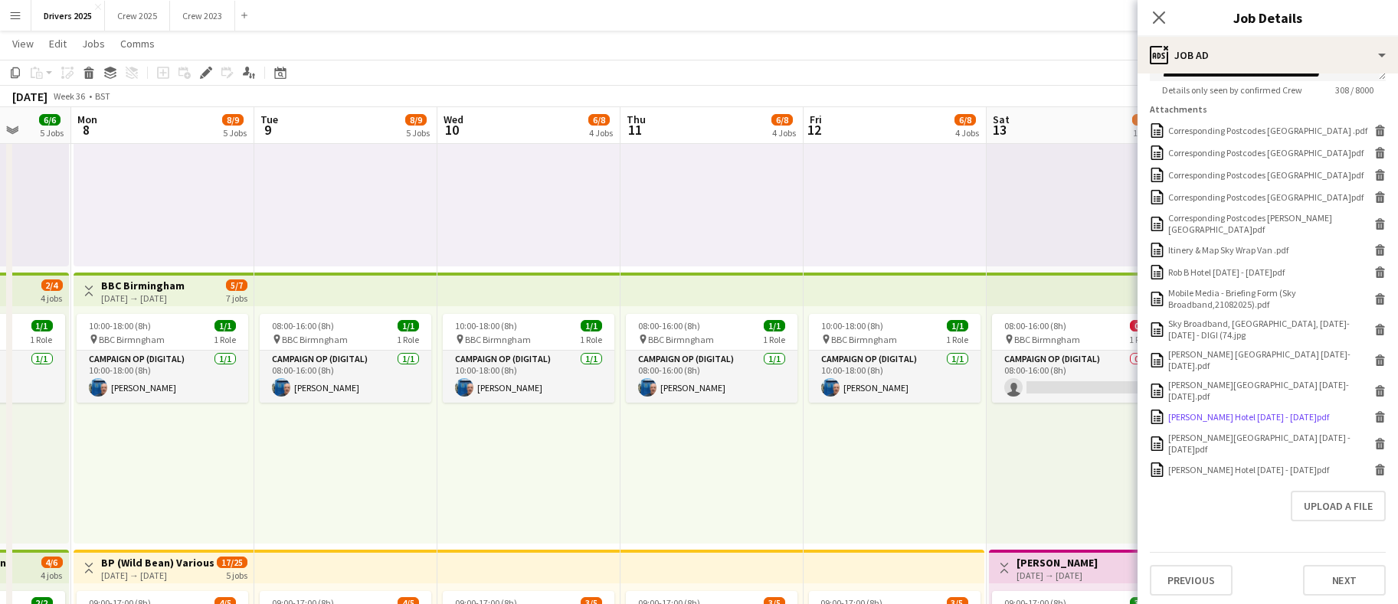
click at [1229, 423] on div "[PERSON_NAME] Hotel [DATE] - [DATE]pdf" at bounding box center [1248, 416] width 161 height 11
click at [1376, 423] on icon at bounding box center [1380, 419] width 8 height 7
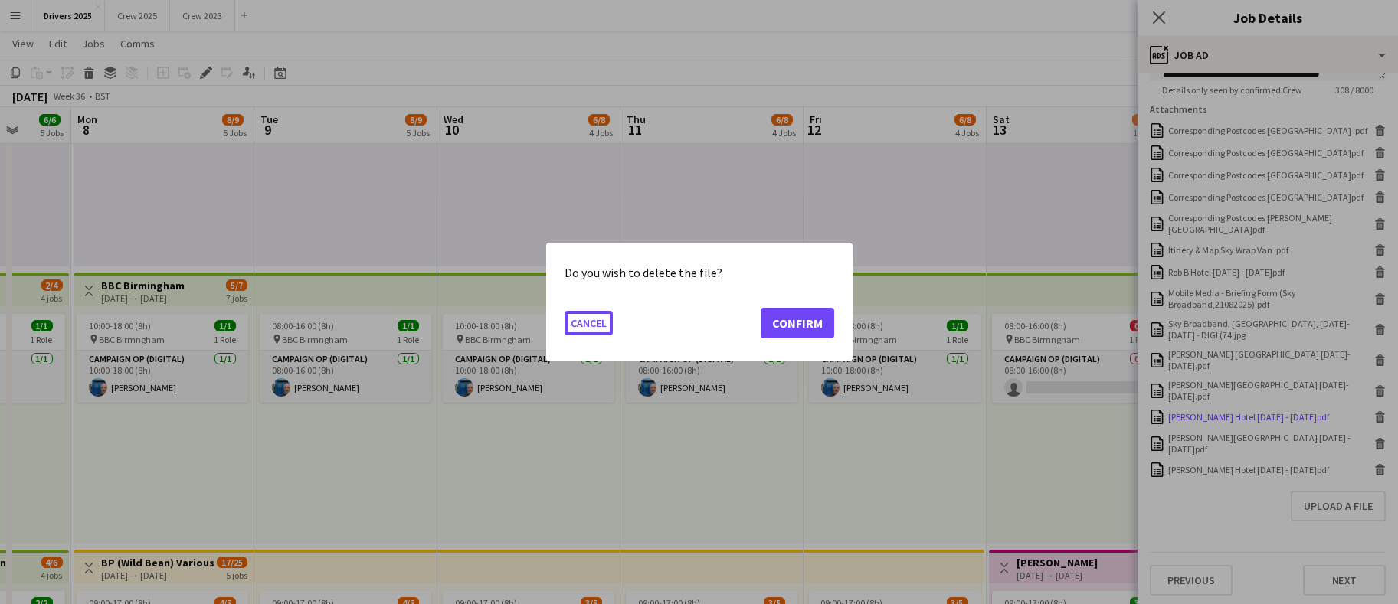
scroll to position [0, 0]
click at [786, 326] on button "Confirm" at bounding box center [797, 323] width 74 height 31
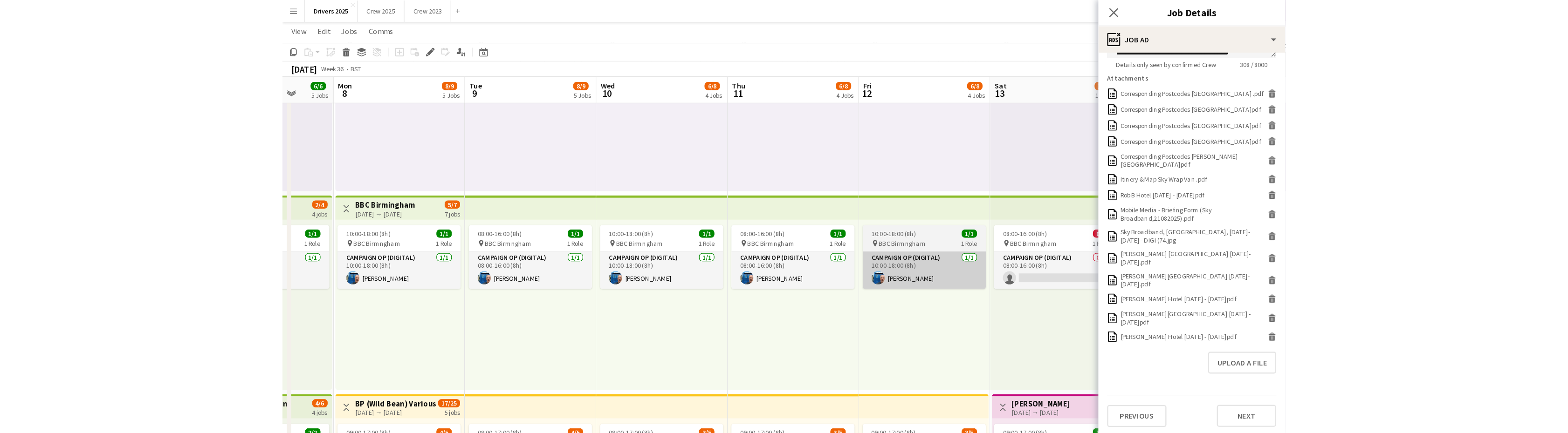
scroll to position [291, 0]
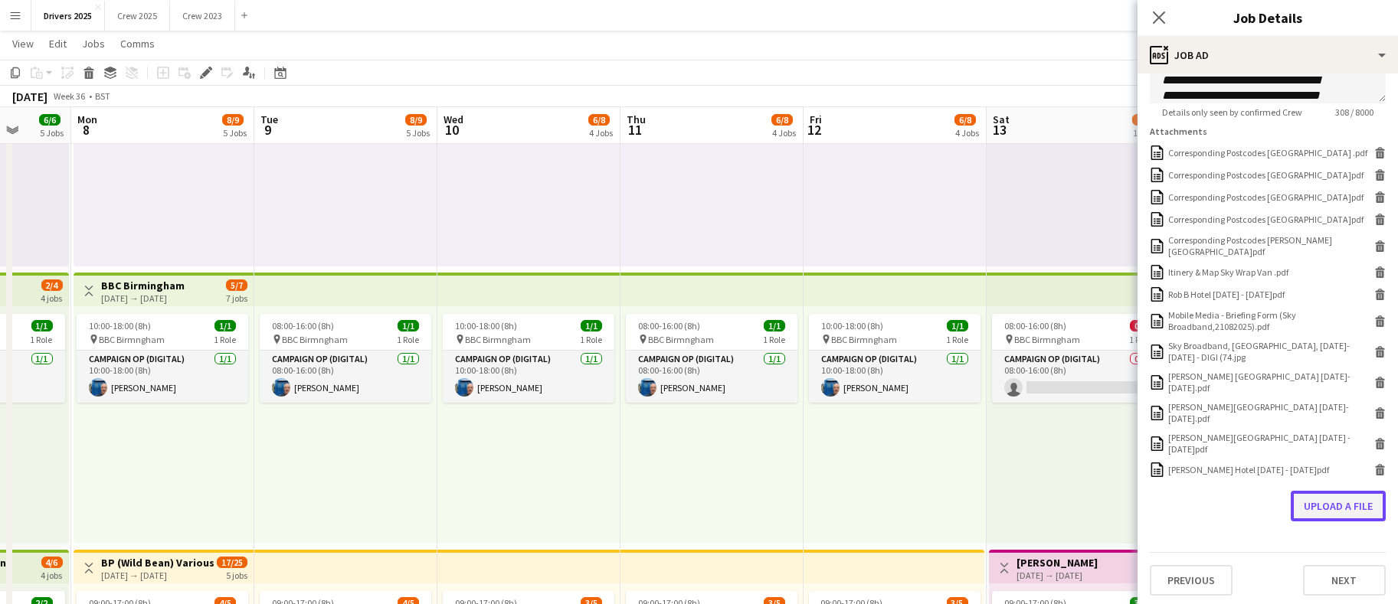
click at [1294, 494] on button "Upload a file" at bounding box center [1337, 506] width 95 height 31
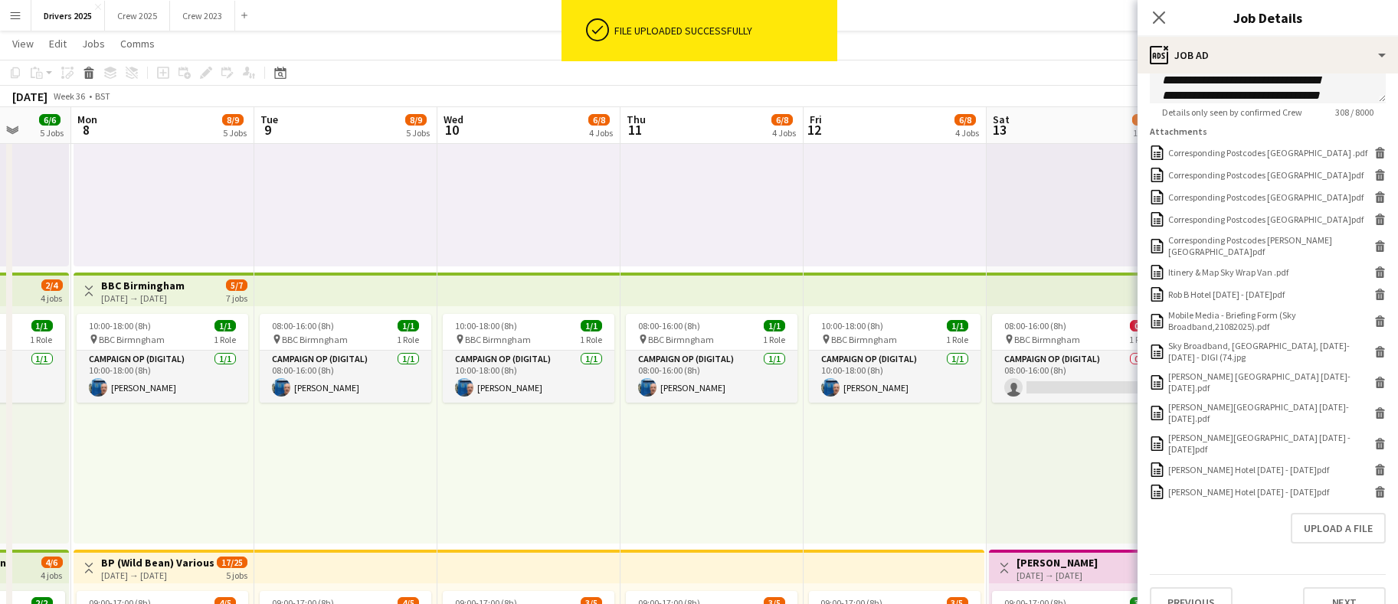
click at [880, 232] on div "09:00-17:00 (8h) 1/1 pin West Midlands Trains Various Locations 1 Role Campaign…" at bounding box center [894, 147] width 183 height 237
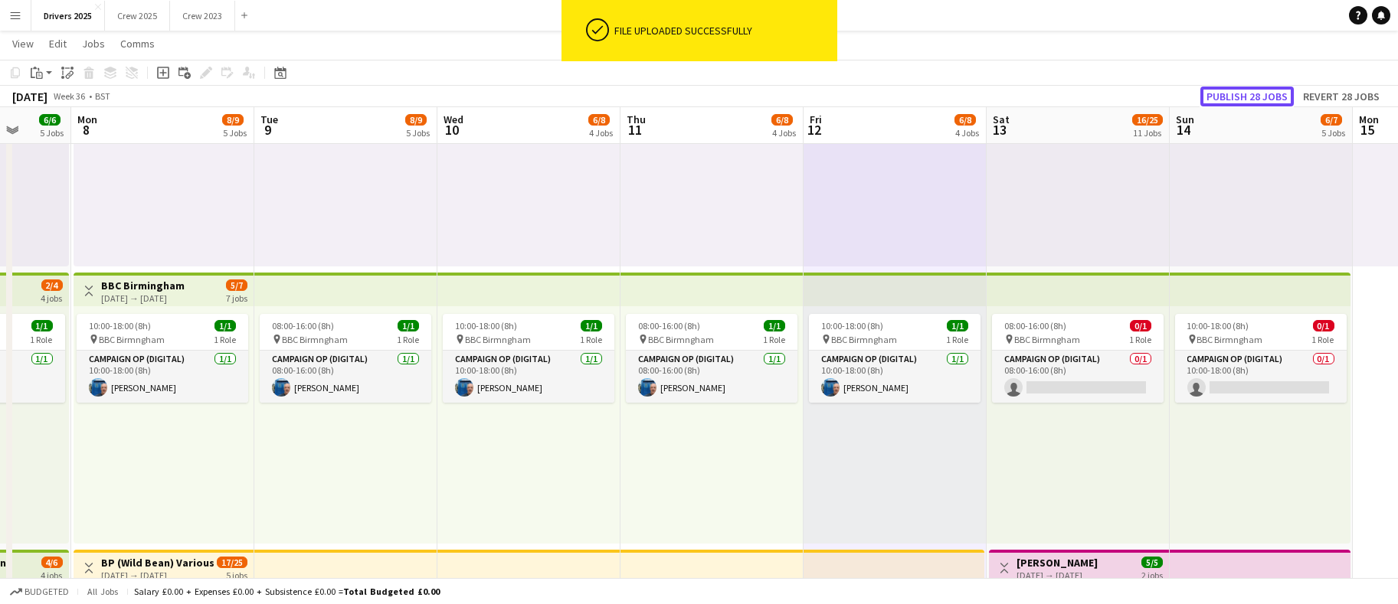
click at [1257, 92] on button "Publish 28 jobs" at bounding box center [1246, 97] width 93 height 20
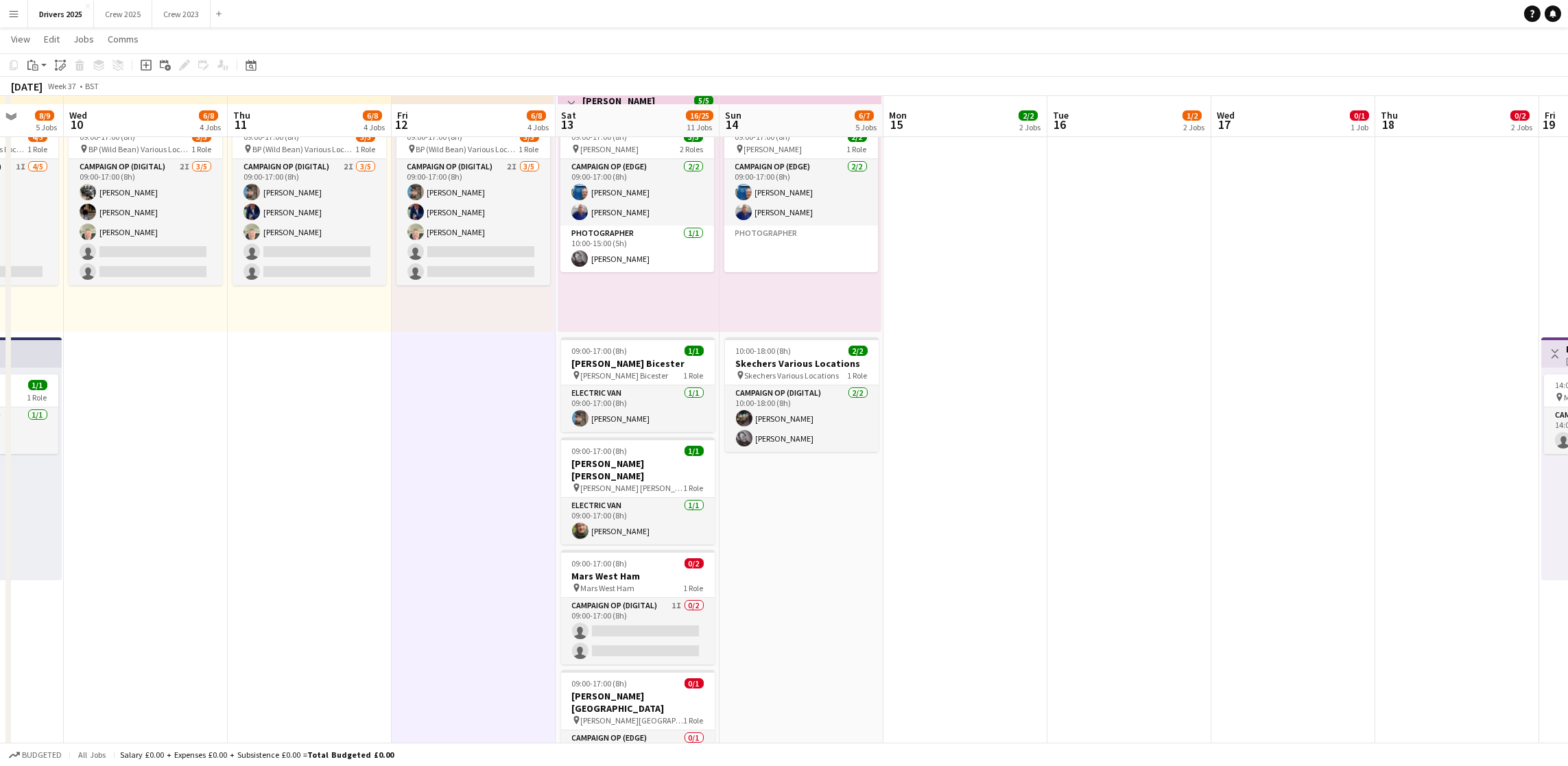
scroll to position [823, 0]
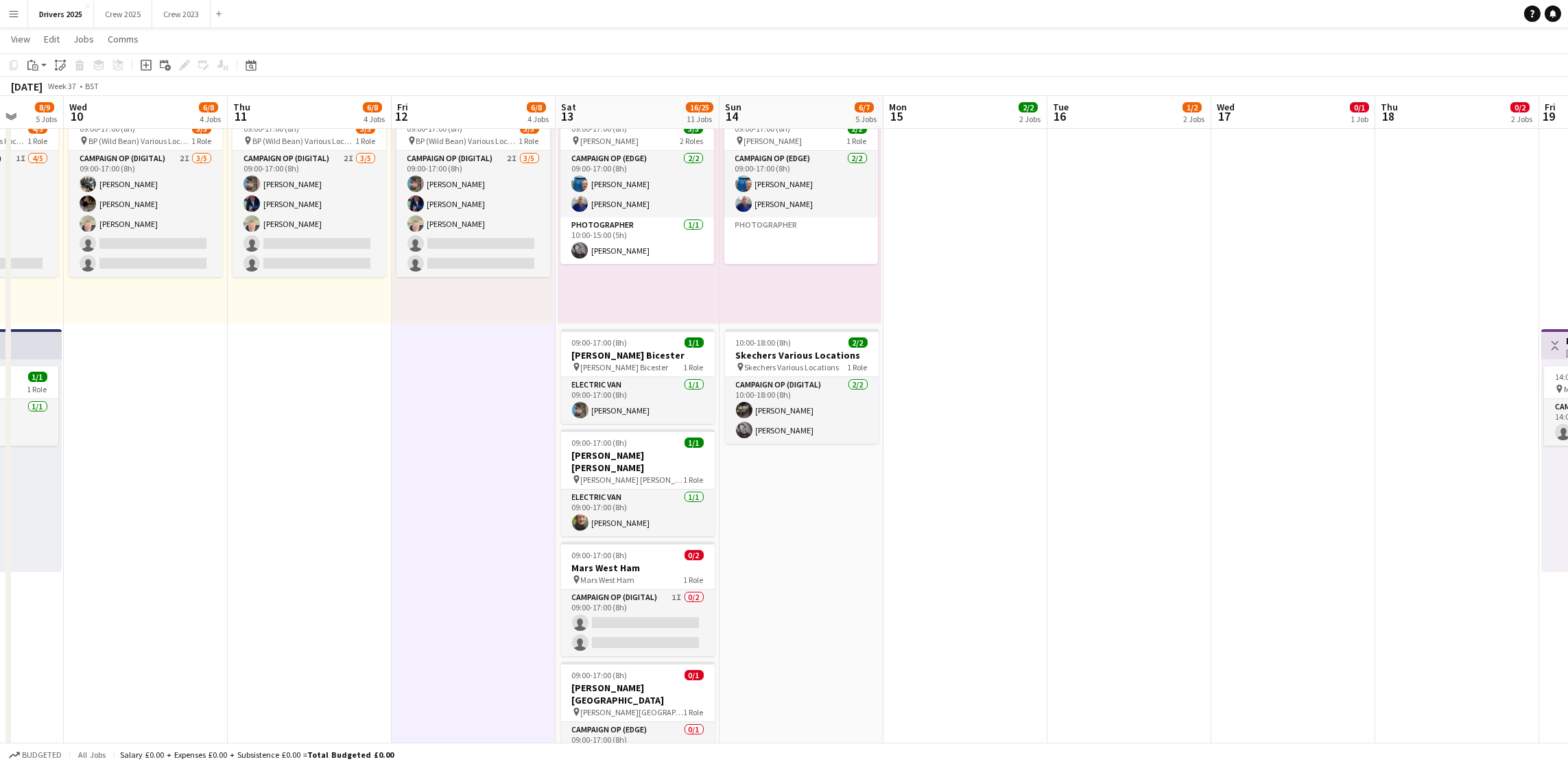
click at [141, 72] on div "Add job" at bounding box center [146, 65] width 16 height 16
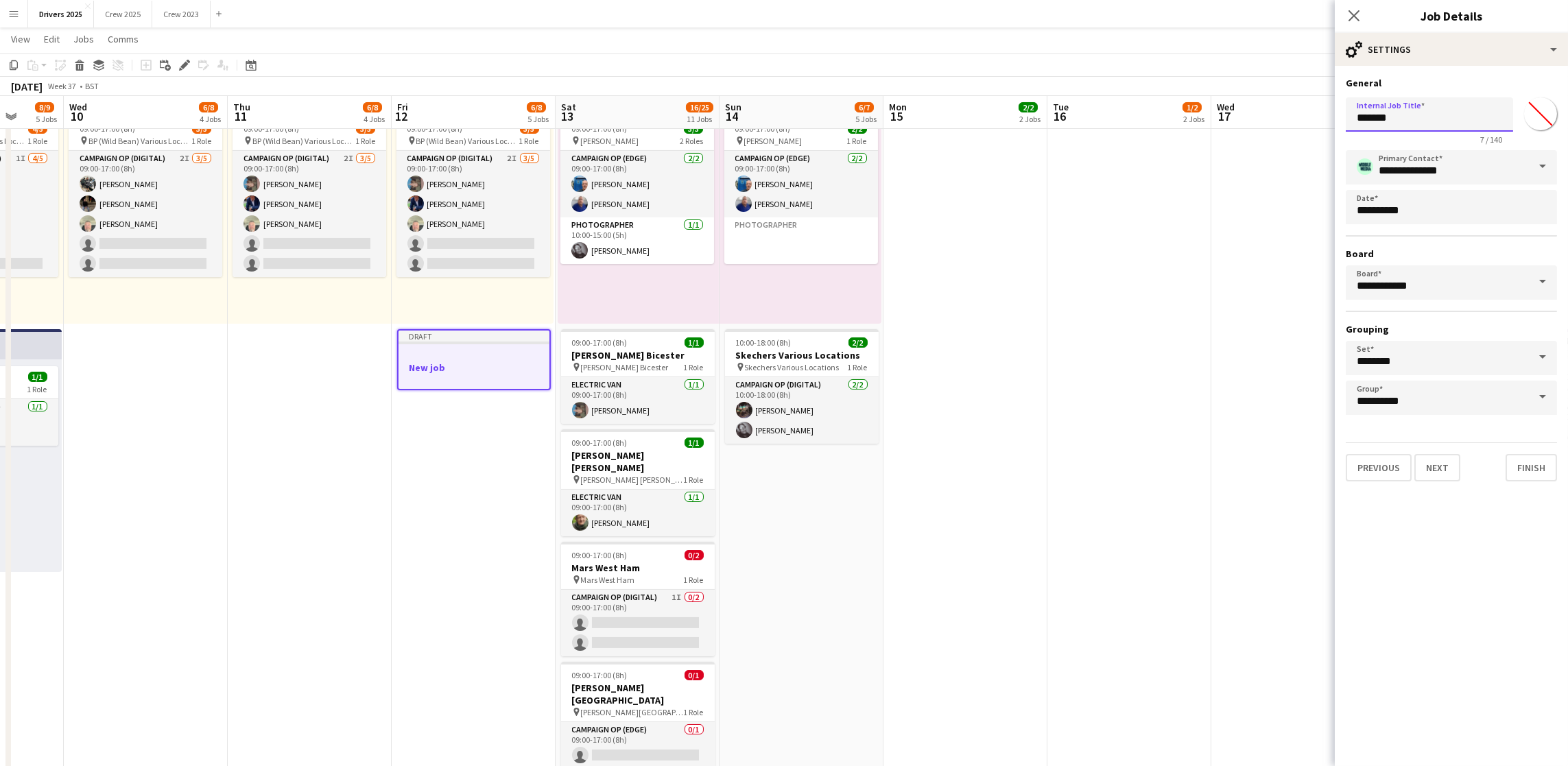
drag, startPoint x: 1420, startPoint y: 119, endPoint x: 1222, endPoint y: 119, distance: 198.0
type input "**********"
drag, startPoint x: 1468, startPoint y: 123, endPoint x: 1307, endPoint y: 123, distance: 161.0
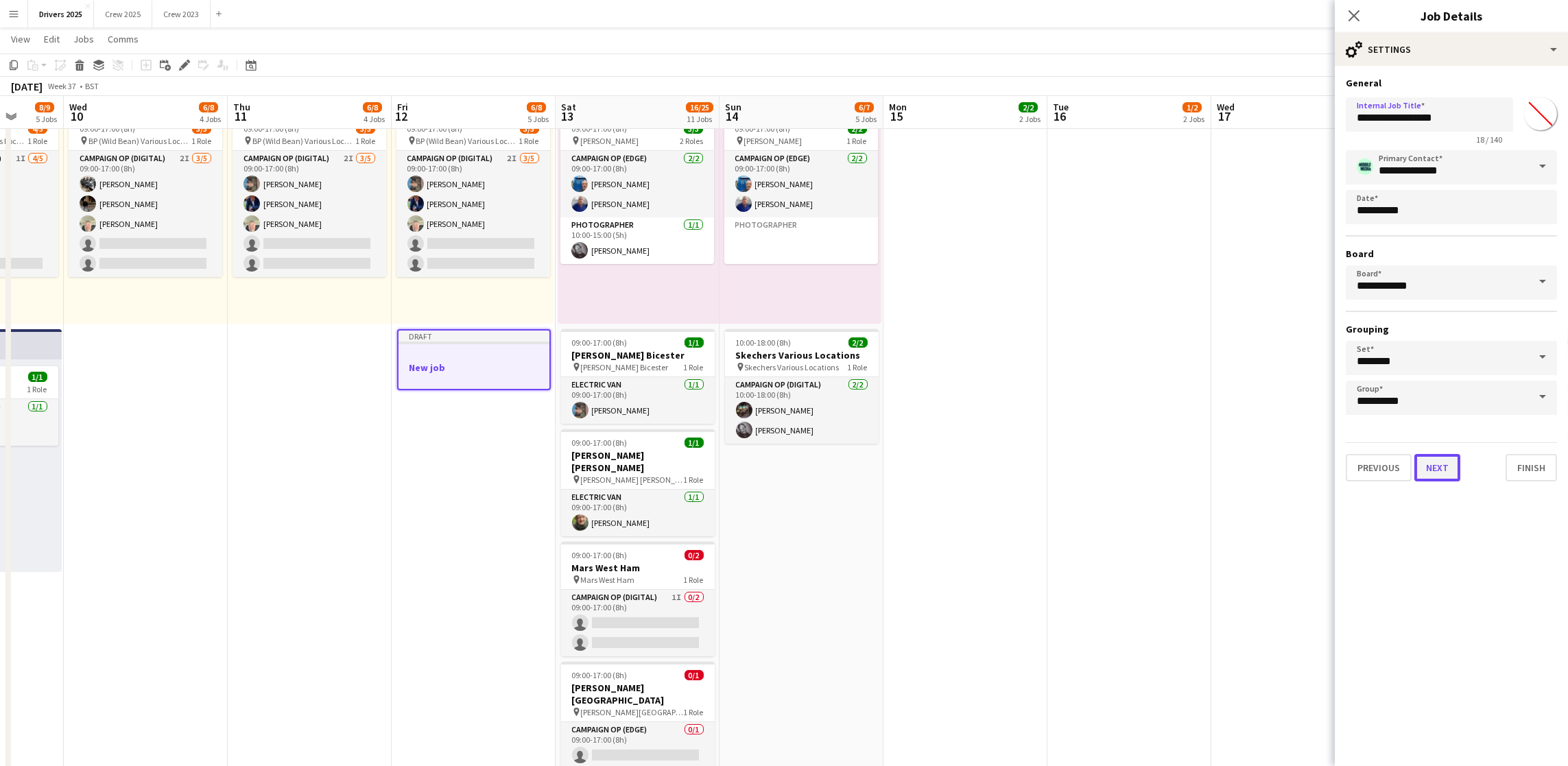
click at [1251, 465] on button "Next" at bounding box center [1436, 468] width 46 height 28
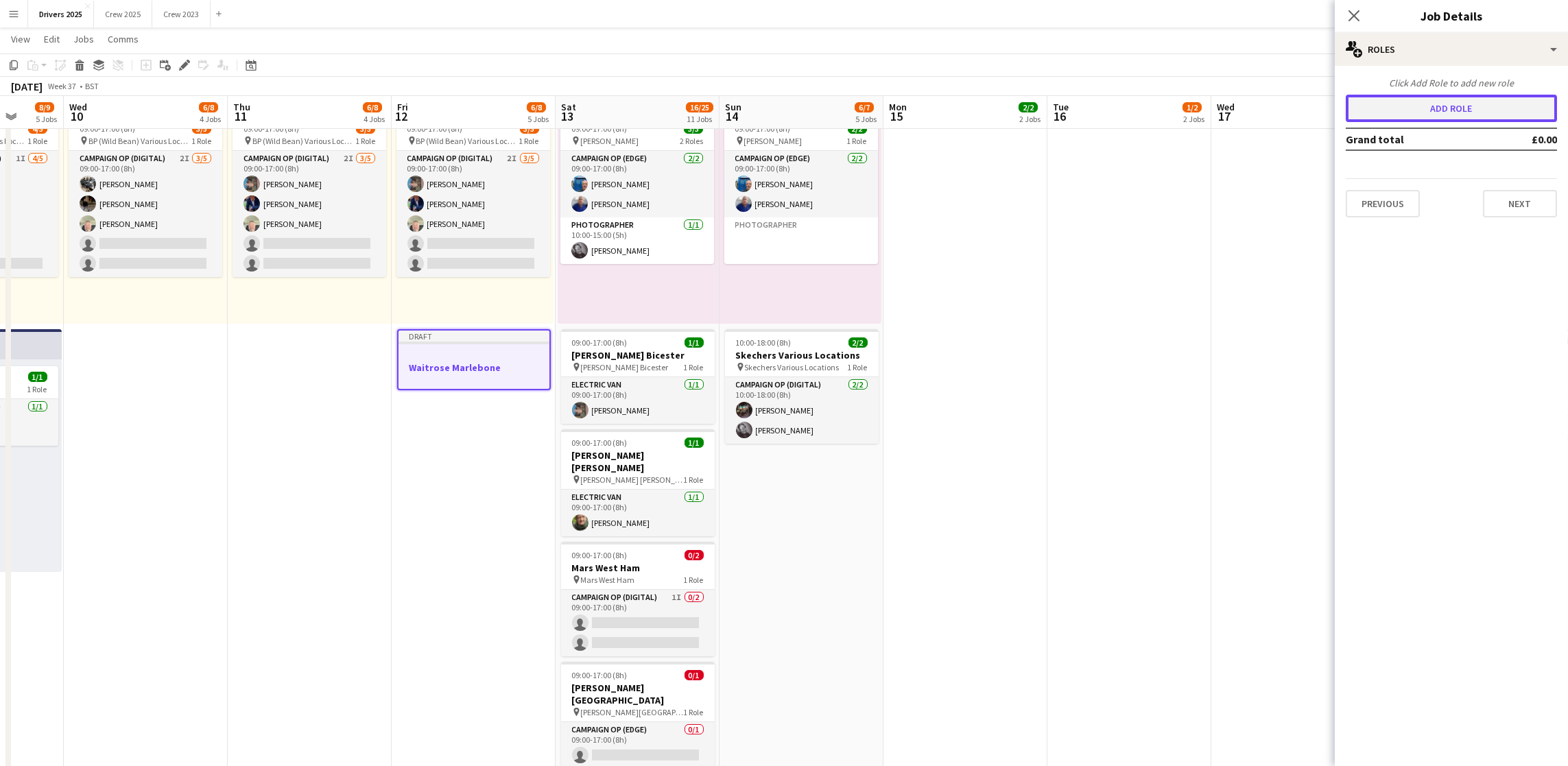
click at [1251, 116] on button "Add role" at bounding box center [1451, 108] width 211 height 28
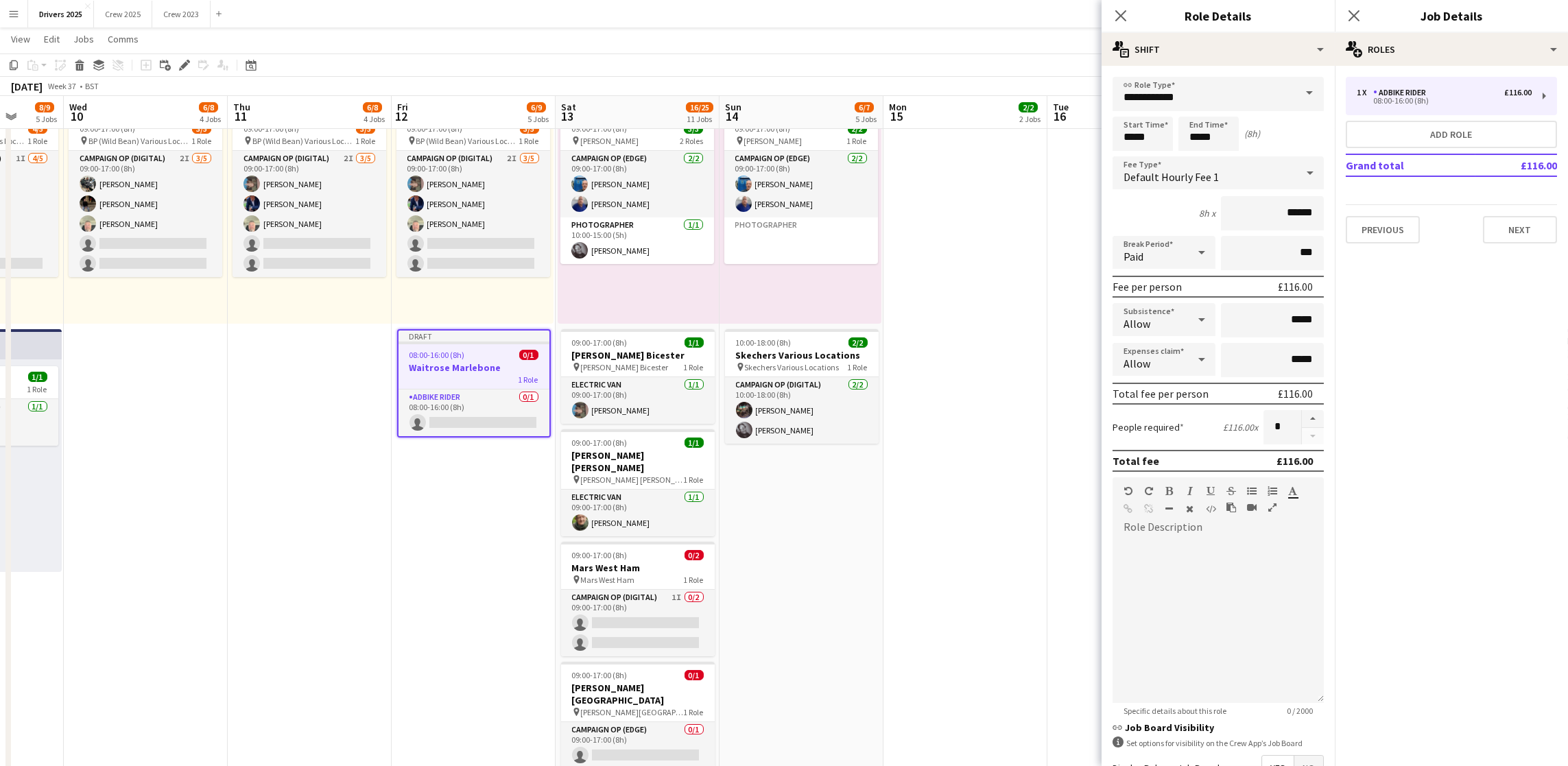
click at [1251, 92] on span at bounding box center [1309, 93] width 29 height 33
click at [1199, 263] on span "Campaign Op (Digital)" at bounding box center [1210, 264] width 174 height 13
type input "**********"
type input "*****"
drag, startPoint x: 1152, startPoint y: 135, endPoint x: 1075, endPoint y: 133, distance: 77.0
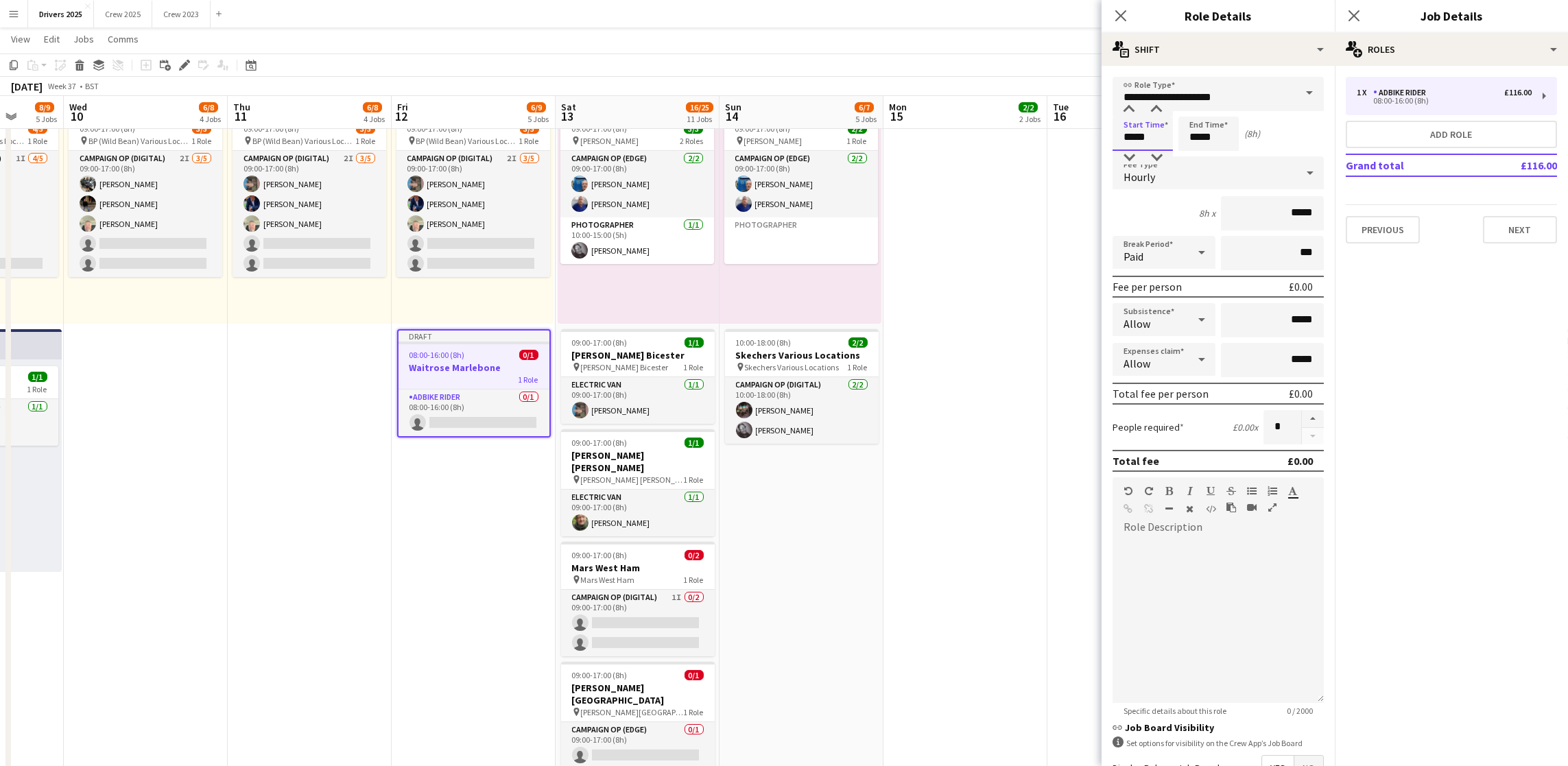
type input "*****"
click at [1228, 134] on input "*****" at bounding box center [1208, 133] width 60 height 34
drag, startPoint x: 1227, startPoint y: 136, endPoint x: 1158, endPoint y: 145, distance: 69.6
click at [1158, 145] on div "Start Time ***** End Time ***** (7h)" at bounding box center [1218, 133] width 211 height 34
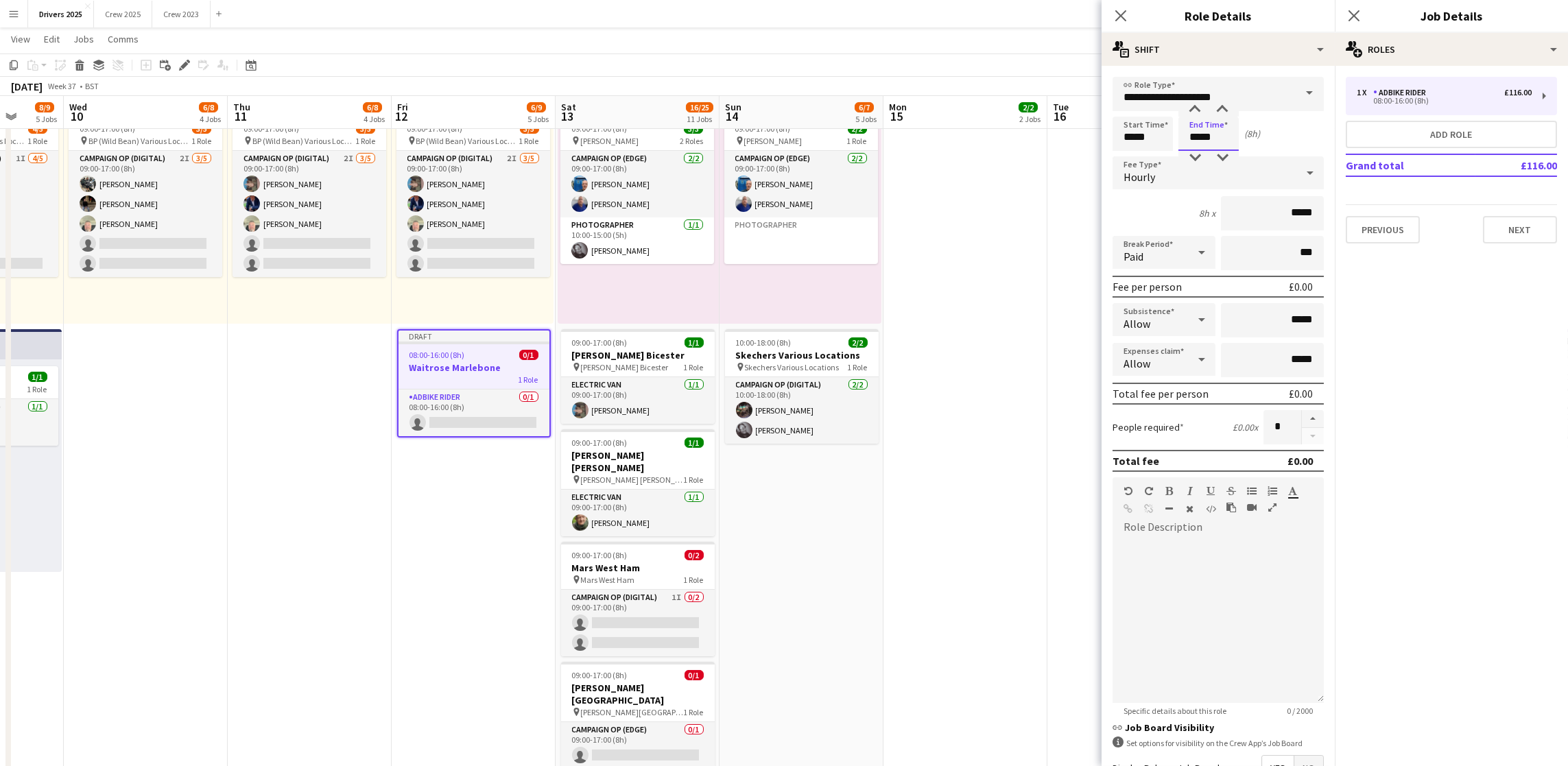
type input "*****"
click at [1181, 166] on div "Hourly" at bounding box center [1204, 173] width 184 height 33
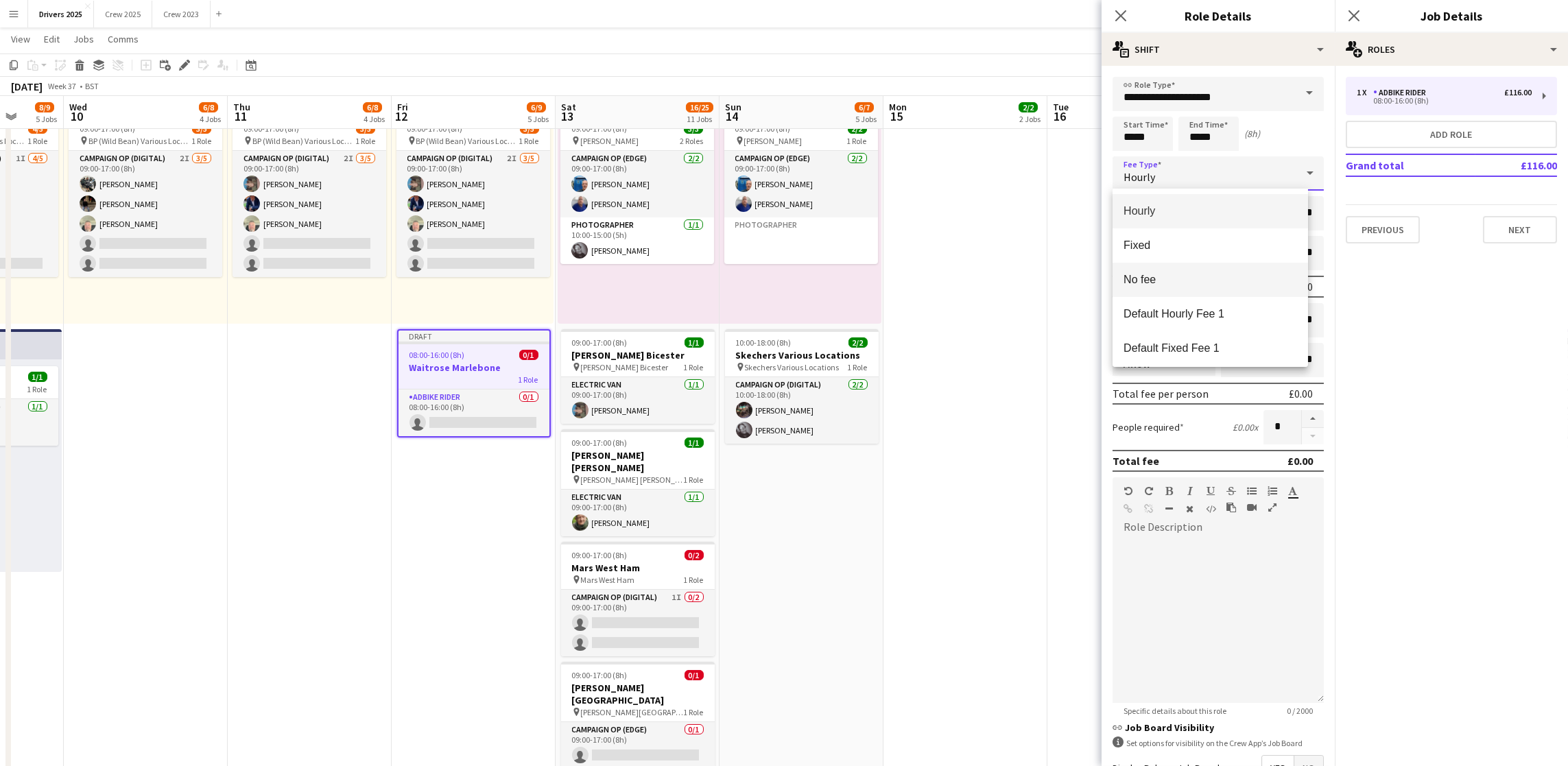
click at [1178, 282] on span "No fee" at bounding box center [1210, 280] width 174 height 13
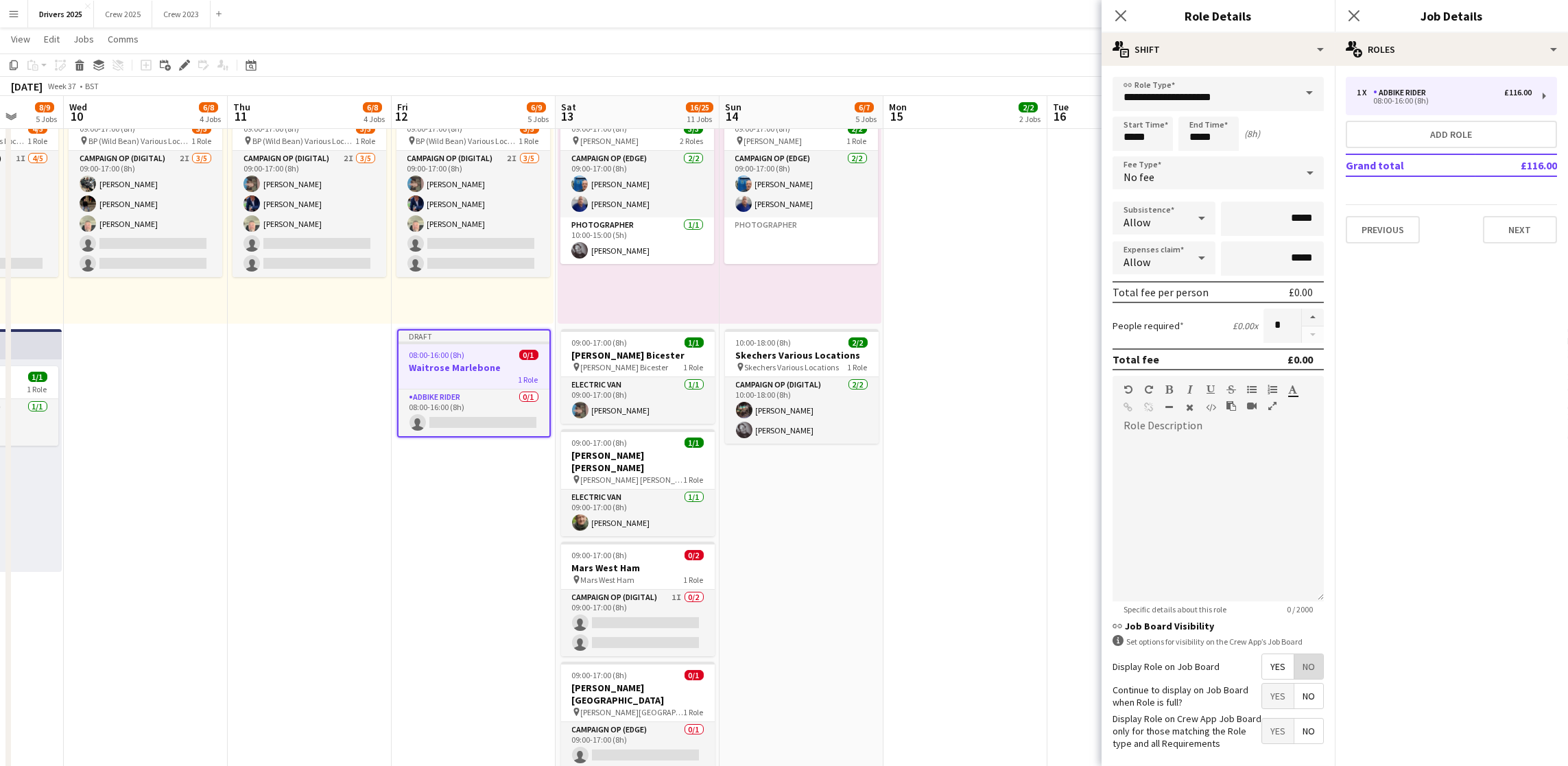
click at [1251, 540] on span "No" at bounding box center [1308, 667] width 29 height 25
click at [1251, 228] on button "Next" at bounding box center [1520, 229] width 74 height 28
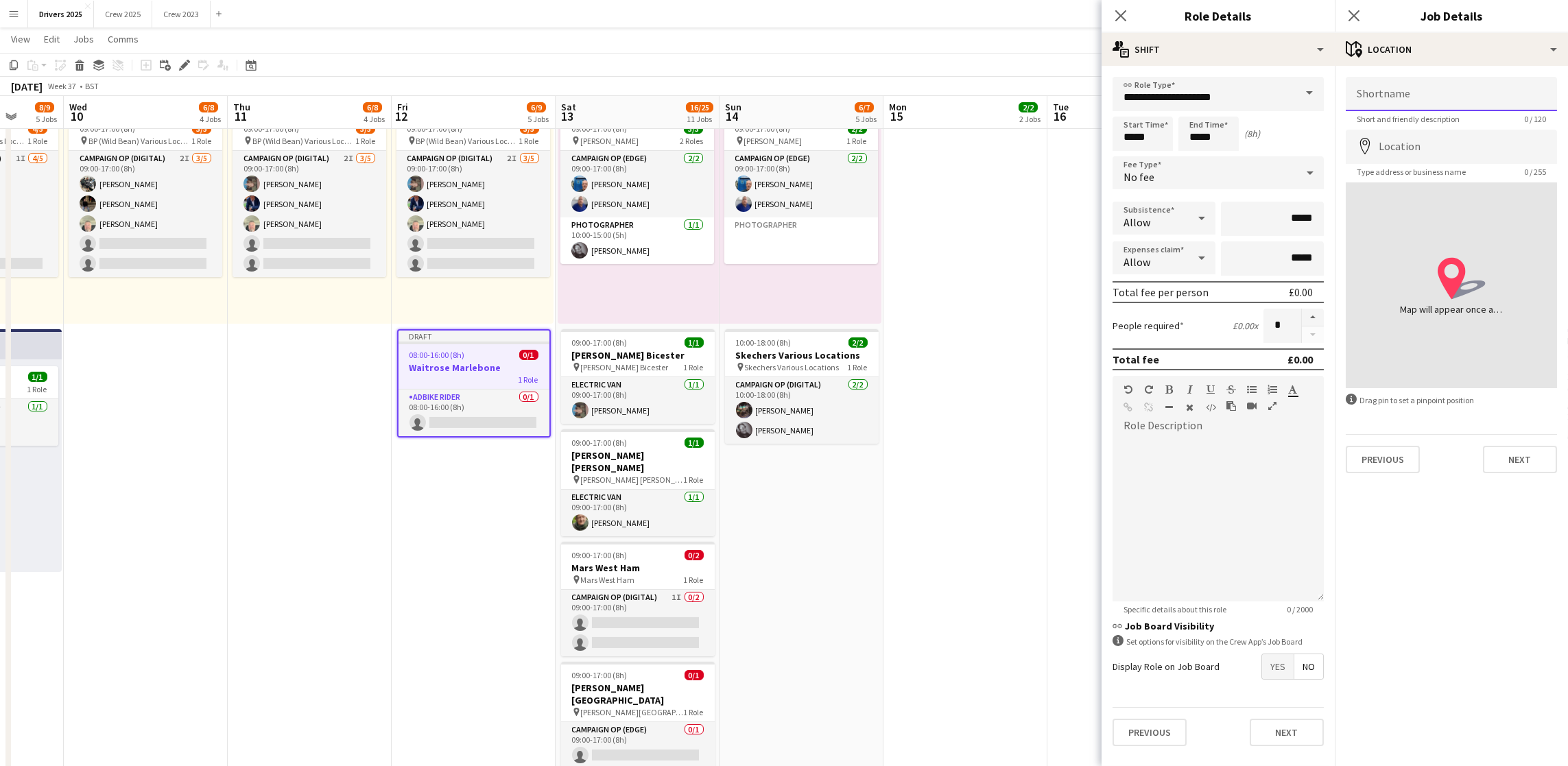
click at [1251, 97] on input "Shortname" at bounding box center [1451, 94] width 211 height 34
paste input "**********"
click at [1251, 163] on app-form-group "Location map-marker Type address or business name 0 / 255" at bounding box center [1451, 153] width 211 height 47
click at [1251, 148] on input "Location" at bounding box center [1451, 147] width 211 height 34
click at [1251, 96] on input "**********" at bounding box center [1451, 94] width 211 height 34
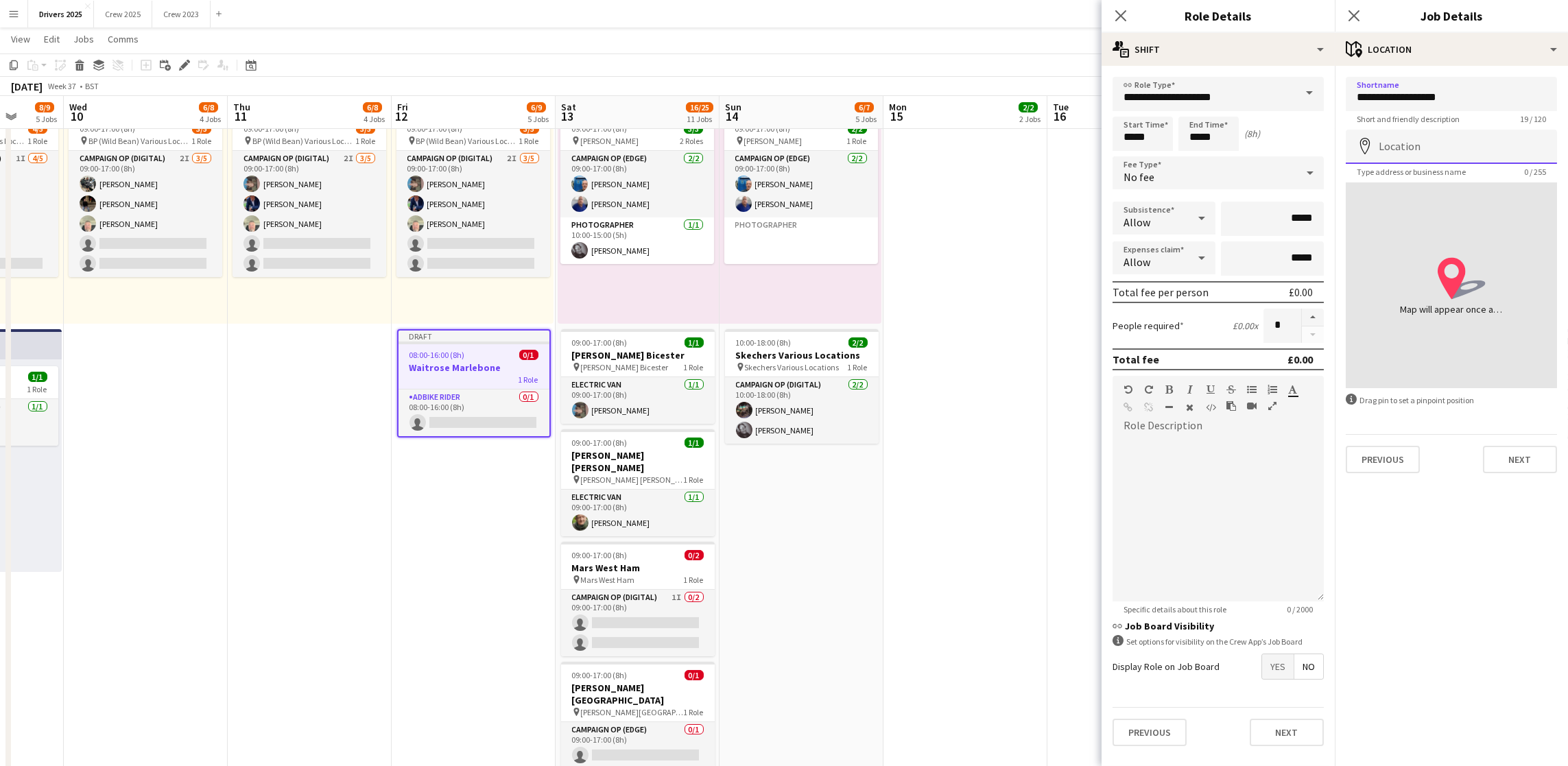
click at [1251, 154] on input "Location" at bounding box center [1451, 147] width 211 height 34
click at [1251, 94] on input "**********" at bounding box center [1451, 94] width 211 height 34
click at [1251, 96] on input "**********" at bounding box center [1451, 94] width 211 height 34
drag, startPoint x: 1470, startPoint y: 90, endPoint x: 1333, endPoint y: 94, distance: 137.1
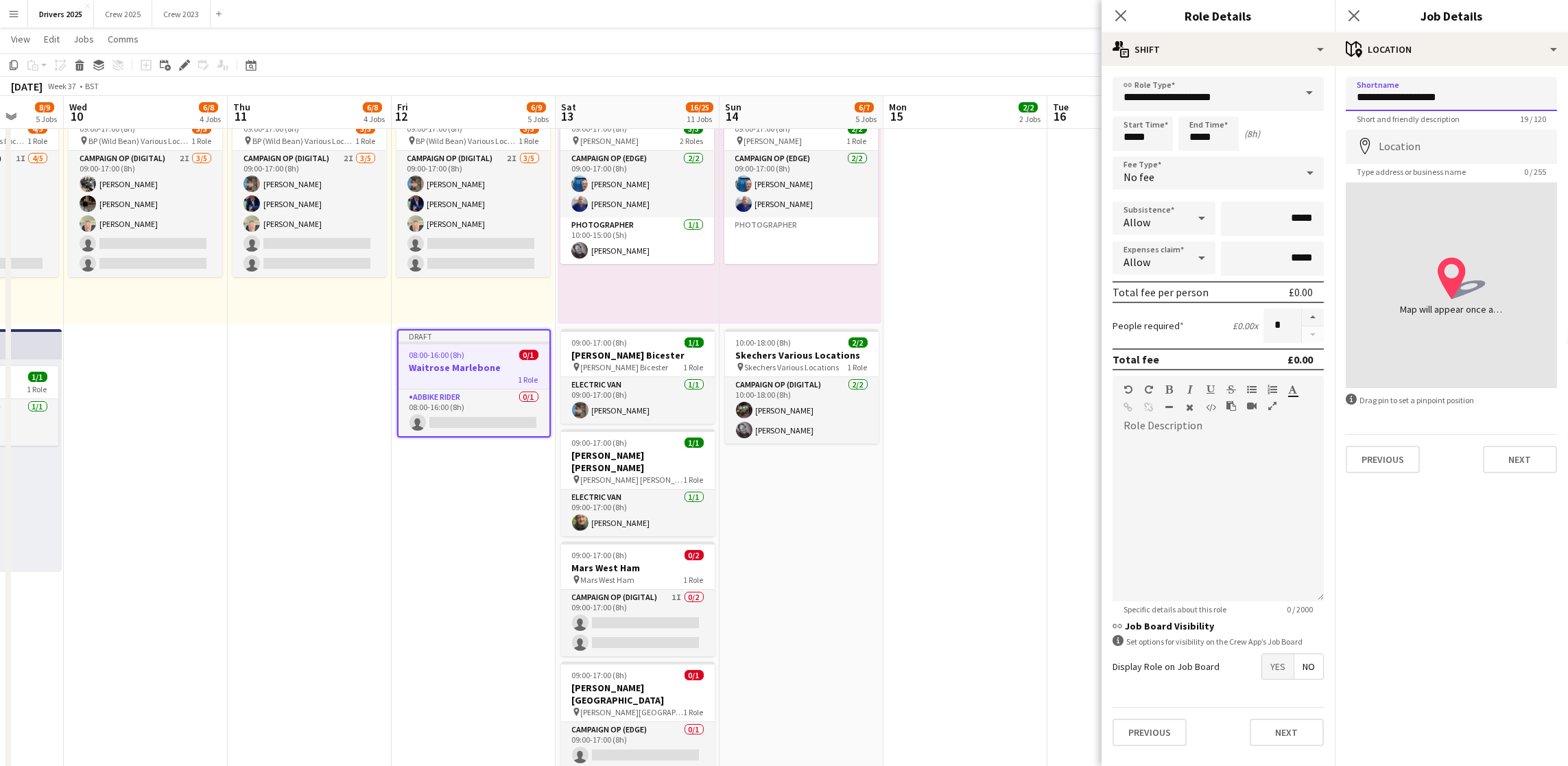
drag, startPoint x: 1487, startPoint y: 101, endPoint x: 1397, endPoint y: 96, distance: 90.1
click at [1251, 96] on input "**********" at bounding box center [1451, 94] width 211 height 34
type input "**********"
click at [1251, 141] on input "Location" at bounding box center [1451, 147] width 211 height 34
paste input "**********"
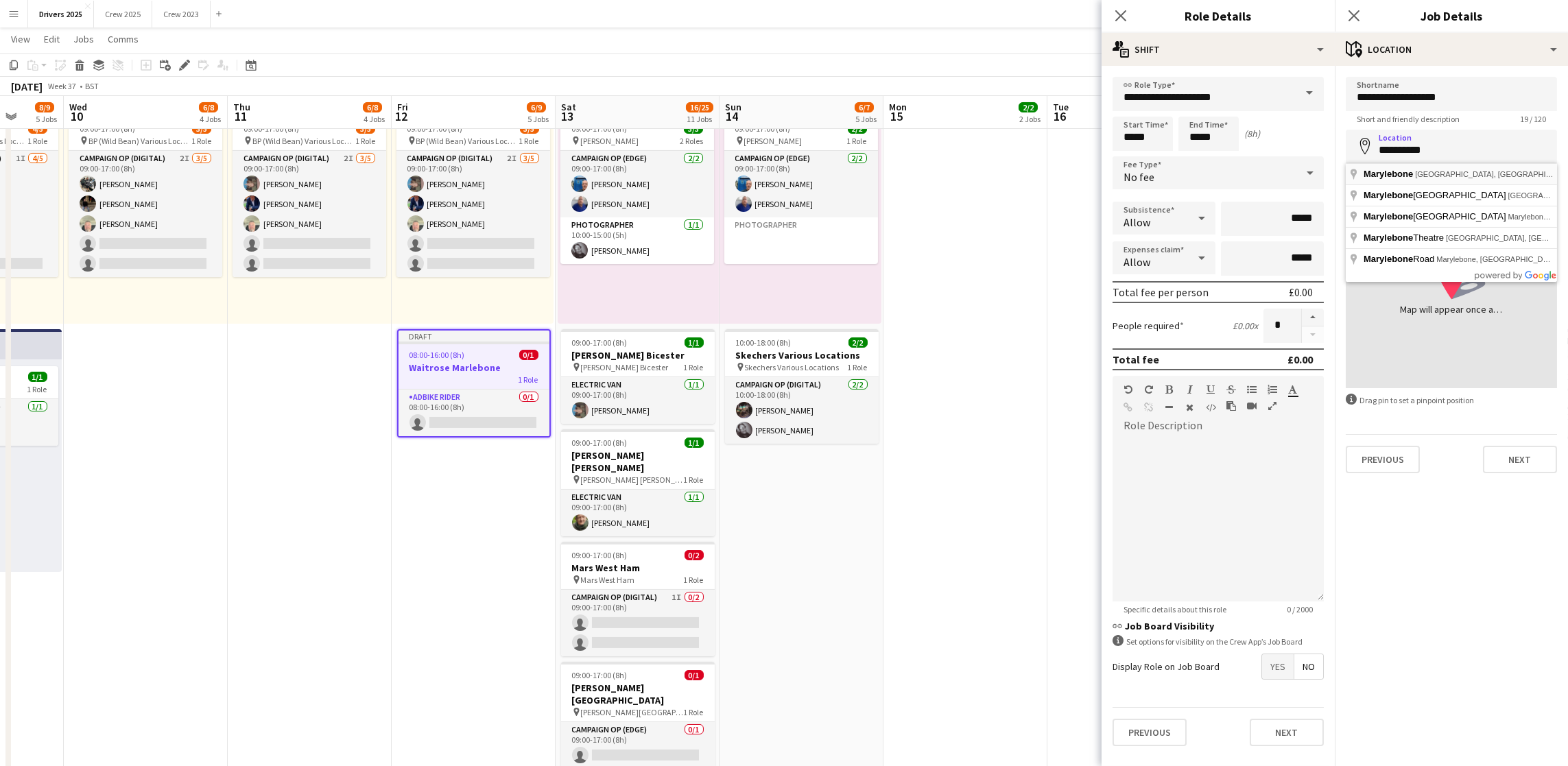
type input "**********"
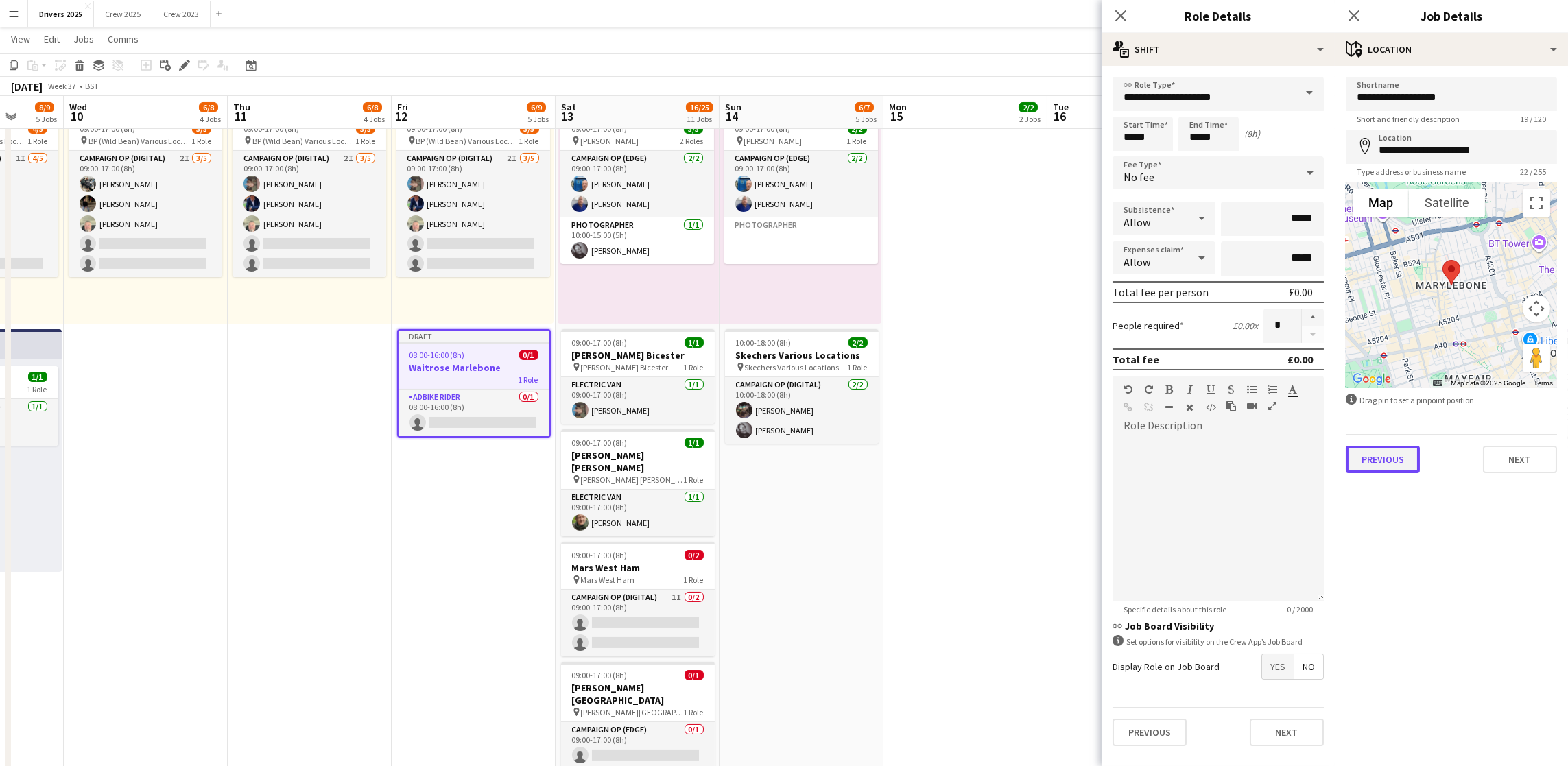
click at [1251, 469] on button "Previous" at bounding box center [1382, 460] width 74 height 28
type input "*******"
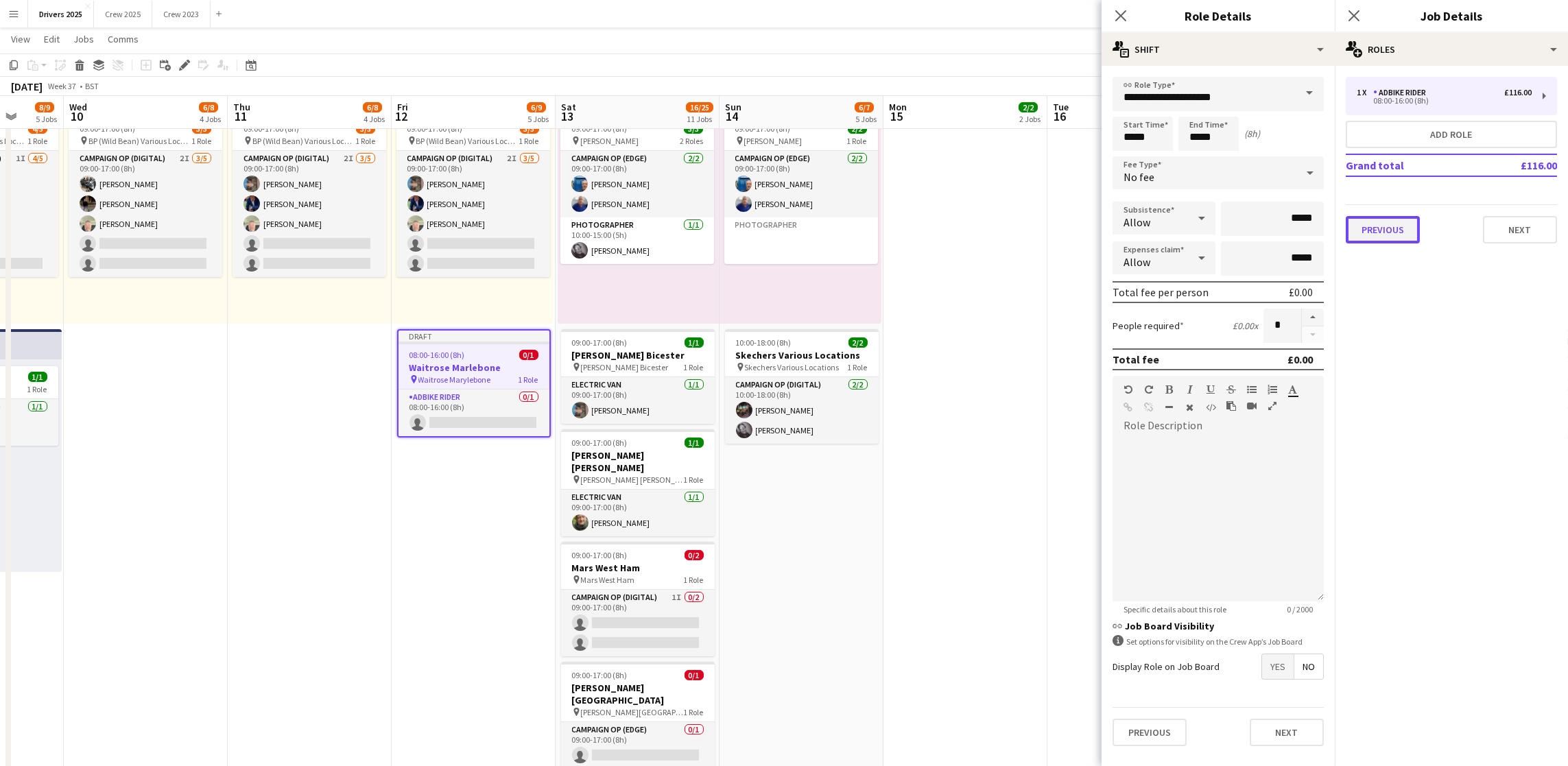
click at [1251, 219] on button "Previous" at bounding box center [1382, 229] width 74 height 28
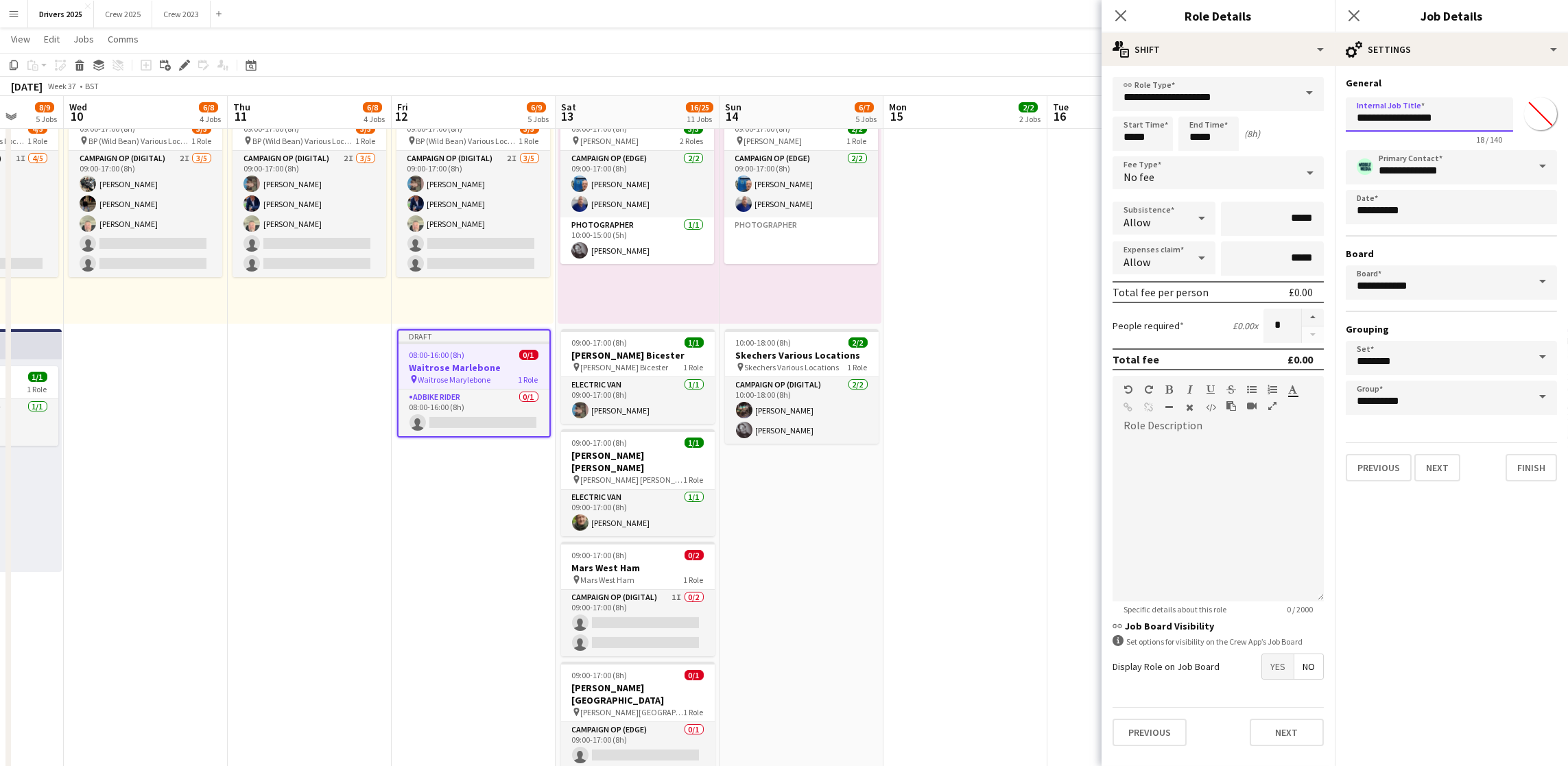
drag, startPoint x: 1454, startPoint y: 116, endPoint x: 1401, endPoint y: 114, distance: 53.0
click at [1251, 114] on input "**********" at bounding box center [1428, 115] width 167 height 34
paste input "*"
type input "**********"
click at [1251, 461] on button "Next" at bounding box center [1436, 468] width 46 height 28
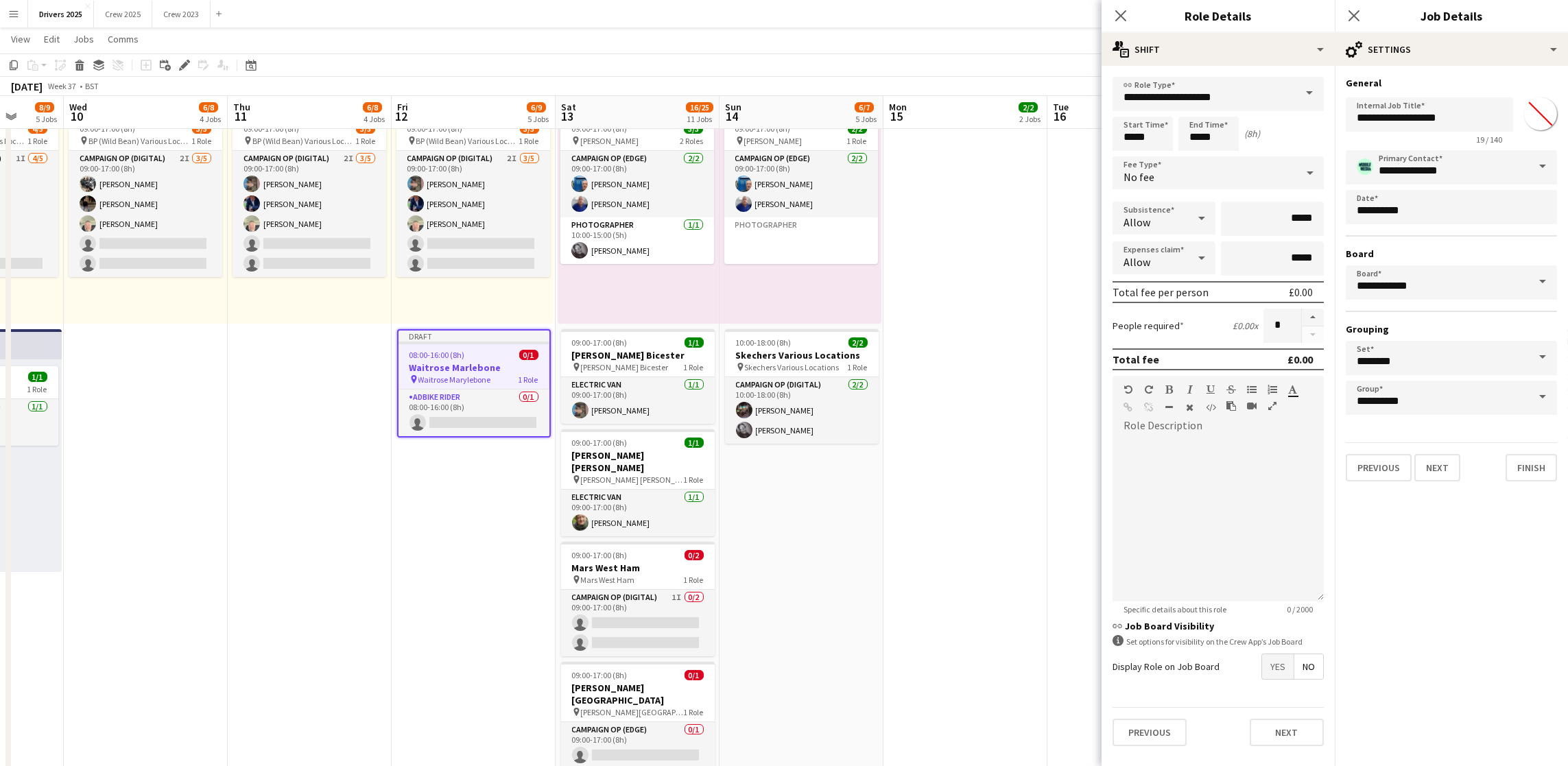
type input "**********"
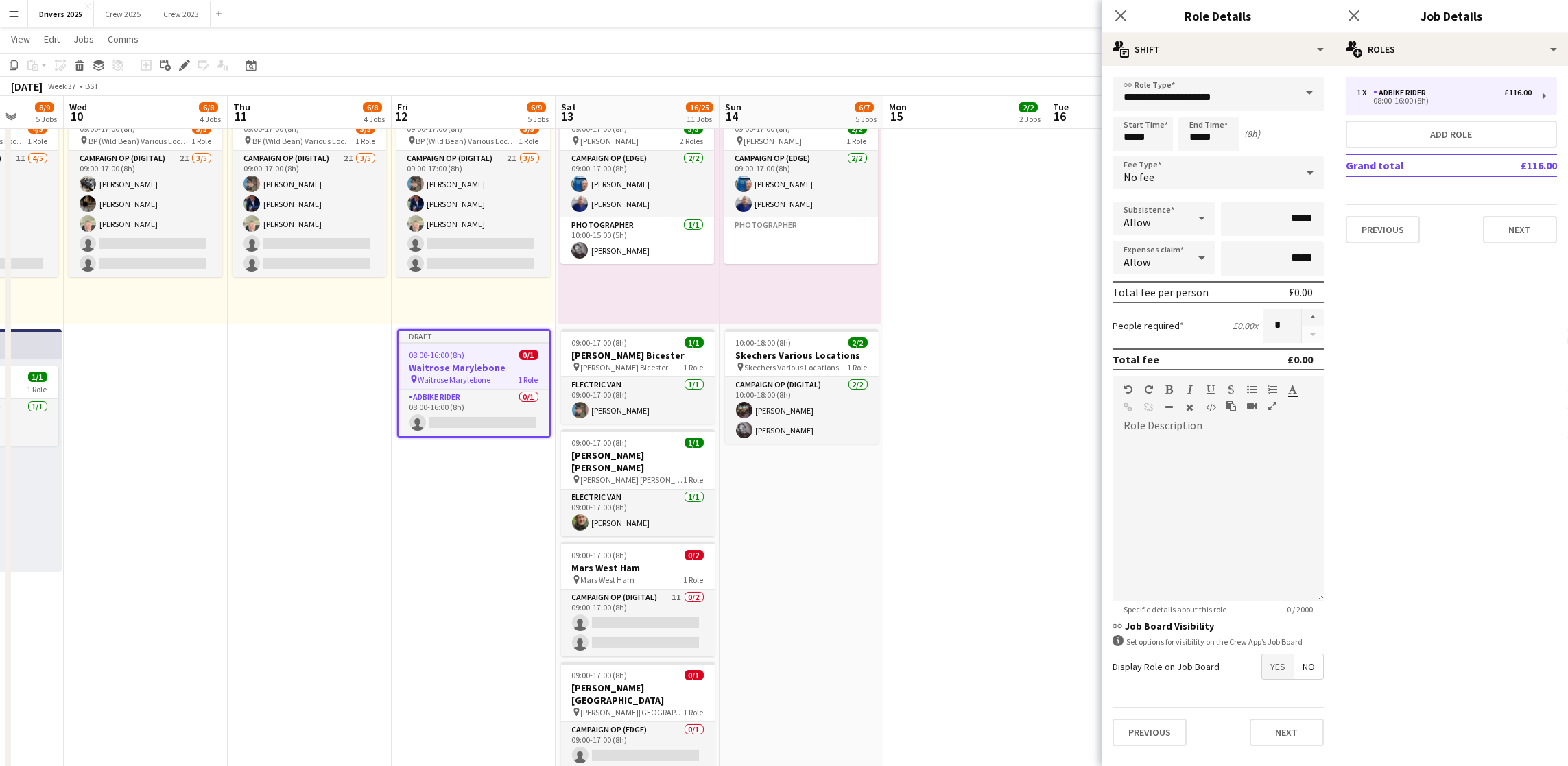
click at [1251, 209] on div "Previous Next" at bounding box center [1451, 224] width 211 height 39
click at [1251, 246] on div "1 x Adbike Rider £116.00 08:00-16:00 (8h) Add role Grand total £116.00 Previous…" at bounding box center [1451, 160] width 233 height 189
click at [1251, 224] on button "Next" at bounding box center [1520, 229] width 74 height 28
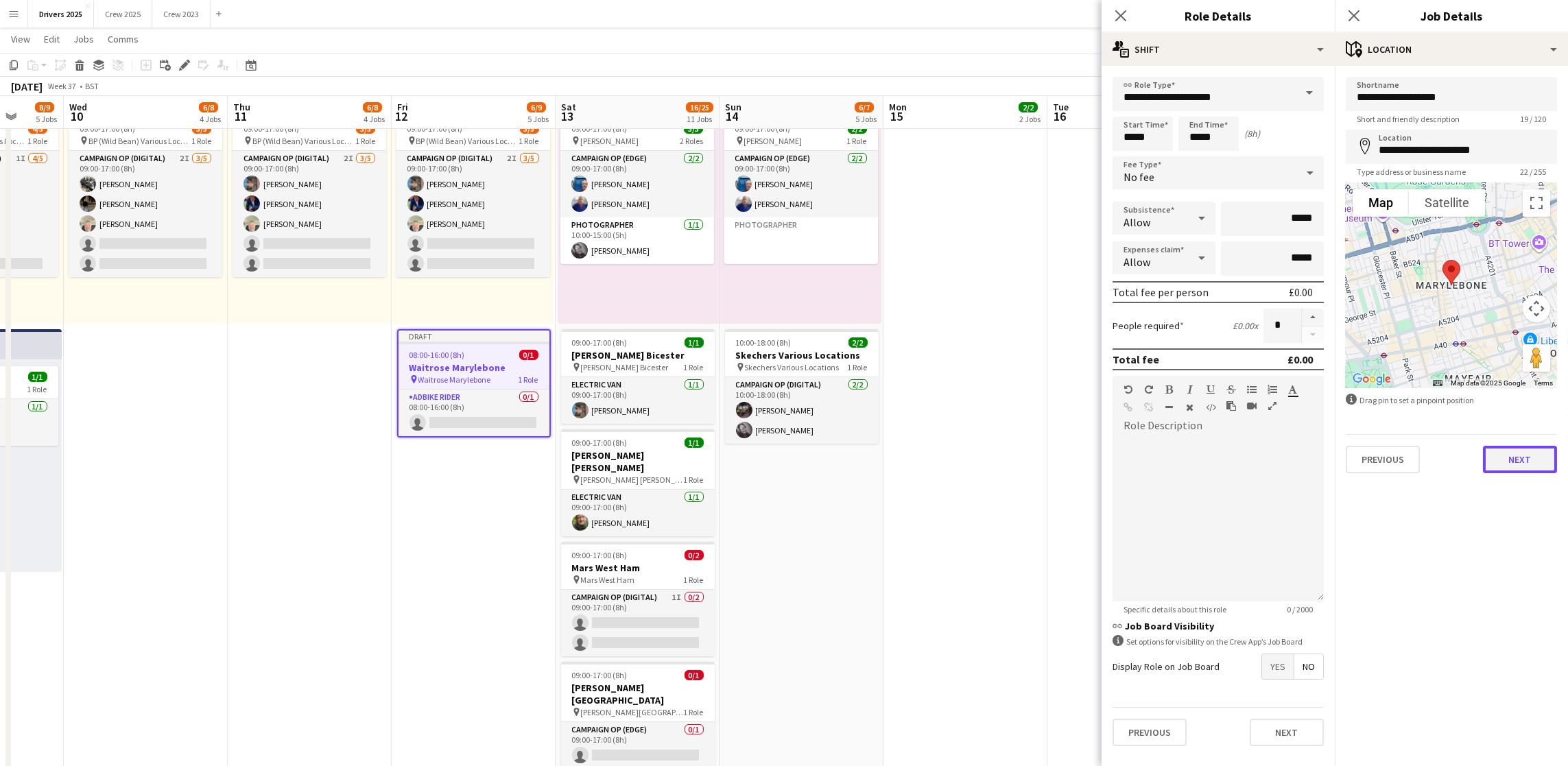
click at [1251, 457] on button "Next" at bounding box center [1520, 460] width 74 height 28
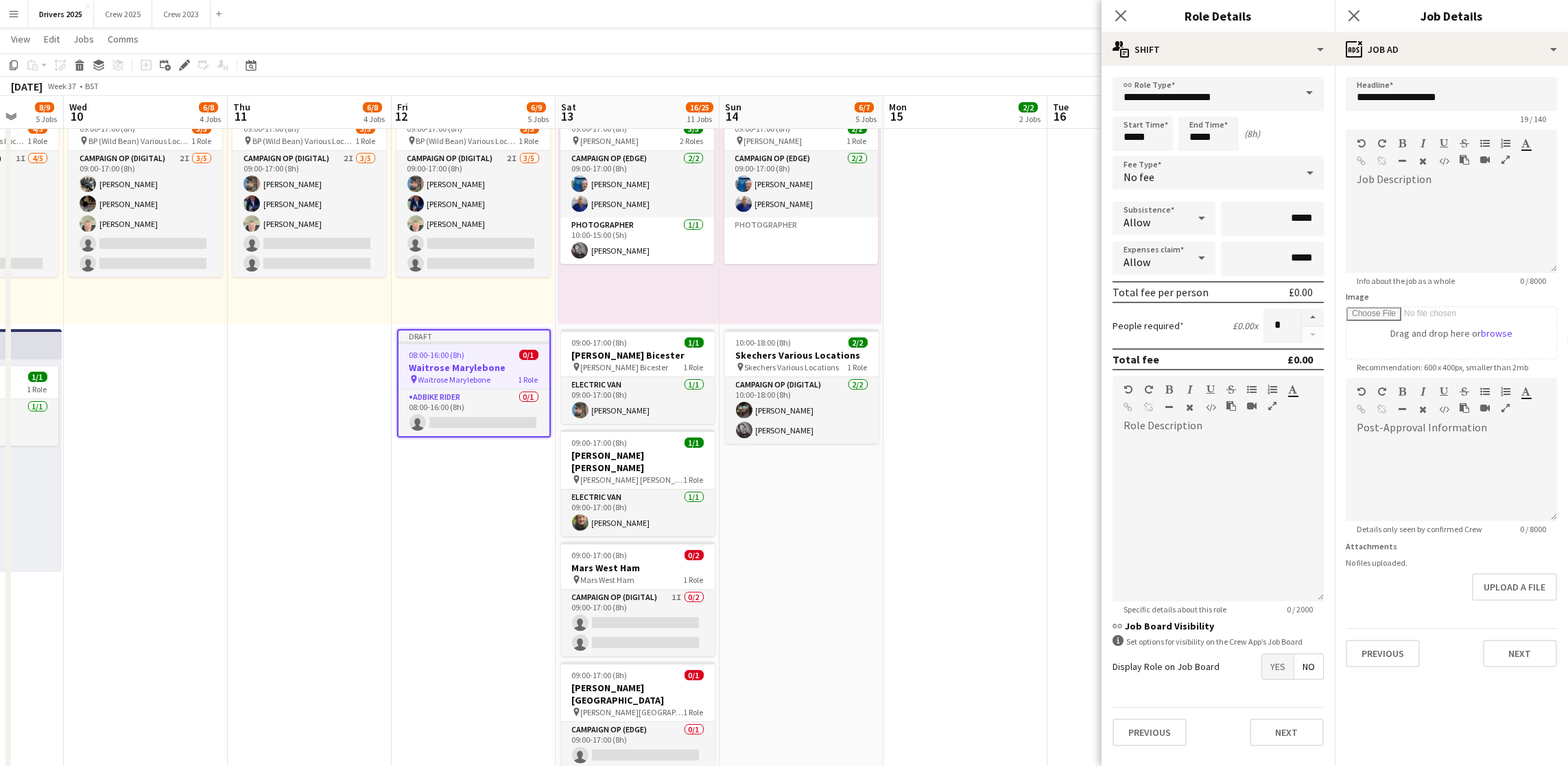
scroll to position [53, 0]
click at [1251, 540] on button "Next" at bounding box center [1520, 653] width 74 height 28
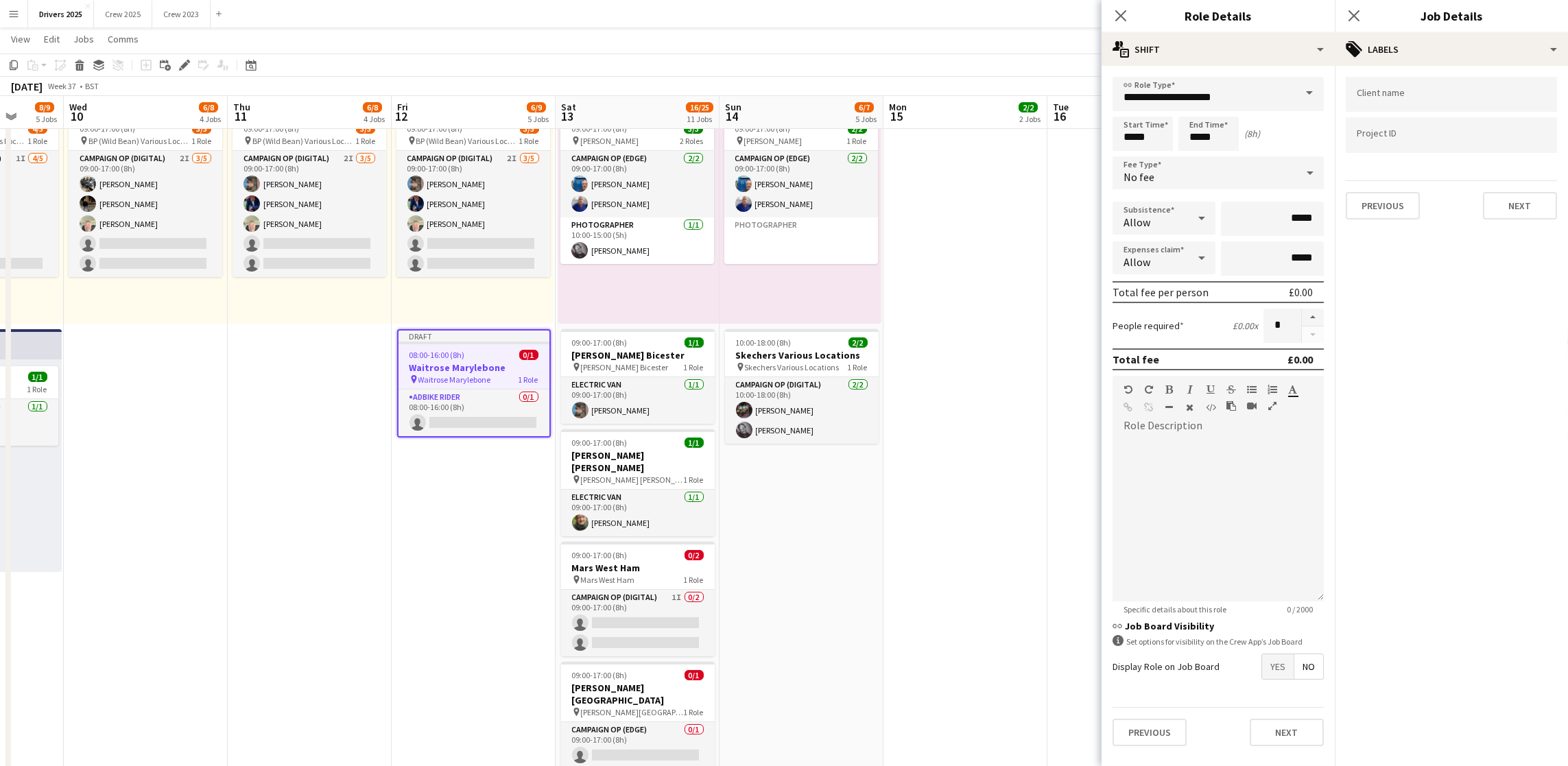
scroll to position [0, 0]
click at [1251, 188] on div "Previous Next" at bounding box center [1451, 200] width 211 height 39
click at [1251, 199] on button "Next" at bounding box center [1520, 205] width 74 height 28
click at [1251, 145] on button "Next" at bounding box center [1520, 142] width 74 height 28
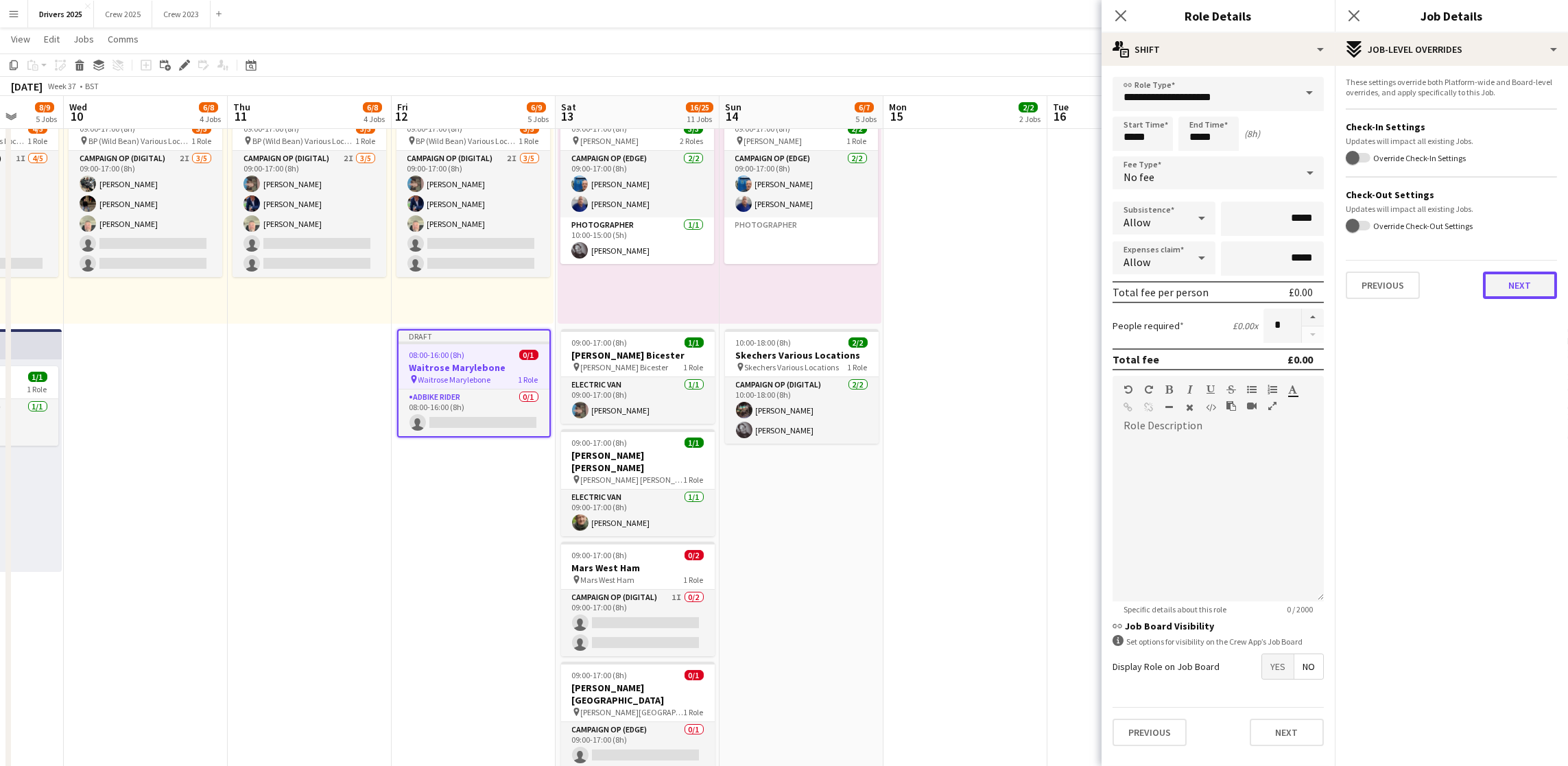
click at [1251, 289] on button "Next" at bounding box center [1520, 285] width 74 height 28
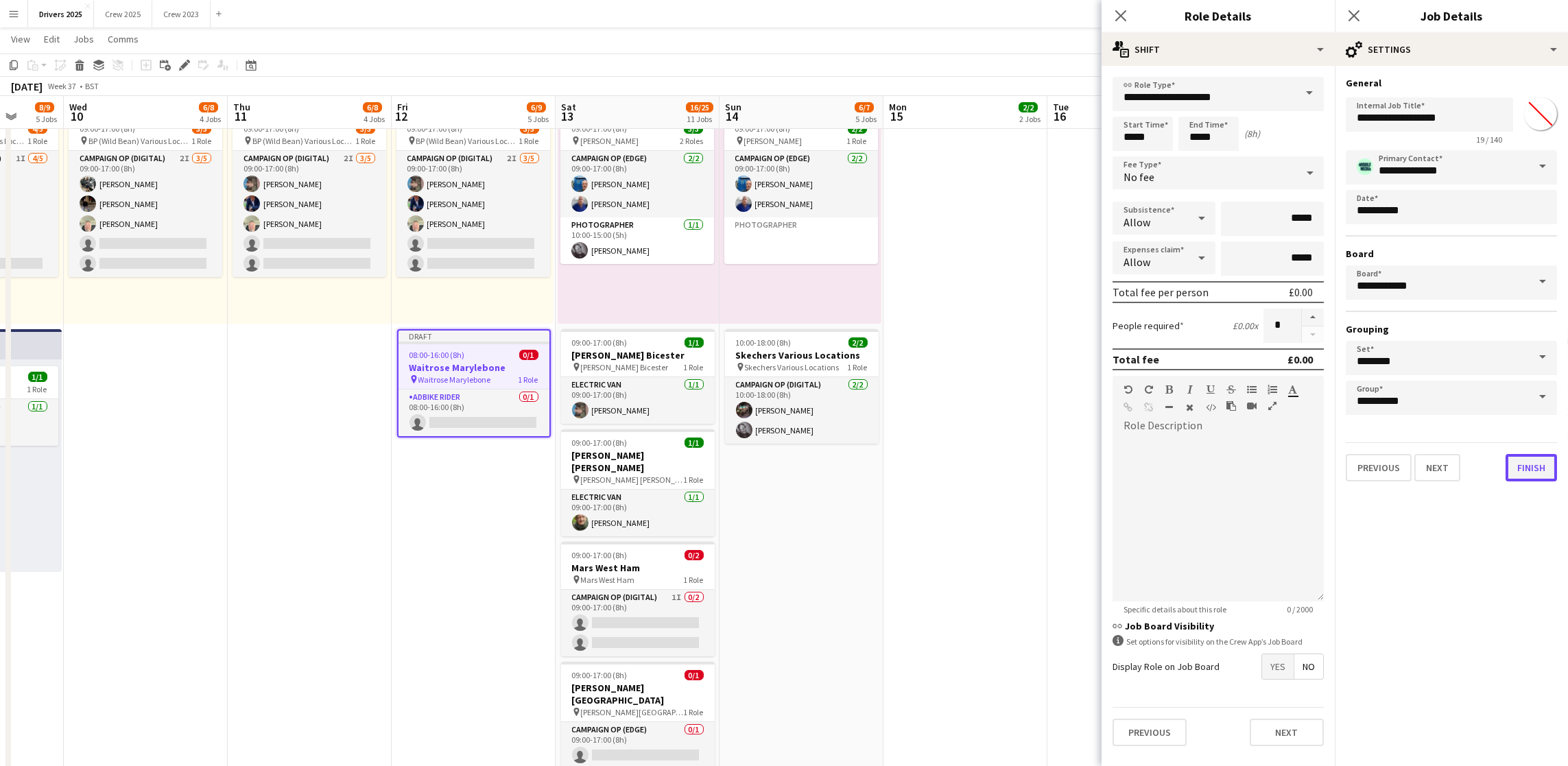
click at [1251, 460] on button "Finish" at bounding box center [1530, 468] width 51 height 28
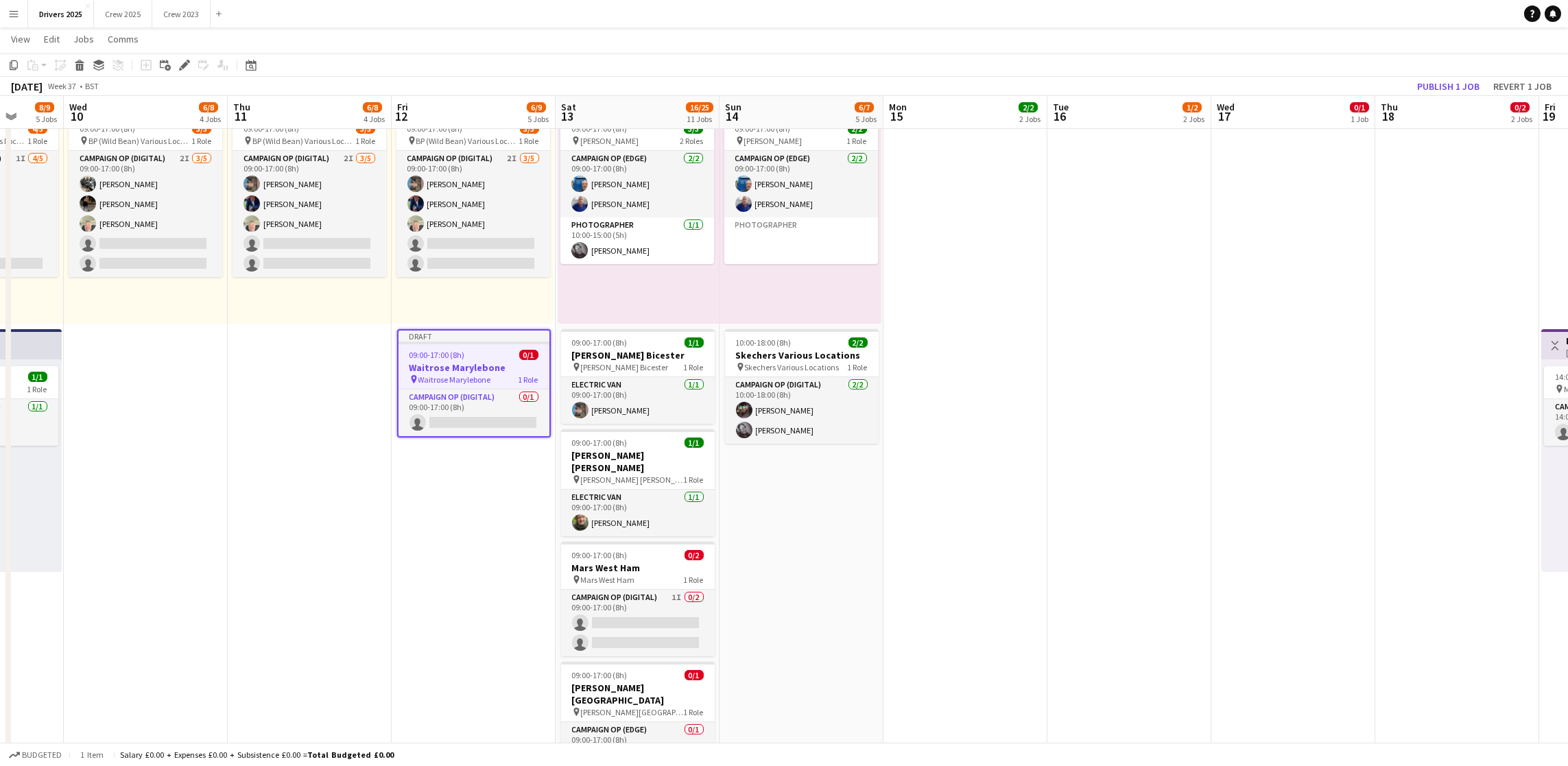
click at [484, 350] on div "09:00-17:00 (8h) 0/1" at bounding box center [474, 355] width 150 height 10
click at [416, 350] on span "09:00-17:00 (8h)" at bounding box center [436, 353] width 56 height 10
click at [12, 69] on icon at bounding box center [13, 65] width 8 height 10
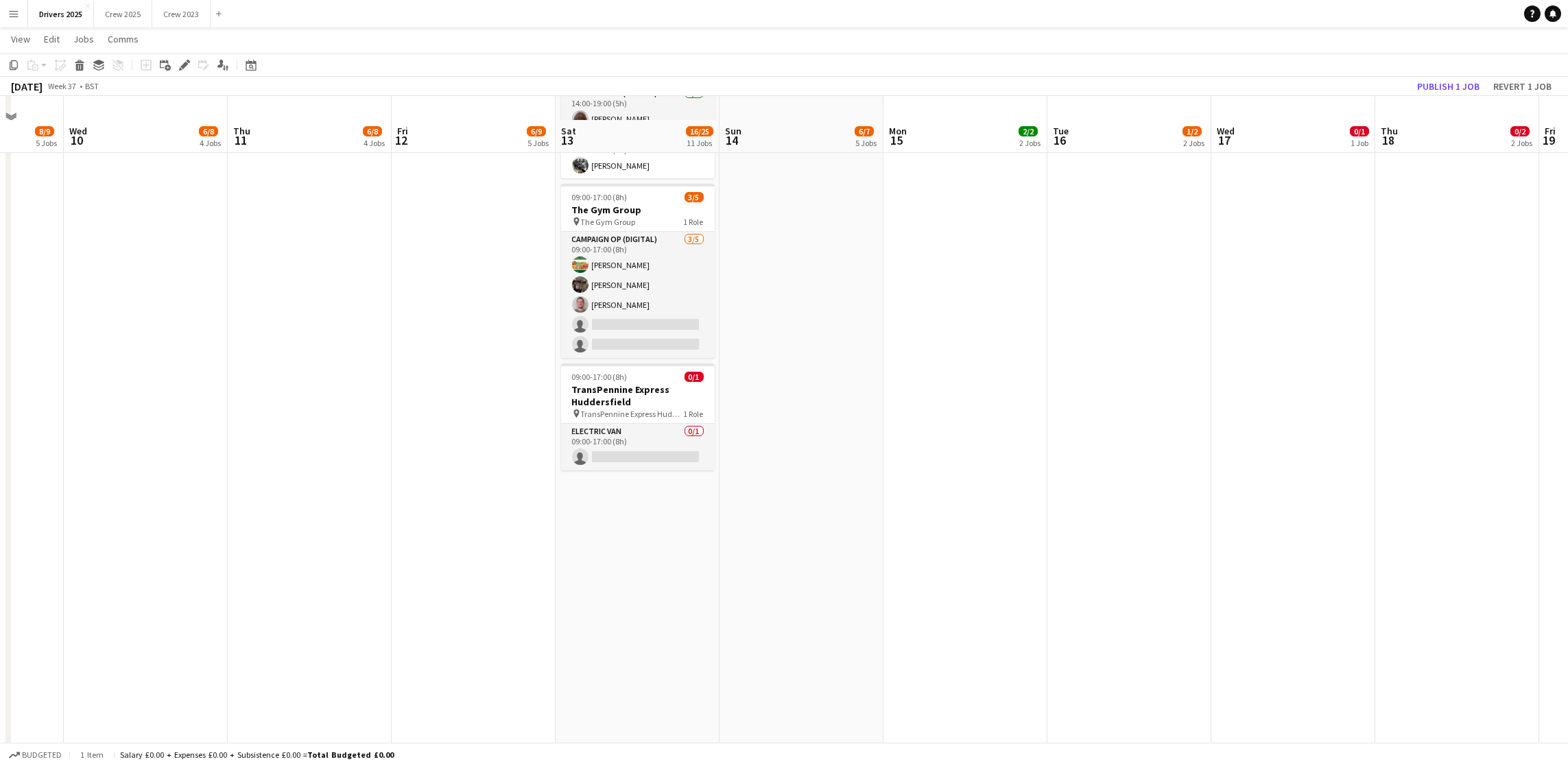
scroll to position [1647, 0]
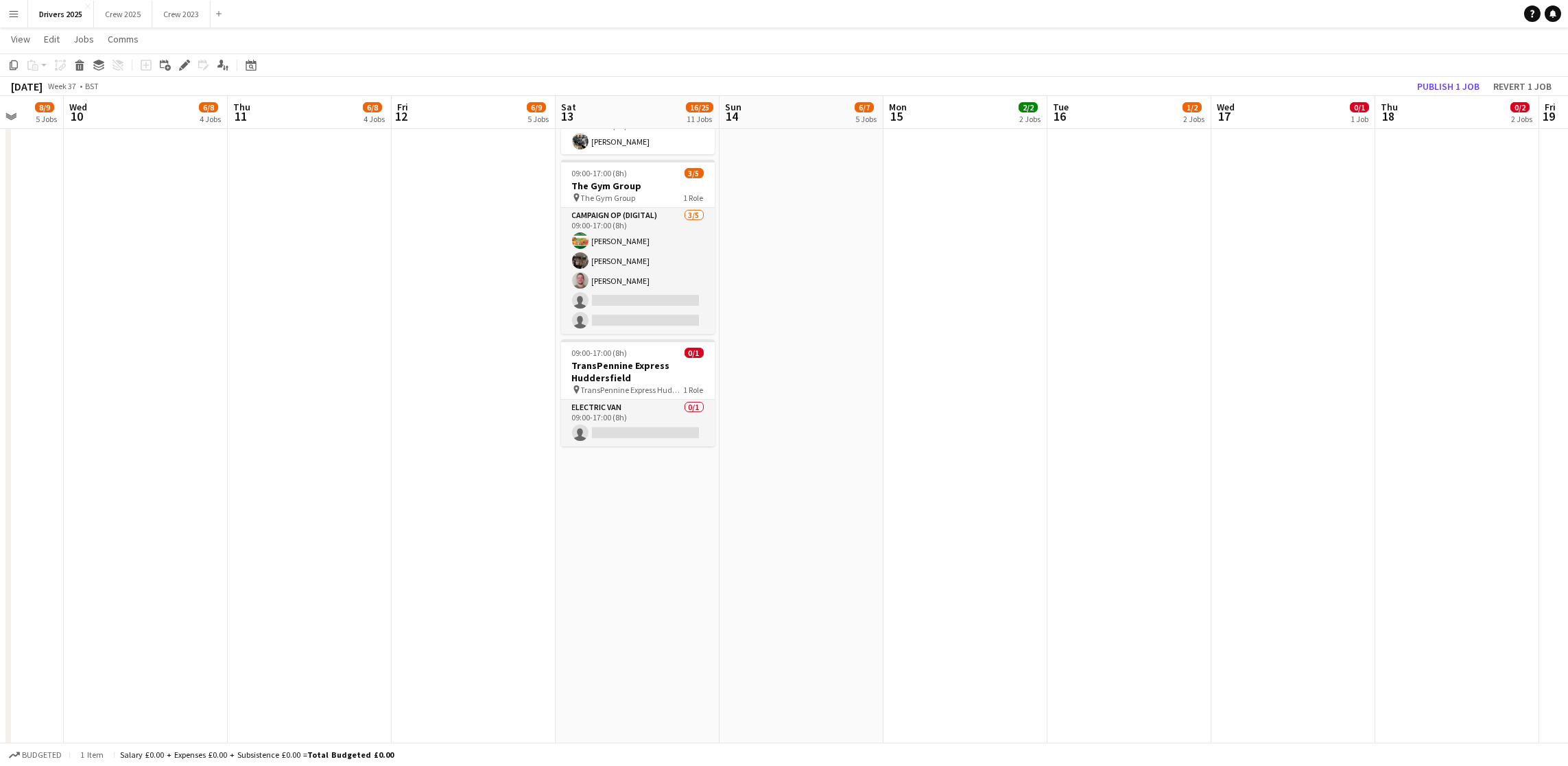
click at [660, 540] on app-date-cell "09:00-17:00 (8h) 1/1 pin Sky Various Locations 1 Role Campaign Op (Digital) [DA…" at bounding box center [637, 349] width 164 height 3684
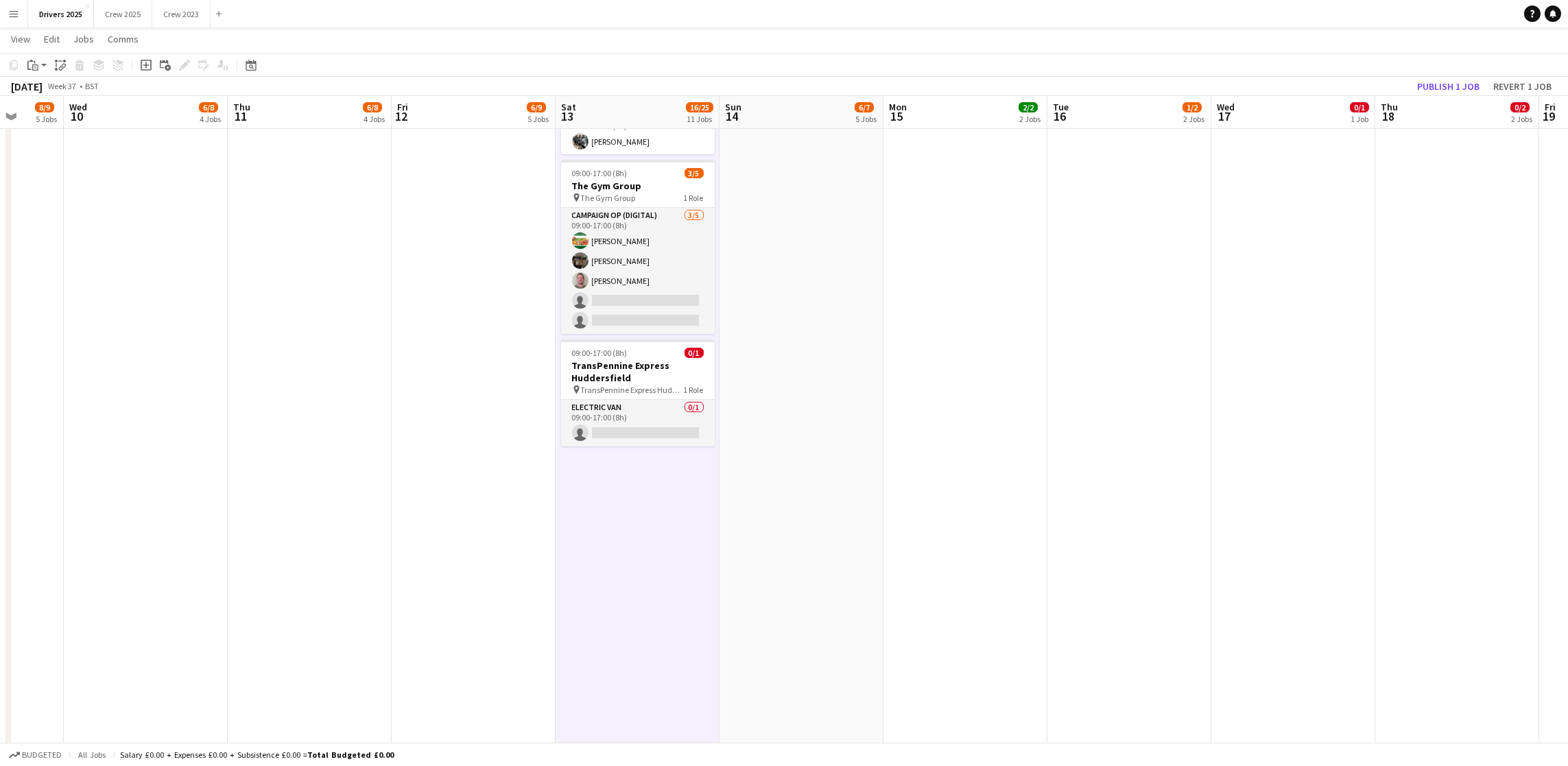
click at [818, 442] on app-date-cell "09:00-17:00 (8h) 1/1 pin Sky Various Locations 1 Role Campaign Op (Digital) [DA…" at bounding box center [801, 349] width 164 height 3684
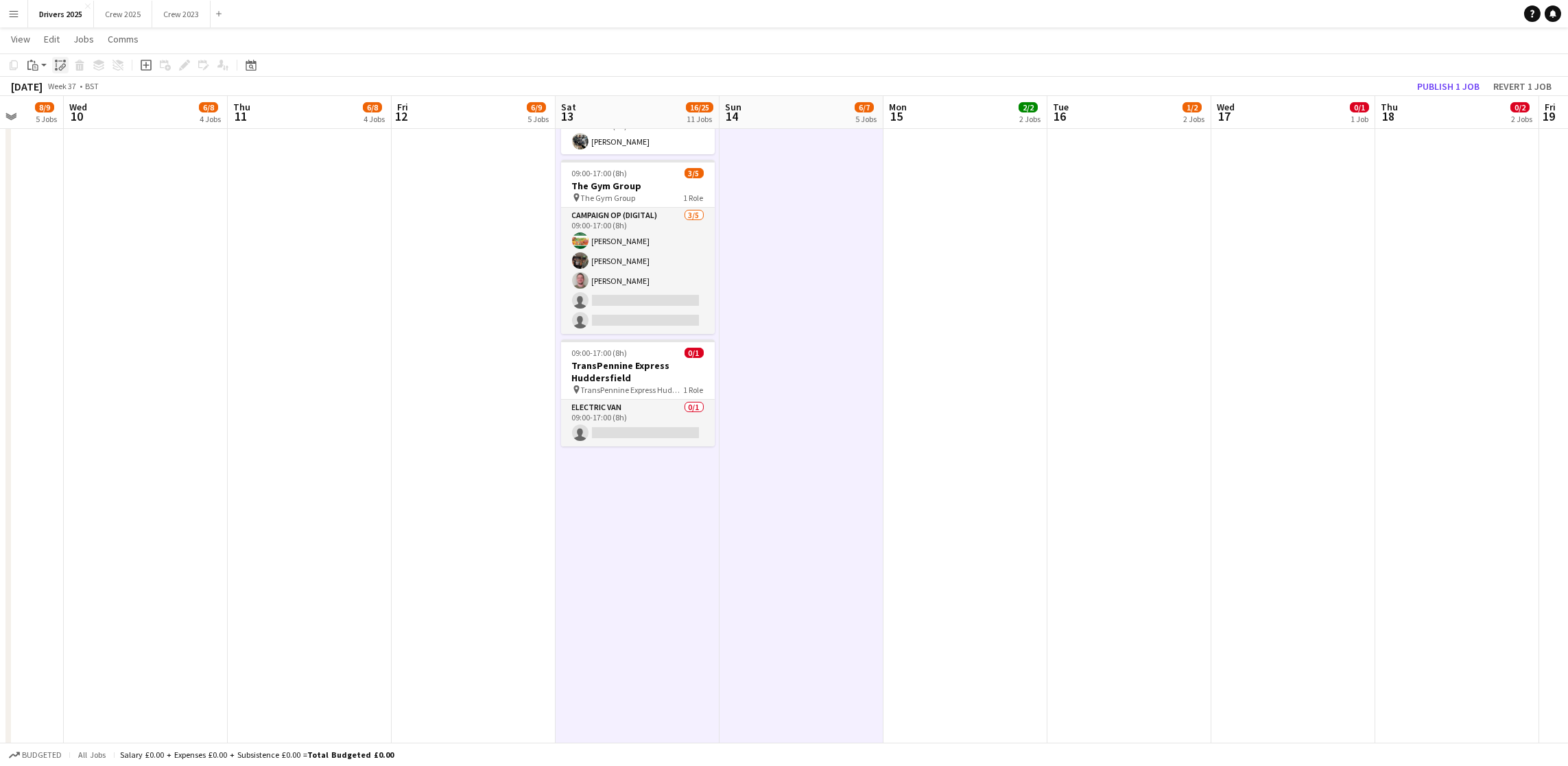
click at [59, 69] on icon "Paste linked Job" at bounding box center [60, 65] width 11 height 11
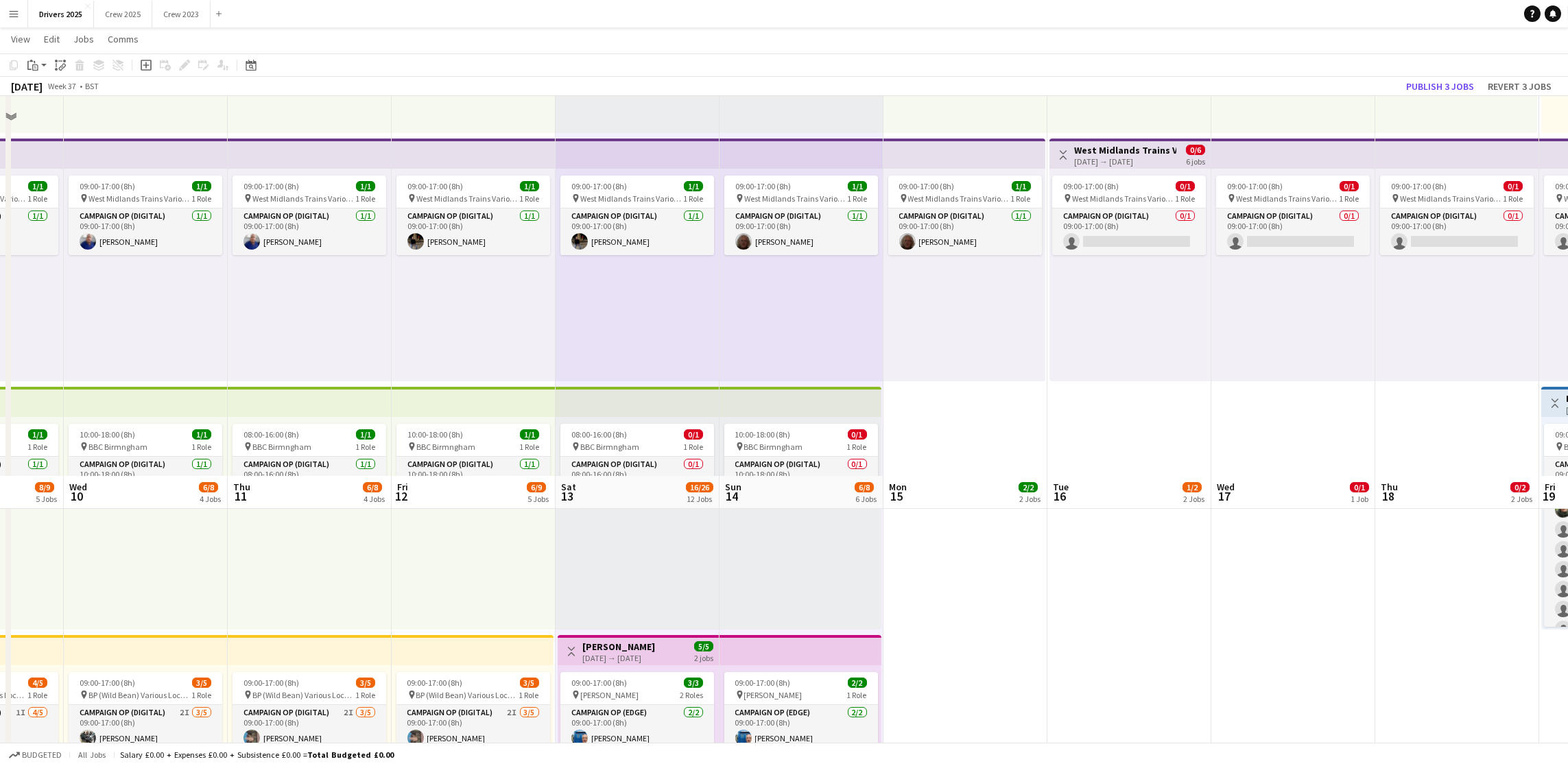
scroll to position [0, 0]
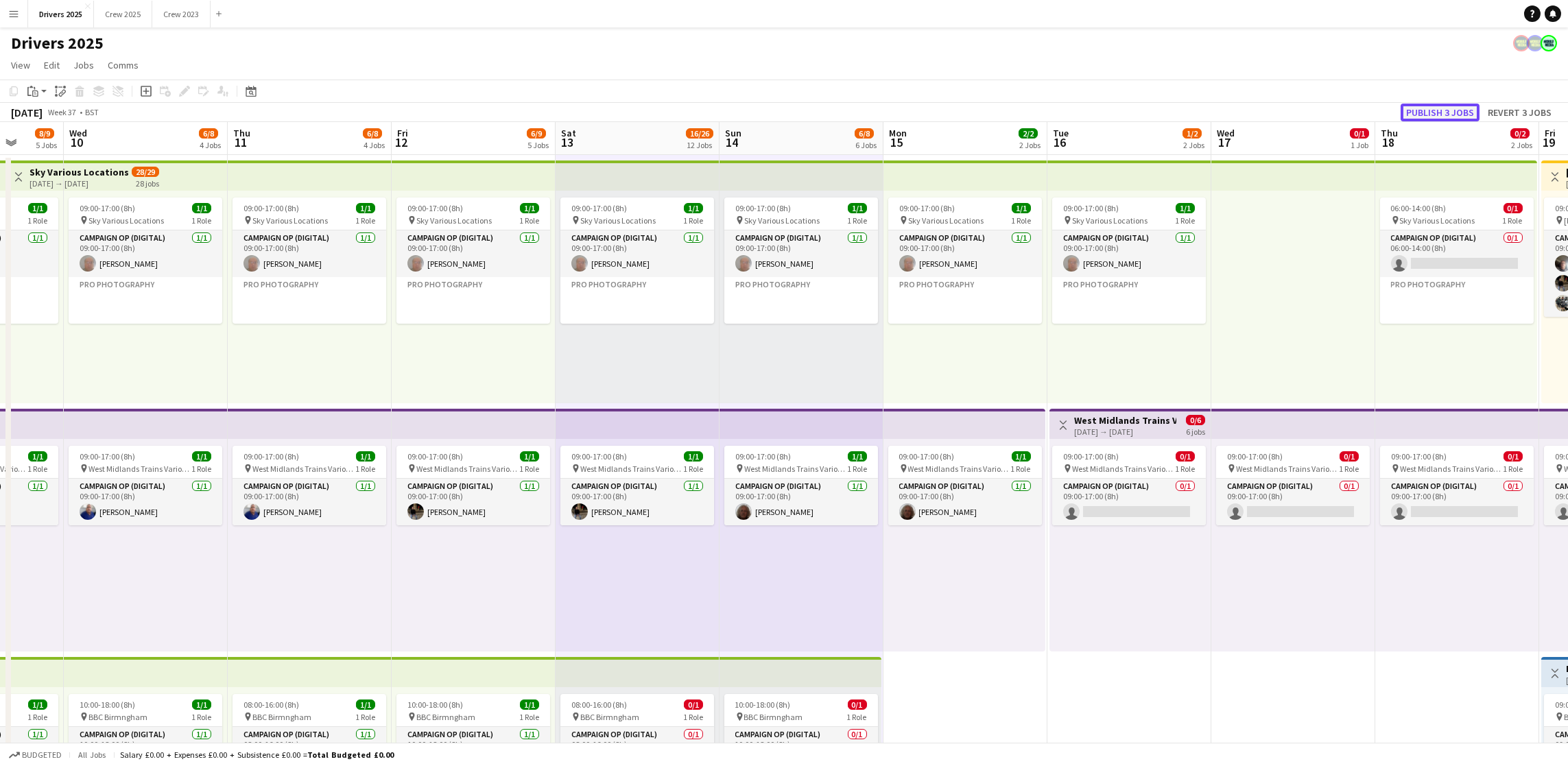
click at [1251, 108] on button "Publish 3 jobs" at bounding box center [1440, 113] width 79 height 18
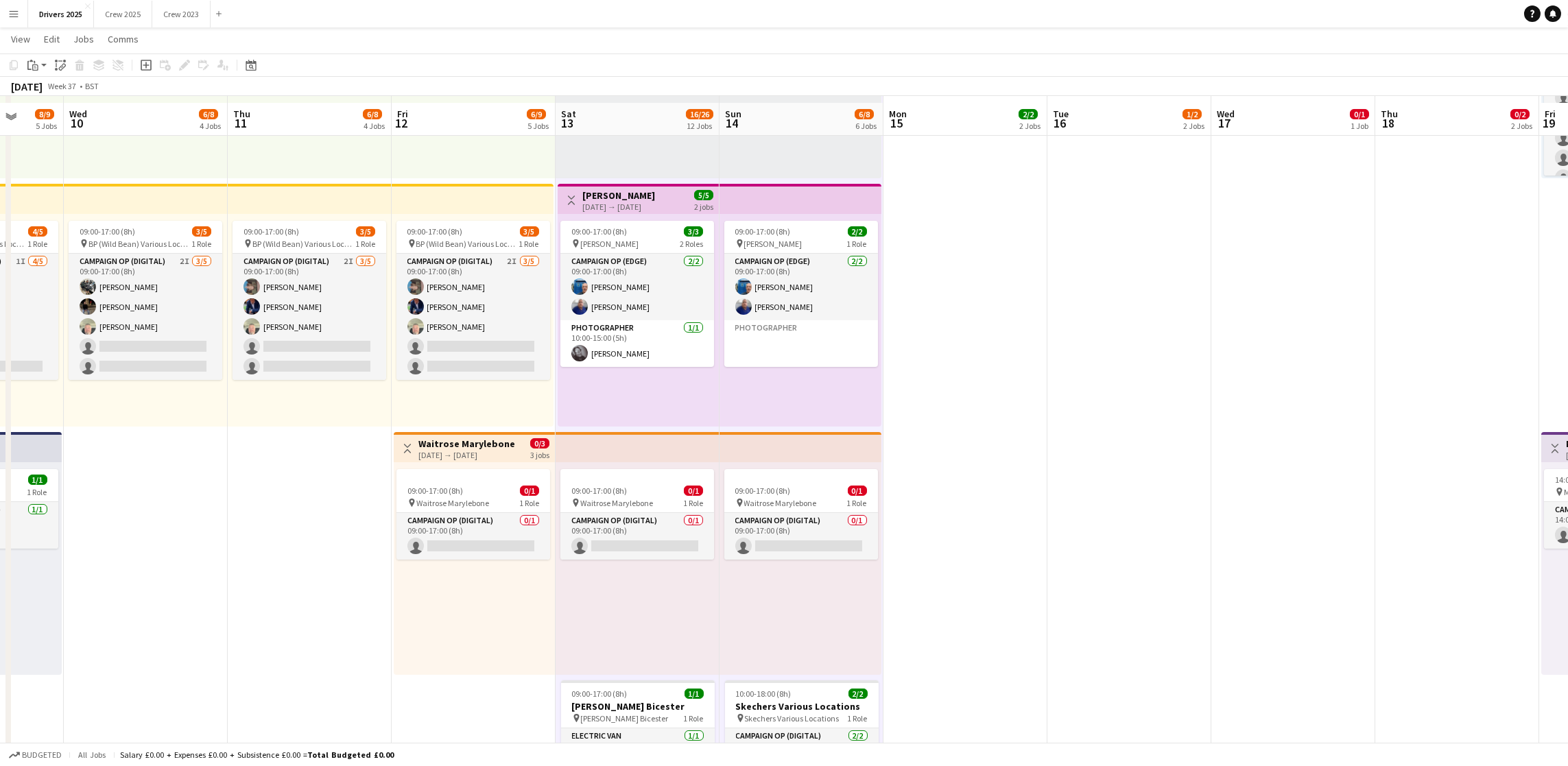
scroll to position [823, 0]
